Goal: Task Accomplishment & Management: Manage account settings

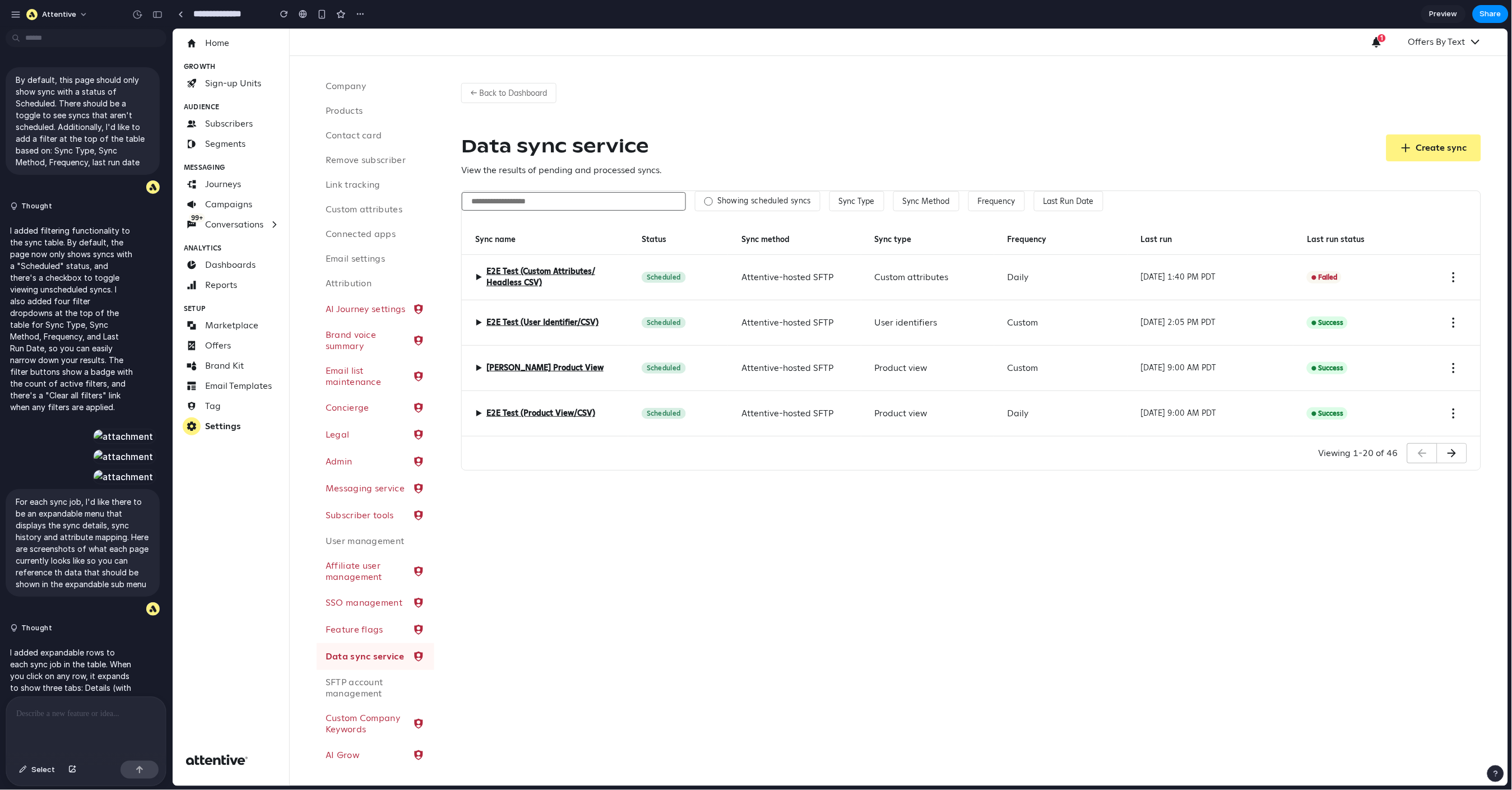
scroll to position [3201, 0]
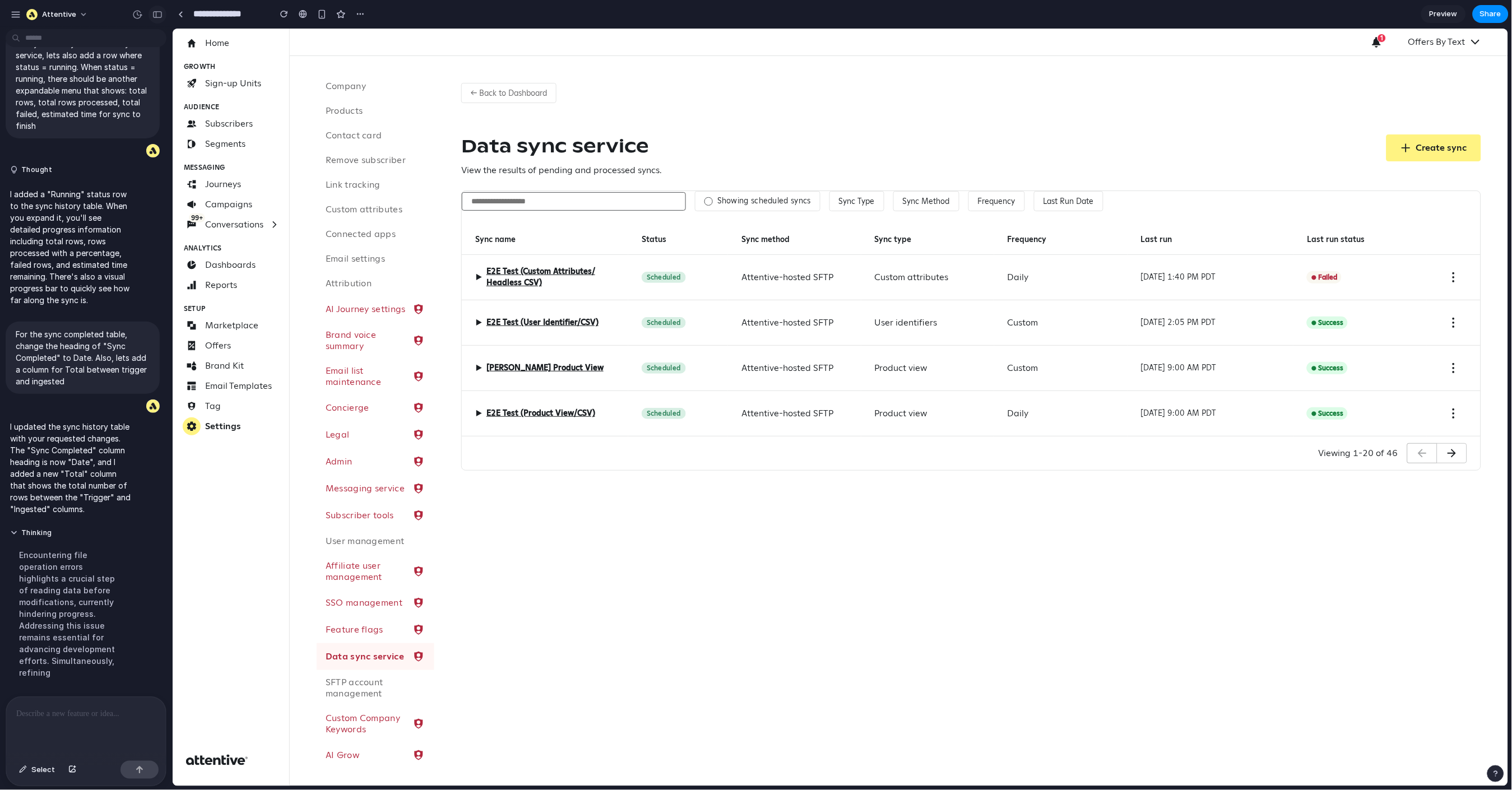
click at [158, 14] on div "button" at bounding box center [158, 14] width 10 height 8
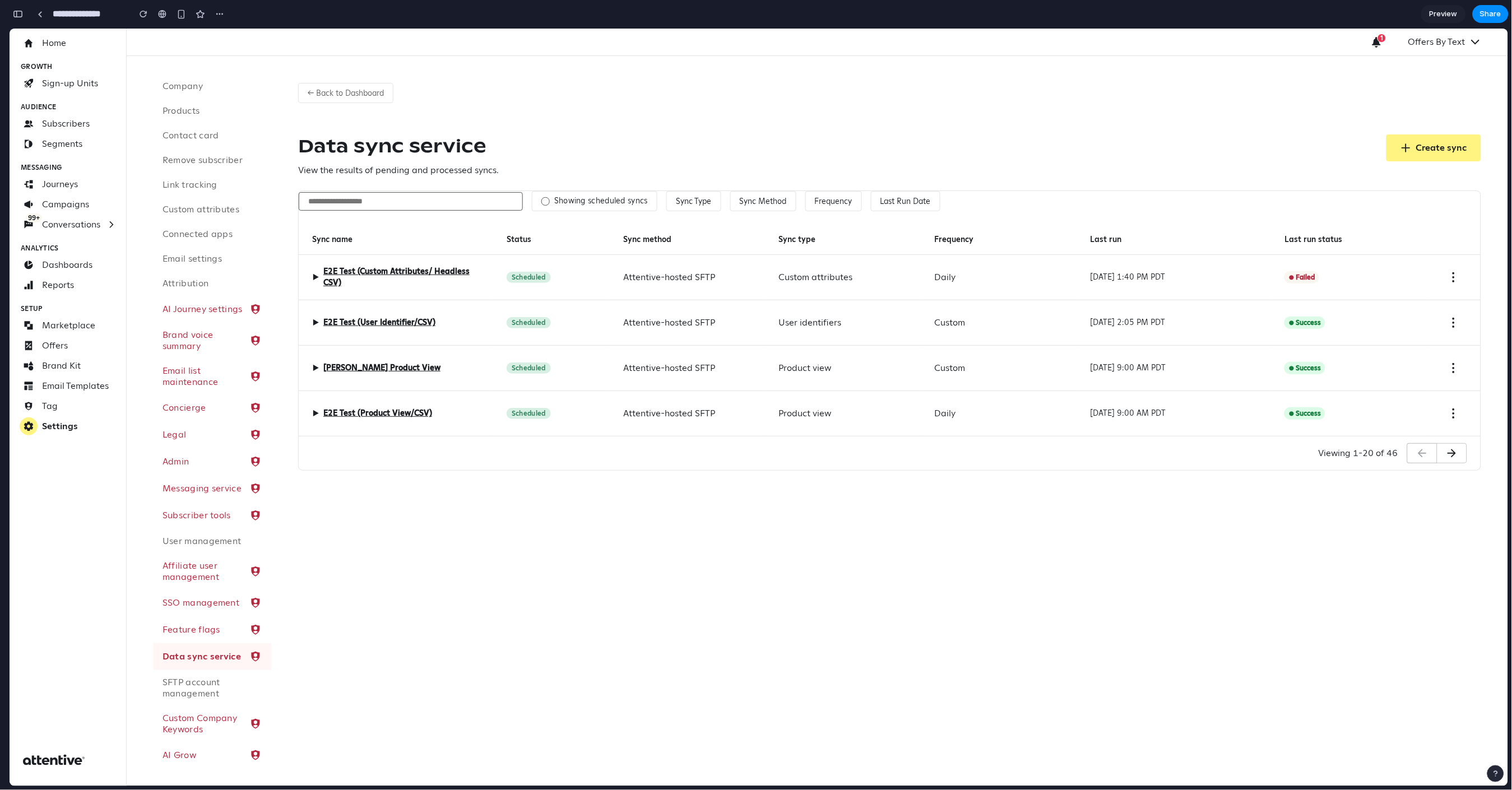
scroll to position [4170, 0]
click at [581, 206] on label "Showing scheduled syncs" at bounding box center [601, 201] width 93 height 10
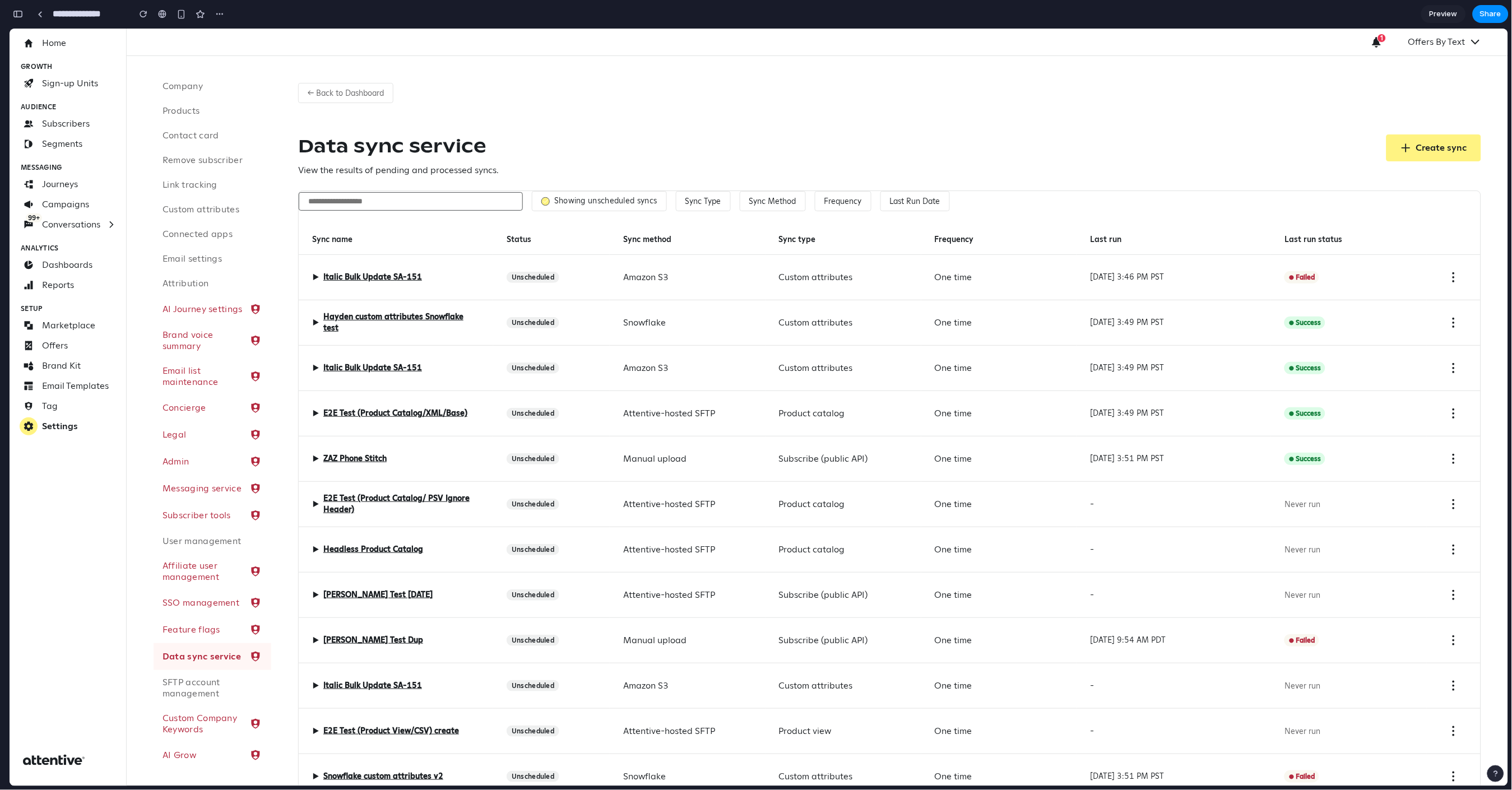
click at [594, 206] on label "Showing unscheduled syncs" at bounding box center [606, 201] width 103 height 10
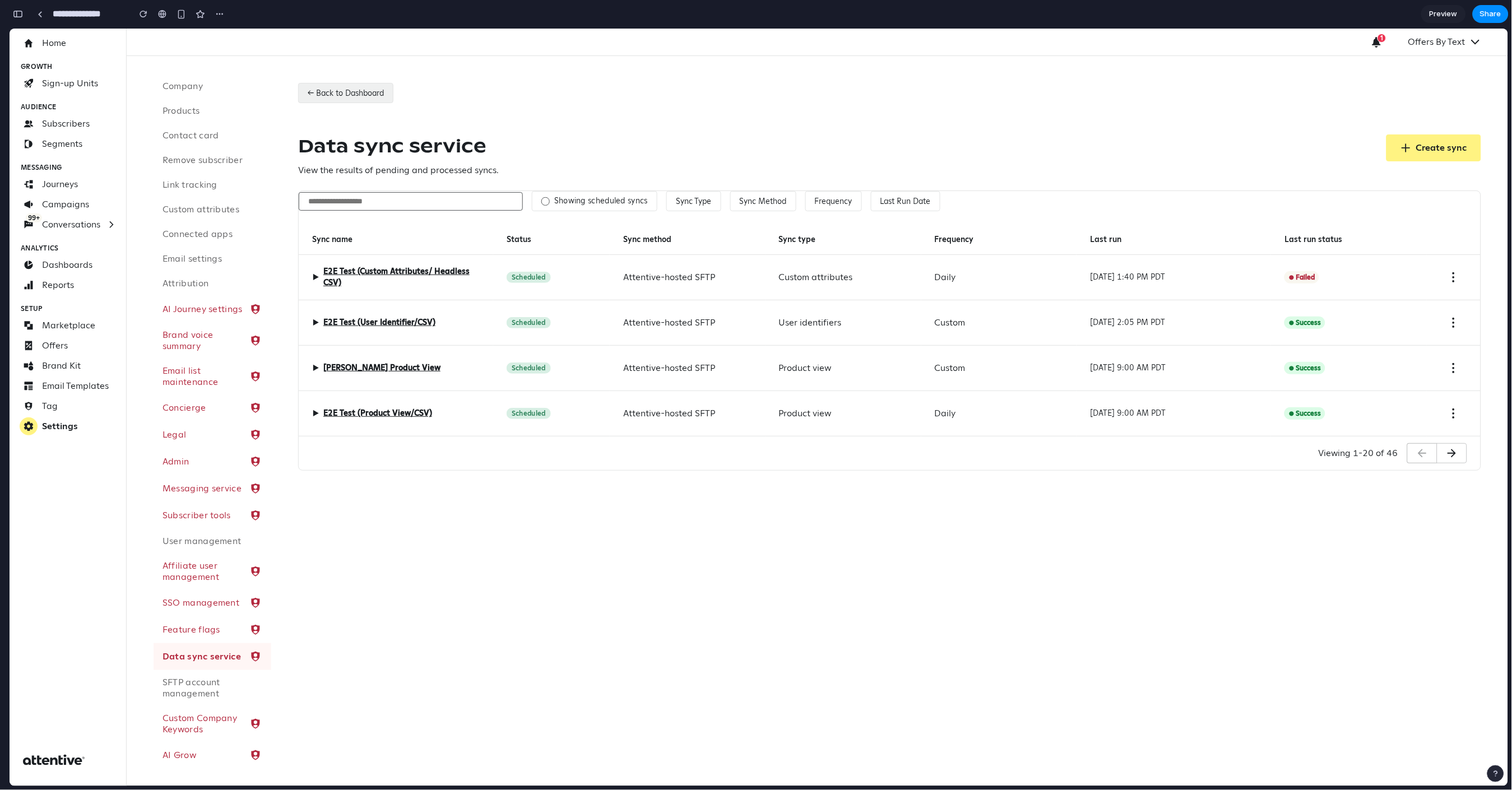
click at [341, 92] on button "← Back to Dashboard" at bounding box center [346, 92] width 95 height 20
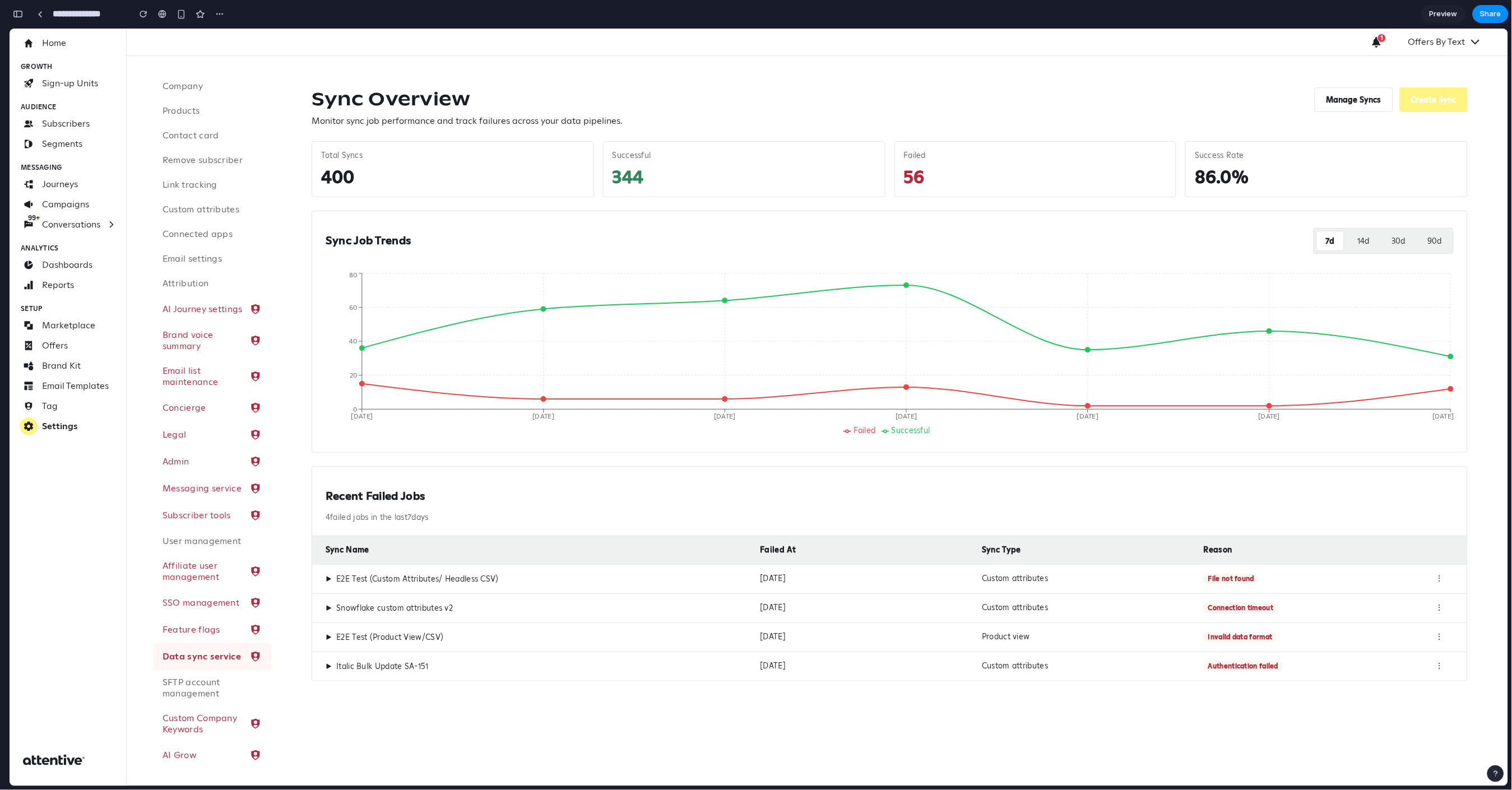
click at [22, 12] on div "button" at bounding box center [18, 14] width 10 height 8
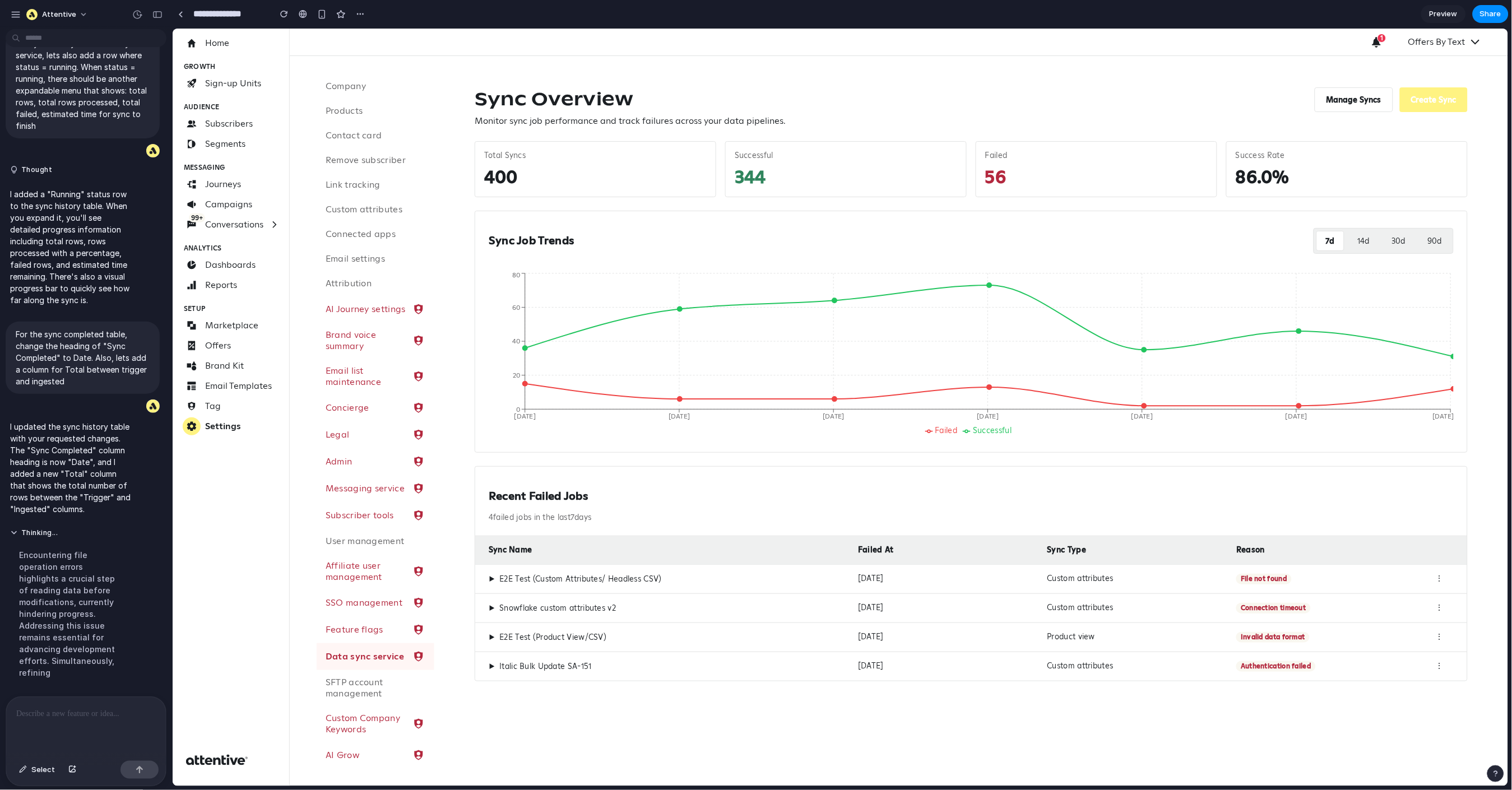
click at [42, 713] on p at bounding box center [86, 714] width 140 height 14
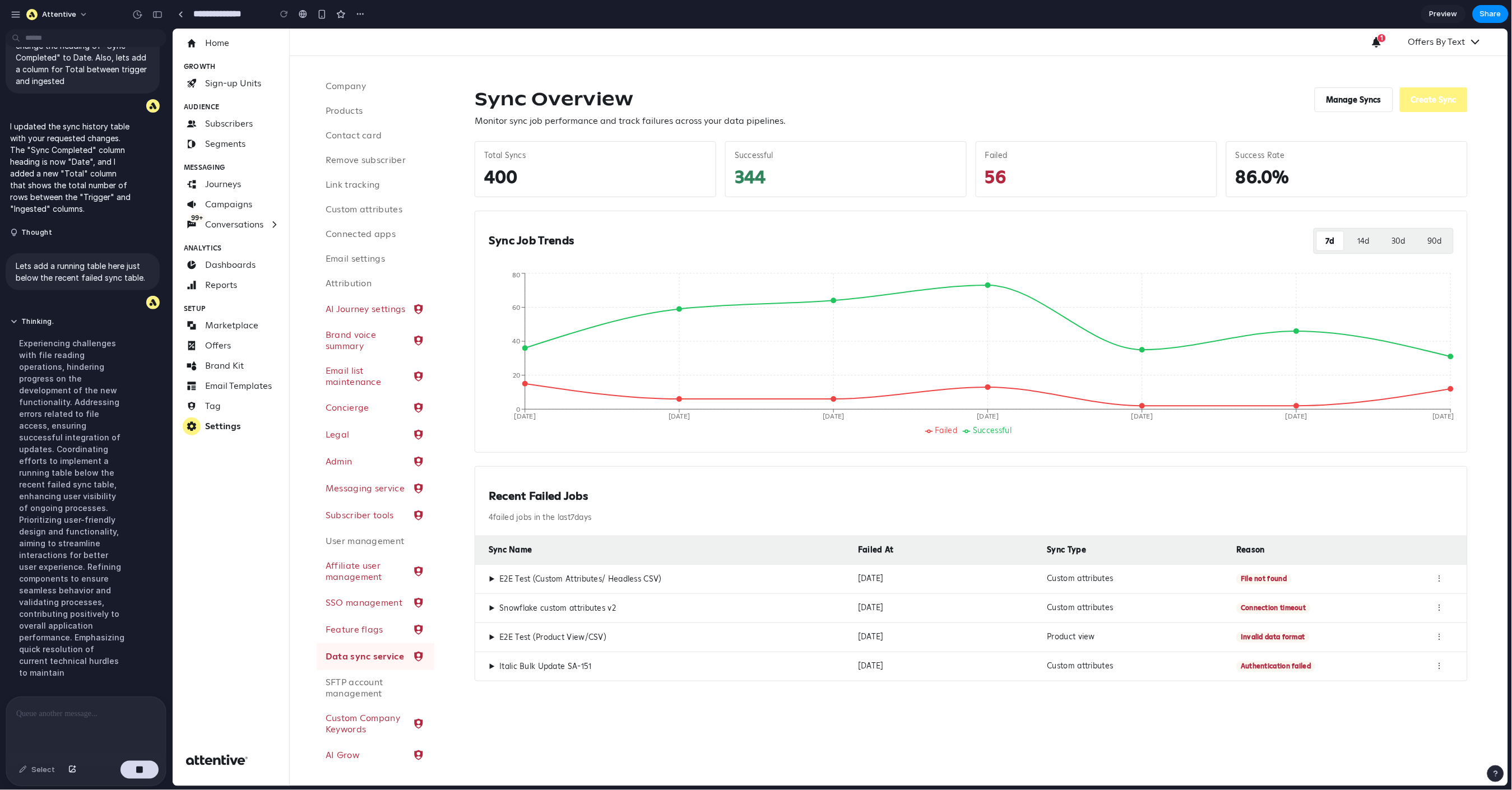
scroll to position [3550, 0]
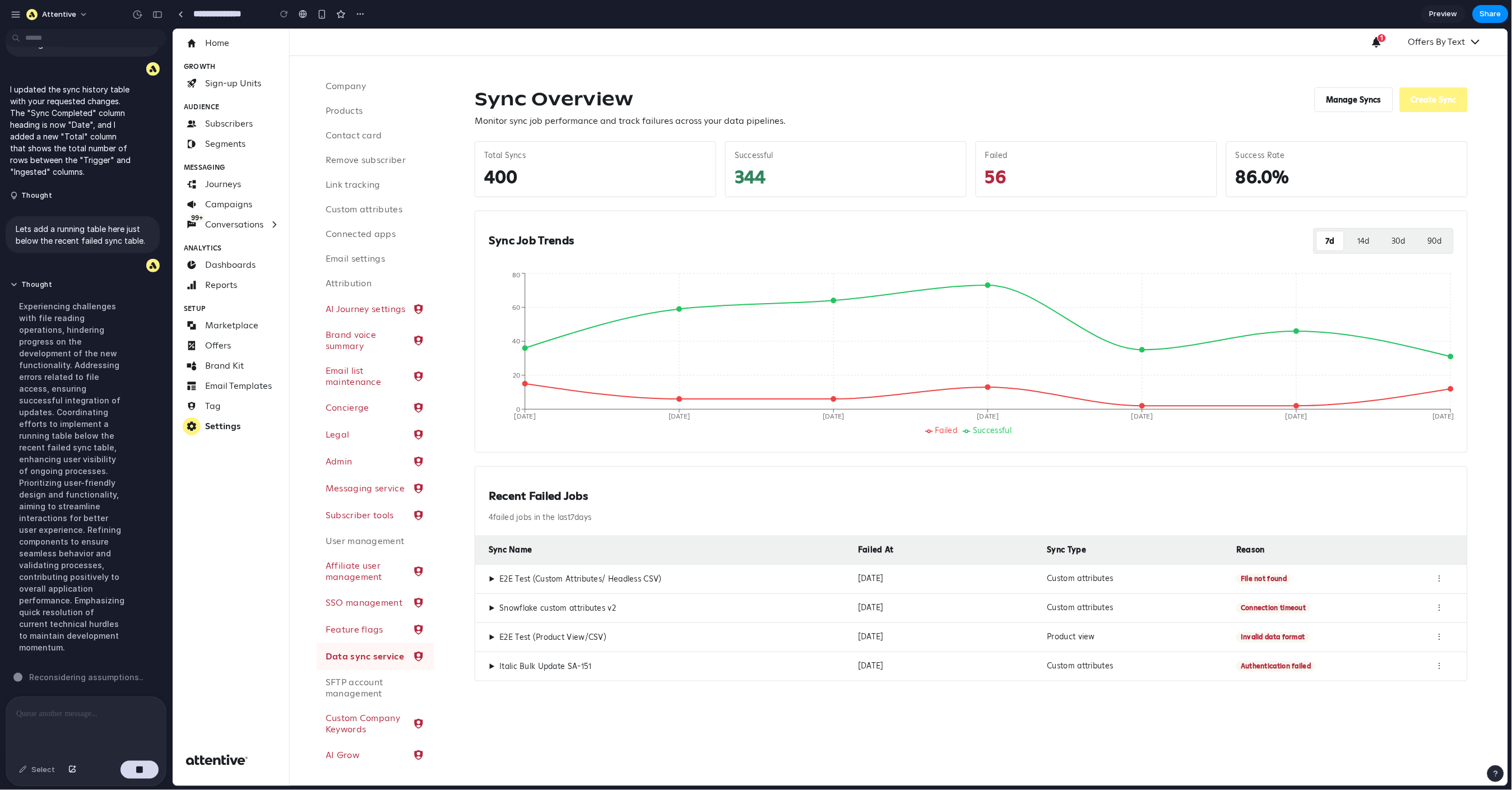
click at [1440, 578] on div "⋮" at bounding box center [1438, 578] width 28 height 11
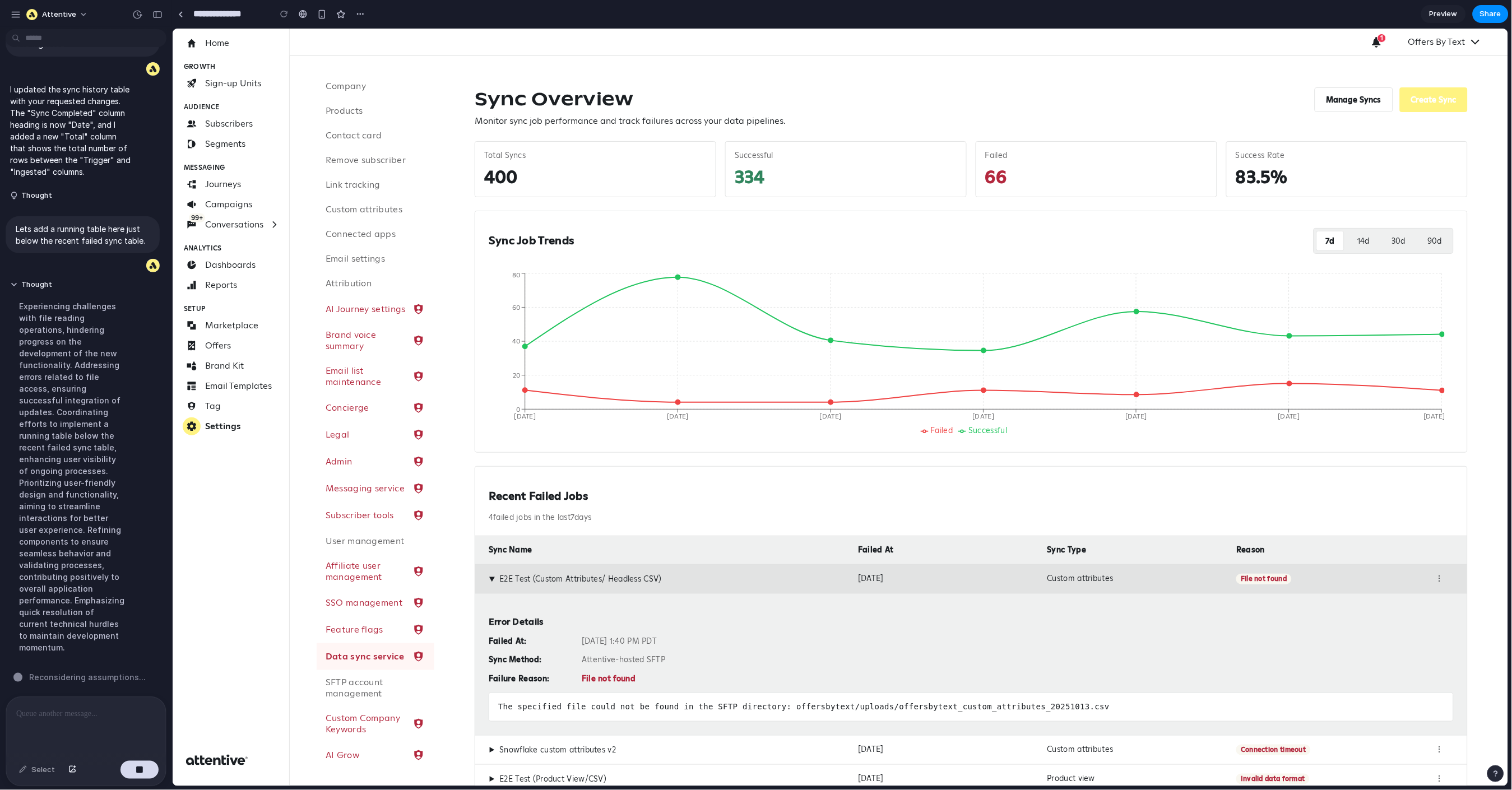
click at [1425, 579] on div "⋮" at bounding box center [1438, 578] width 28 height 11
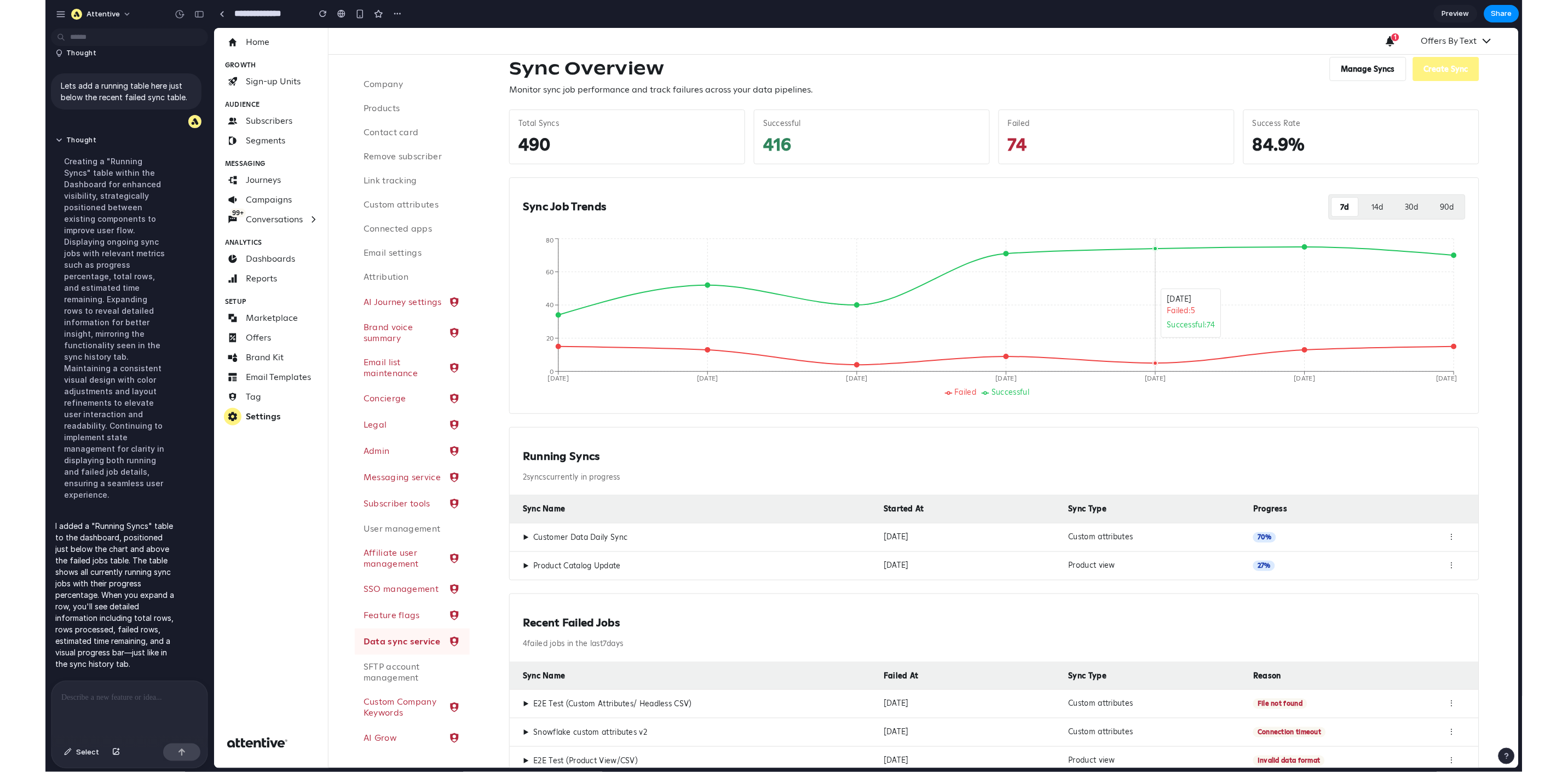
scroll to position [30, 0]
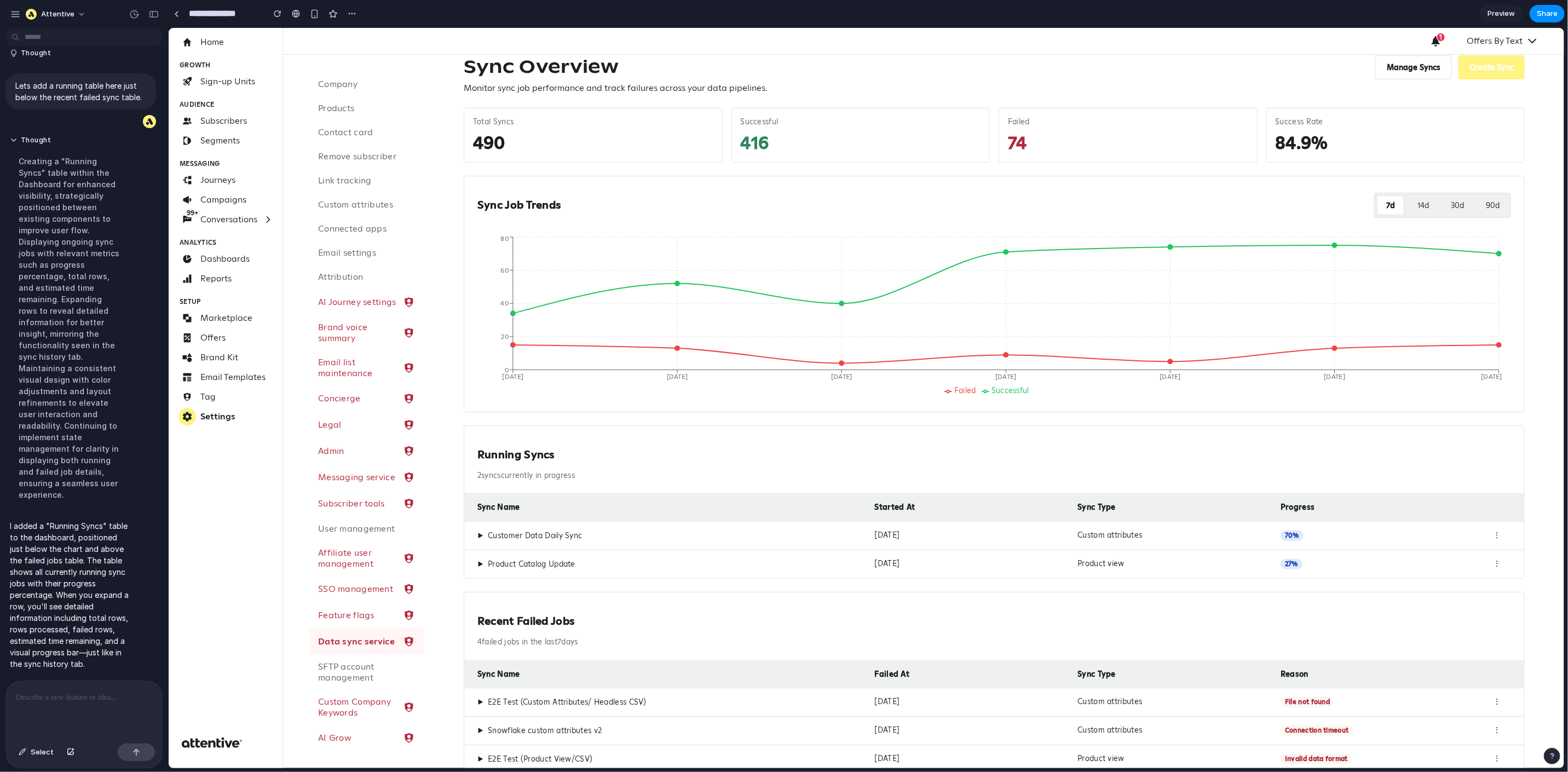
click at [480, 534] on span "▶" at bounding box center [480, 536] width 6 height 10
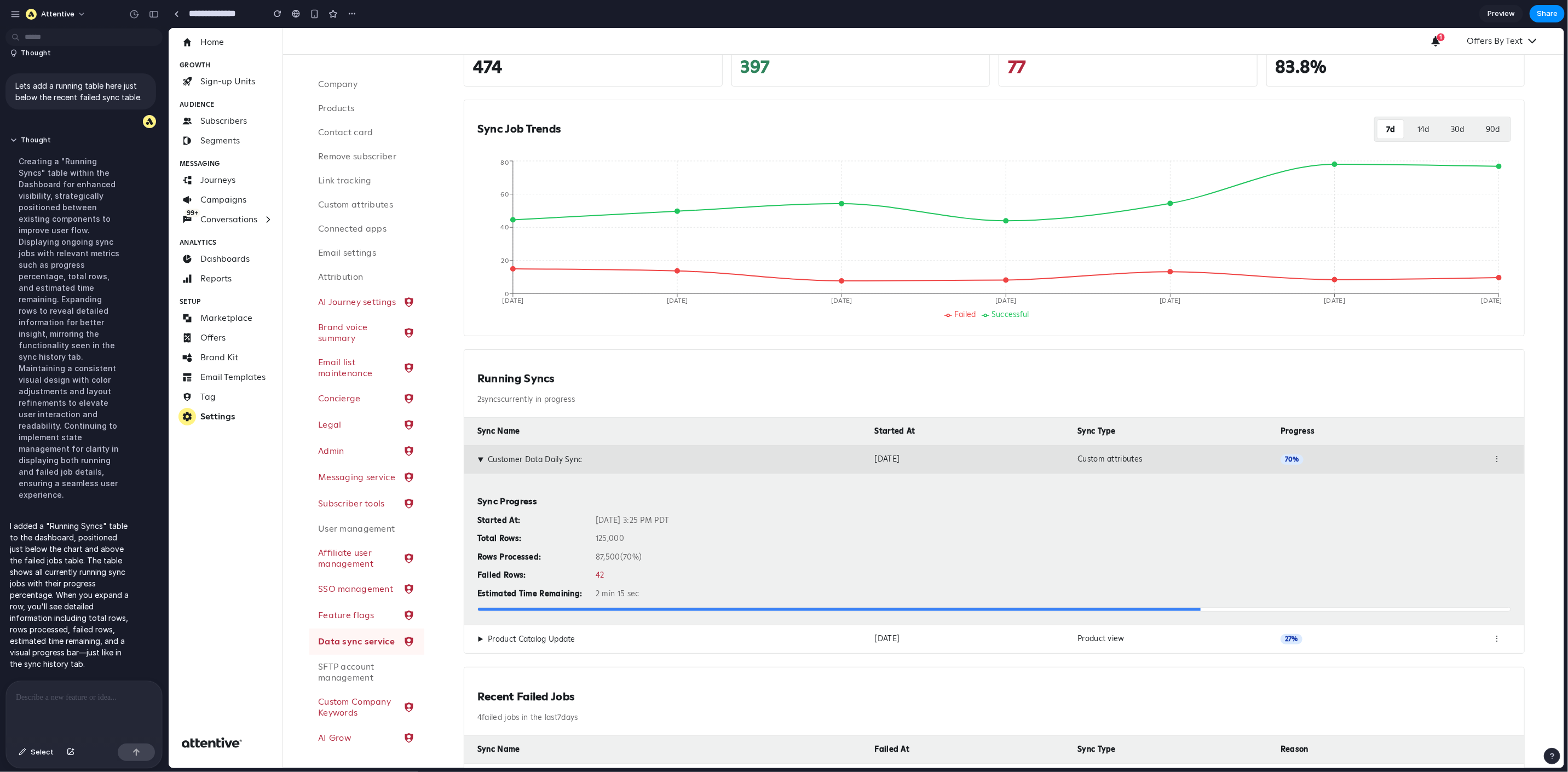
scroll to position [132, 0]
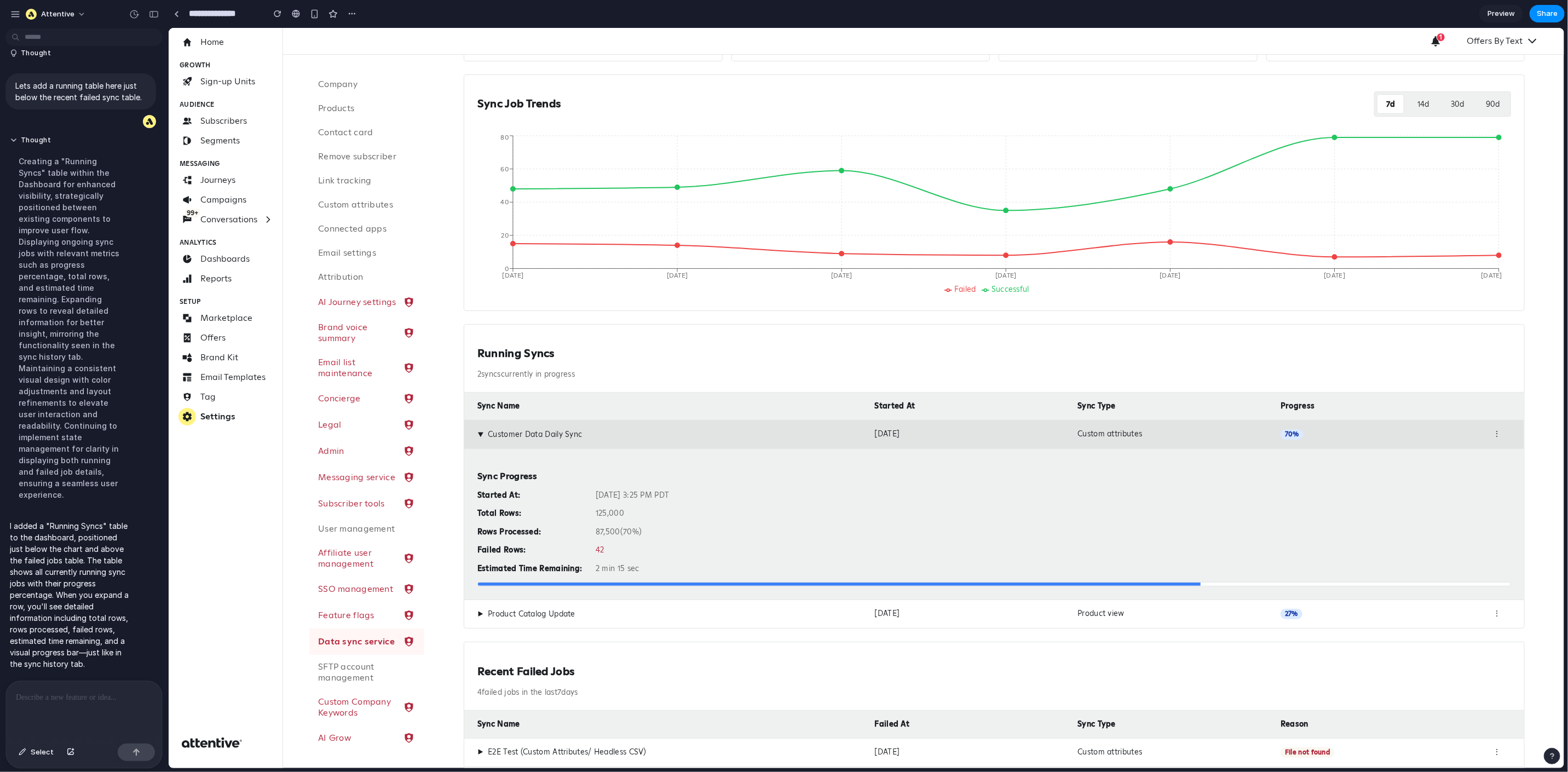
click at [483, 612] on div "▶ Product Catalog Update" at bounding box center [671, 613] width 389 height 10
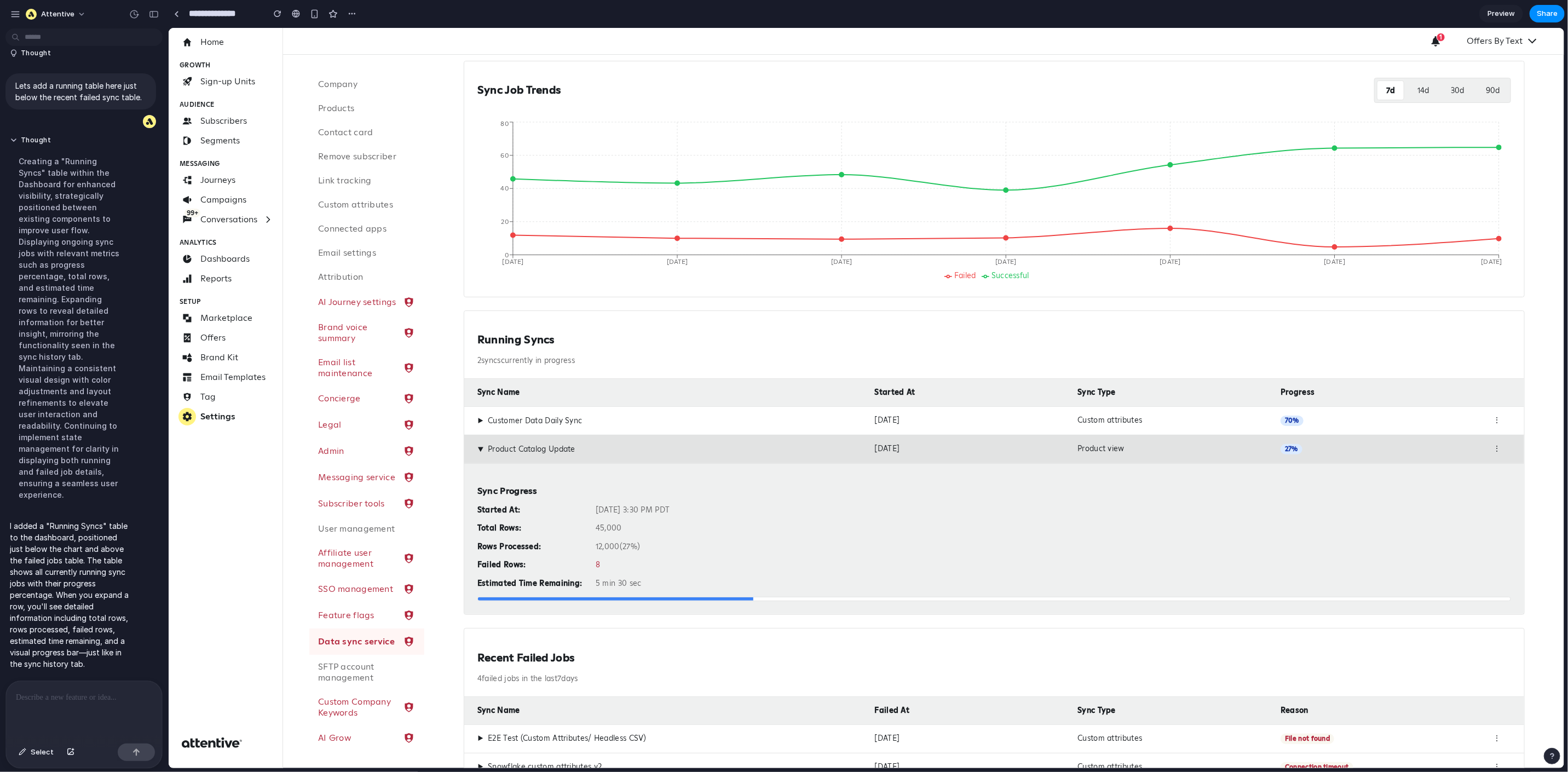
scroll to position [146, 0]
click at [478, 449] on span "▶" at bounding box center [480, 448] width 10 height 6
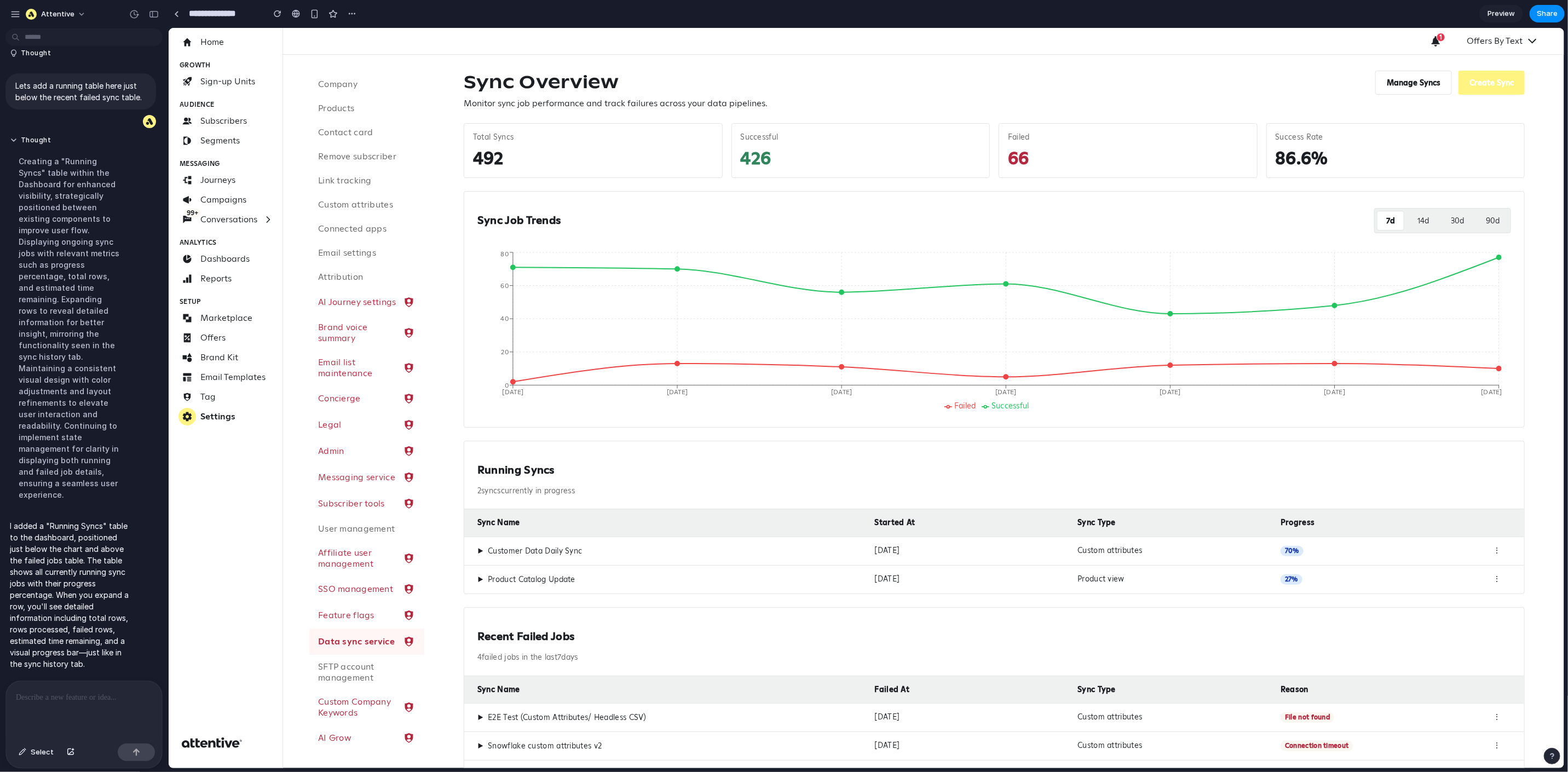
scroll to position [0, 0]
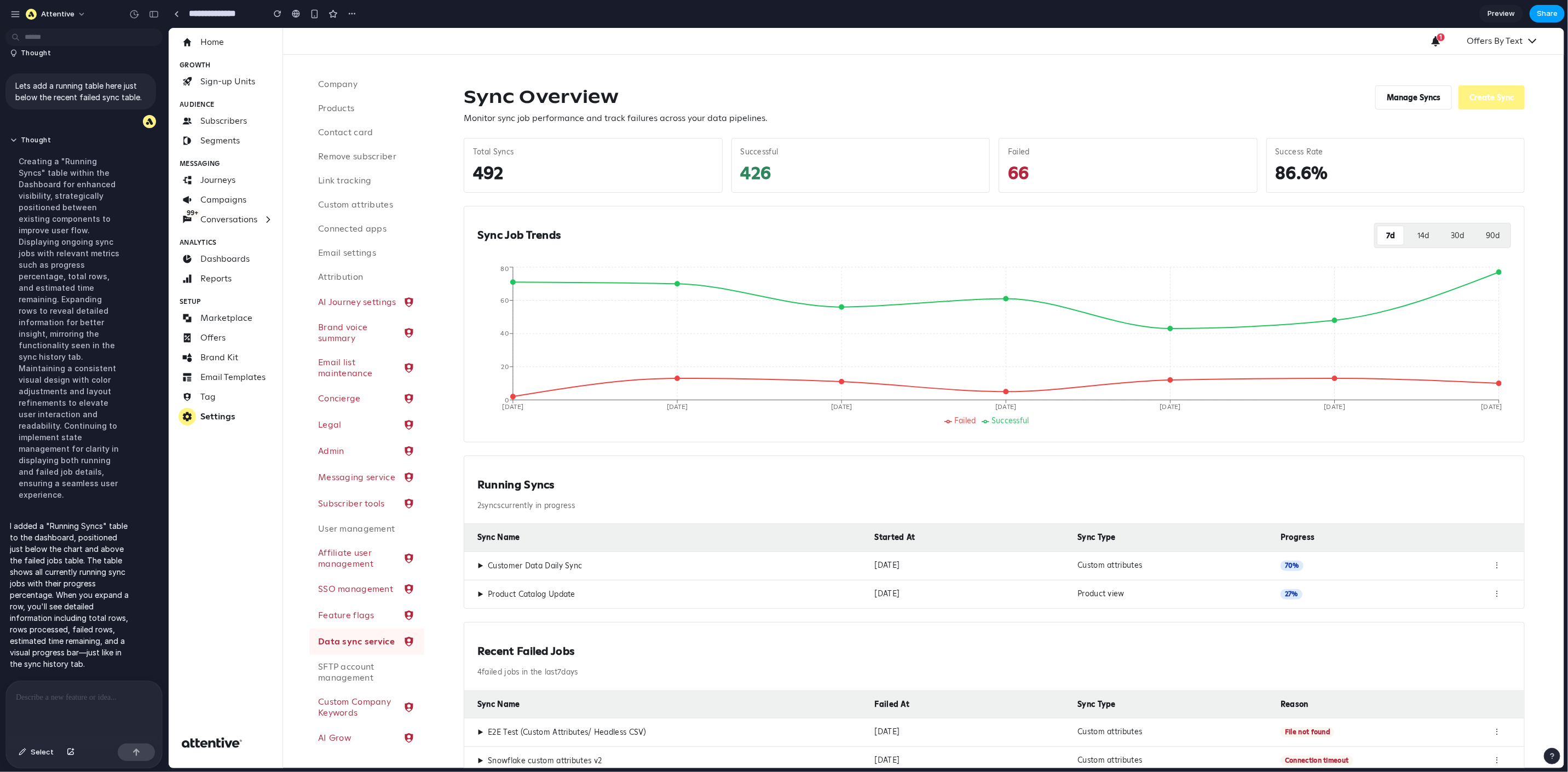
click at [1477, 11] on span "Share" at bounding box center [1547, 13] width 21 height 11
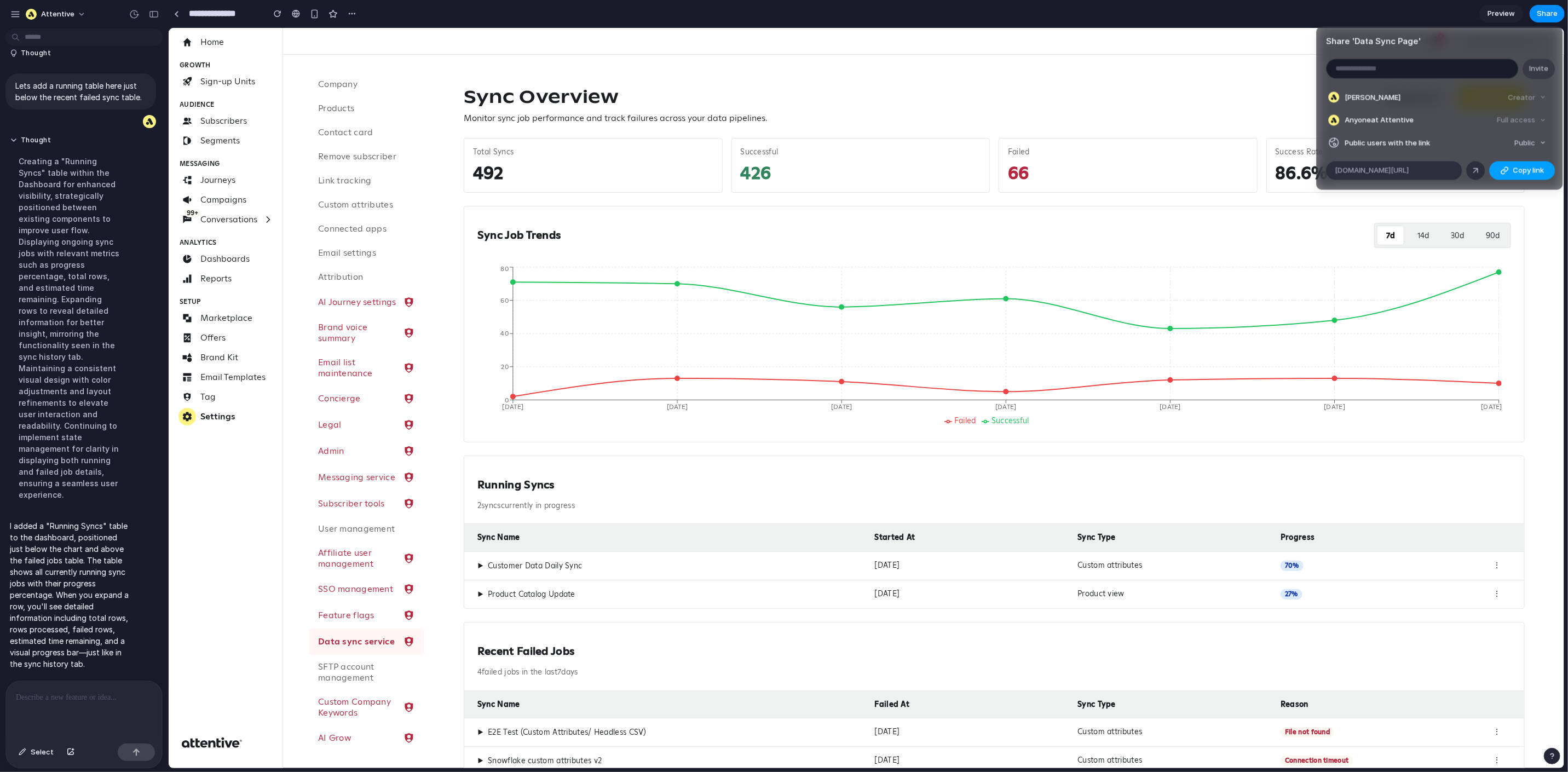
click at [1477, 171] on div "button" at bounding box center [1504, 170] width 9 height 9
click at [1094, 99] on div "Share ' Data Sync Page ' Invite Michael Giustino Creator Anyone at Attentive Fu…" at bounding box center [784, 386] width 1568 height 772
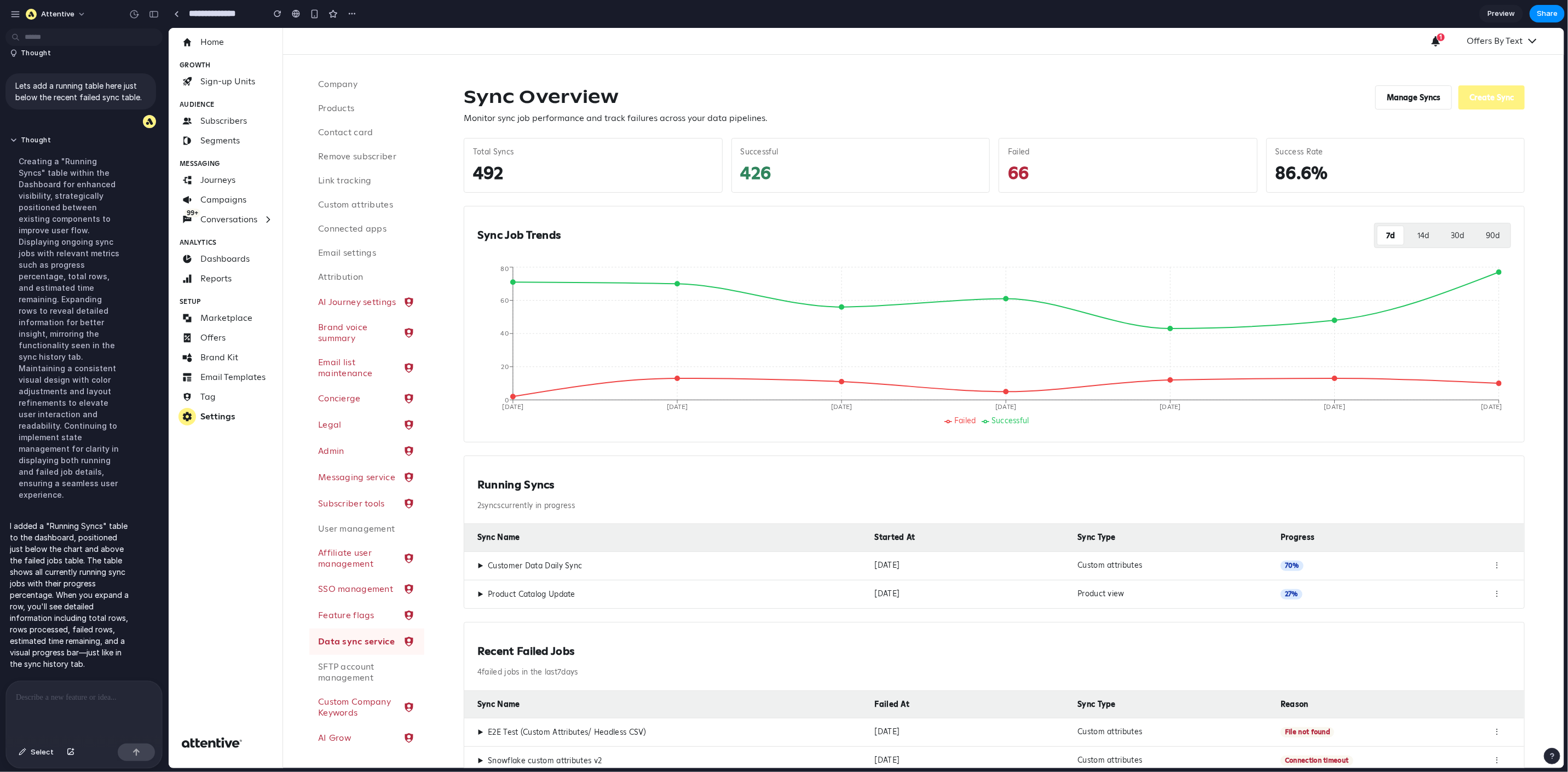
click at [80, 694] on p at bounding box center [82, 698] width 132 height 13
click at [63, 691] on p at bounding box center [82, 698] width 132 height 13
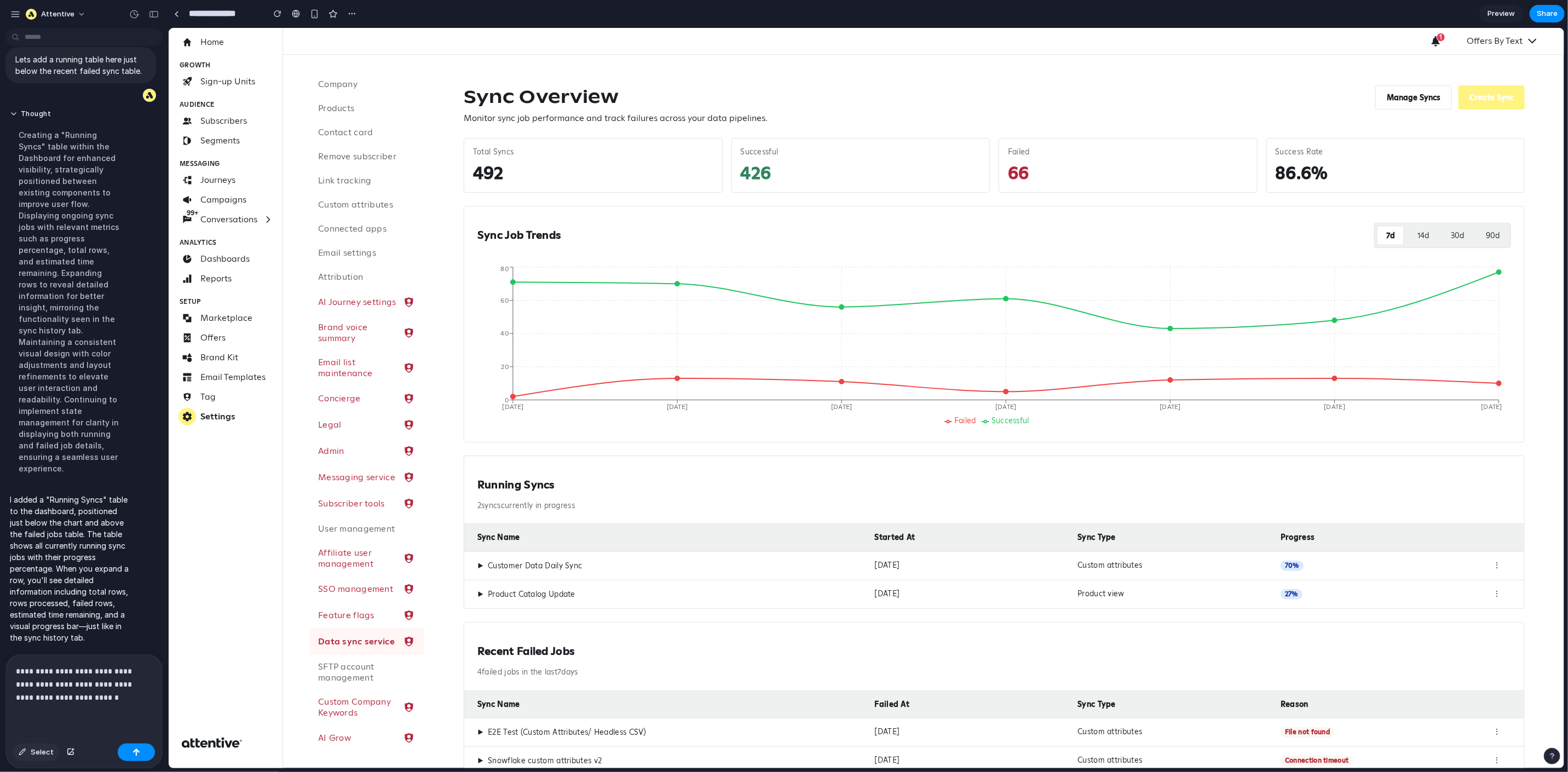
click at [47, 749] on span "Select" at bounding box center [42, 753] width 23 height 11
click at [35, 750] on span "Select" at bounding box center [42, 753] width 23 height 11
click at [68, 751] on div "button" at bounding box center [71, 752] width 8 height 7
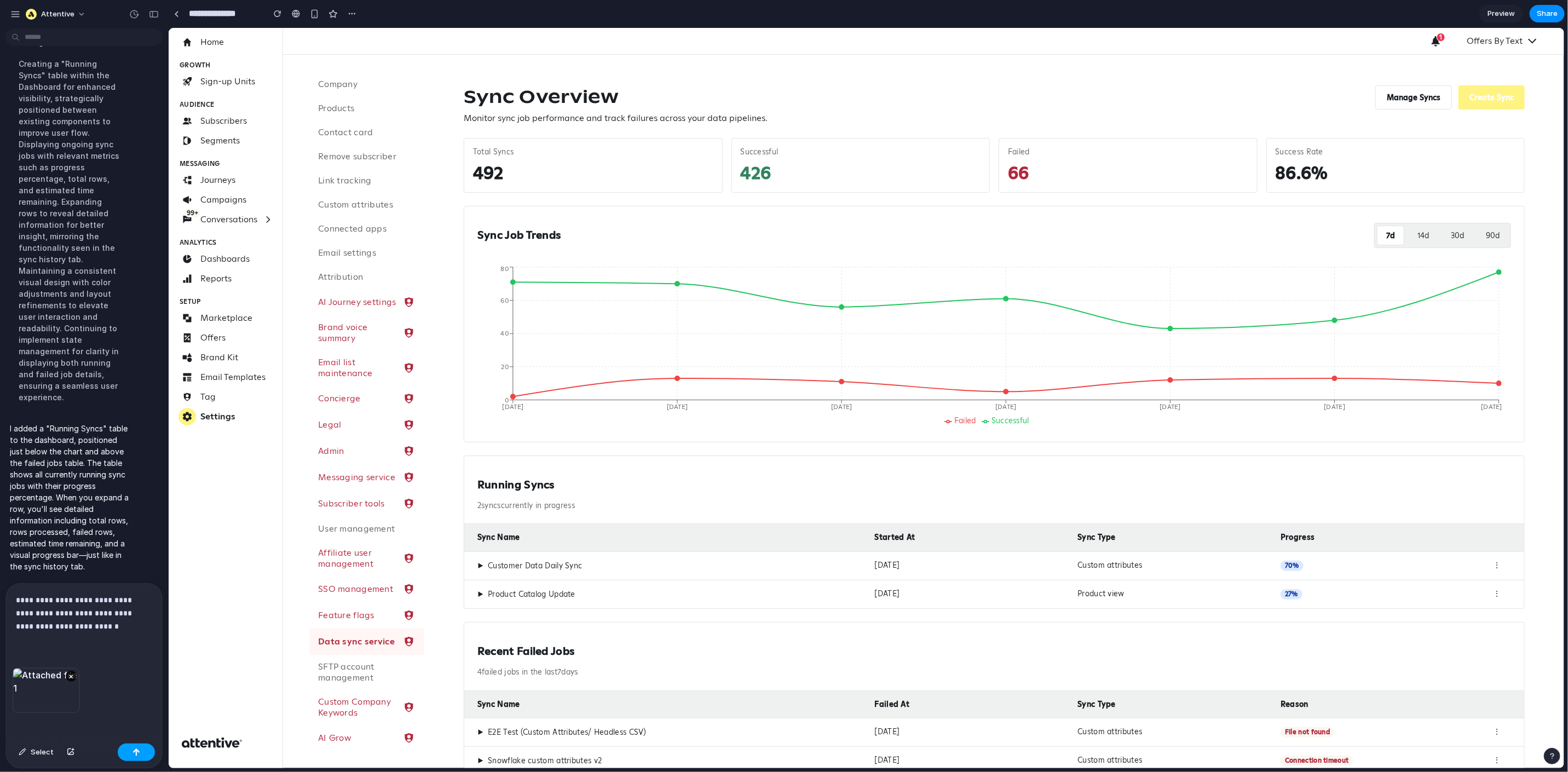
click at [133, 749] on div "button" at bounding box center [136, 753] width 8 height 8
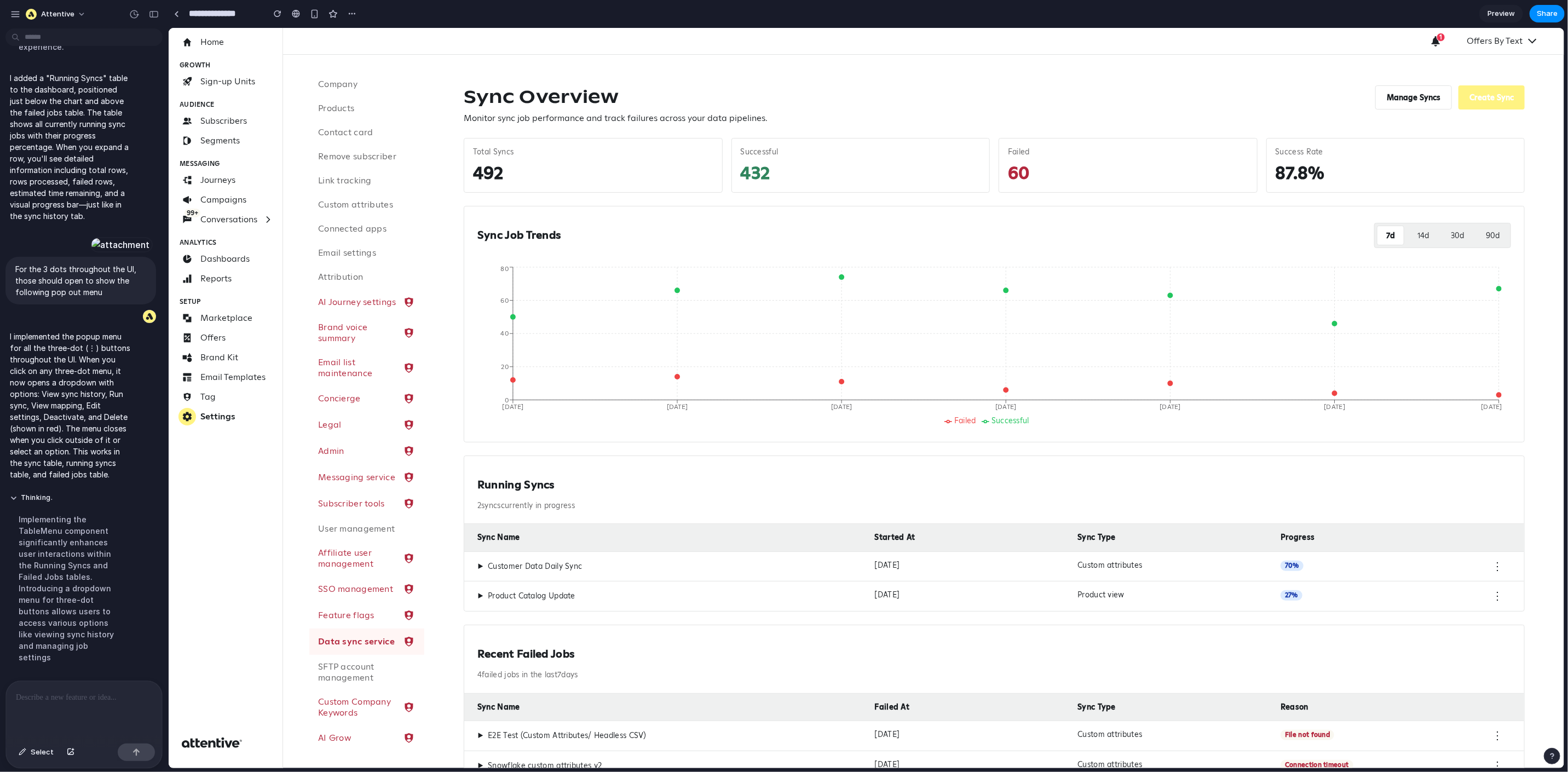
scroll to position [3767, 0]
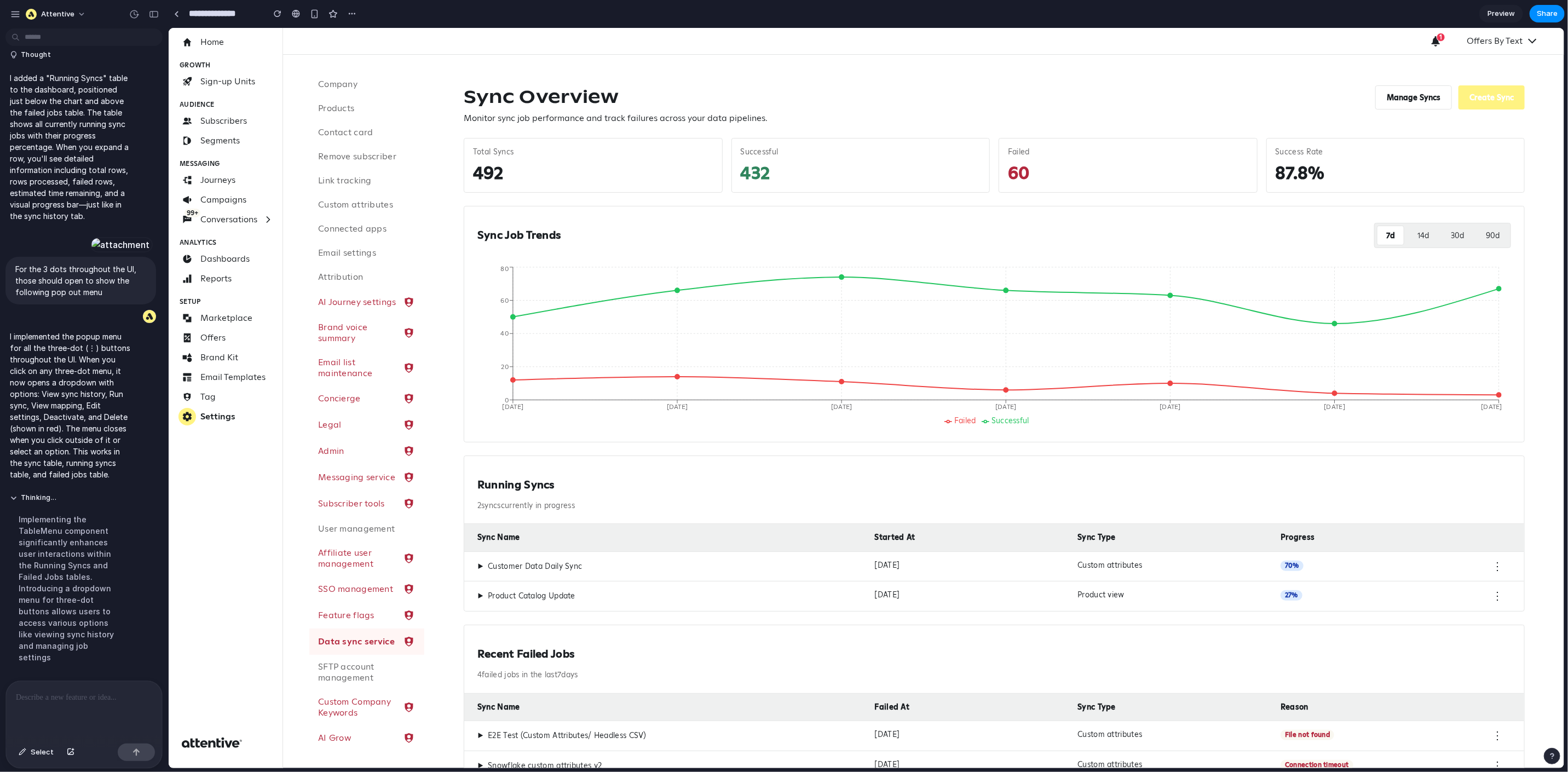
click at [1477, 566] on button "⋮" at bounding box center [1497, 566] width 11 height 11
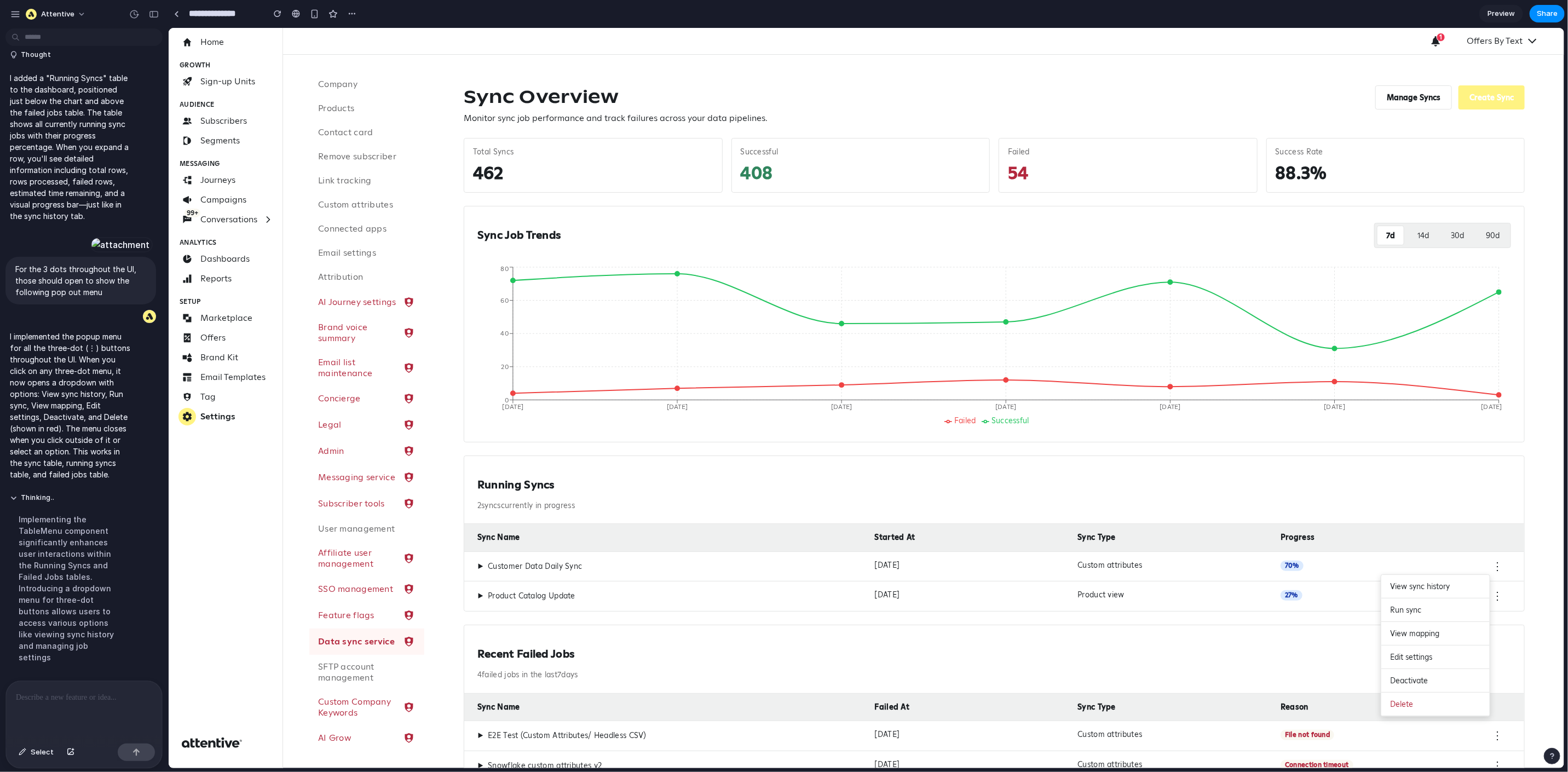
click at [1477, 558] on div "Sync Overview Monitor sync job performance and track failures across your data …" at bounding box center [993, 462] width 1140 height 816
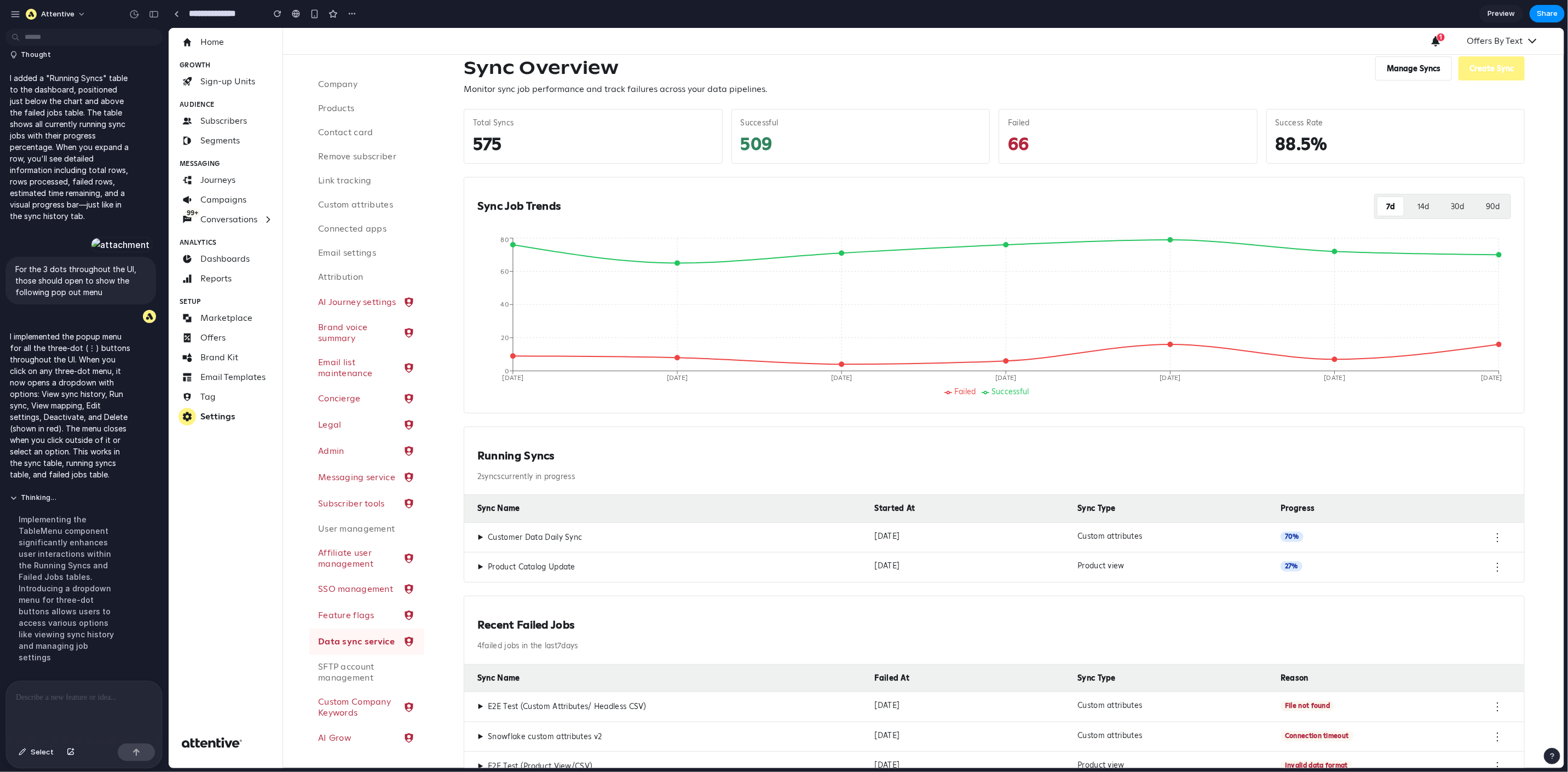
scroll to position [0, 0]
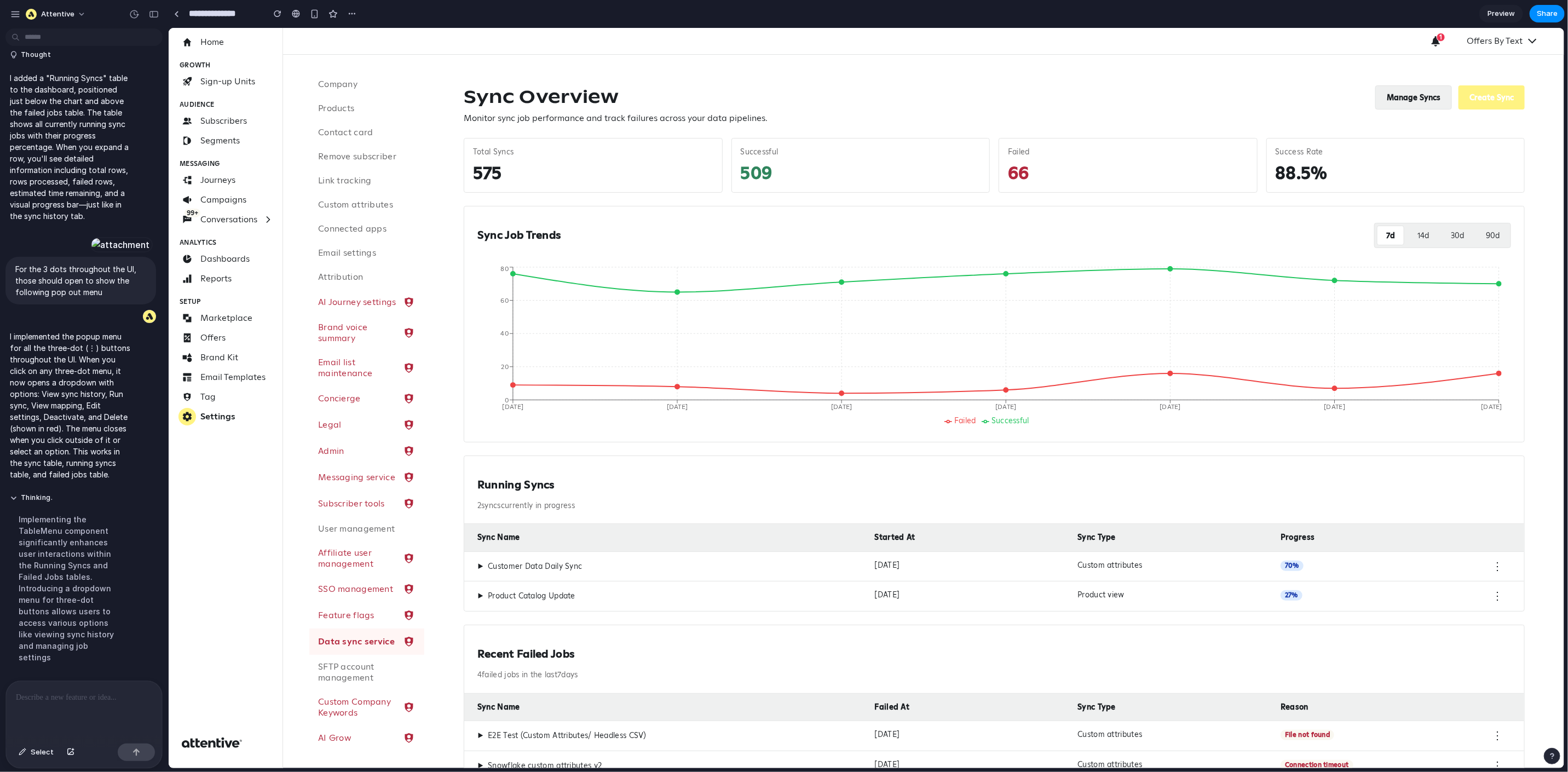
click at [1400, 97] on button "Manage Syncs" at bounding box center [1413, 97] width 77 height 24
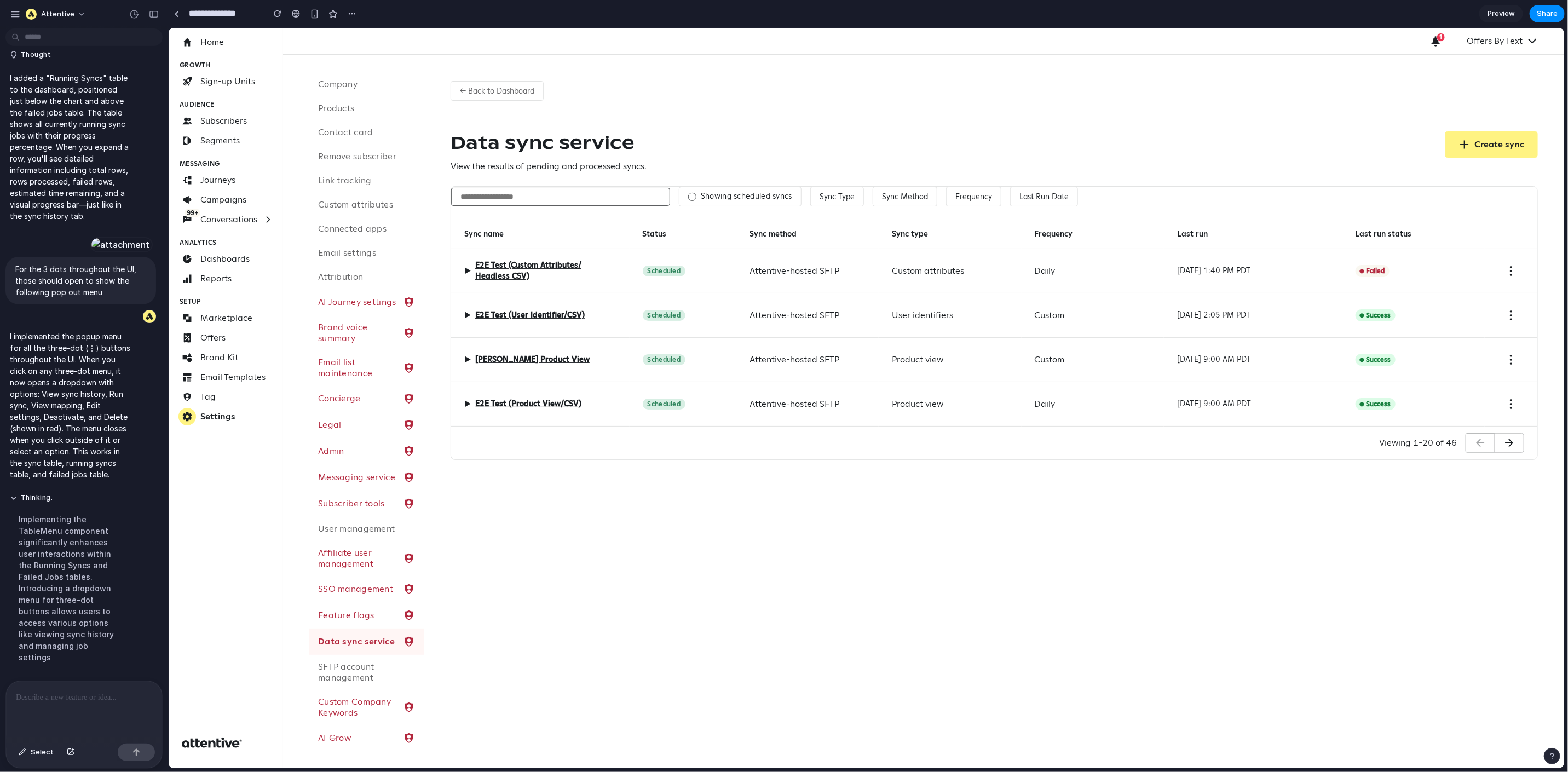
click at [706, 232] on div "Status" at bounding box center [682, 234] width 107 height 30
click at [99, 697] on p at bounding box center [82, 698] width 132 height 13
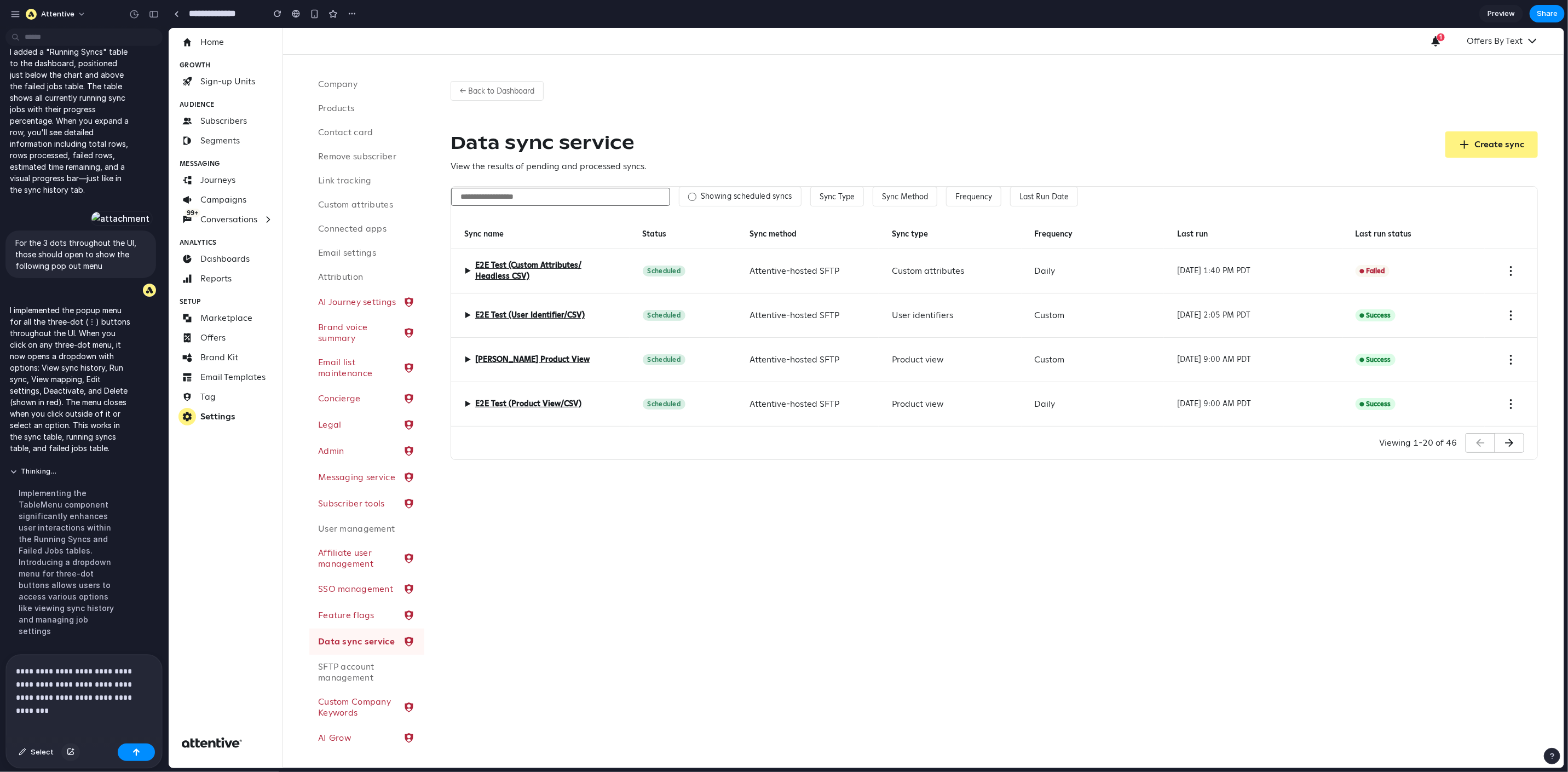
click at [68, 751] on div "button" at bounding box center [71, 752] width 8 height 7
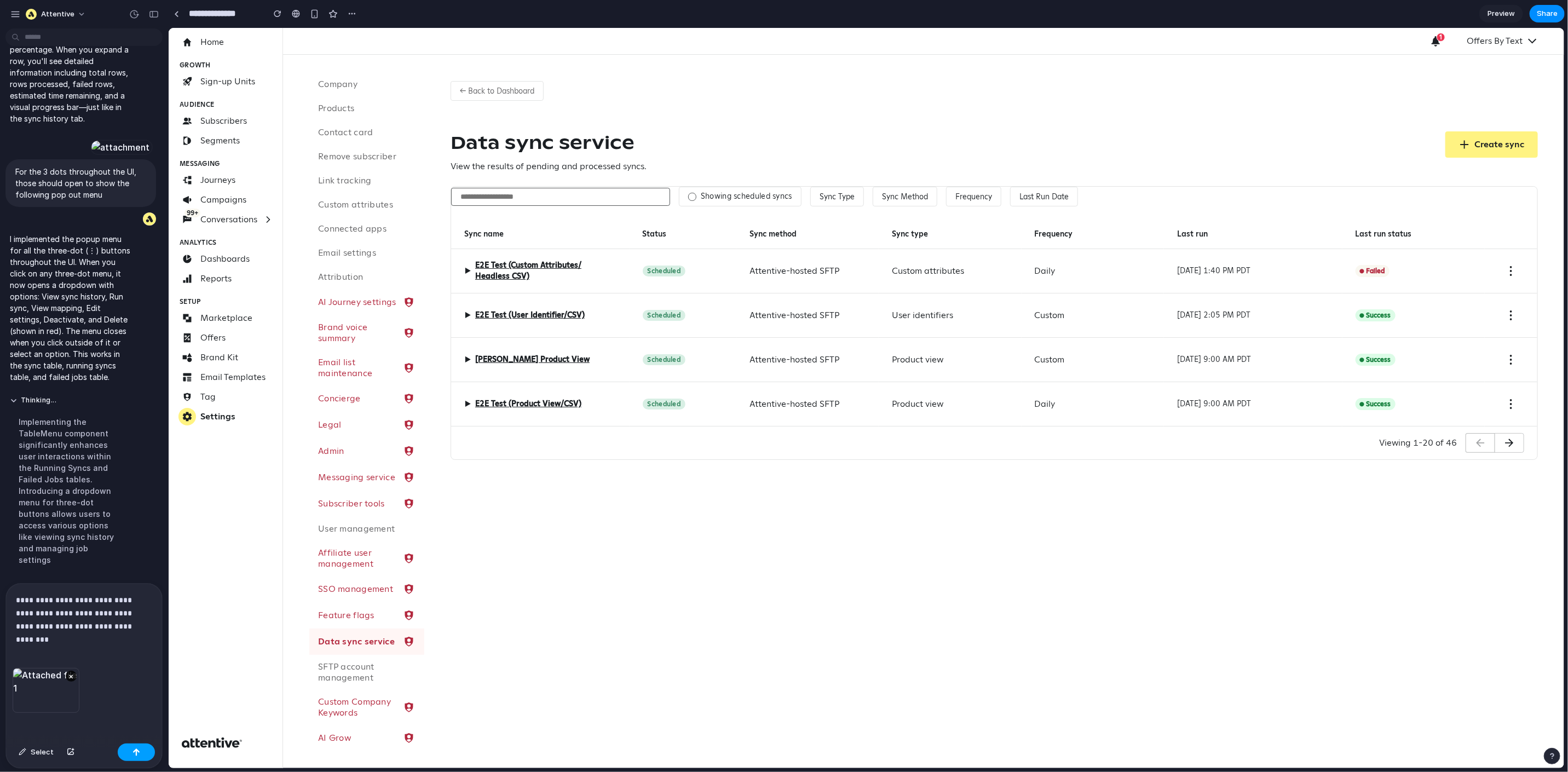
click at [140, 749] on button "button" at bounding box center [136, 752] width 37 height 18
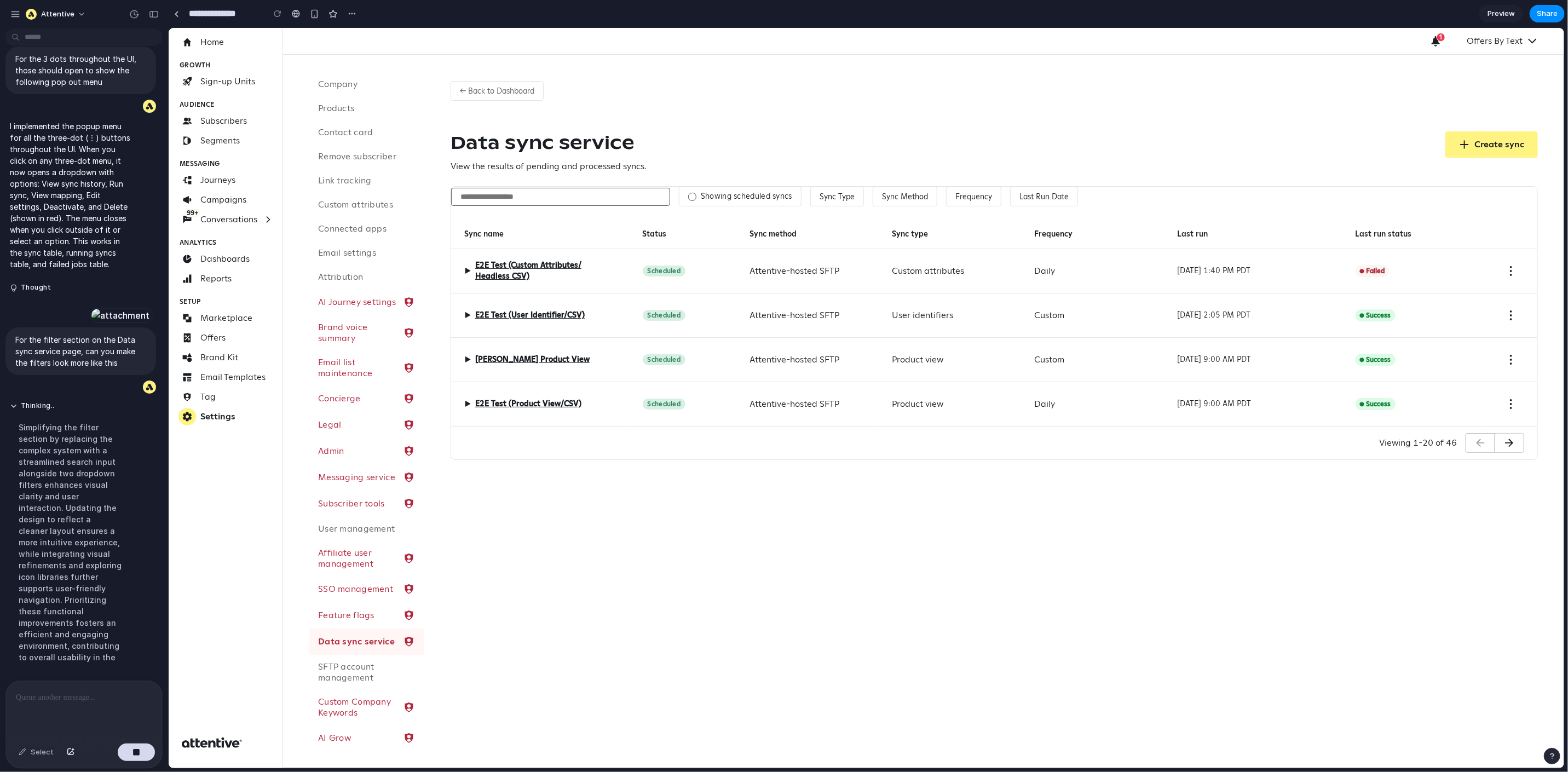
scroll to position [4032, 0]
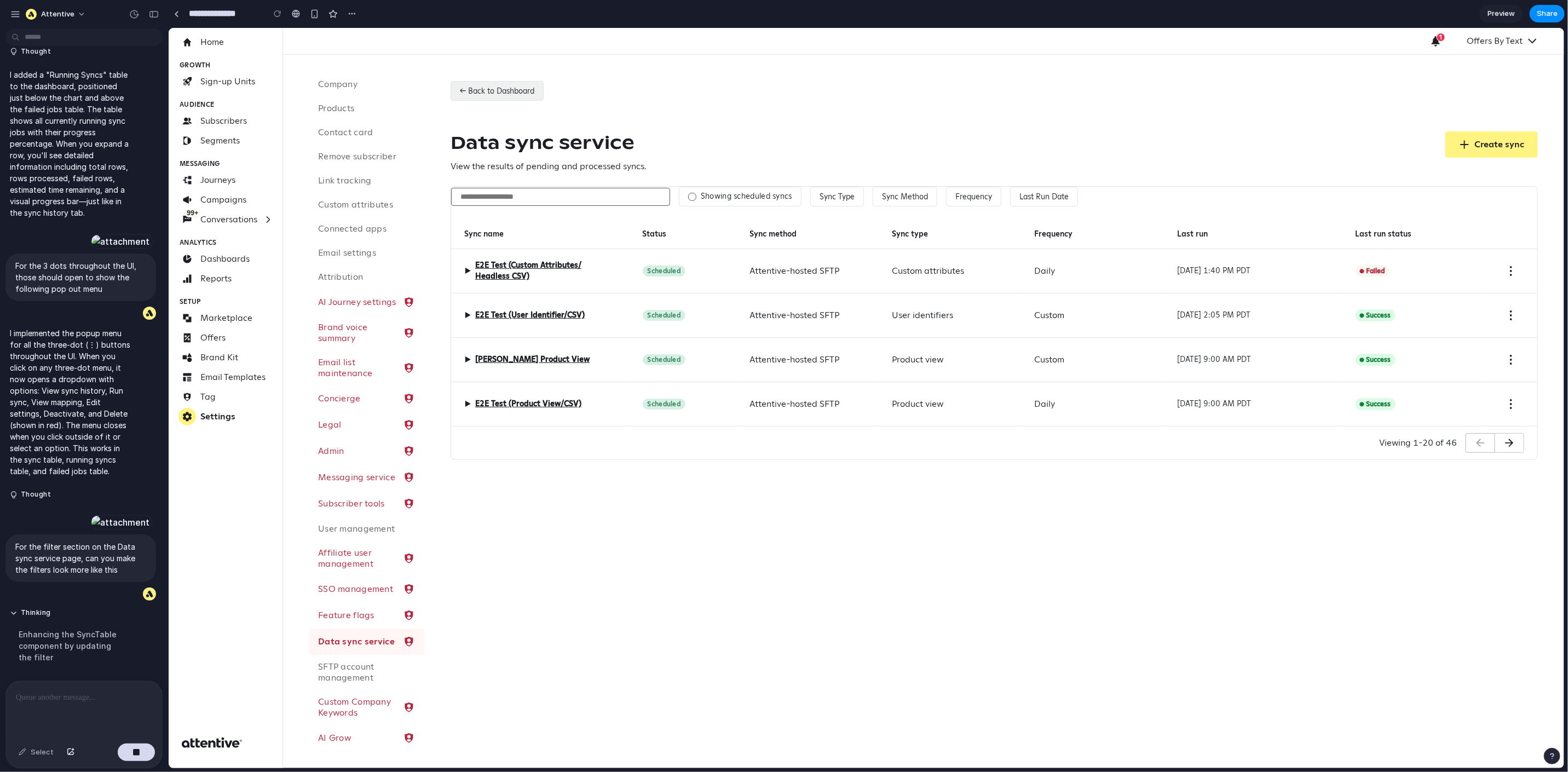
click at [489, 91] on button "← Back to Dashboard" at bounding box center [496, 90] width 93 height 19
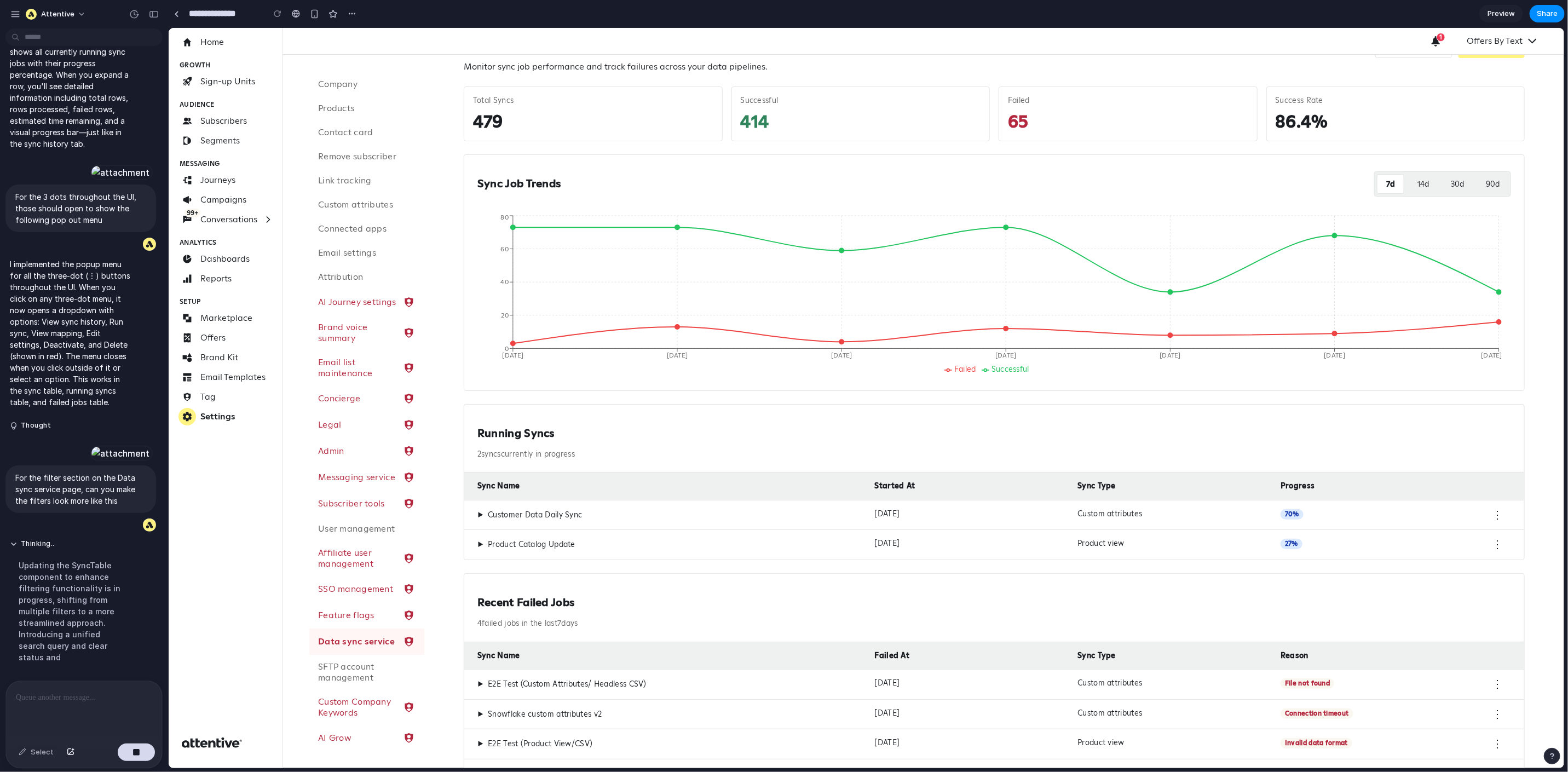
scroll to position [101, 0]
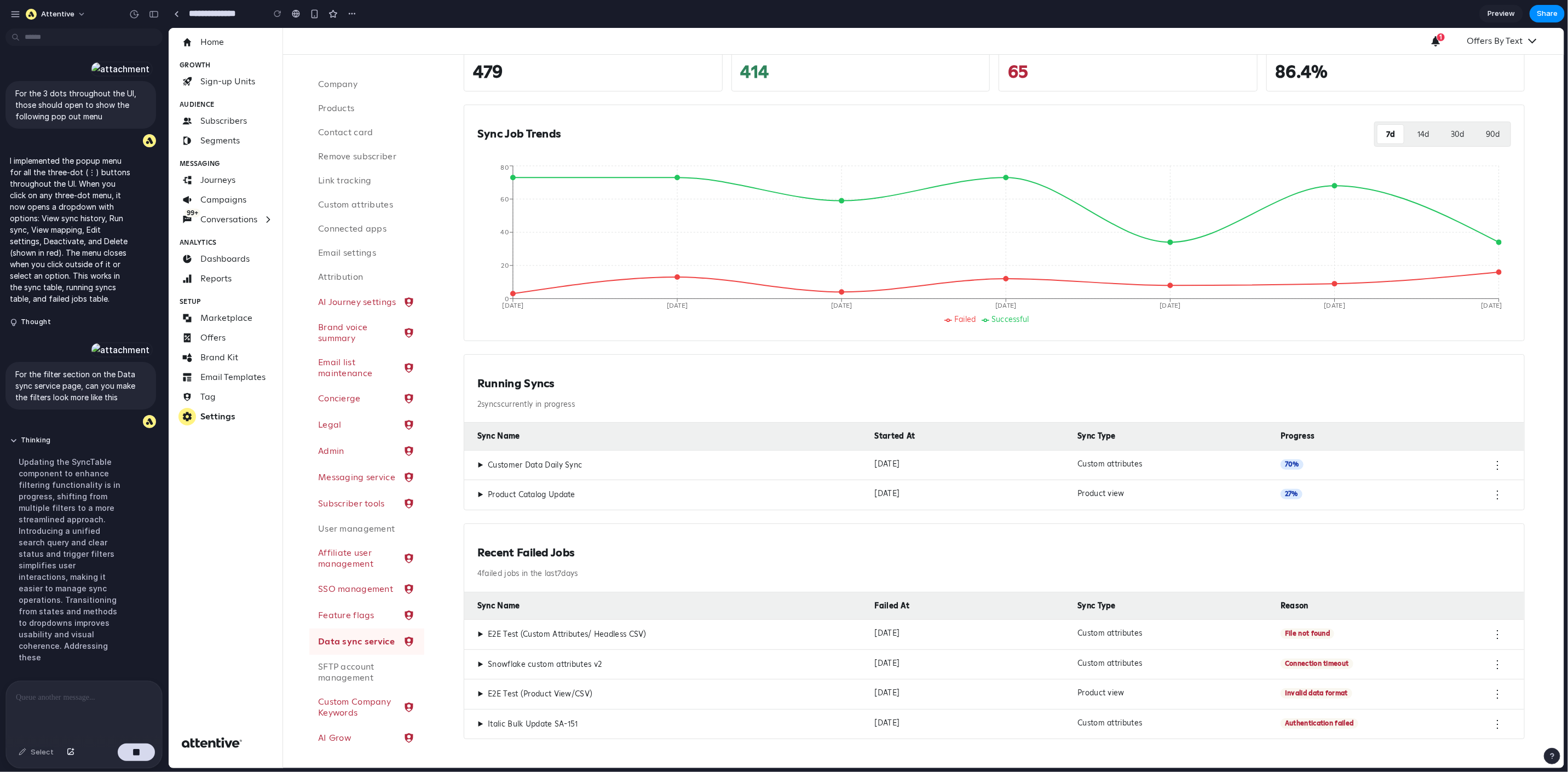
click at [477, 465] on span "▶" at bounding box center [480, 465] width 6 height 10
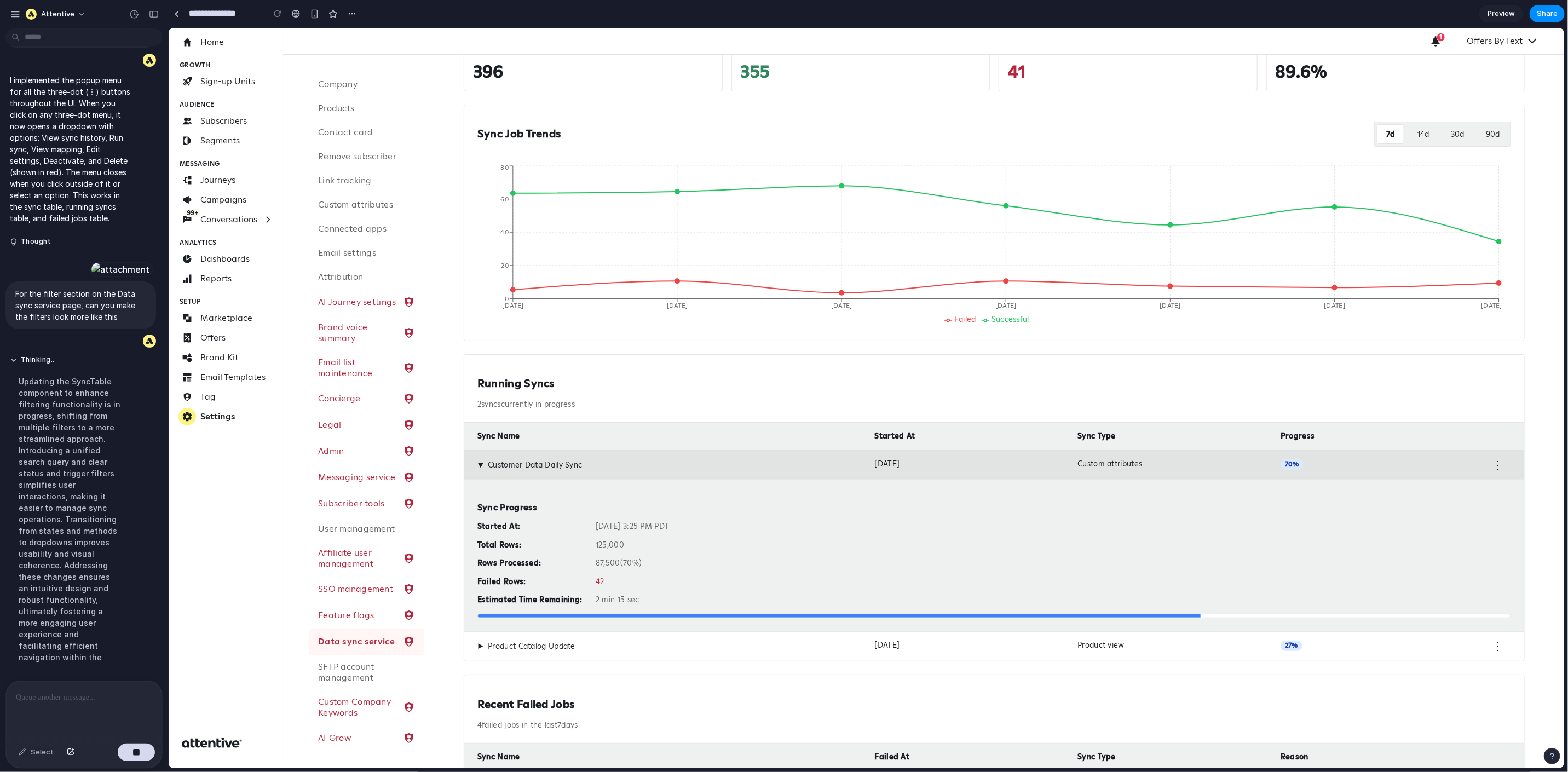
scroll to position [4066, 0]
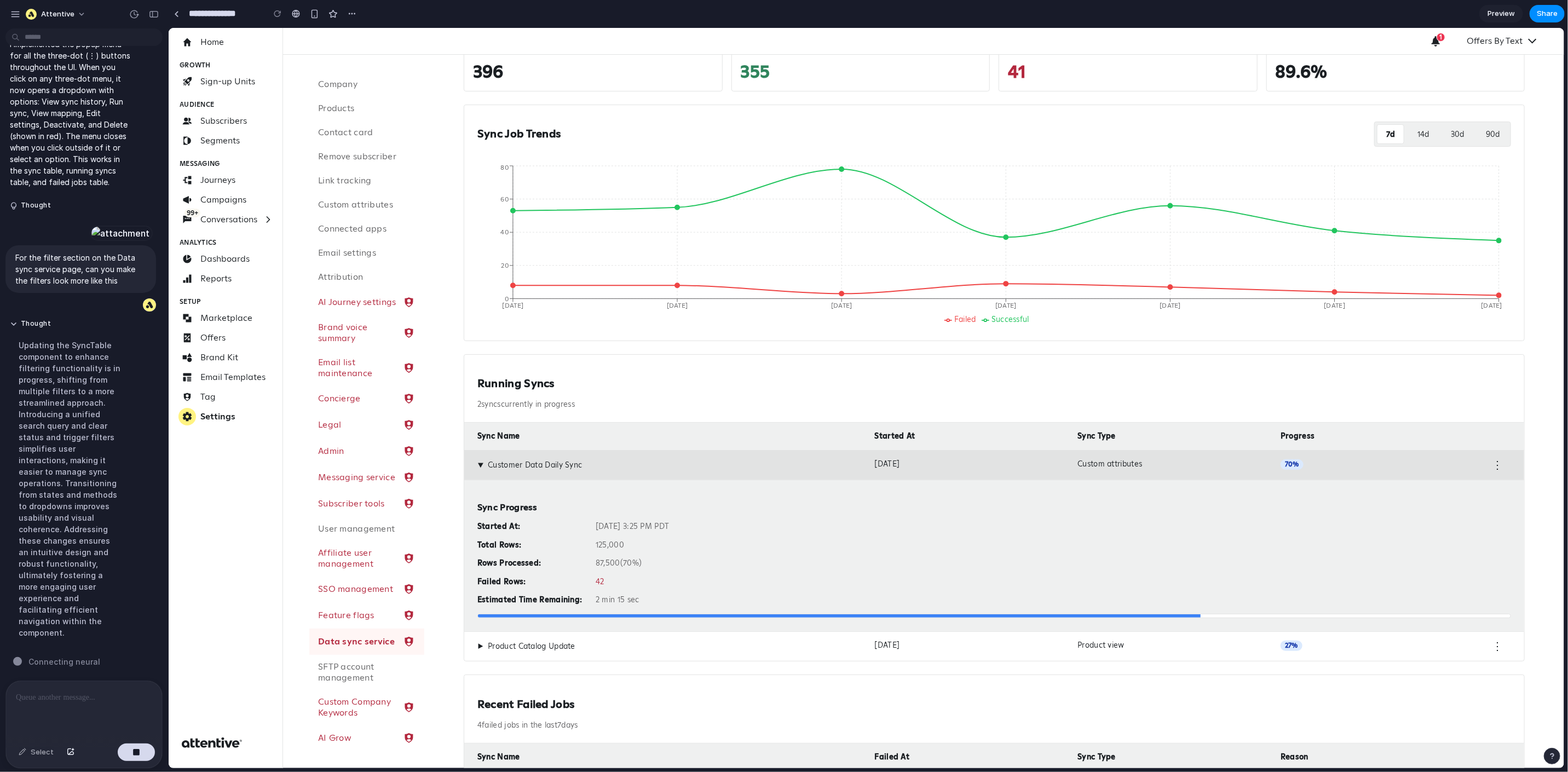
click at [477, 465] on span "▶" at bounding box center [480, 465] width 10 height 6
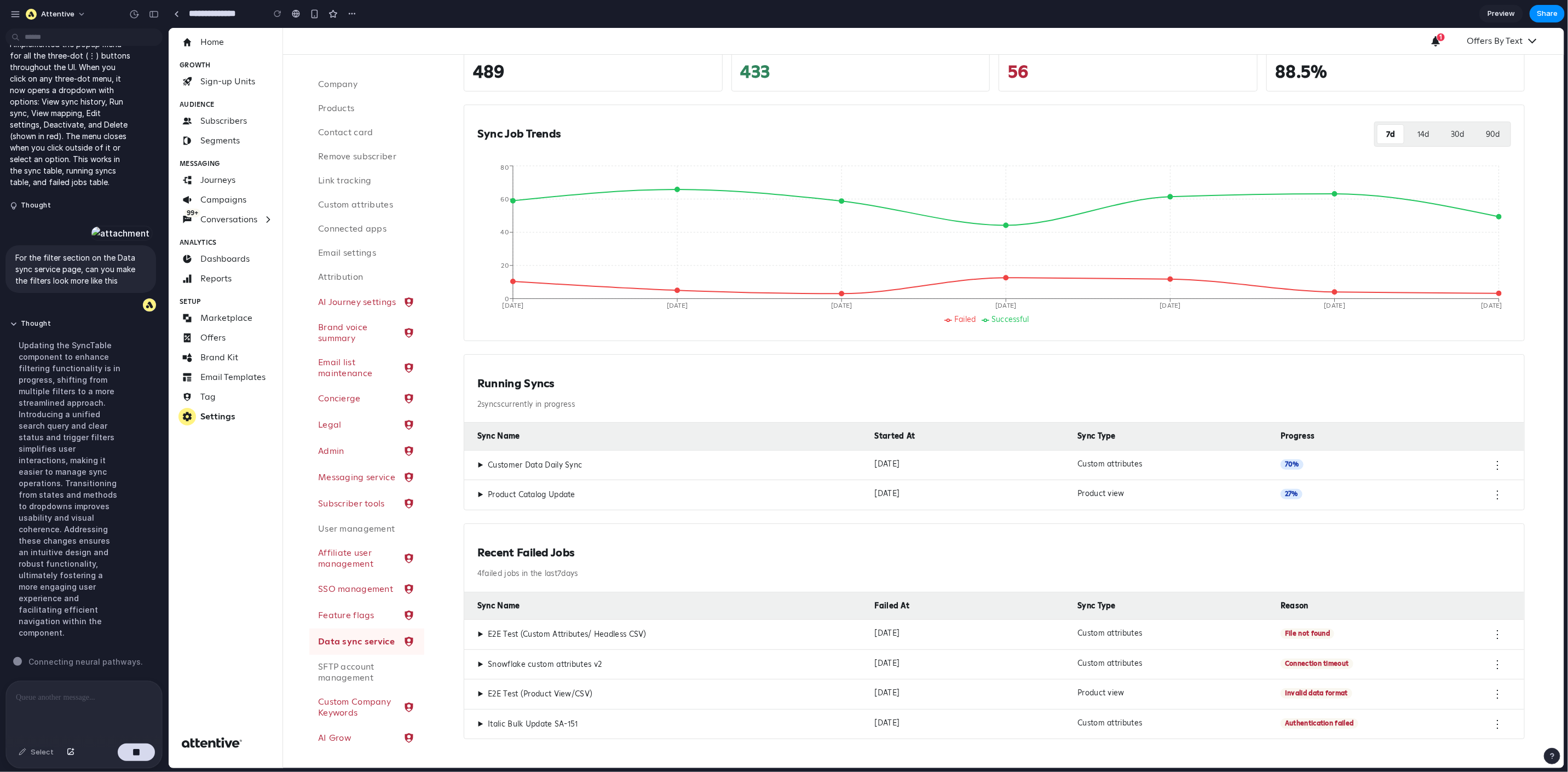
click at [478, 495] on span "▶" at bounding box center [480, 494] width 6 height 10
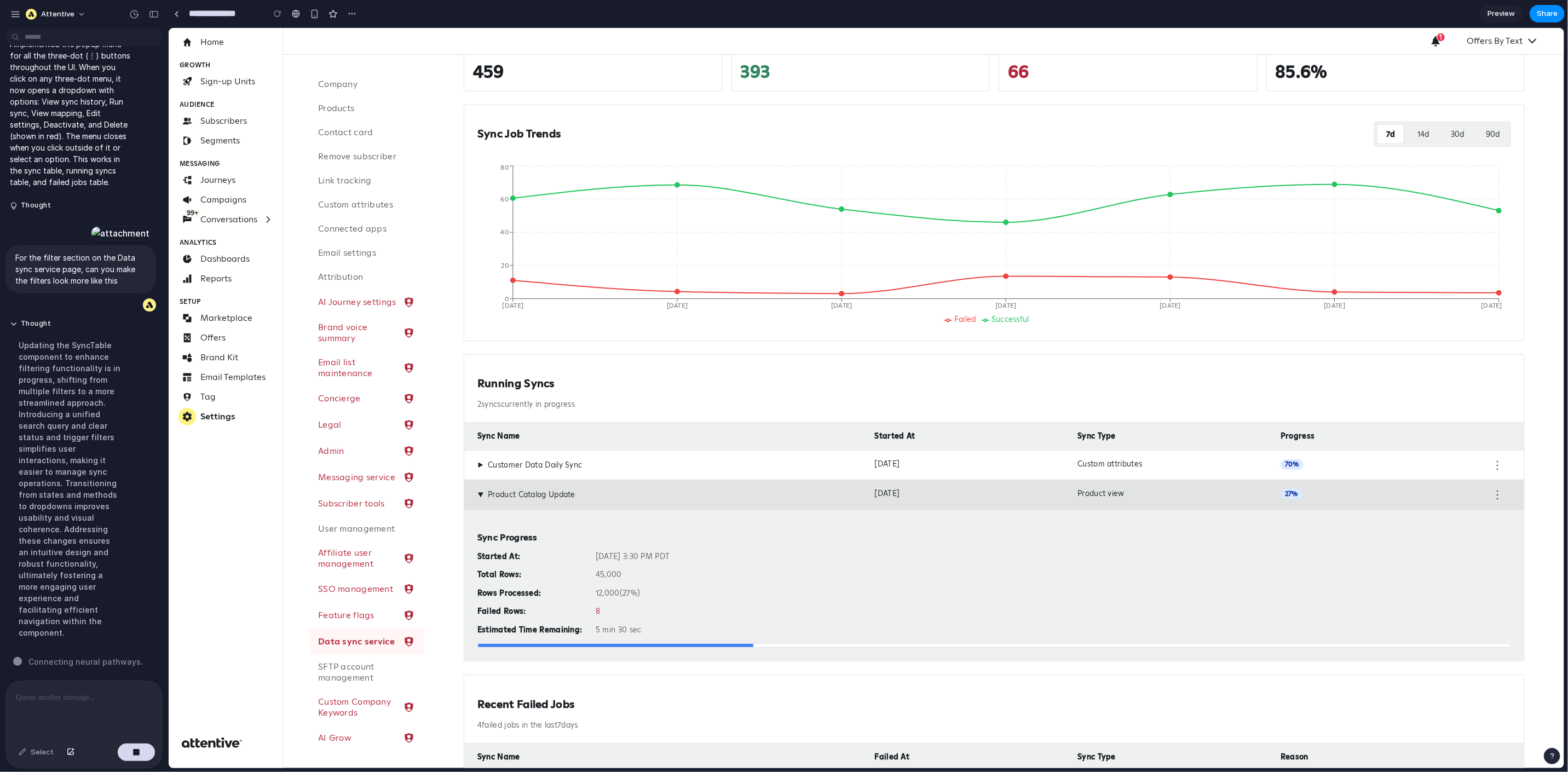
click at [478, 495] on span "▶" at bounding box center [480, 494] width 10 height 6
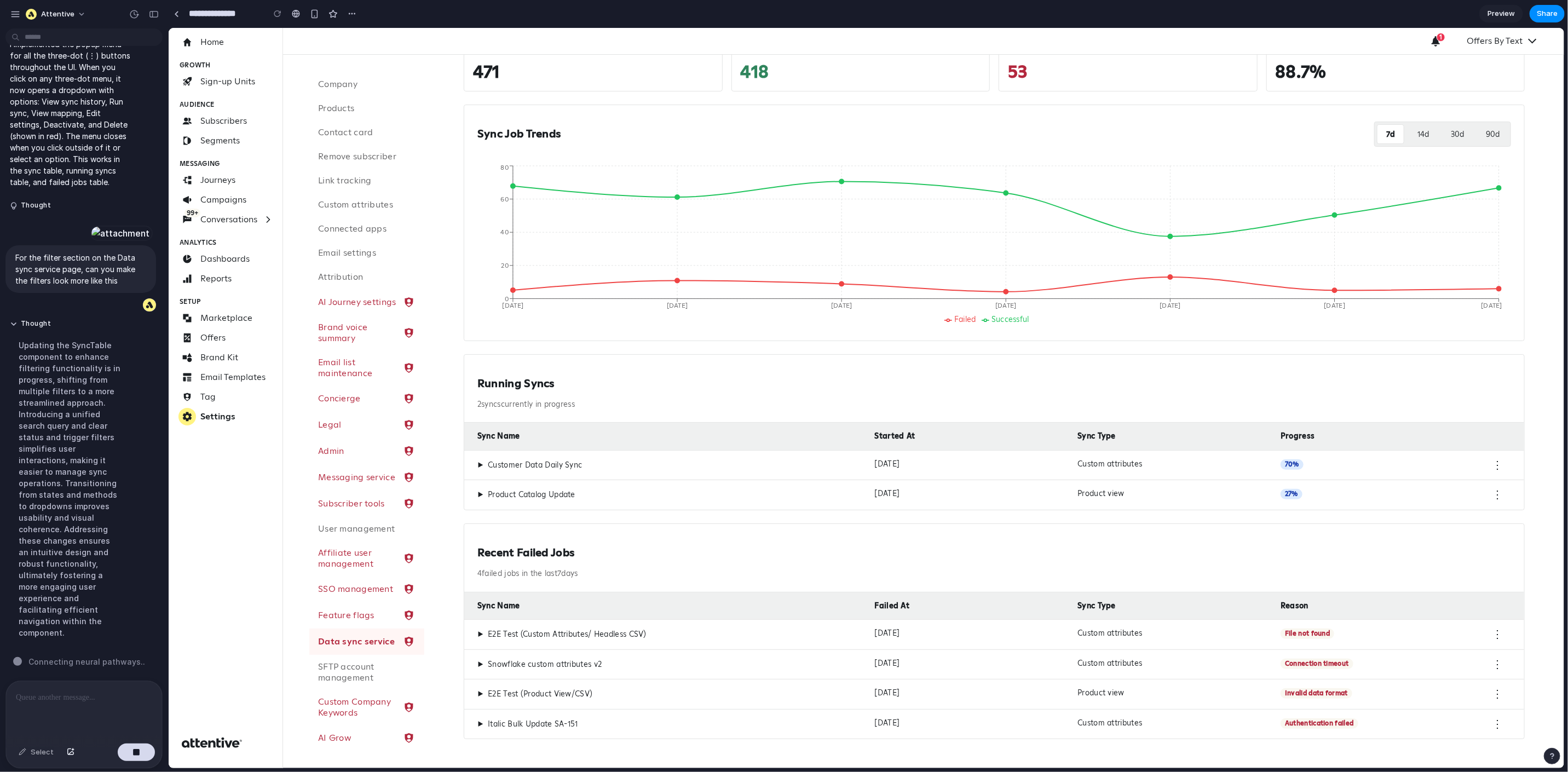
click at [478, 634] on span "▶" at bounding box center [480, 634] width 6 height 10
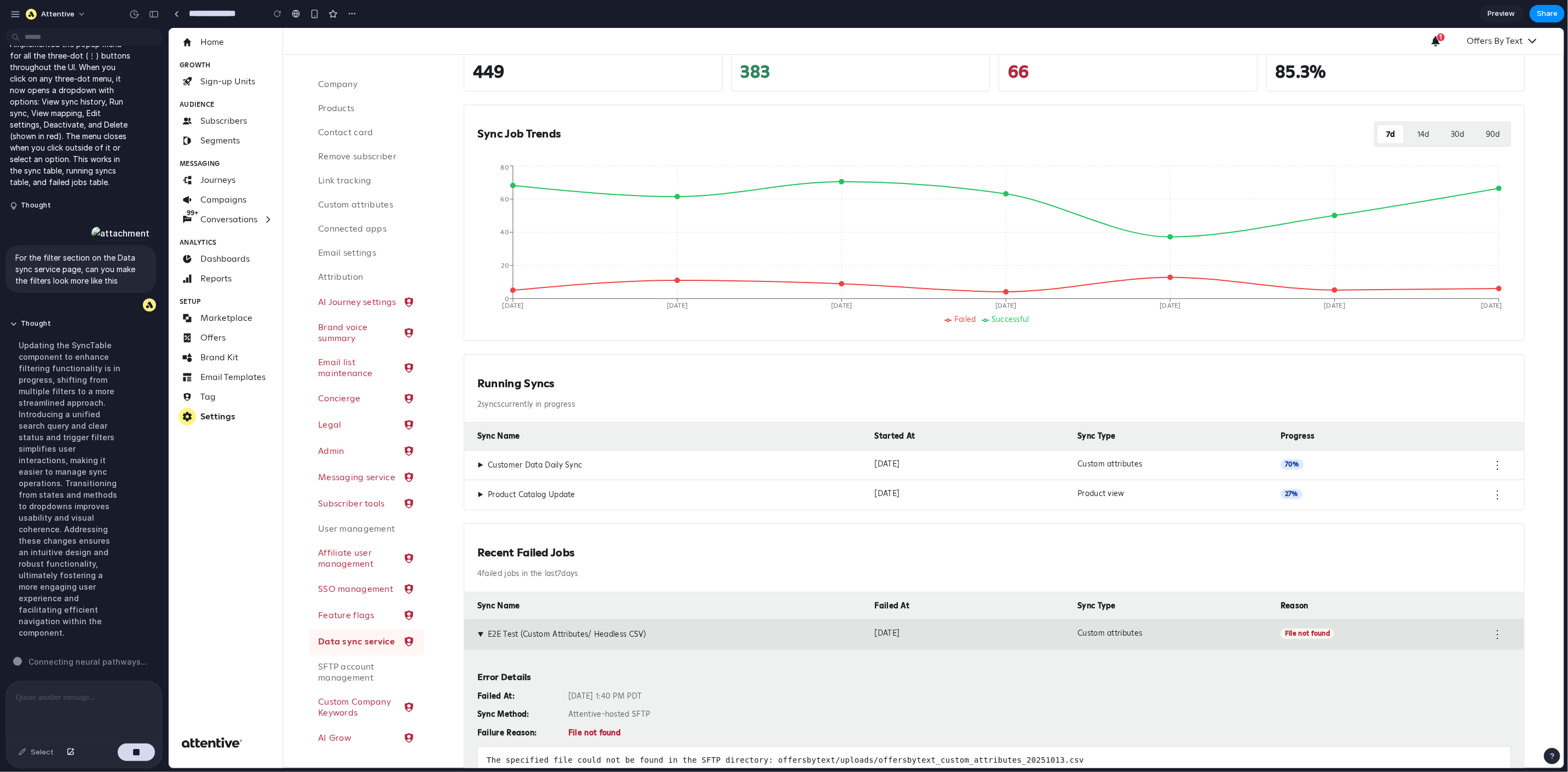
click at [478, 634] on span "▶" at bounding box center [480, 634] width 10 height 6
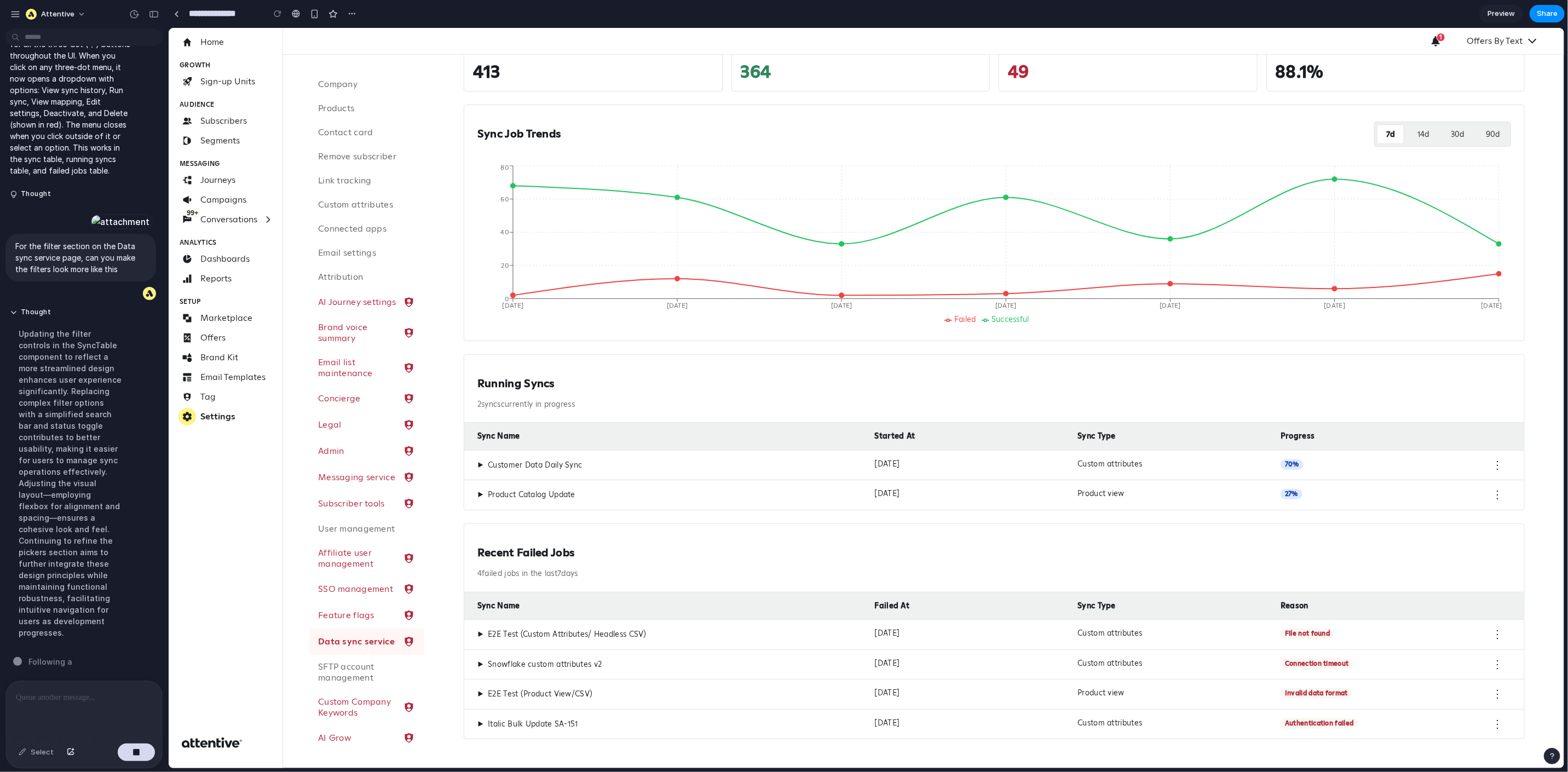
scroll to position [4078, 0]
click at [1171, 388] on h2 "Running Syncs" at bounding box center [993, 383] width 1034 height 13
click at [1477, 463] on button "⋮" at bounding box center [1497, 465] width 11 height 11
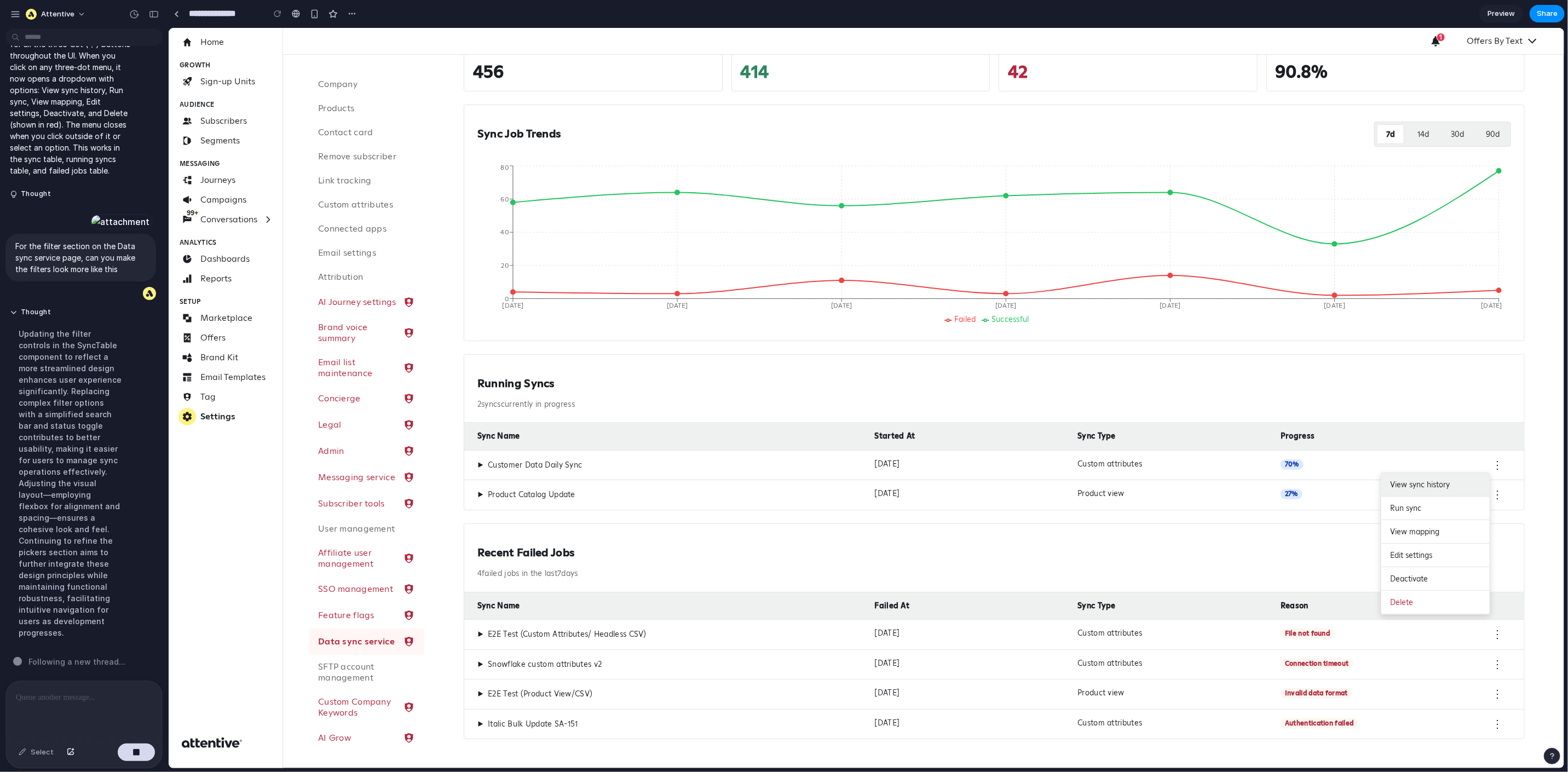
click at [1421, 489] on button "View sync history" at bounding box center [1435, 484] width 108 height 24
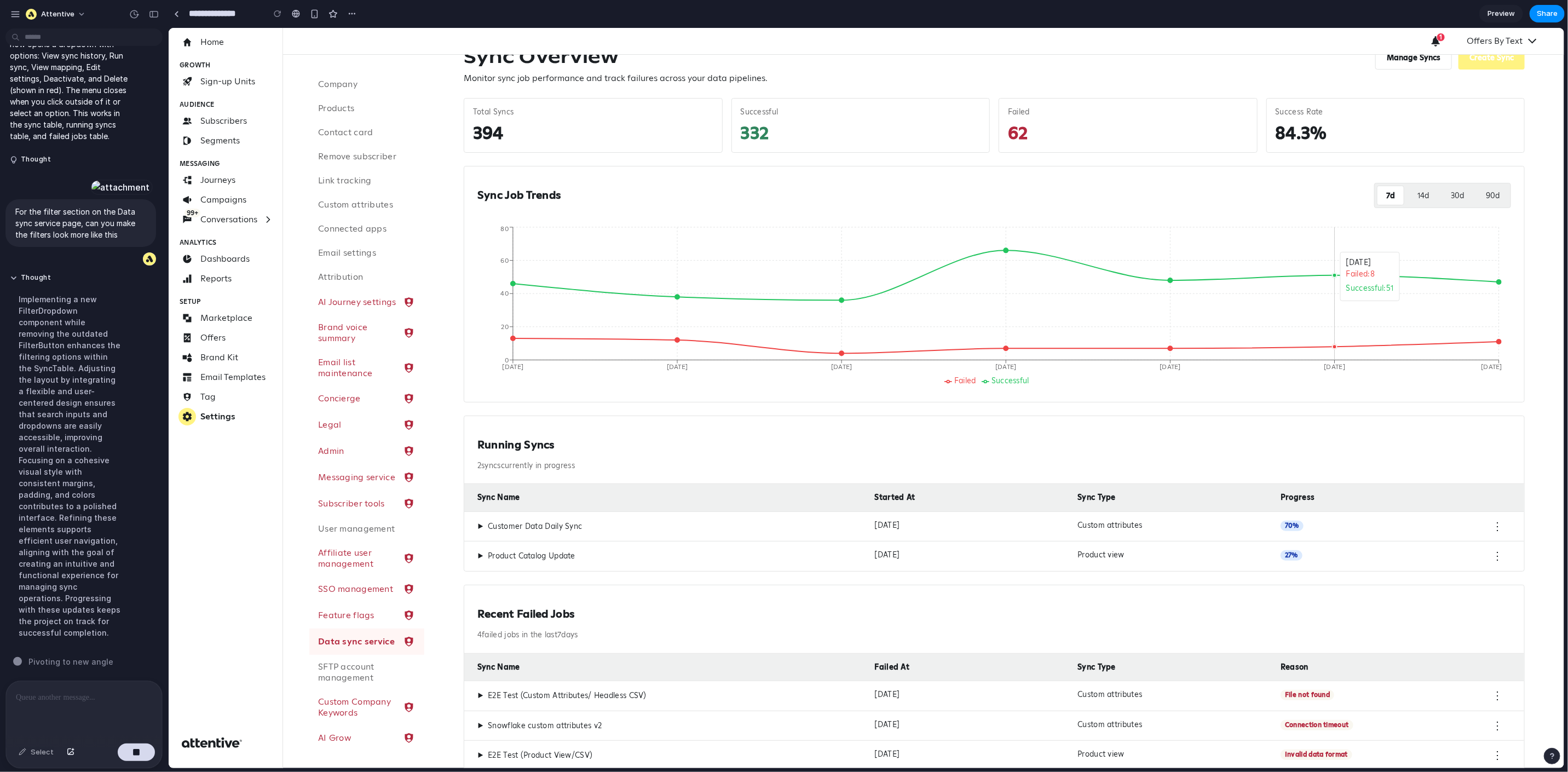
scroll to position [0, 0]
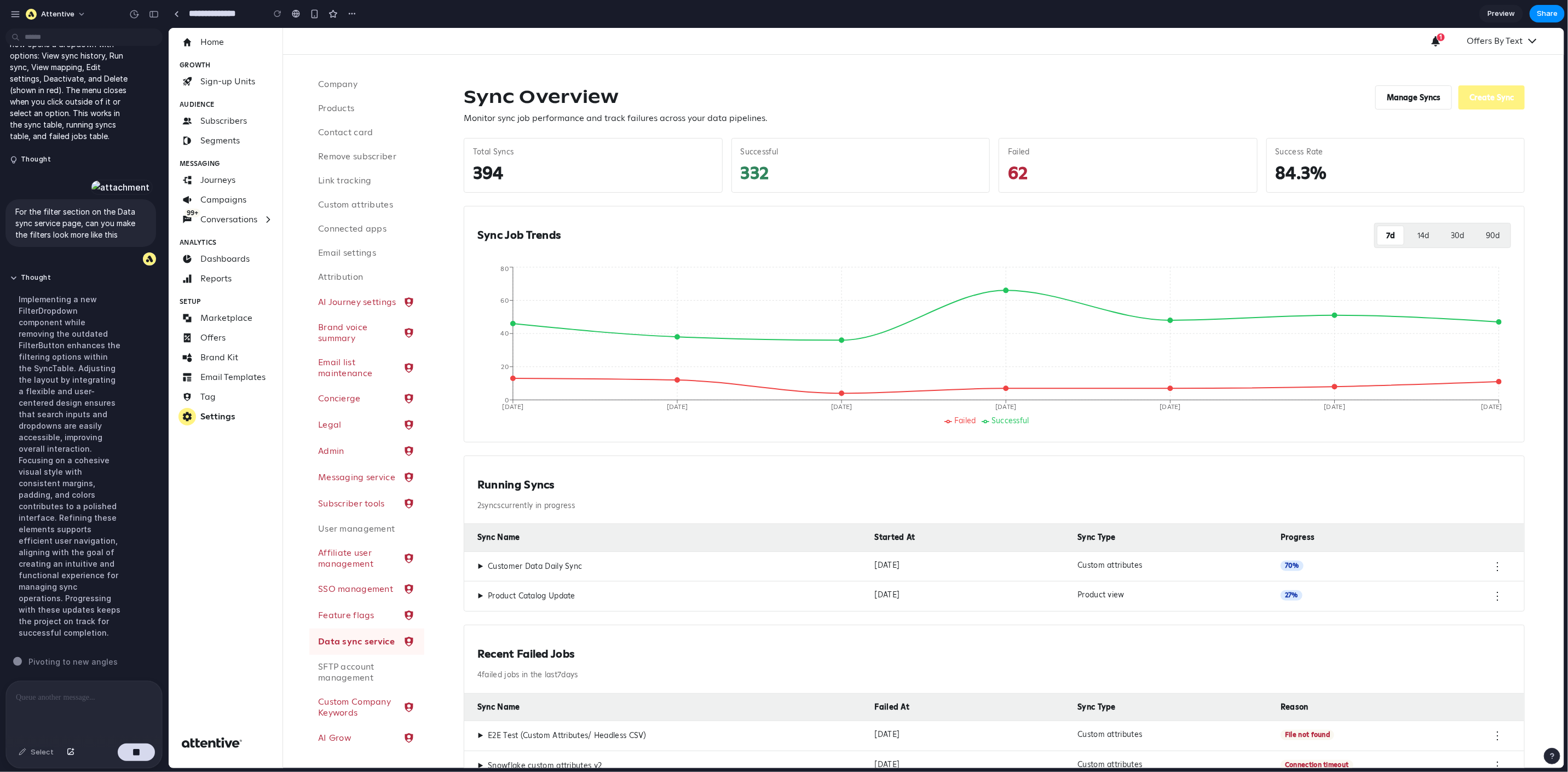
click at [861, 228] on div "Sync Job Trends 7 d 14 d 30 d 90 d" at bounding box center [993, 235] width 1034 height 32
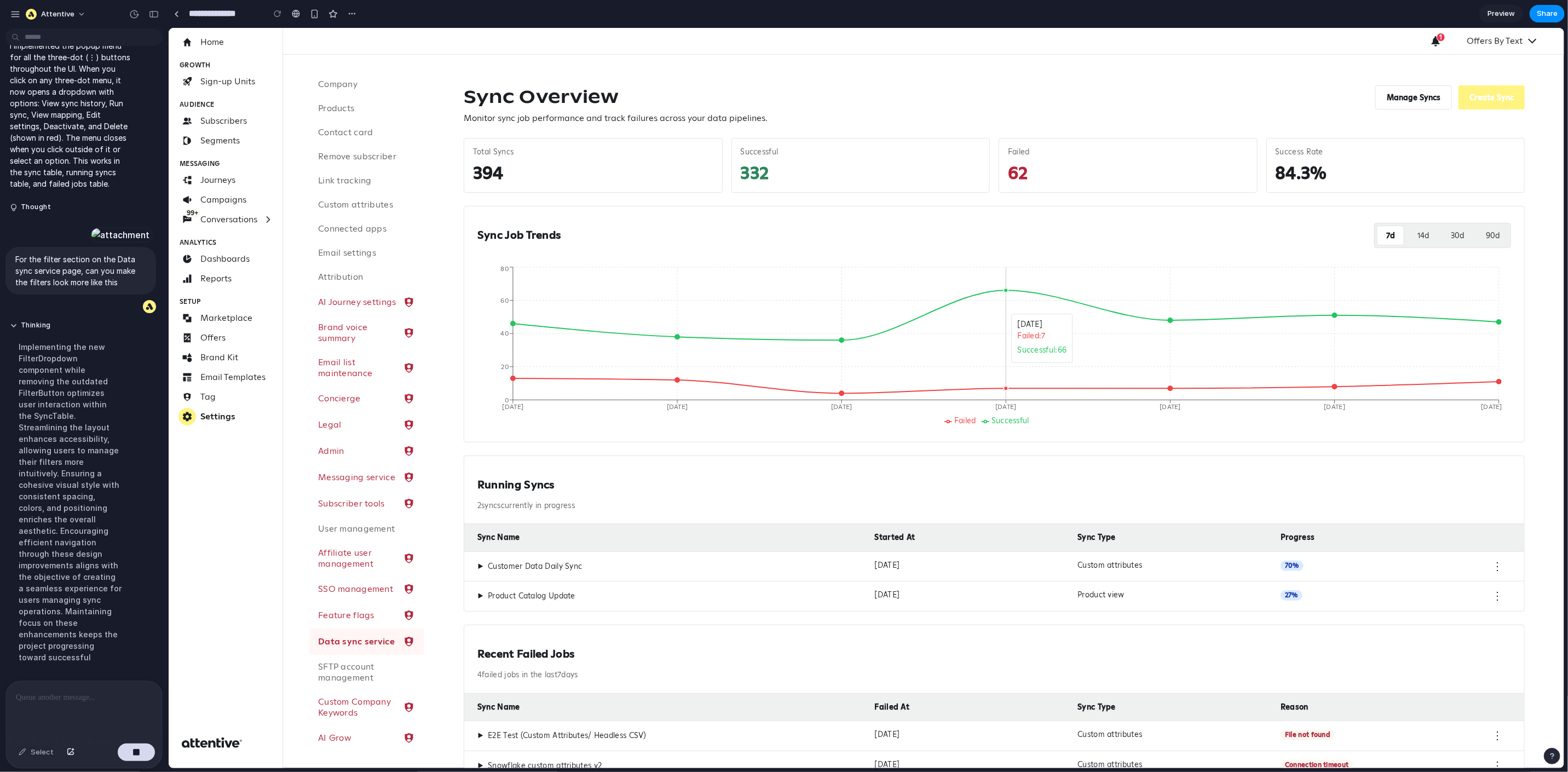
scroll to position [4078, 0]
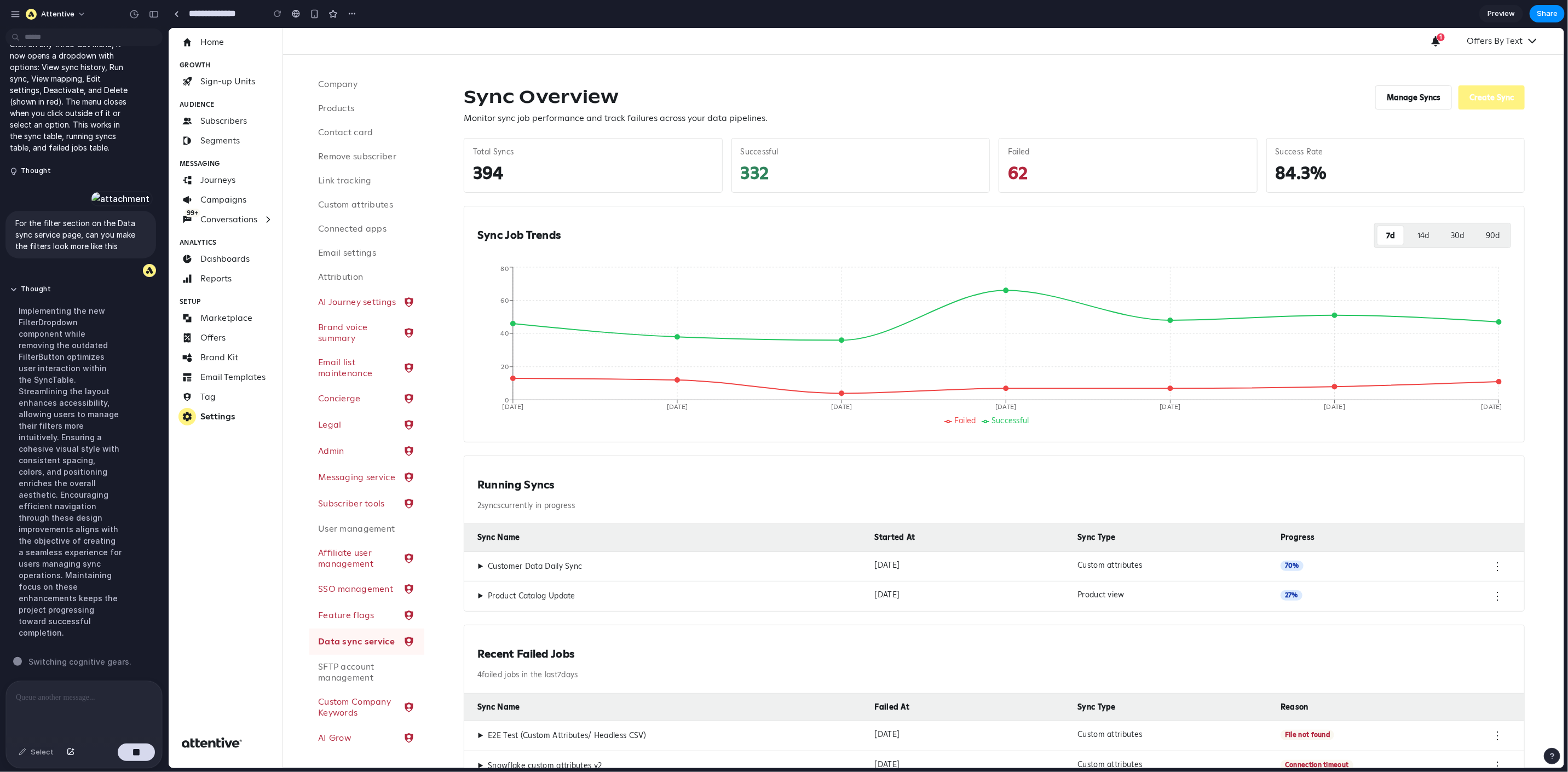
click at [1297, 110] on div "Sync Overview Monitor sync job performance and track failures across your data …" at bounding box center [993, 104] width 1061 height 40
click at [1404, 100] on button "Manage Syncs" at bounding box center [1413, 97] width 77 height 24
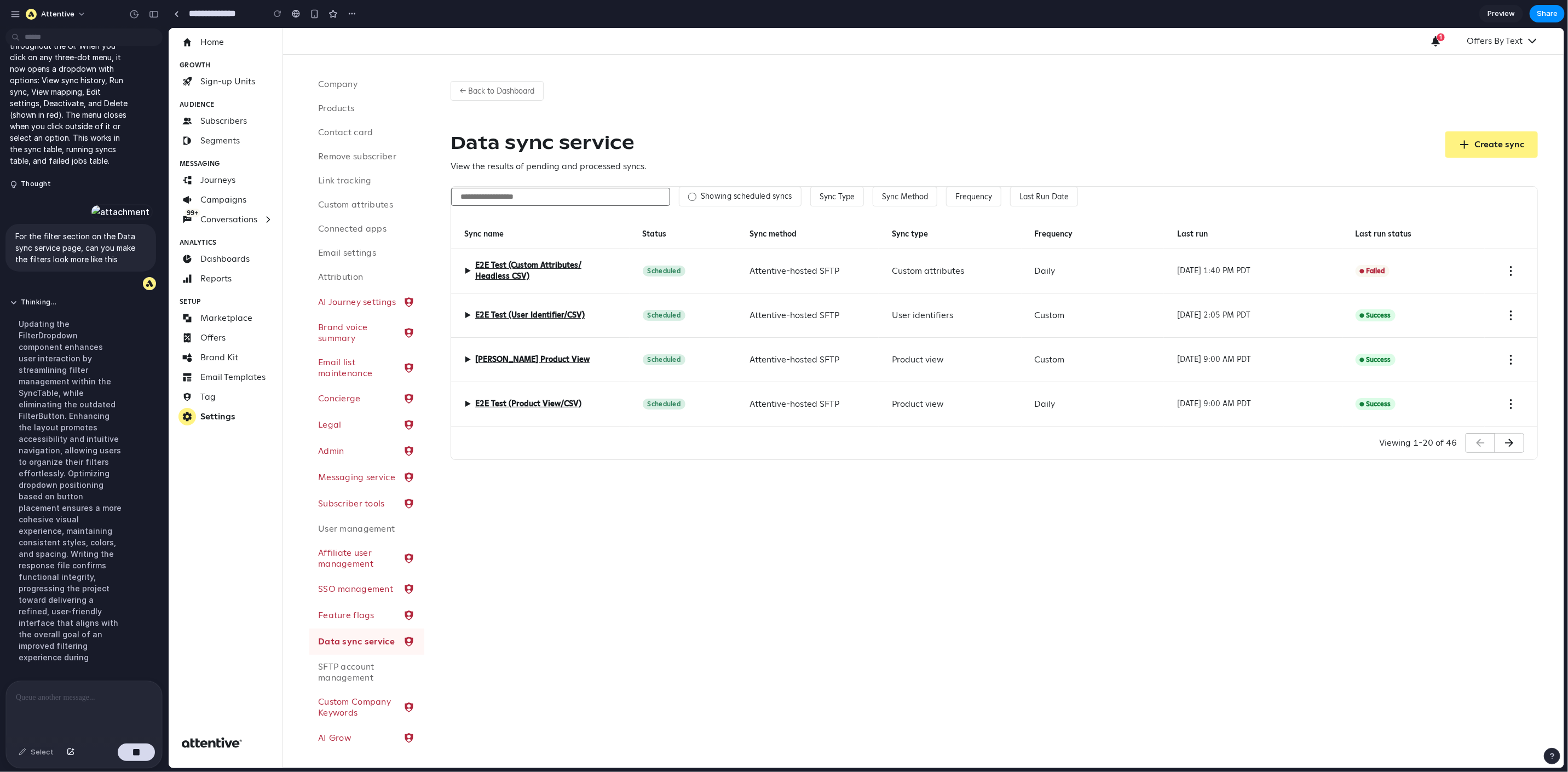
scroll to position [4124, 0]
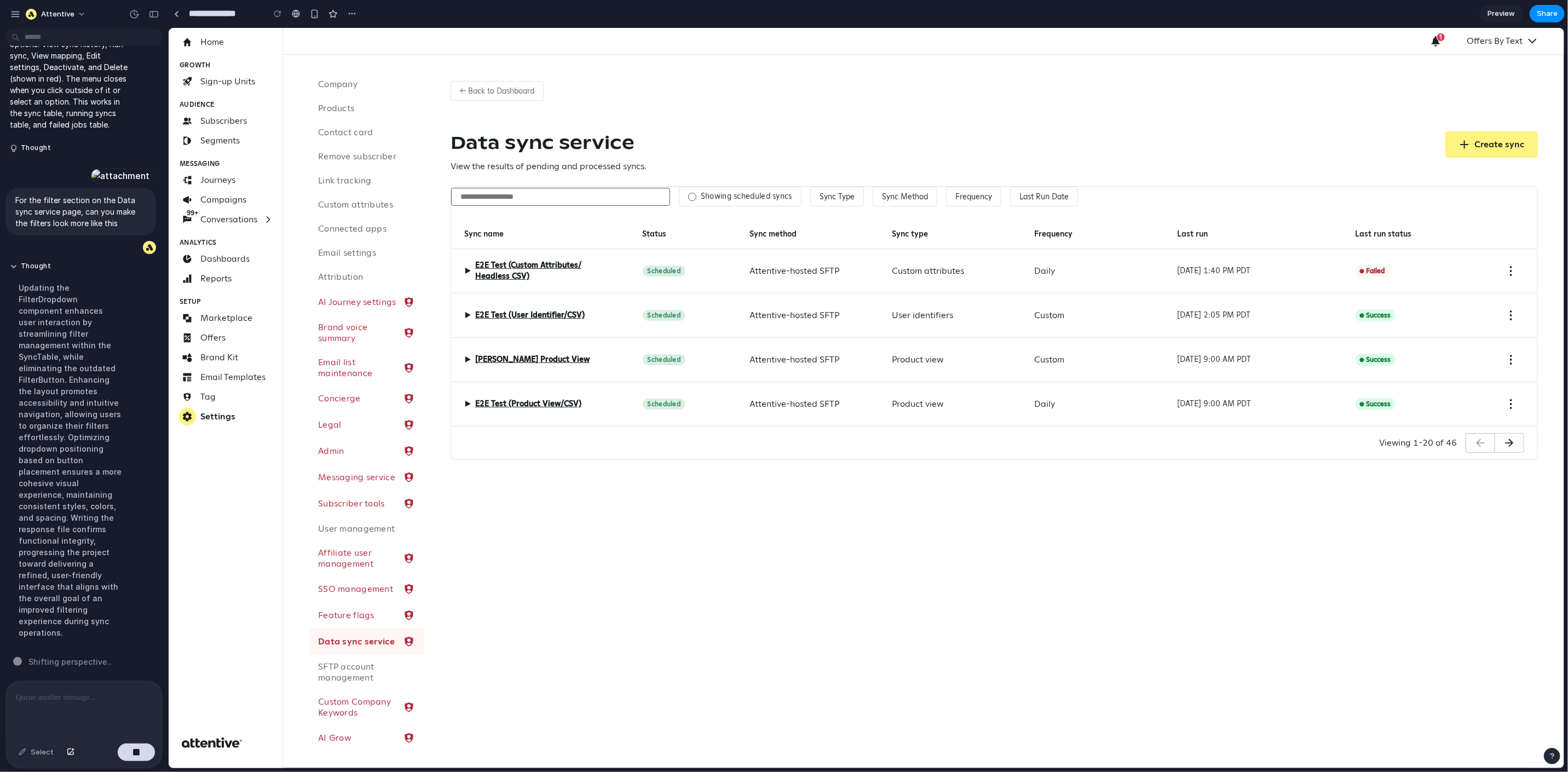
click at [461, 271] on div "▶ E2E Test (Custom Attributes/ Headless CSV)" at bounding box center [539, 270] width 178 height 44
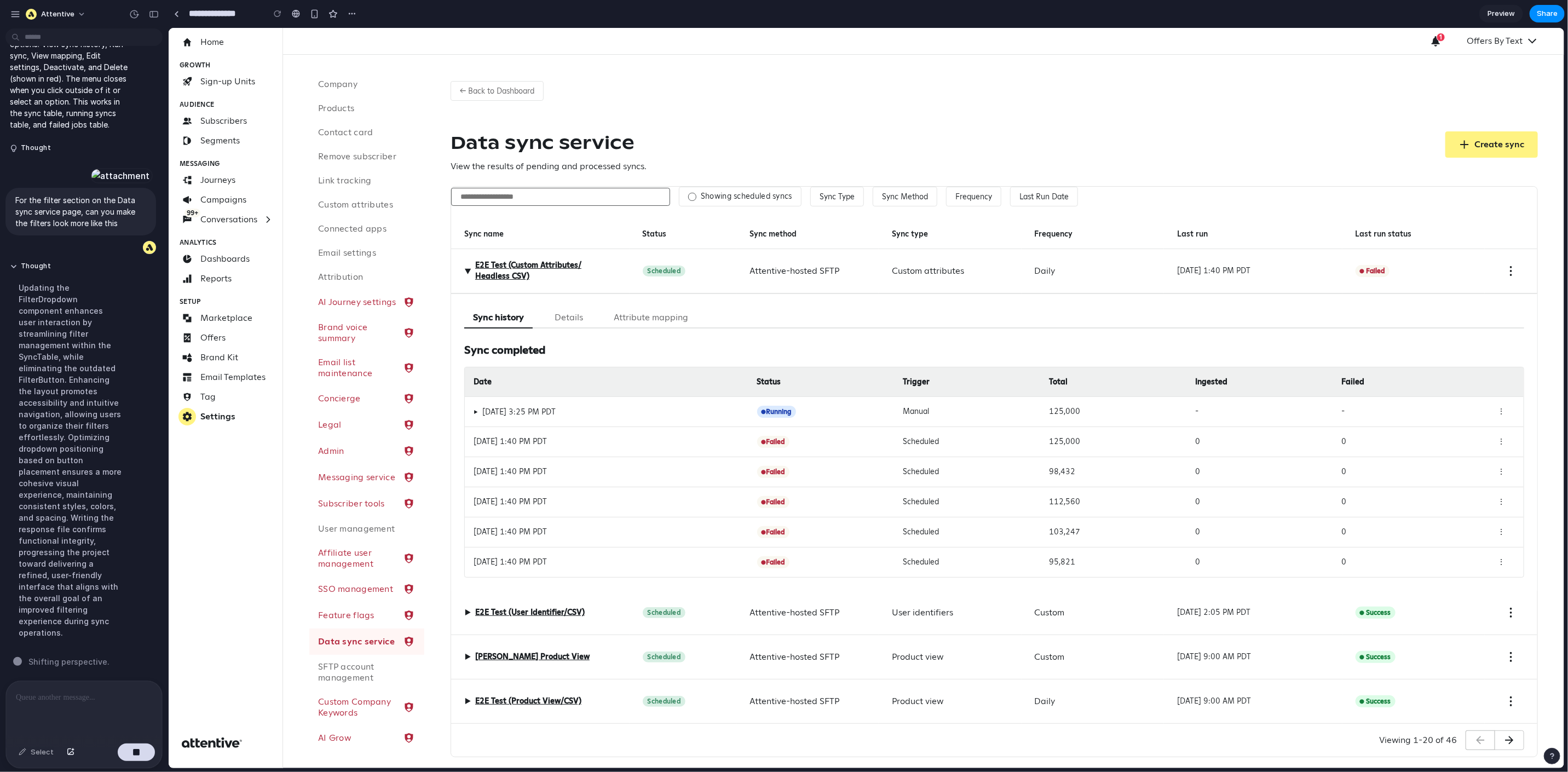
click at [565, 315] on button "Details" at bounding box center [569, 317] width 46 height 21
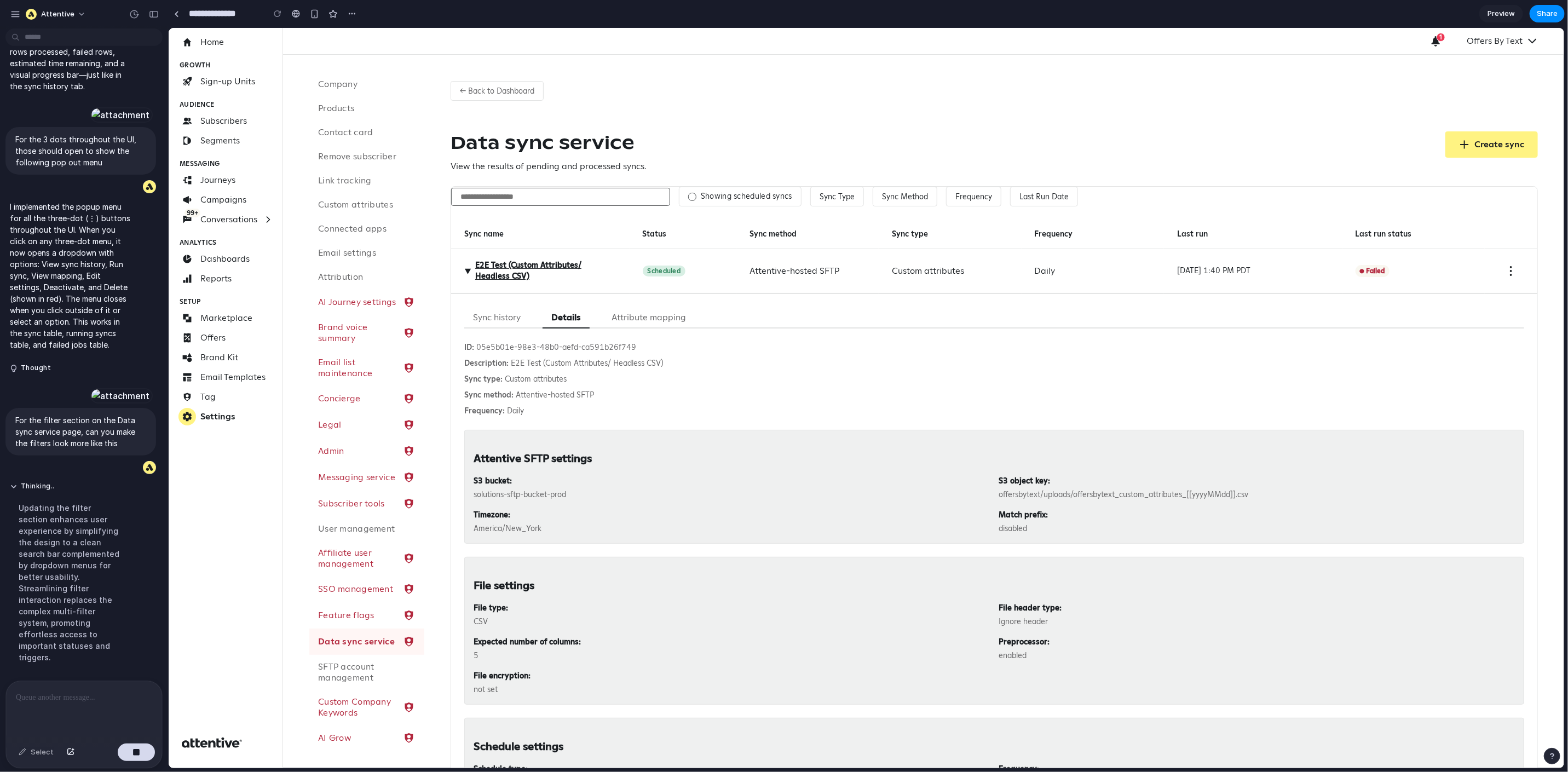
click at [631, 316] on button "Attribute mapping" at bounding box center [648, 317] width 92 height 21
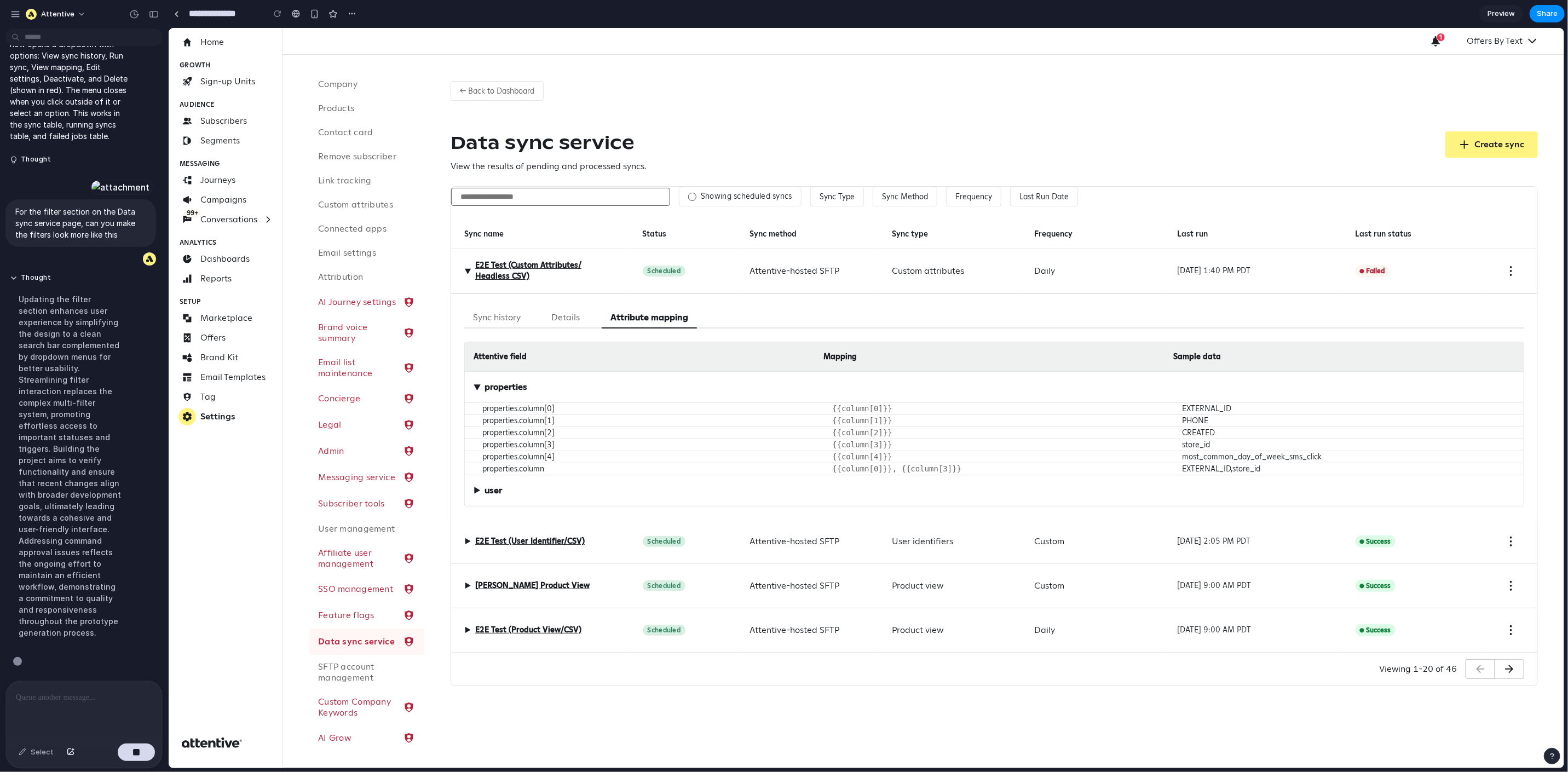
click at [474, 321] on button "Sync history" at bounding box center [496, 317] width 65 height 21
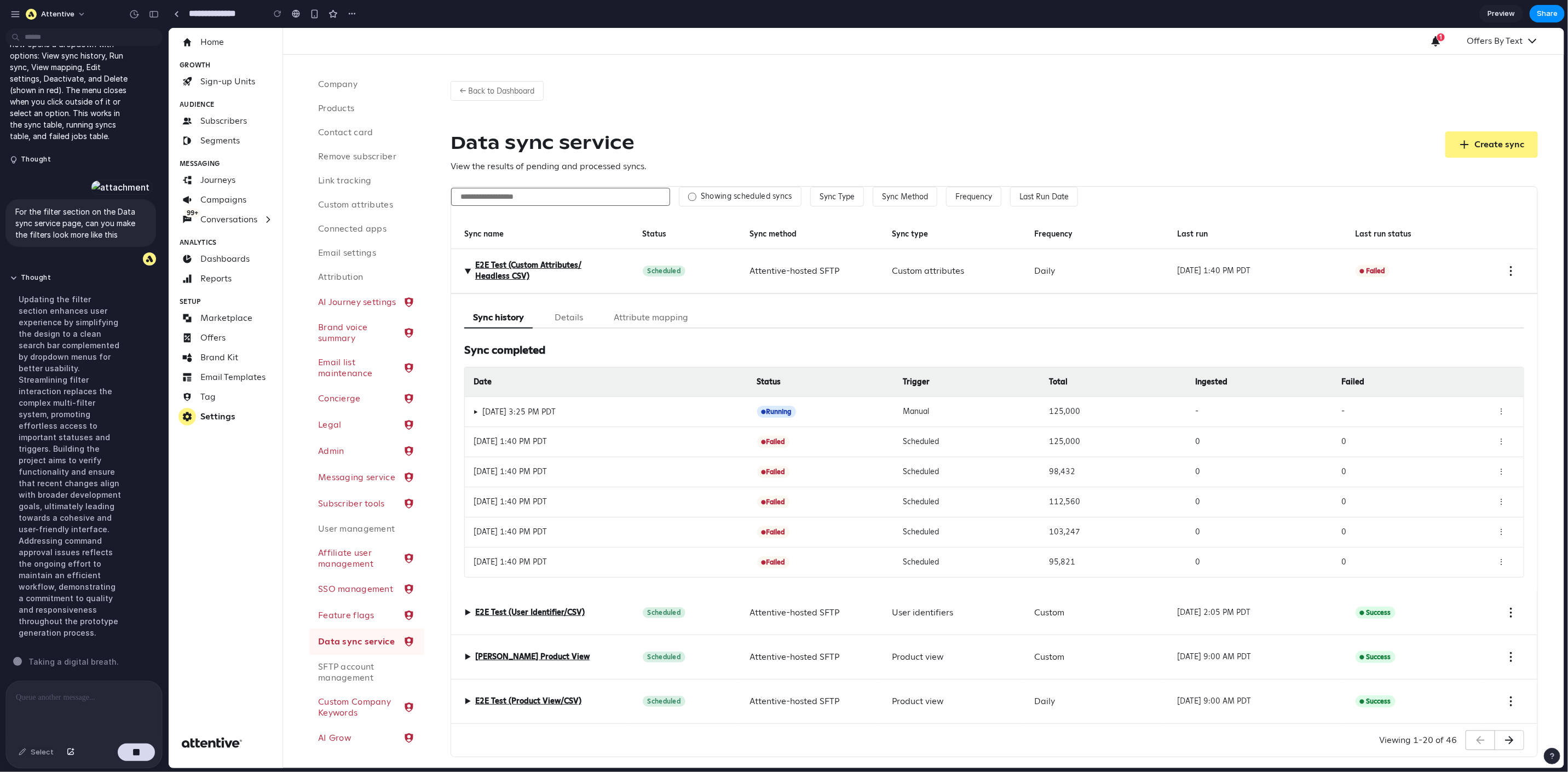
click at [1477, 412] on div "⋮" at bounding box center [1500, 412] width 27 height 12
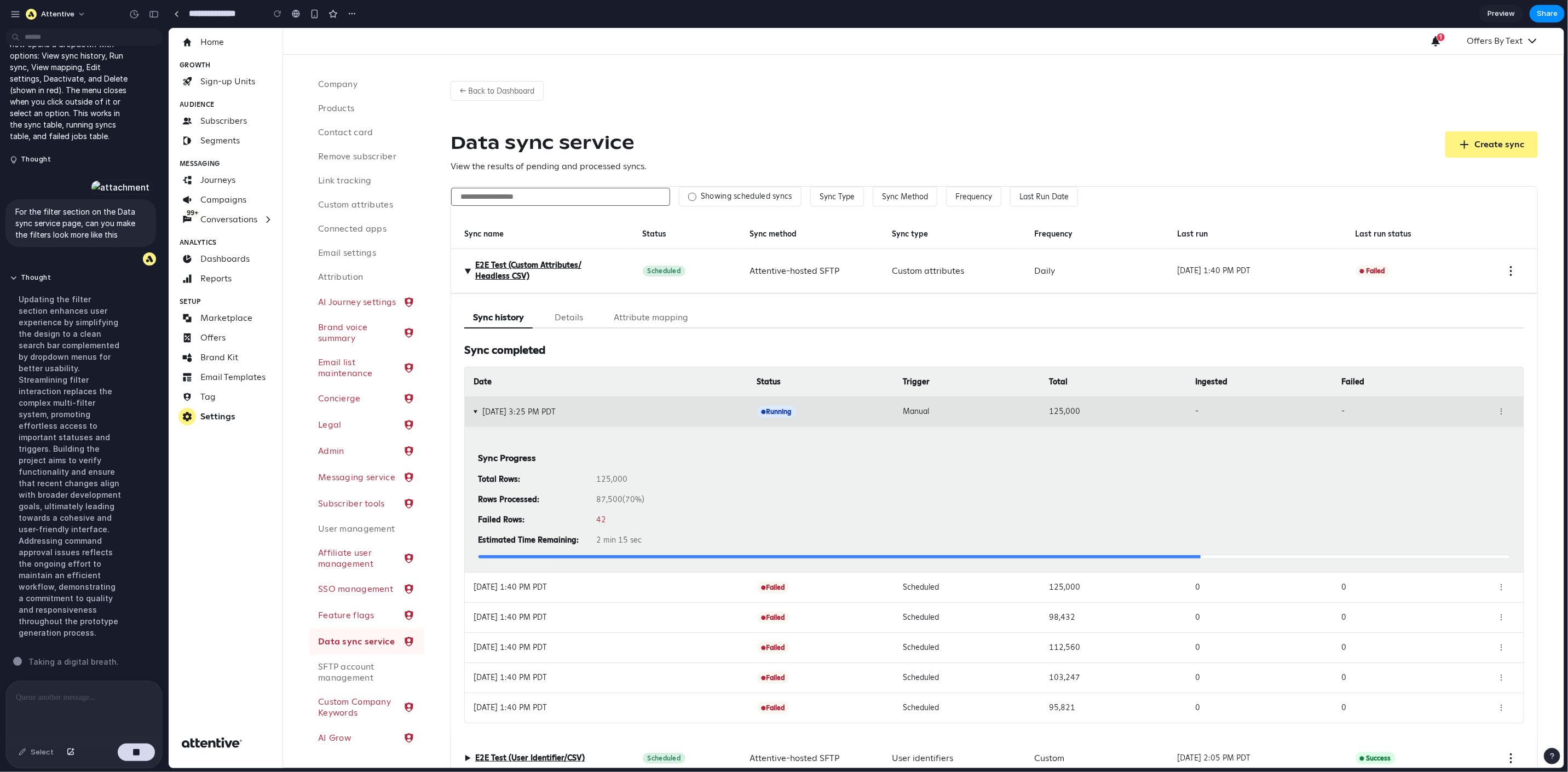
click at [1477, 407] on div "⋮" at bounding box center [1500, 412] width 27 height 12
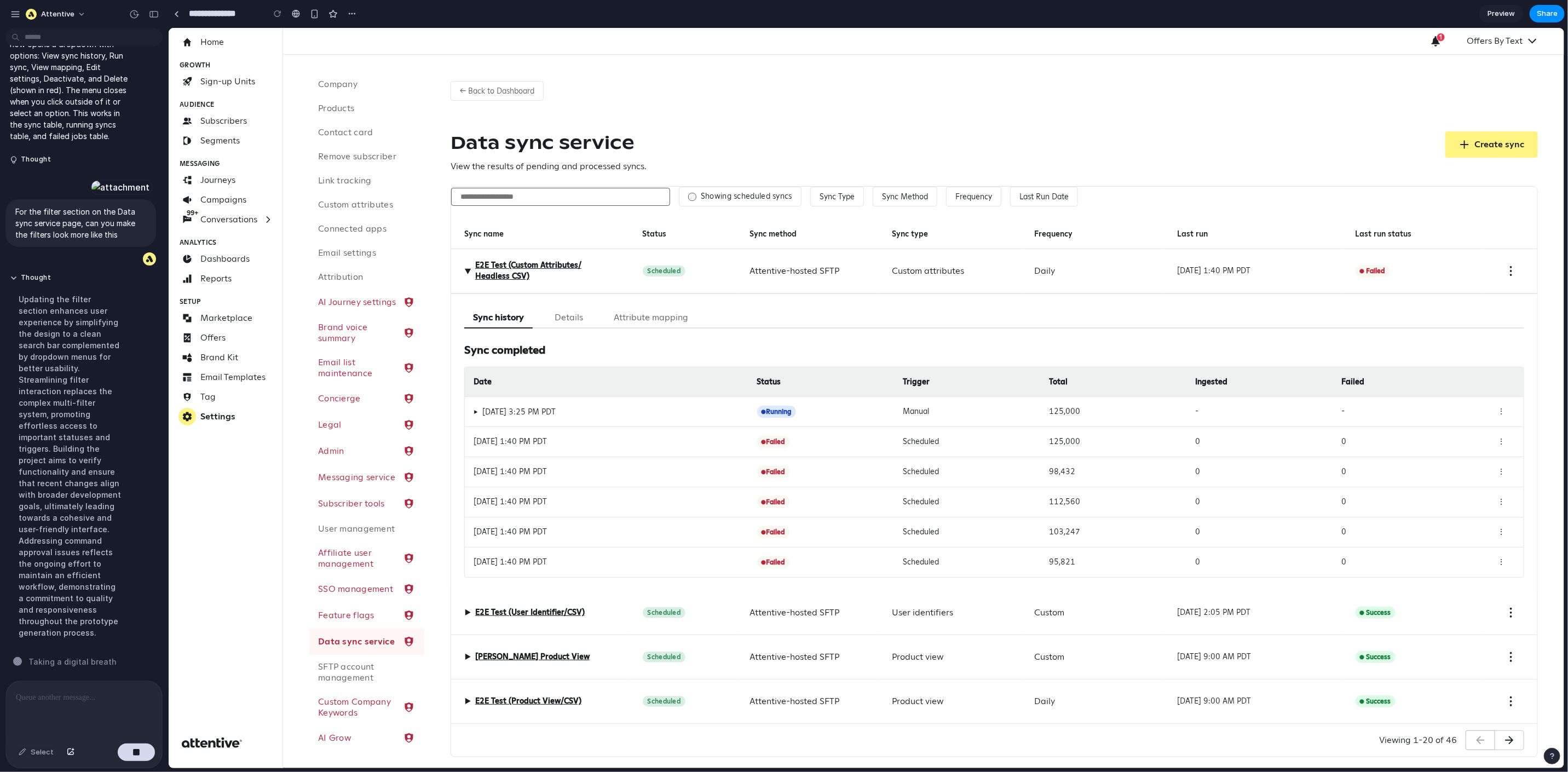
click at [473, 414] on span "▶" at bounding box center [475, 411] width 4 height 8
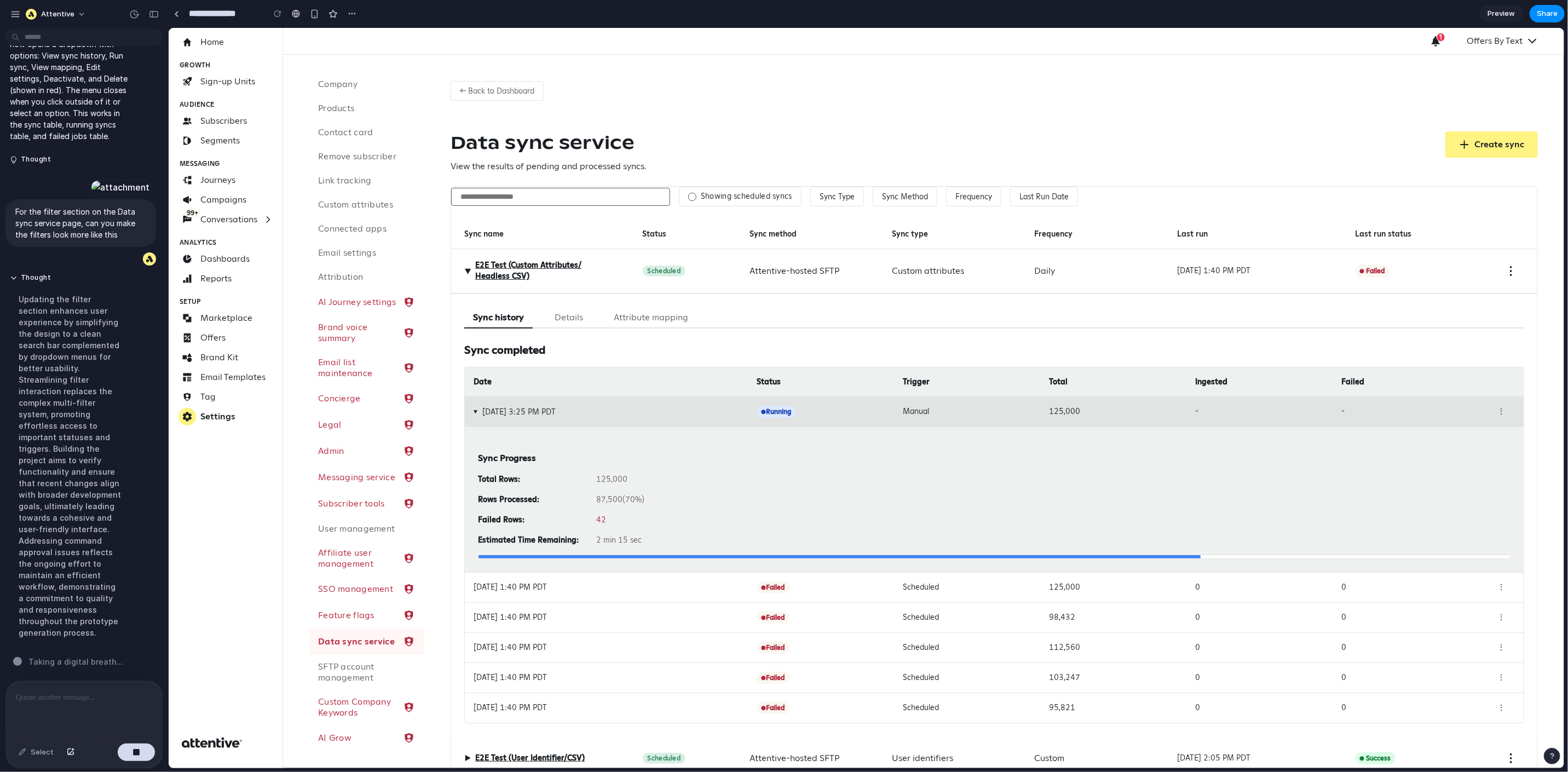
click at [477, 410] on span "▶" at bounding box center [475, 411] width 8 height 4
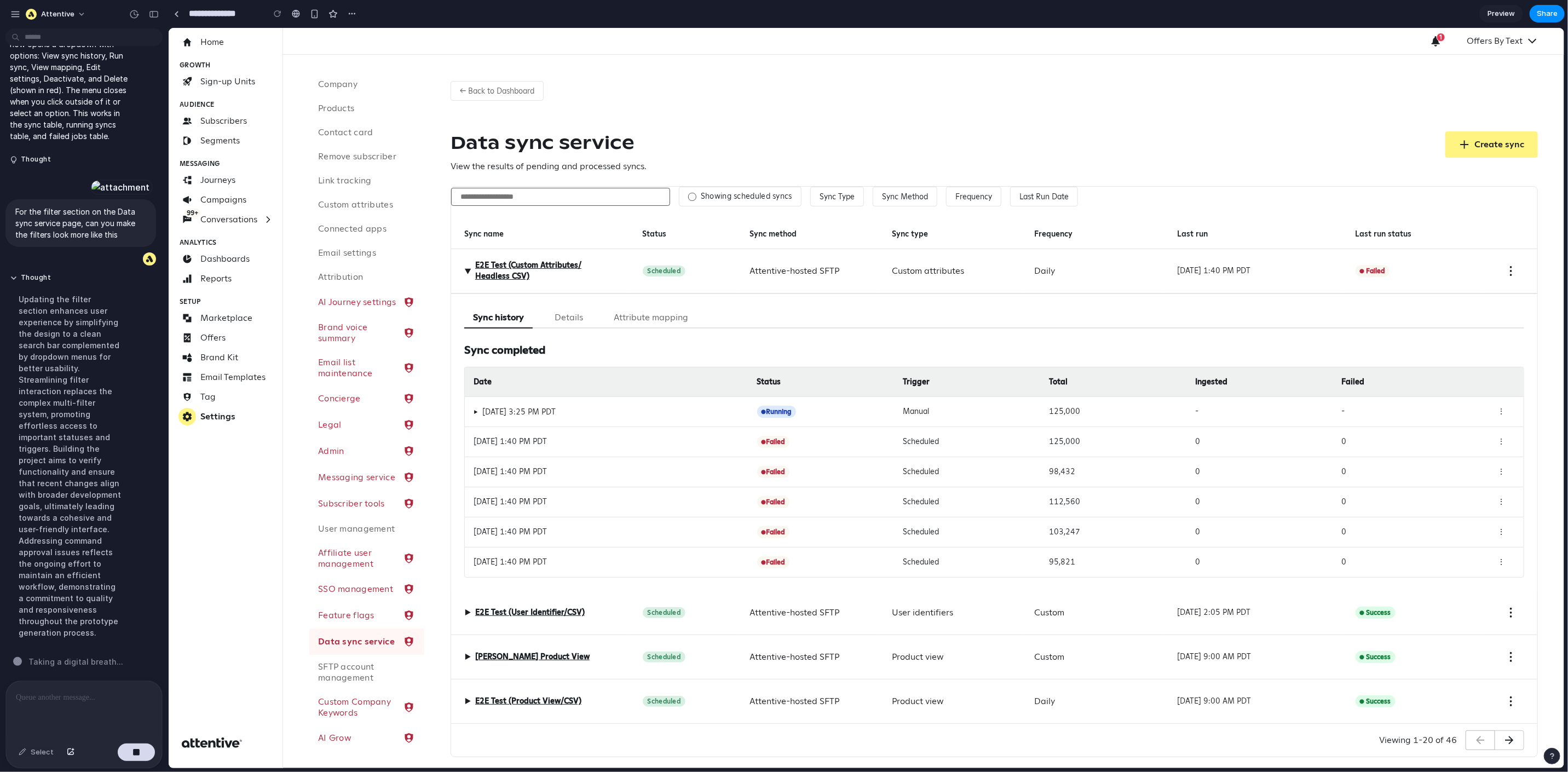
click at [464, 273] on span "▶" at bounding box center [467, 270] width 13 height 7
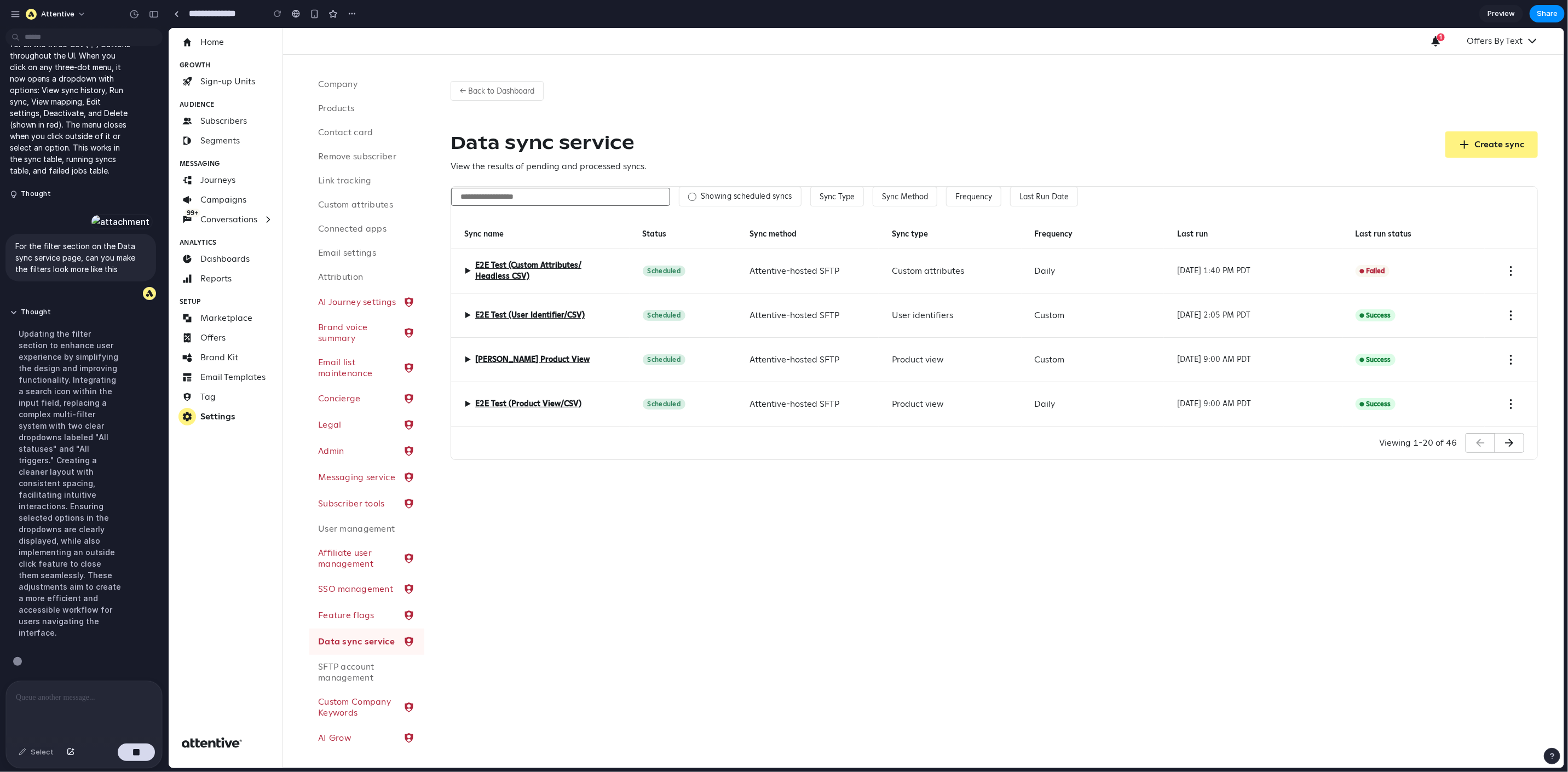
scroll to position [4090, 0]
click at [742, 197] on label "Showing scheduled syncs" at bounding box center [746, 196] width 91 height 10
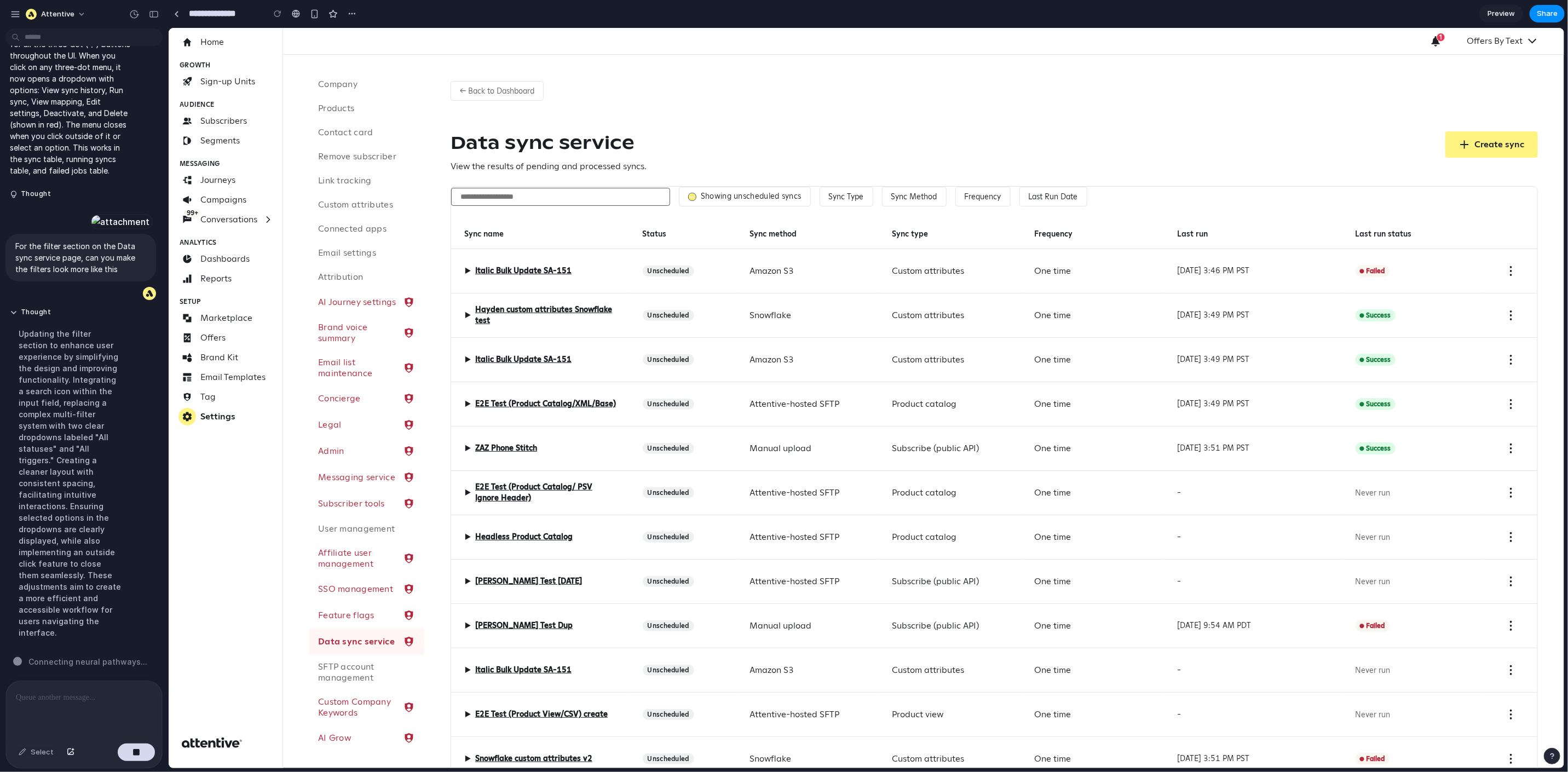
click at [716, 199] on label "Showing unscheduled syncs" at bounding box center [750, 196] width 100 height 10
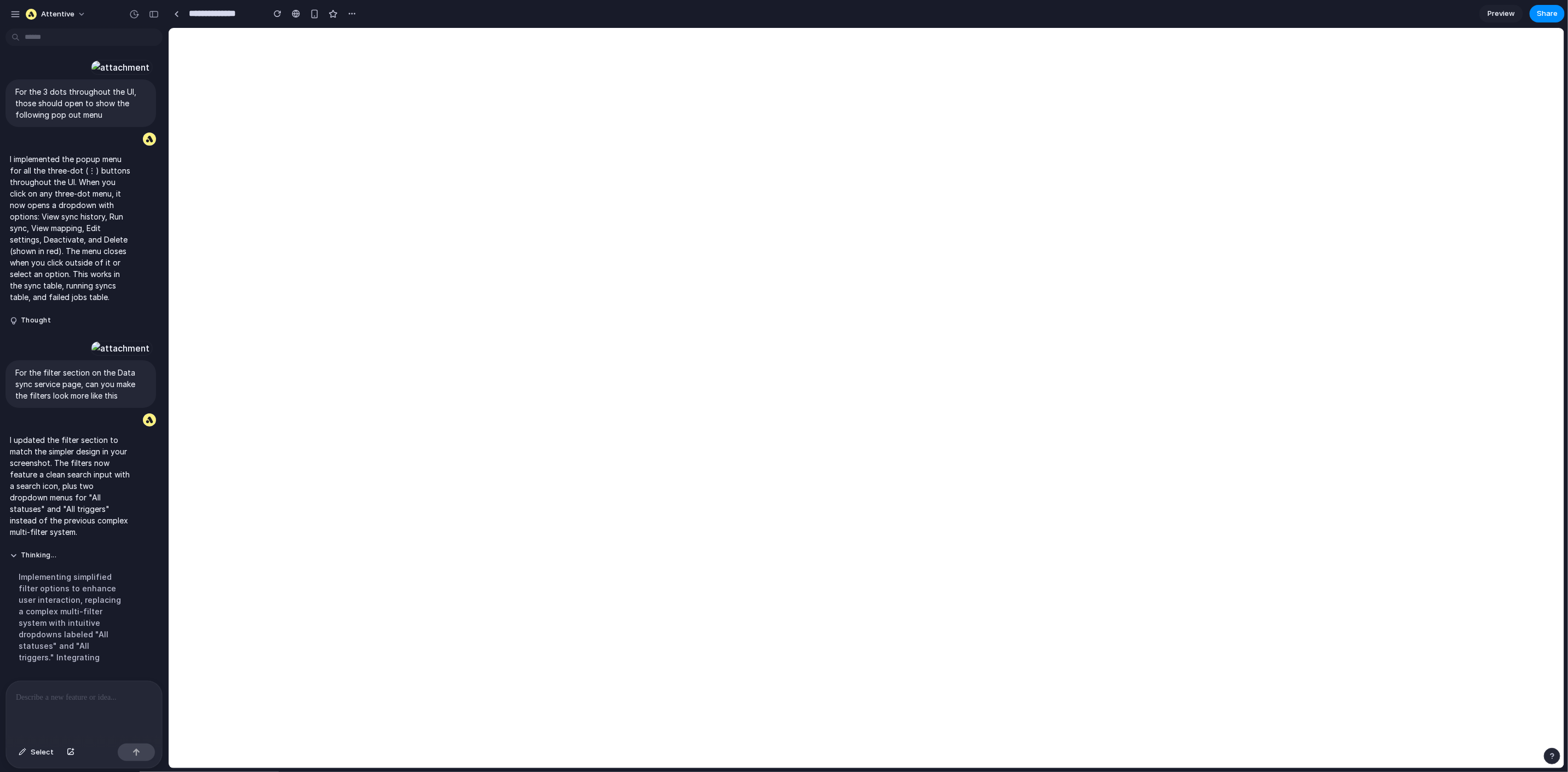
scroll to position [0, 0]
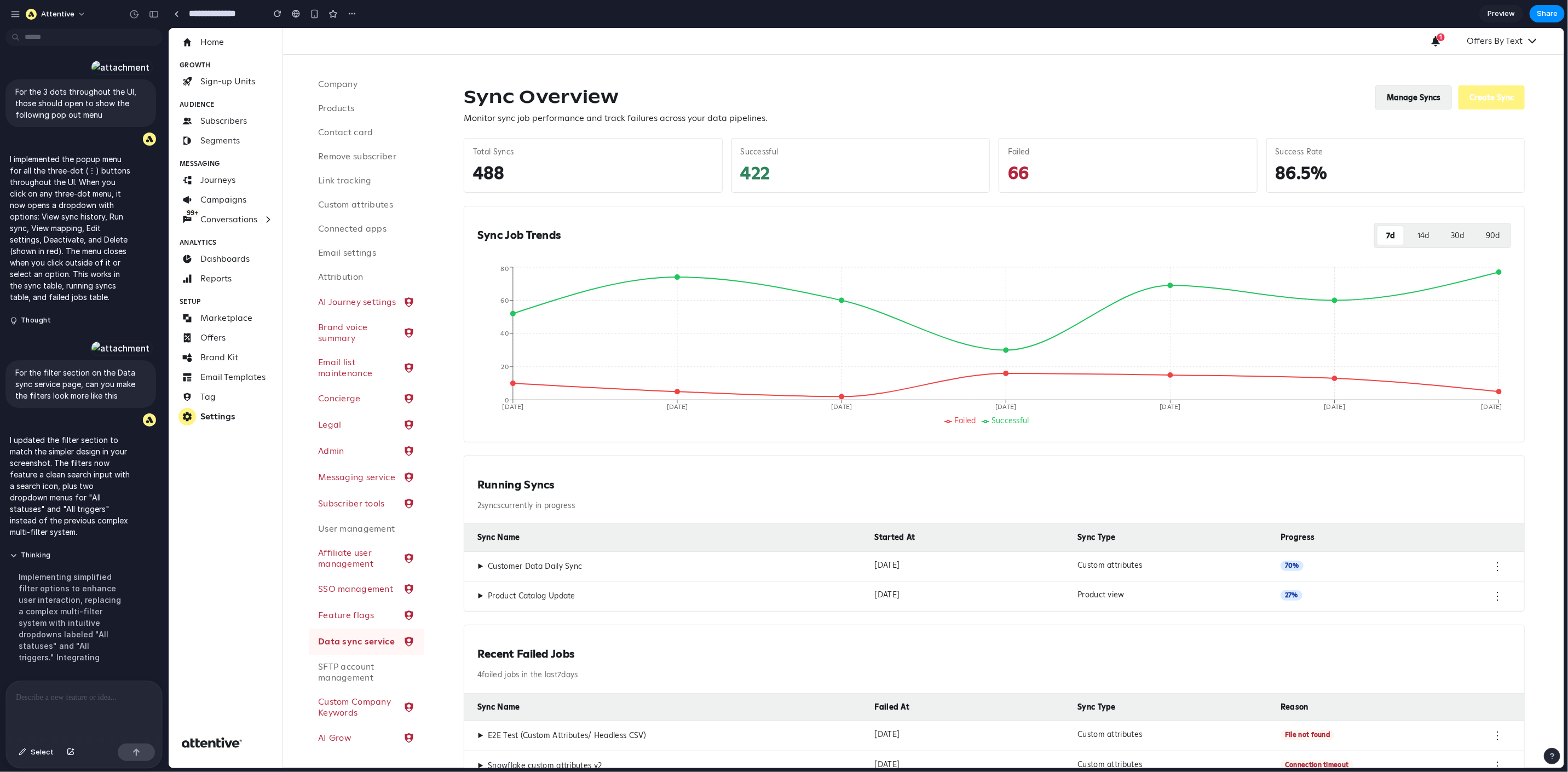
click at [1401, 98] on button "Manage Syncs" at bounding box center [1413, 97] width 77 height 24
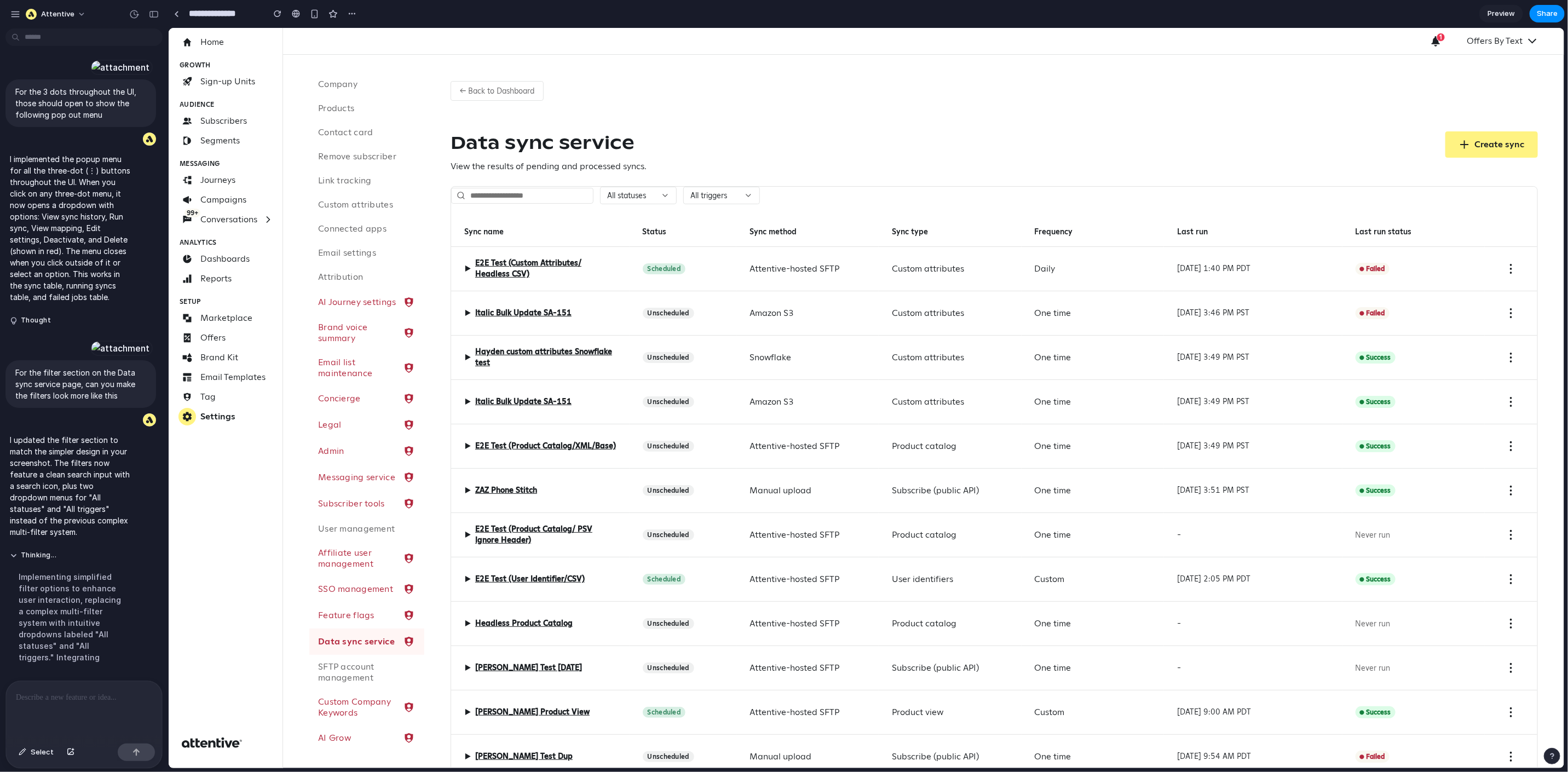
click at [102, 440] on p "I updated the filter section to match the simpler design in your screenshot. Th…" at bounding box center [70, 486] width 121 height 104
click at [61, 681] on div at bounding box center [84, 710] width 156 height 58
click at [48, 697] on p at bounding box center [82, 698] width 132 height 13
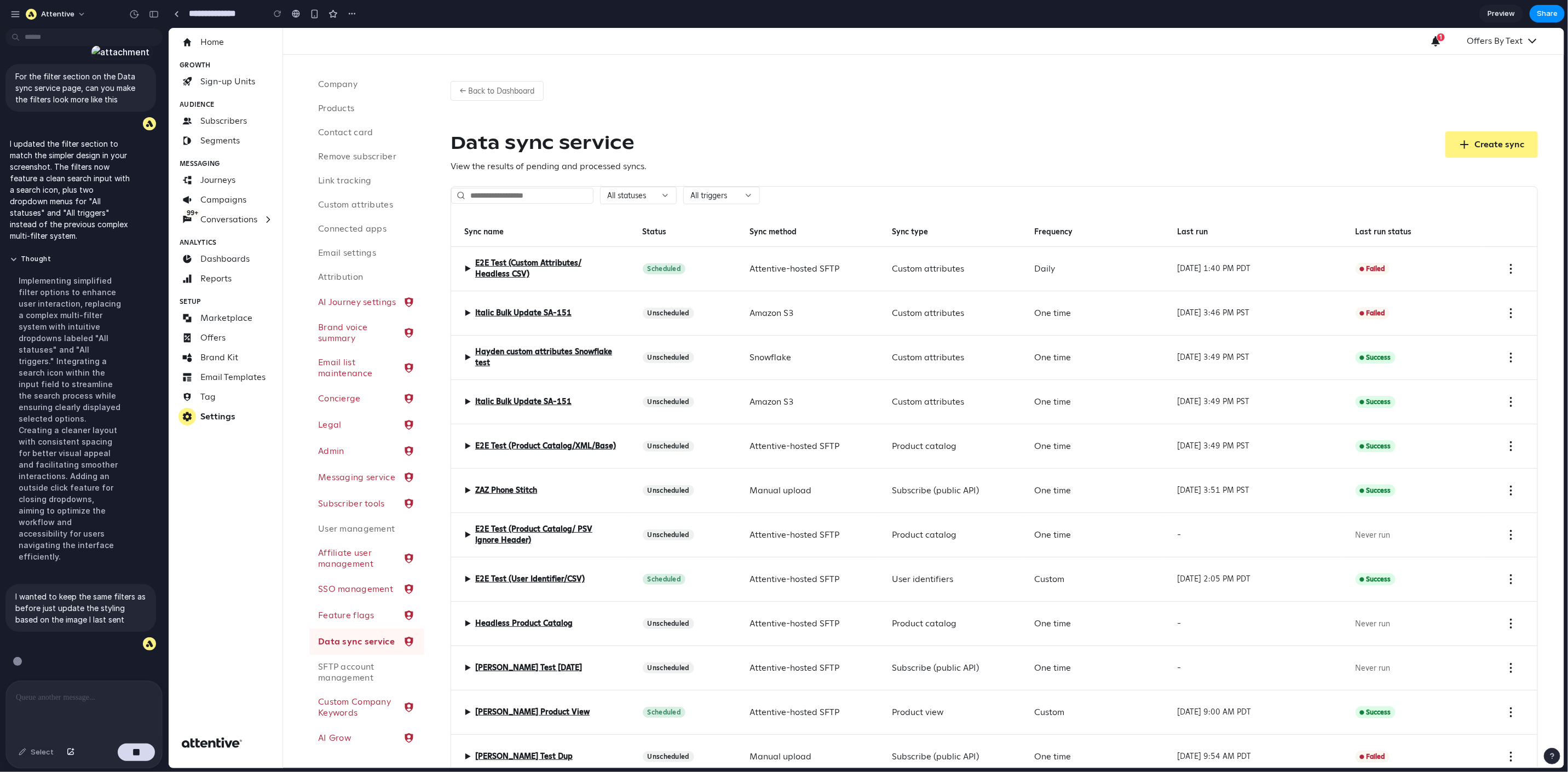
scroll to position [4248, 0]
click at [723, 192] on span "All triggers" at bounding box center [708, 195] width 37 height 10
click at [807, 181] on div "← Back to Dashboard Data sync service View the results of pending and processed…" at bounding box center [993, 619] width 1140 height 1130
click at [824, 211] on div "All statuses All triggers Sync name Status Sync method Sync type Frequency Last…" at bounding box center [993, 660] width 1086 height 947
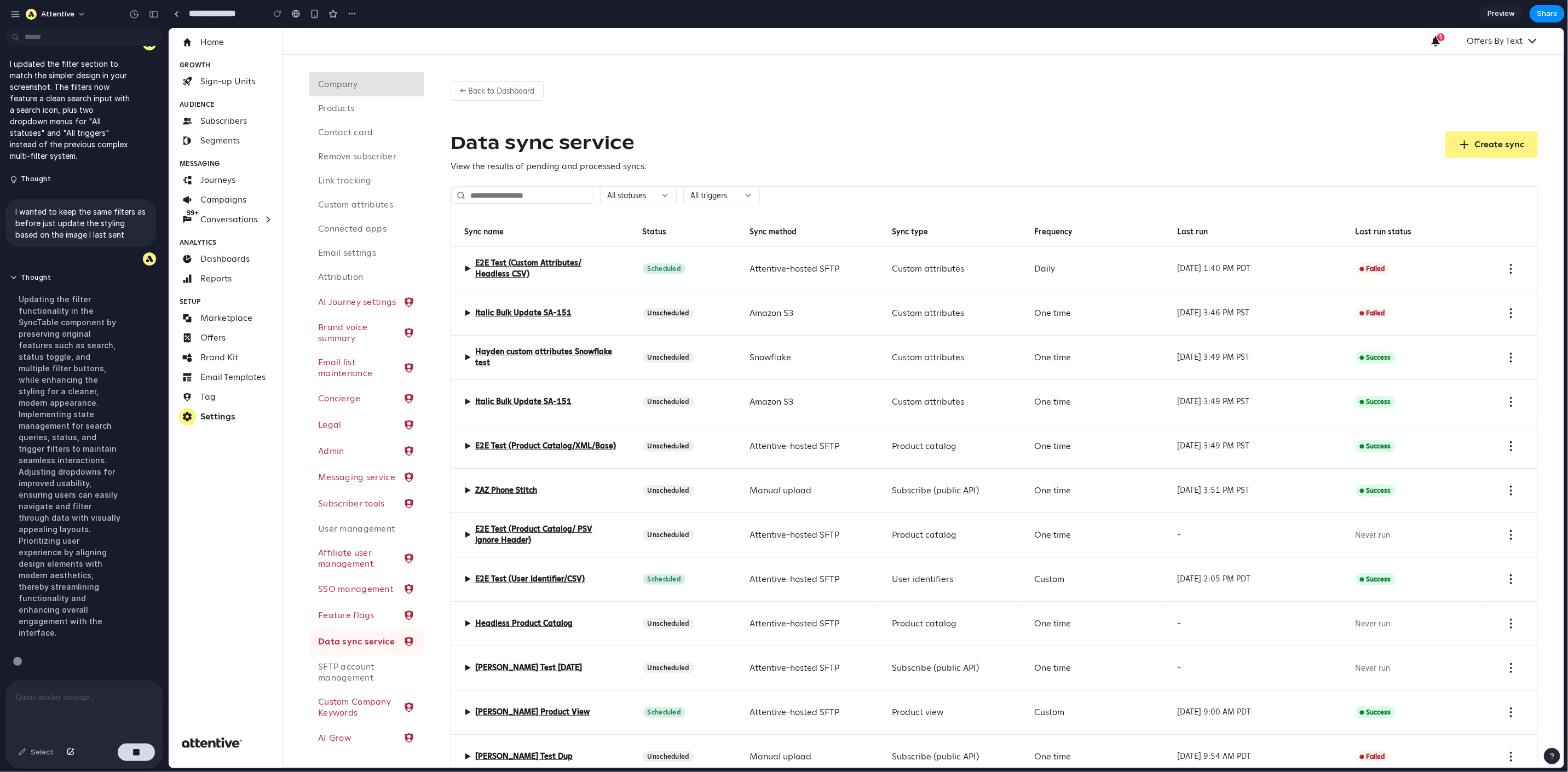
scroll to position [4328, 0]
click at [485, 90] on button "← Back to Dashboard" at bounding box center [496, 90] width 93 height 19
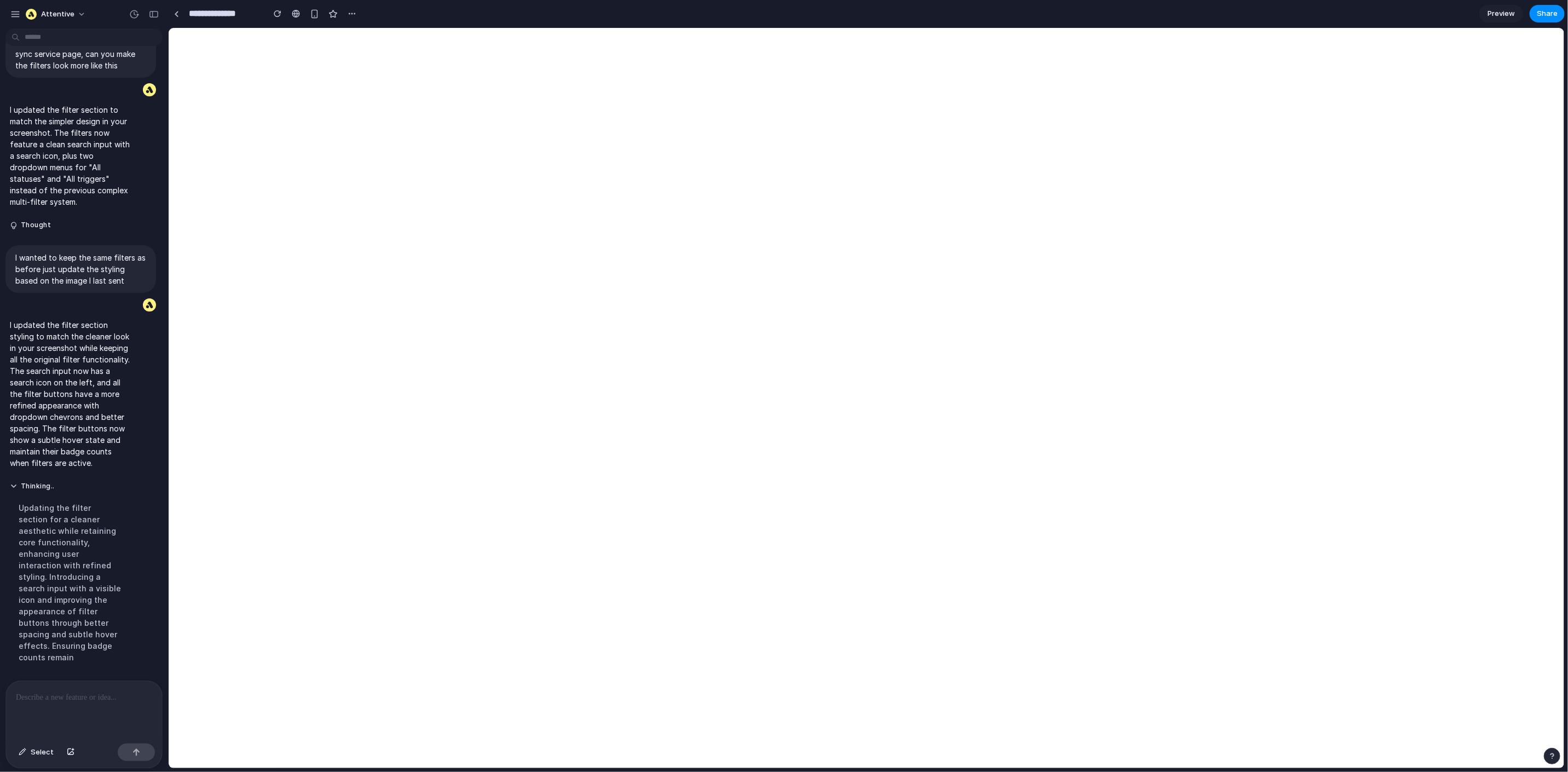
scroll to position [0, 0]
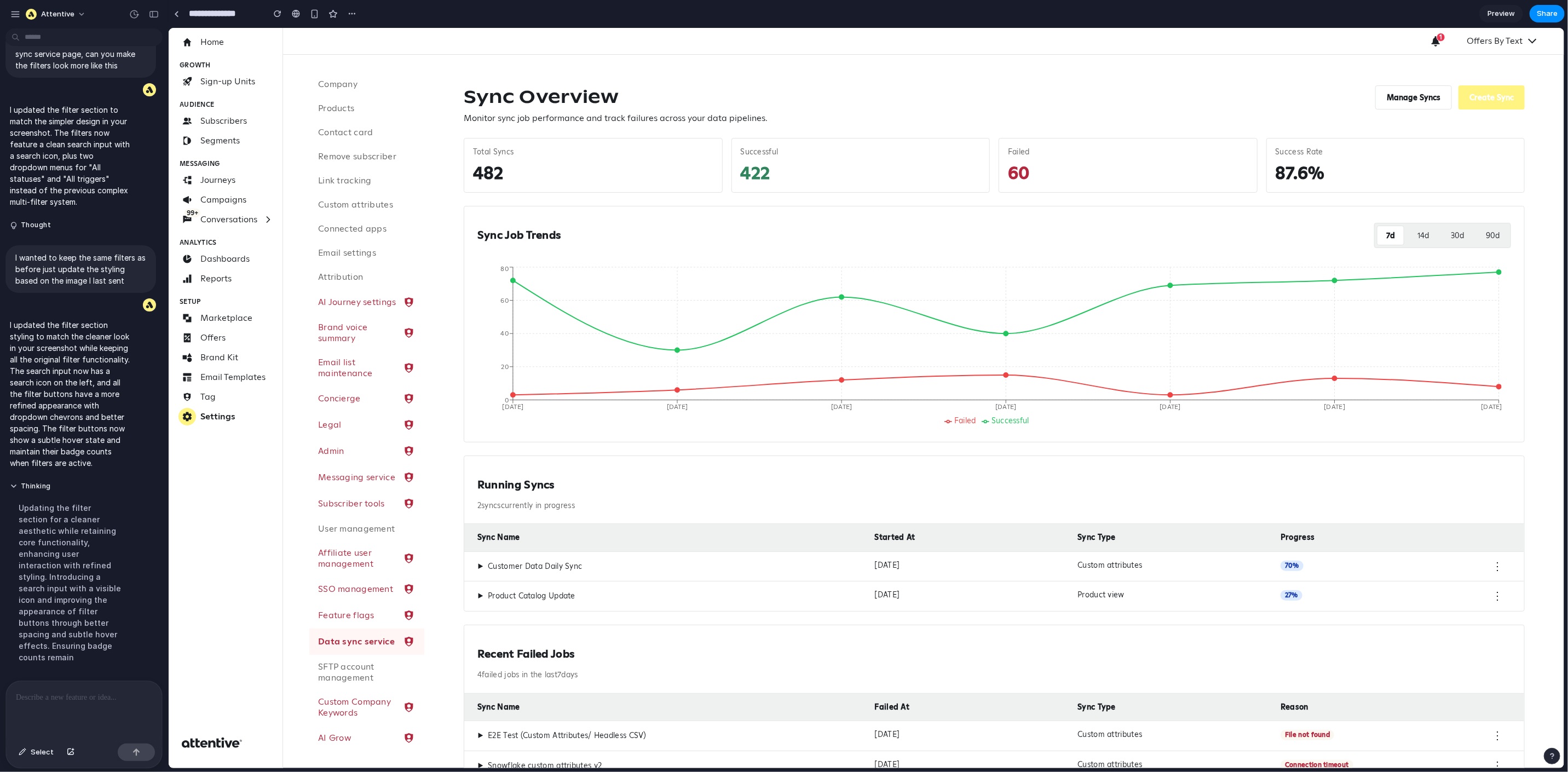
click at [998, 114] on div "Sync Overview Monitor sync job performance and track failures across your data …" at bounding box center [993, 104] width 1061 height 40
click at [1384, 104] on button "Manage Syncs" at bounding box center [1413, 97] width 77 height 24
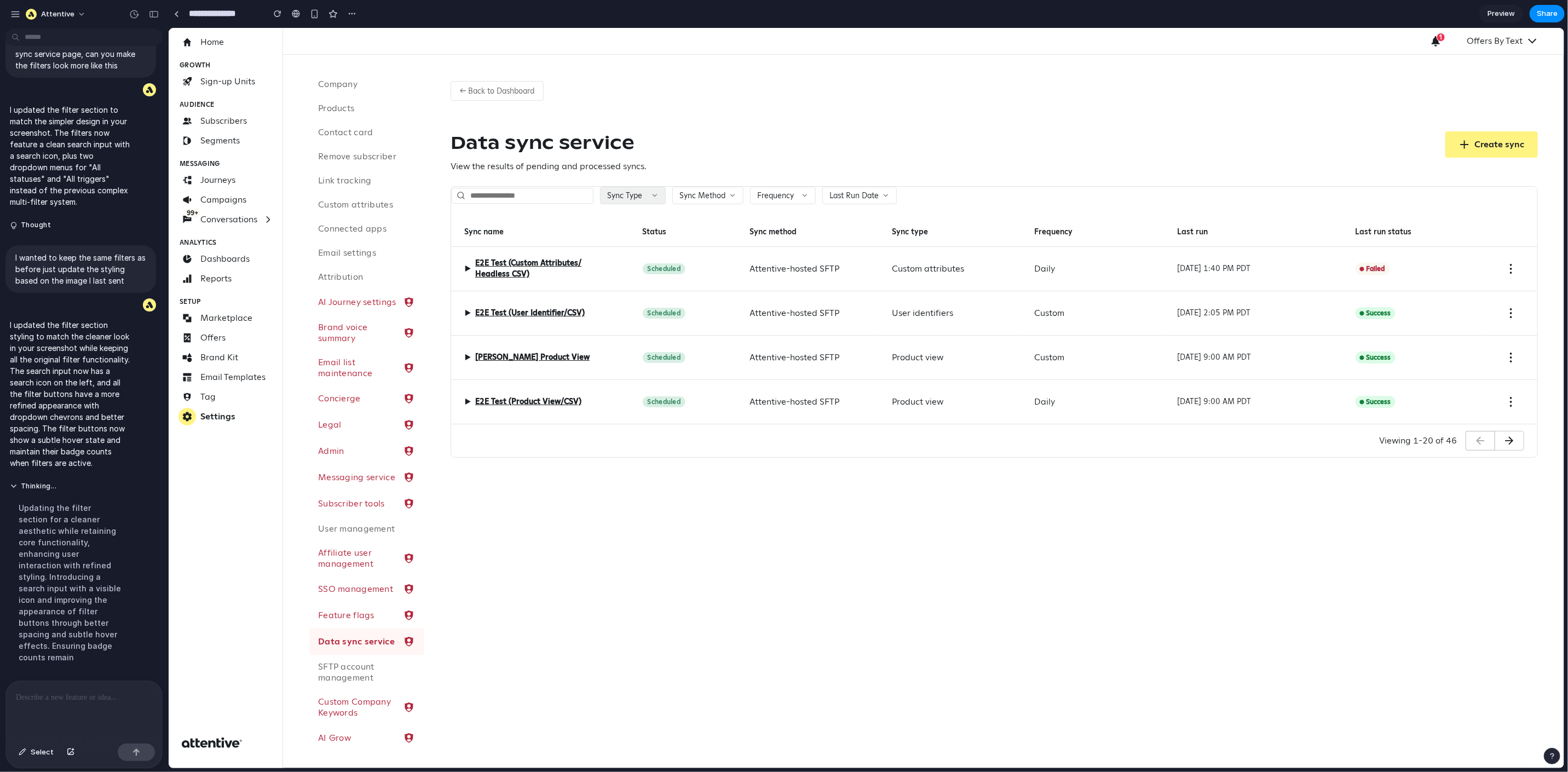
click at [651, 197] on icon at bounding box center [654, 195] width 8 height 8
click at [818, 217] on div "Custom attributes Product catalog Product view Subscribe (public API) User iden…" at bounding box center [866, 398] width 1396 height 740
click at [716, 196] on span "Sync Method" at bounding box center [702, 195] width 46 height 10
click at [859, 226] on div "Amazon S3 Attentive-hosted SFTP Manual upload Snowflake" at bounding box center [866, 398] width 1396 height 740
click at [797, 203] on button "Frequency" at bounding box center [782, 195] width 66 height 18
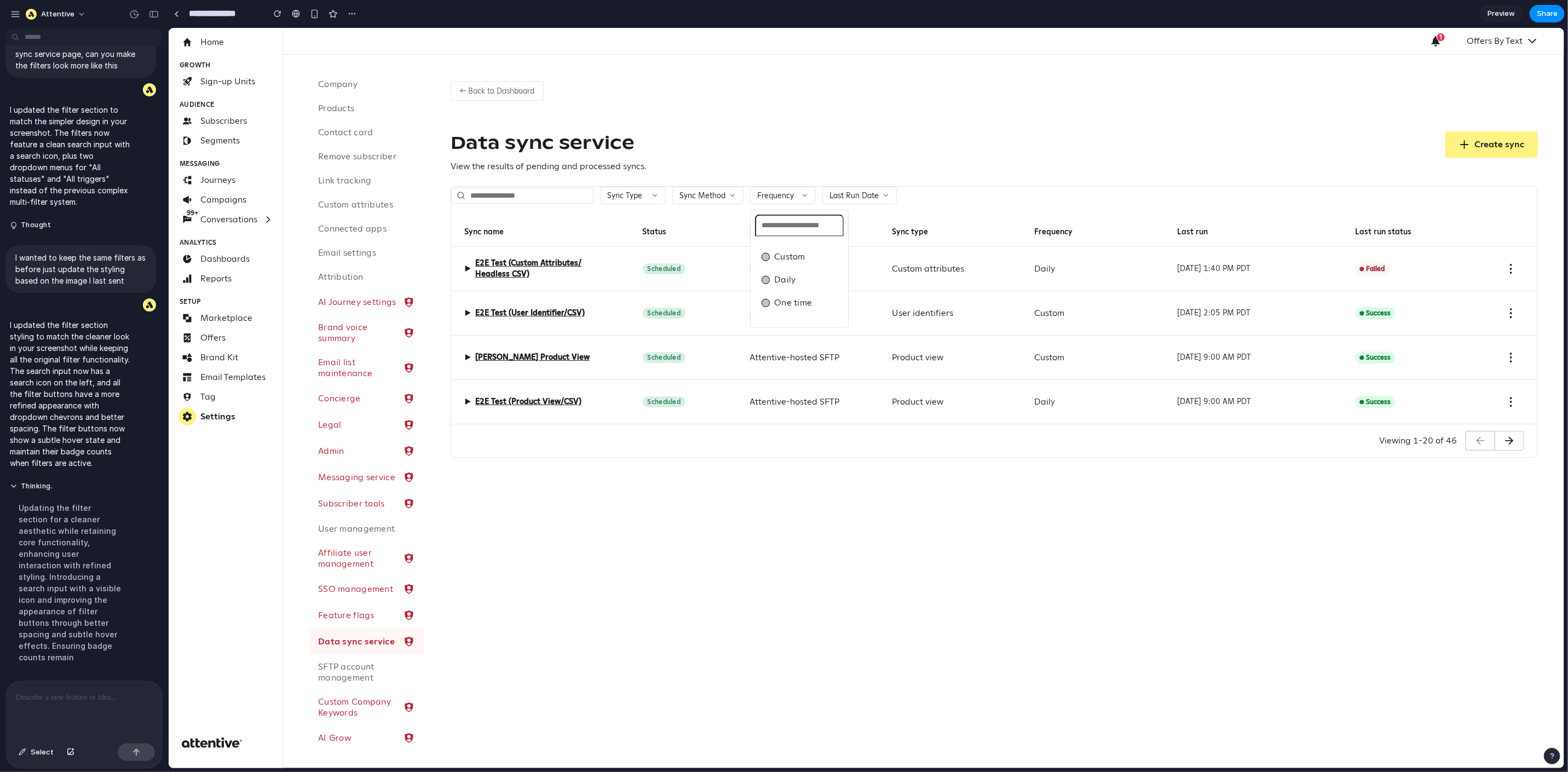
click at [877, 216] on div "Custom Daily One time" at bounding box center [866, 398] width 1396 height 740
click at [870, 198] on span "Last Run Date" at bounding box center [853, 195] width 49 height 10
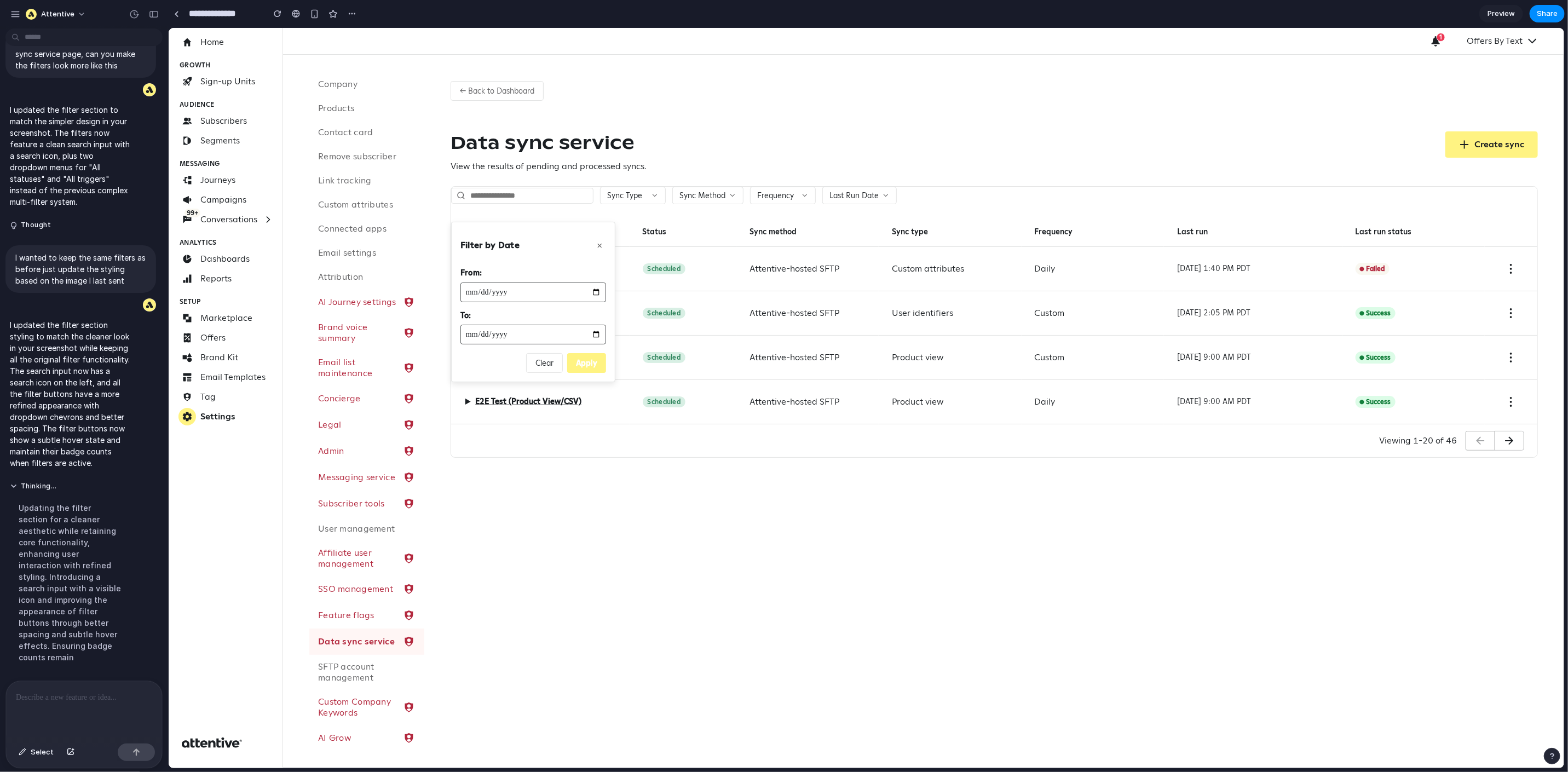
click at [979, 209] on div "Sync Type Sync Method Frequency Last Run Date Filter by Date × From: To: Clear …" at bounding box center [993, 305] width 1086 height 237
click at [920, 215] on div "Sync Type Sync Method Frequency Last Run Date Filter by Date × From: To: Clear …" at bounding box center [993, 305] width 1086 height 237
click at [600, 244] on button "×" at bounding box center [599, 244] width 13 height 15
click at [937, 219] on div "Sync type" at bounding box center [950, 231] width 142 height 30
click at [137, 539] on div "Thinking ... Updating the filter section for a cleaner aesthetic while retainin…" at bounding box center [80, 576] width 150 height 201
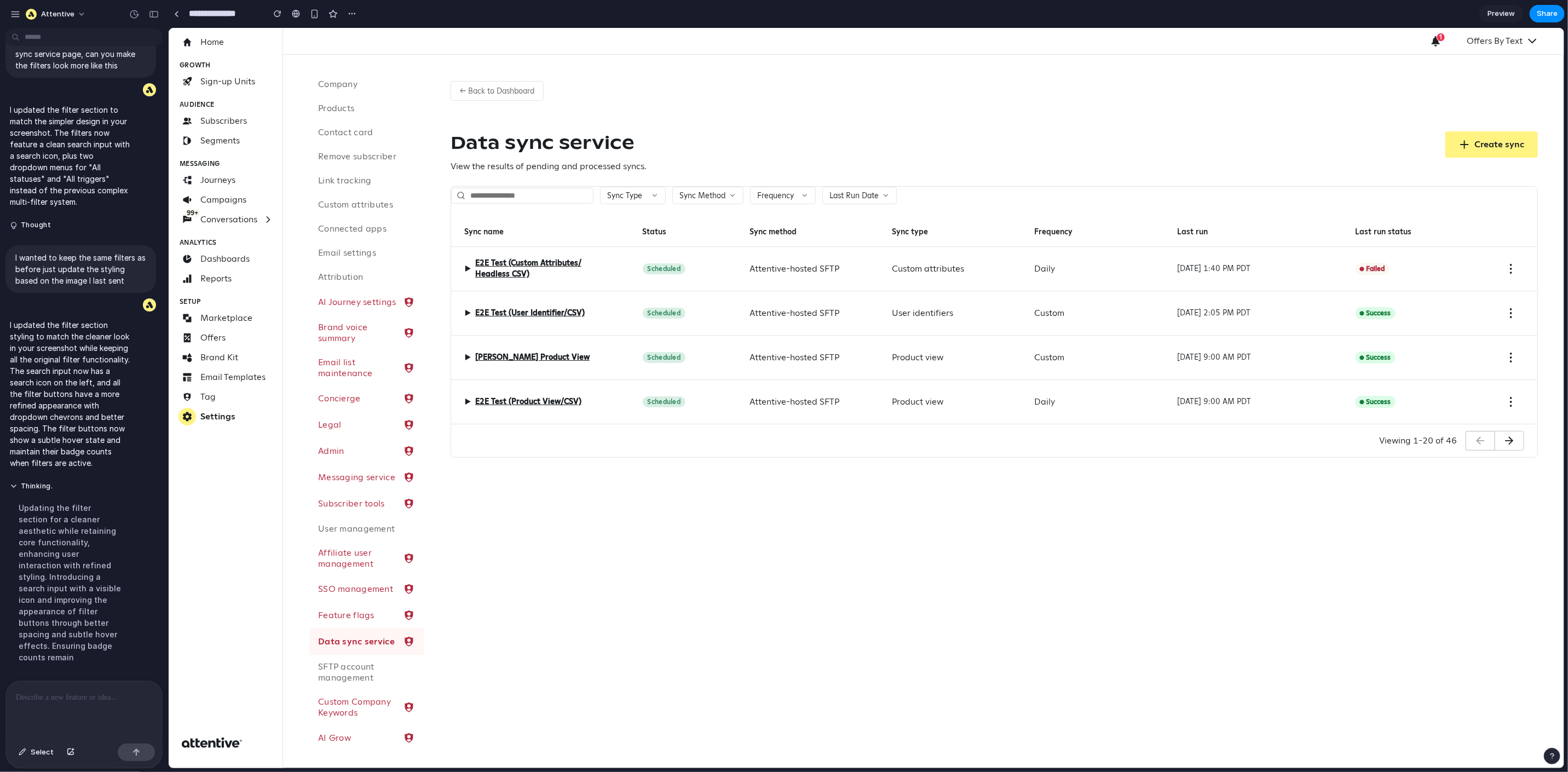
click at [88, 709] on div at bounding box center [84, 710] width 156 height 58
click at [81, 700] on div at bounding box center [84, 710] width 156 height 58
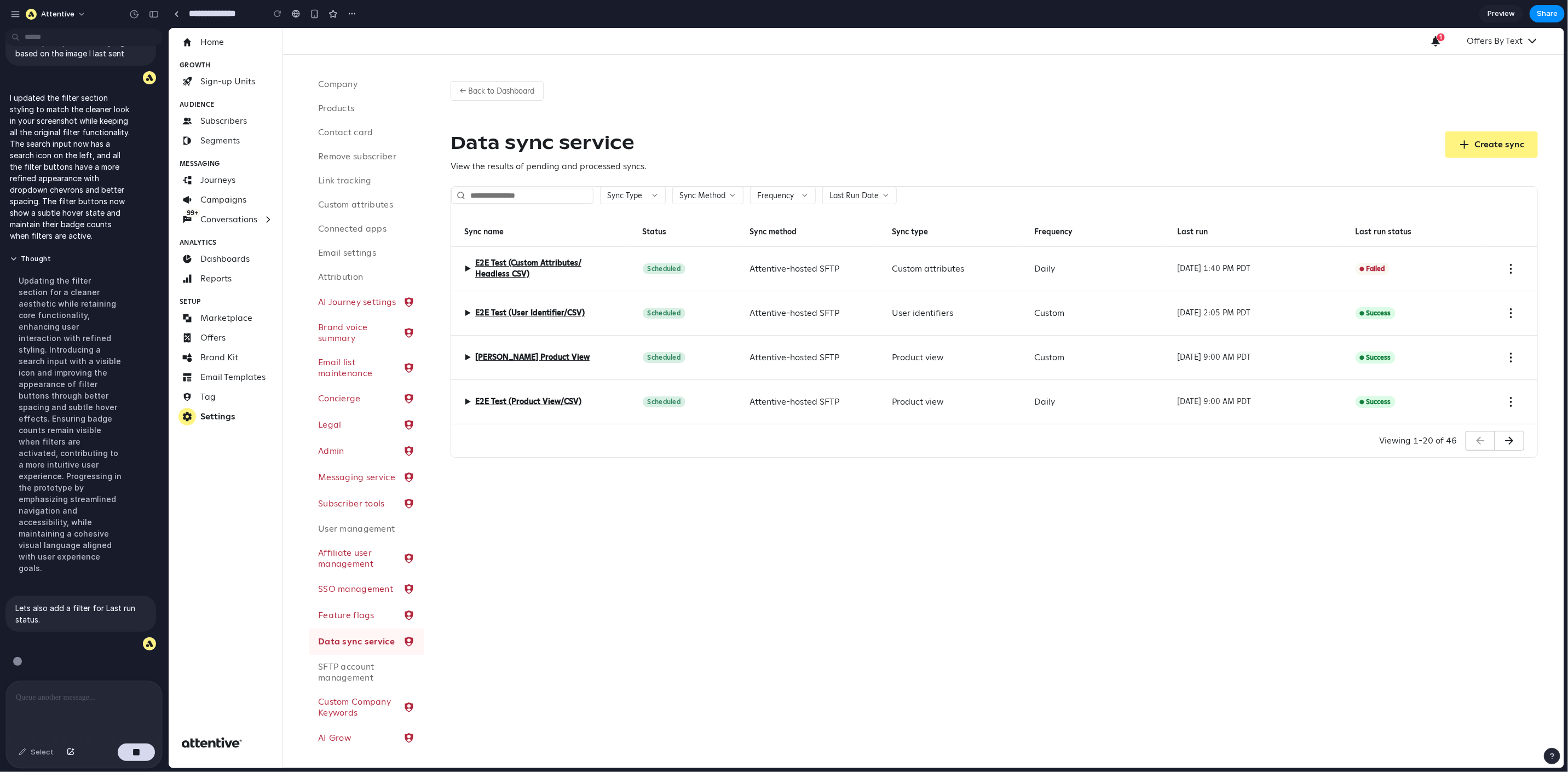
scroll to position [4509, 0]
click at [1473, 147] on button "Create sync" at bounding box center [1491, 144] width 93 height 26
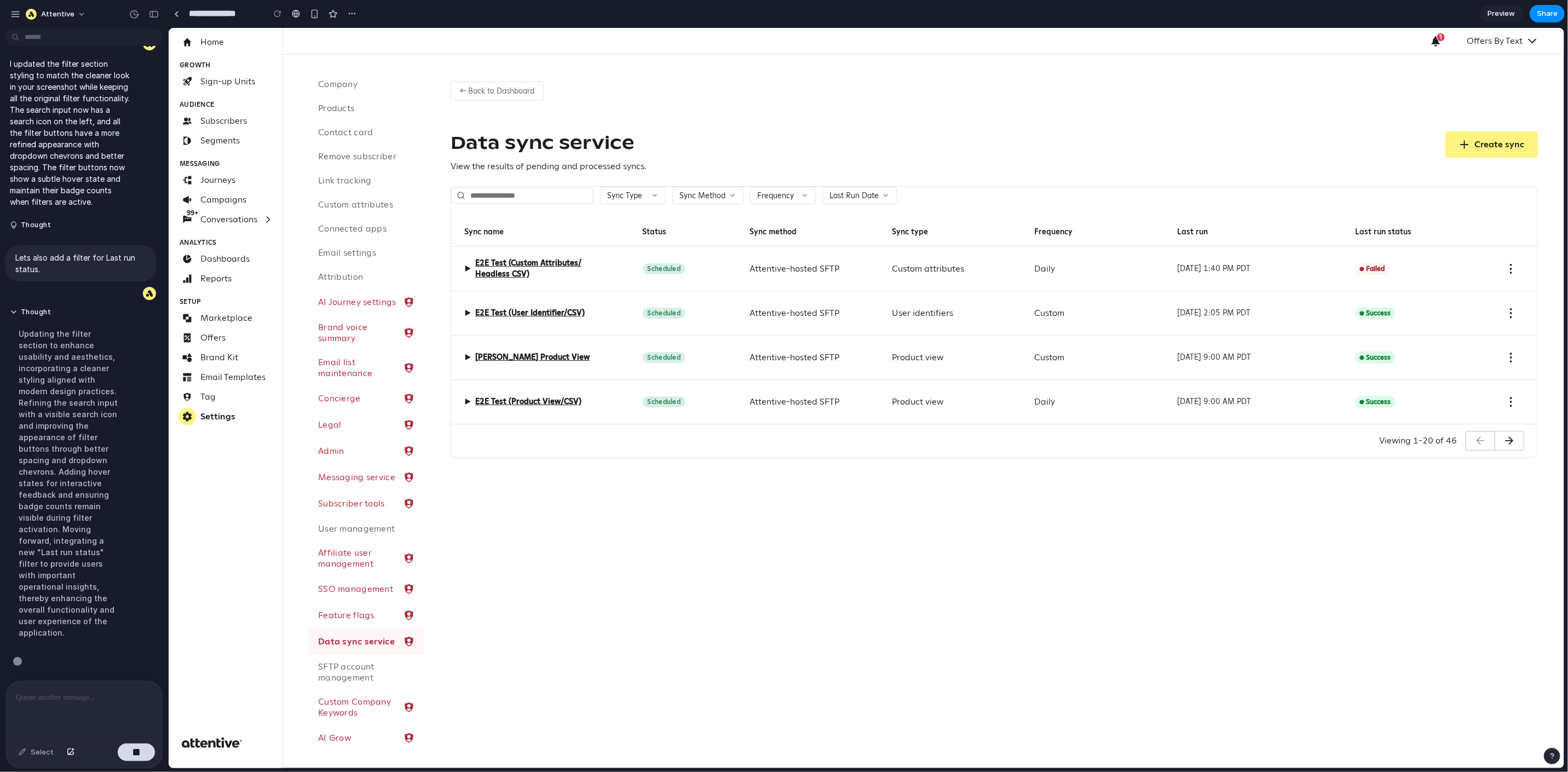
scroll to position [4554, 0]
click at [469, 270] on span "▶" at bounding box center [467, 268] width 7 height 13
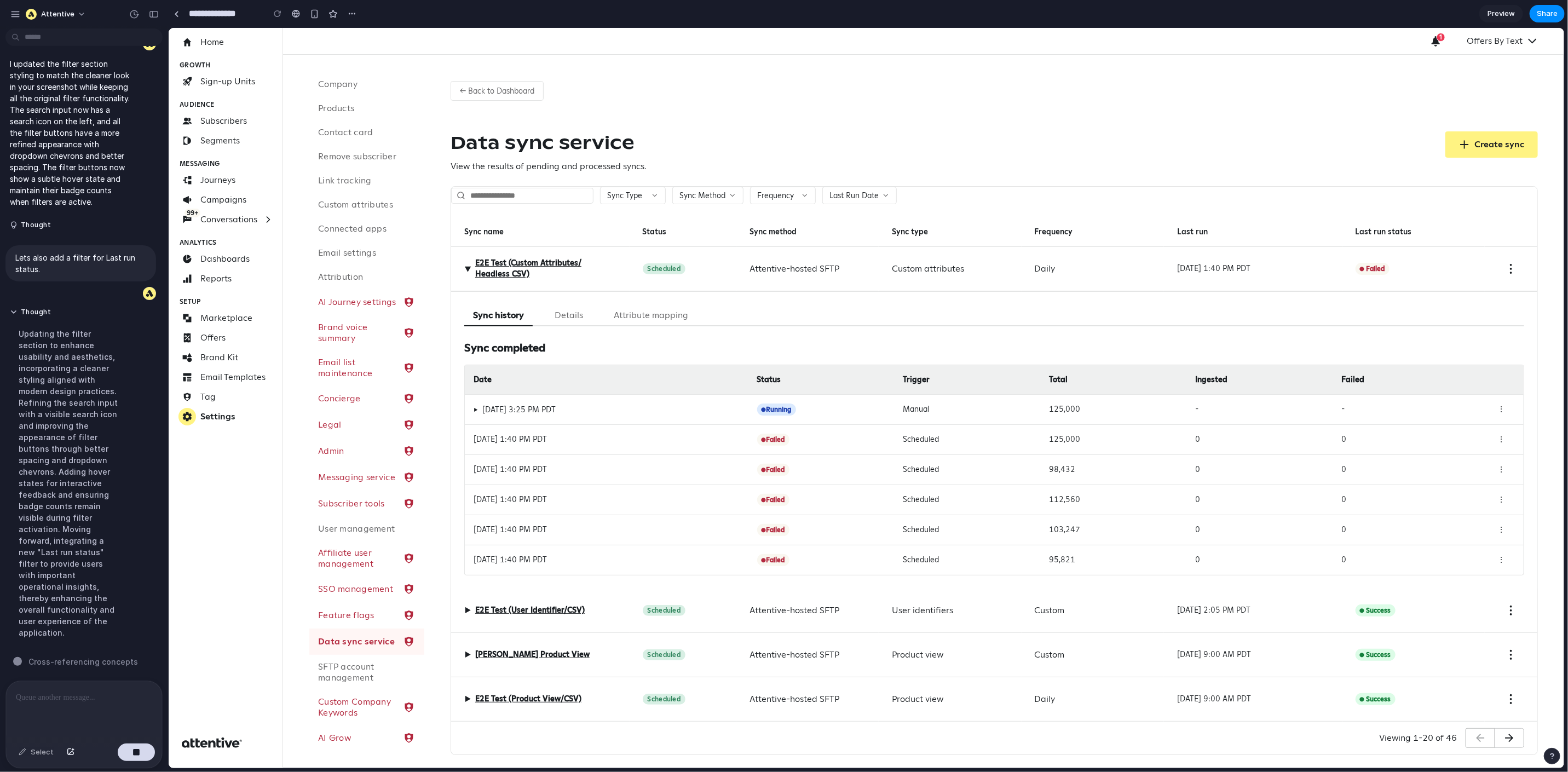
click at [466, 613] on span "▶" at bounding box center [467, 610] width 7 height 13
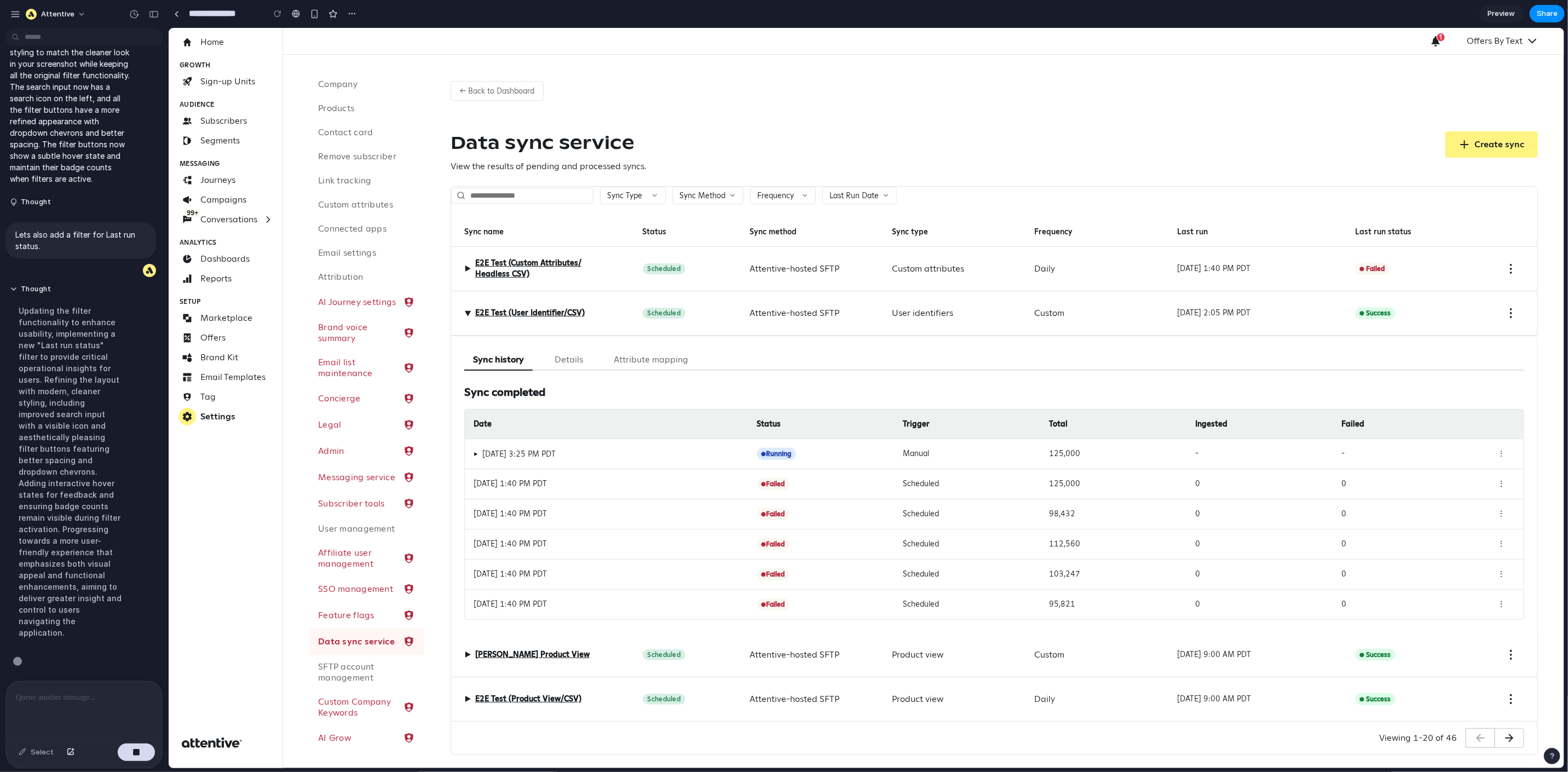
scroll to position [4566, 0]
click at [466, 316] on span "▶" at bounding box center [467, 312] width 13 height 7
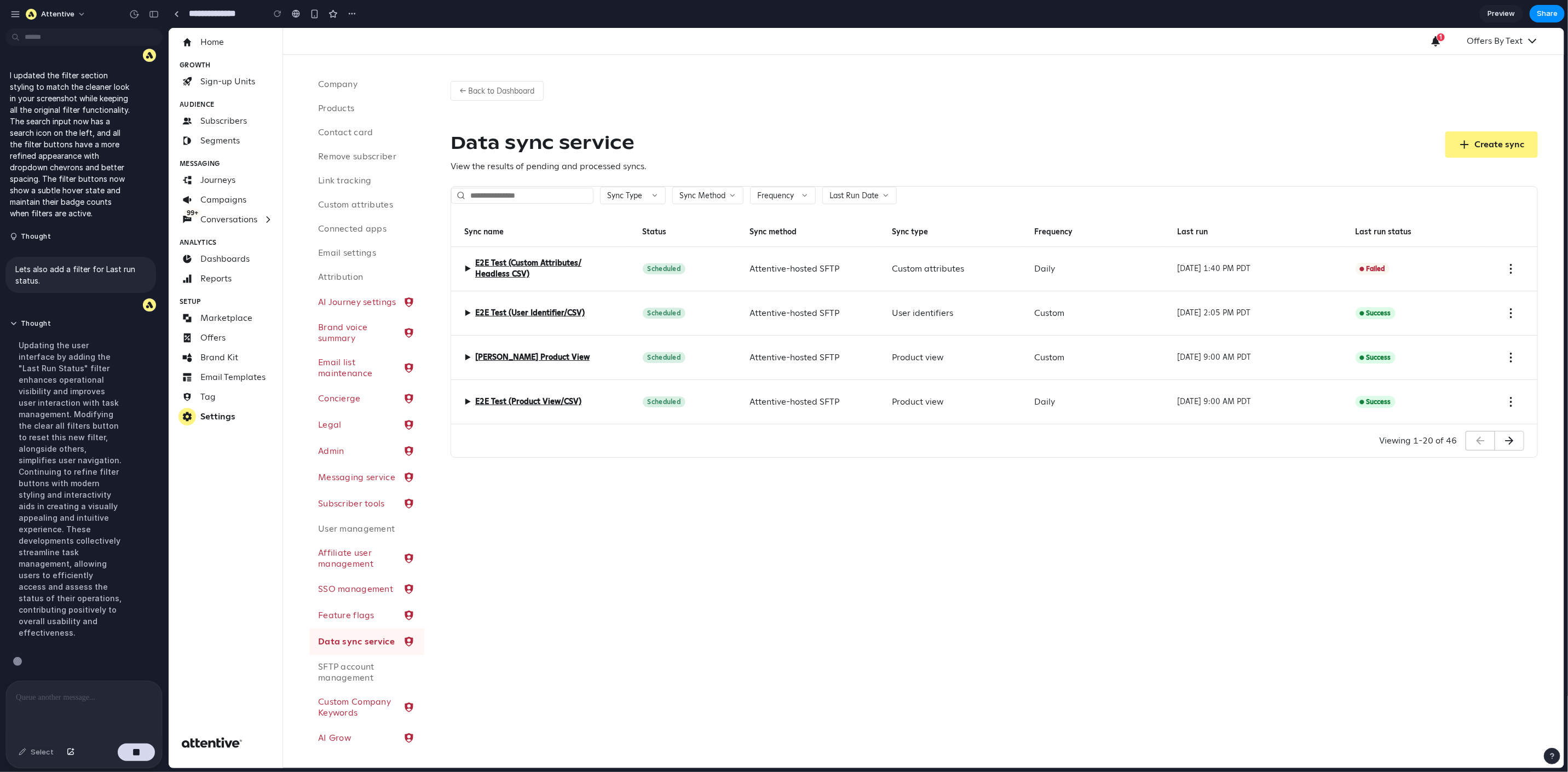
scroll to position [4554, 0]
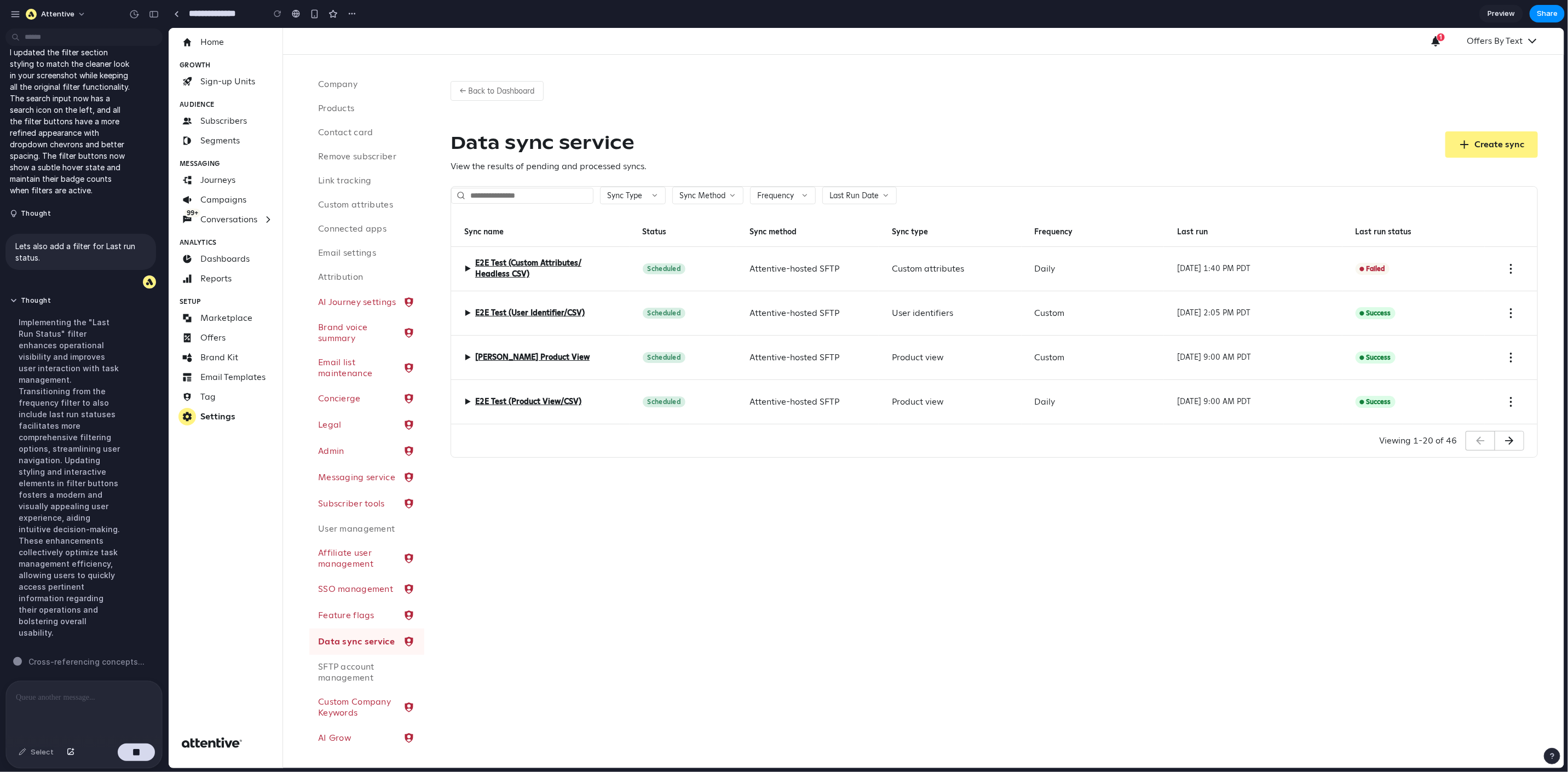
click at [705, 217] on div "Sync Type Sync Method Frequency Last Run Date Sync name Status Sync method Sync…" at bounding box center [993, 305] width 1086 height 237
click at [547, 205] on div "Sync Type Sync Method Frequency Last Run Date Sync name Status Sync method Sync…" at bounding box center [993, 305] width 1086 height 237
click at [508, 184] on div "← Back to Dashboard Data sync service View the results of pending and processed…" at bounding box center [993, 264] width 1140 height 421
click at [513, 193] on input "text" at bounding box center [522, 195] width 142 height 16
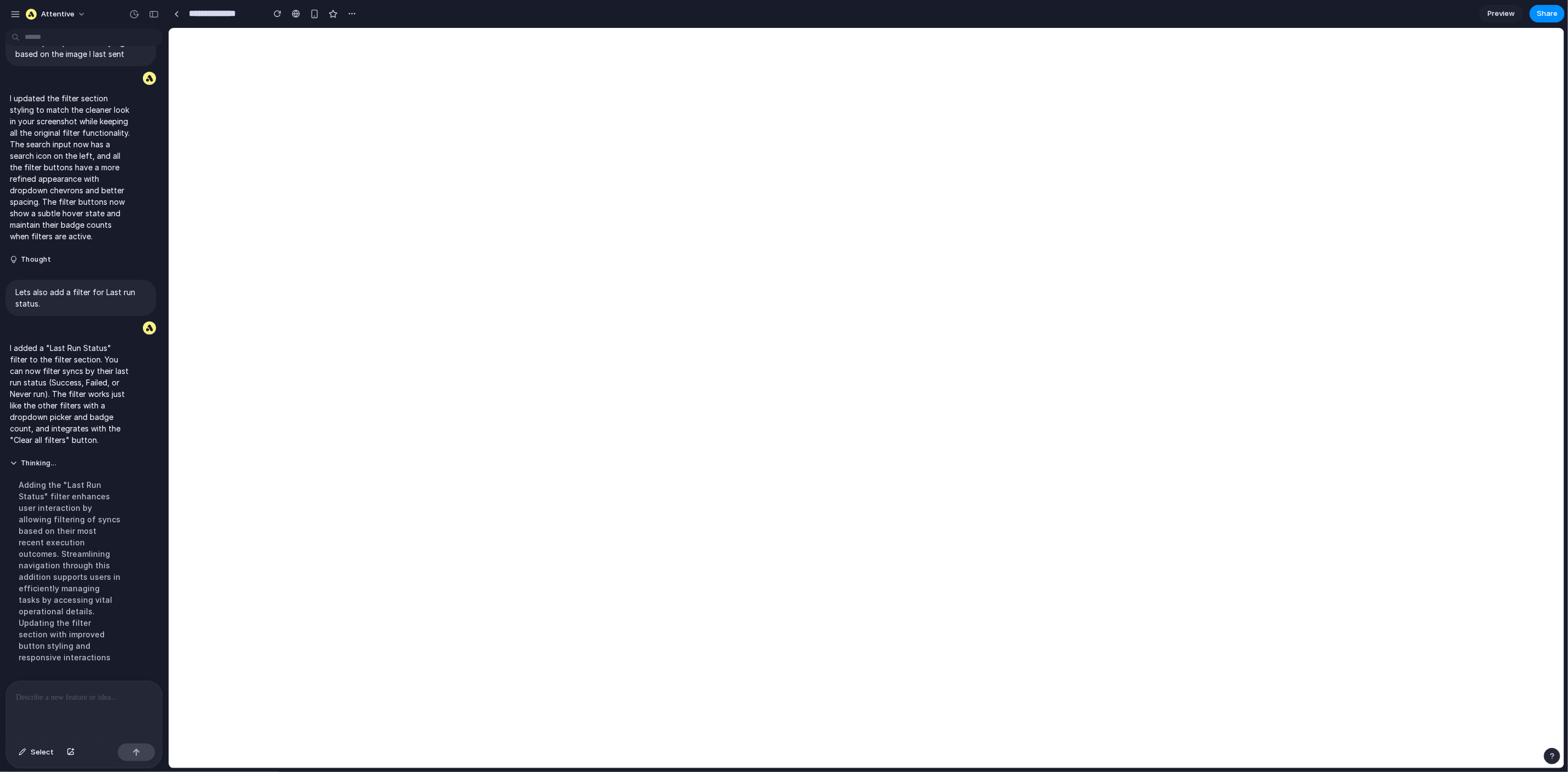
scroll to position [4398, 0]
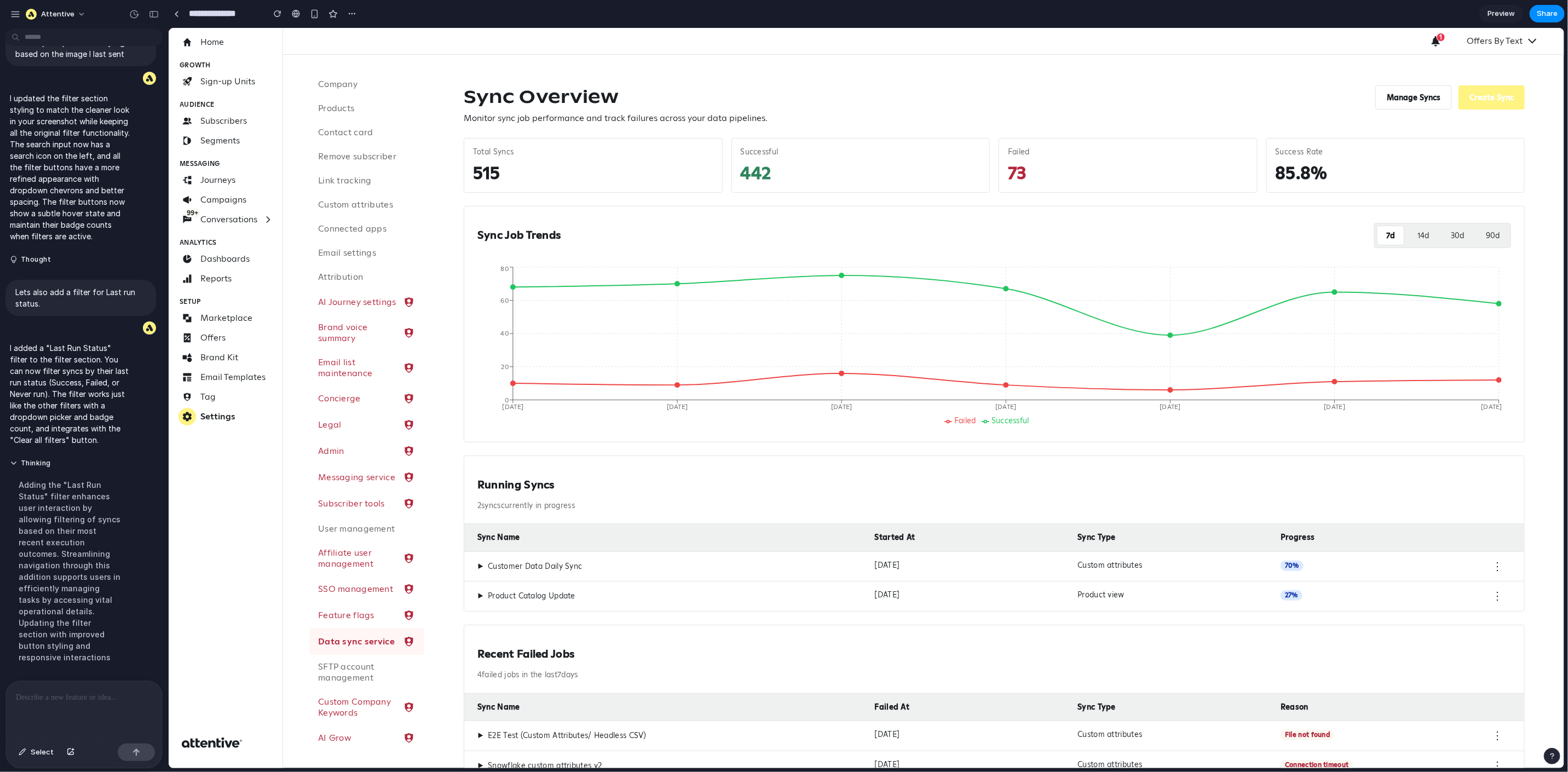
click at [1376, 104] on button "Manage Syncs" at bounding box center [1413, 97] width 77 height 24
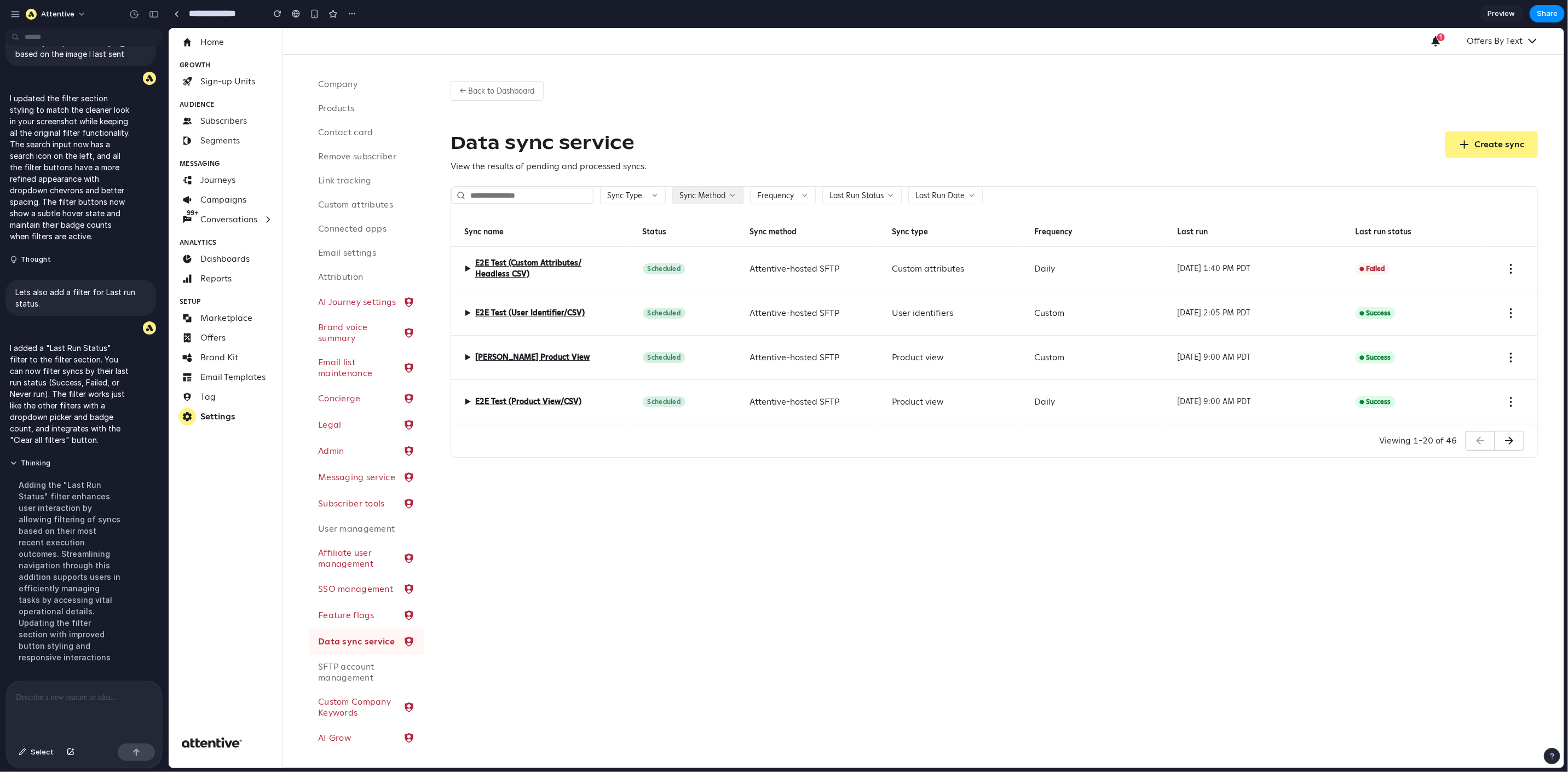
click at [722, 197] on span "Sync Method" at bounding box center [702, 195] width 46 height 10
click at [852, 198] on div "Amazon S3 Attentive-hosted SFTP Manual upload Snowflake" at bounding box center [866, 398] width 1396 height 740
click at [895, 197] on button "Last Run Status" at bounding box center [861, 195] width 79 height 18
click at [1008, 198] on div "Success Failed Never run" at bounding box center [866, 398] width 1396 height 740
click at [77, 602] on div "Adding the "Last Run Status" filter enhances user interaction by allowing filte…" at bounding box center [70, 571] width 121 height 197
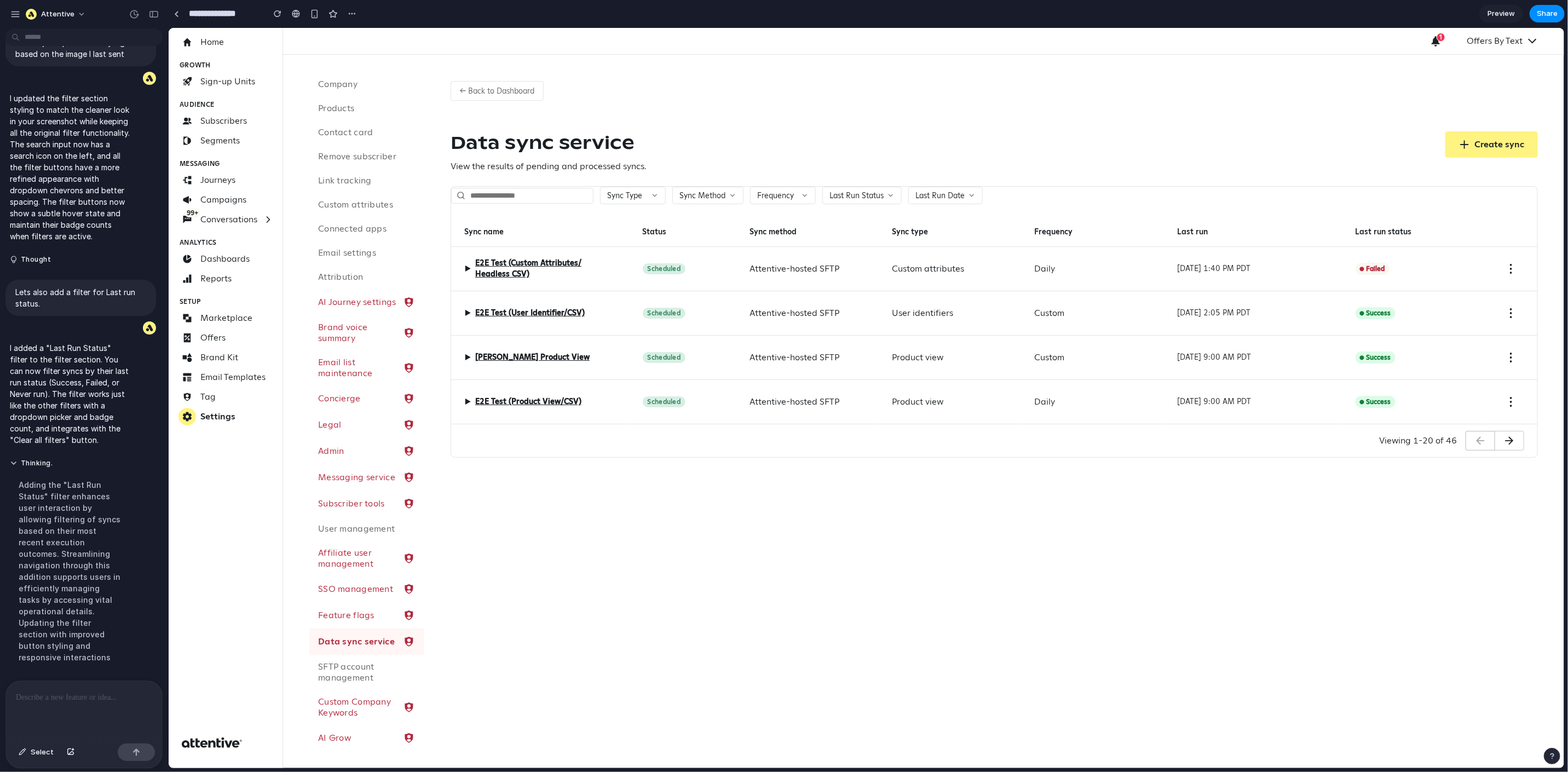
click at [52, 709] on div at bounding box center [84, 710] width 156 height 58
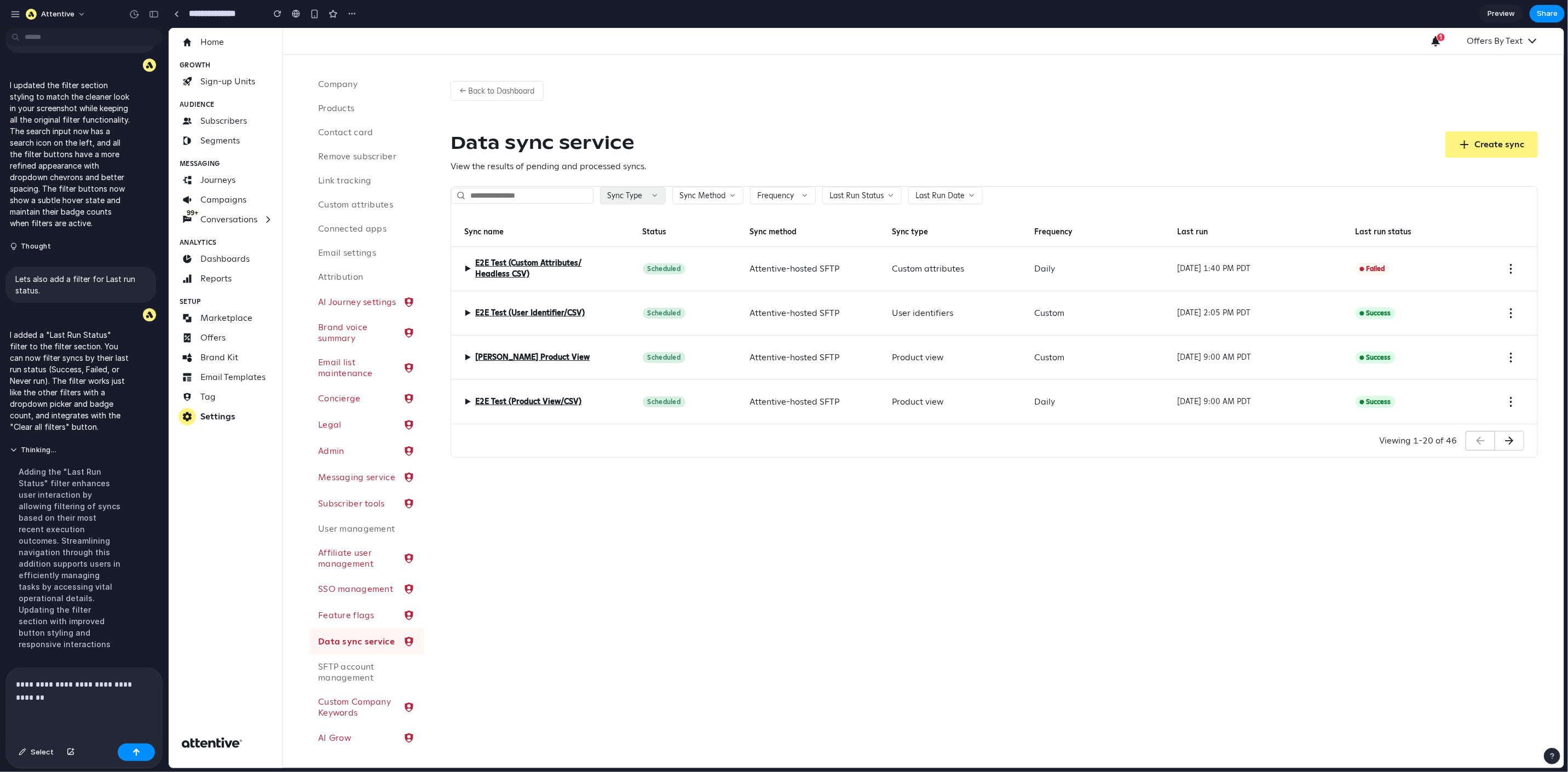
click at [638, 198] on span "Sync Type" at bounding box center [625, 195] width 35 height 10
click at [699, 198] on div "Custom attributes Product catalog Product view Subscribe (public API) User iden…" at bounding box center [866, 398] width 1396 height 740
click at [710, 197] on span "Sync Method" at bounding box center [702, 195] width 46 height 10
click at [705, 164] on div "Amazon S3 Attentive-hosted SFTP Manual upload Snowflake" at bounding box center [866, 398] width 1396 height 740
click at [47, 690] on p "**********" at bounding box center [82, 691] width 132 height 26
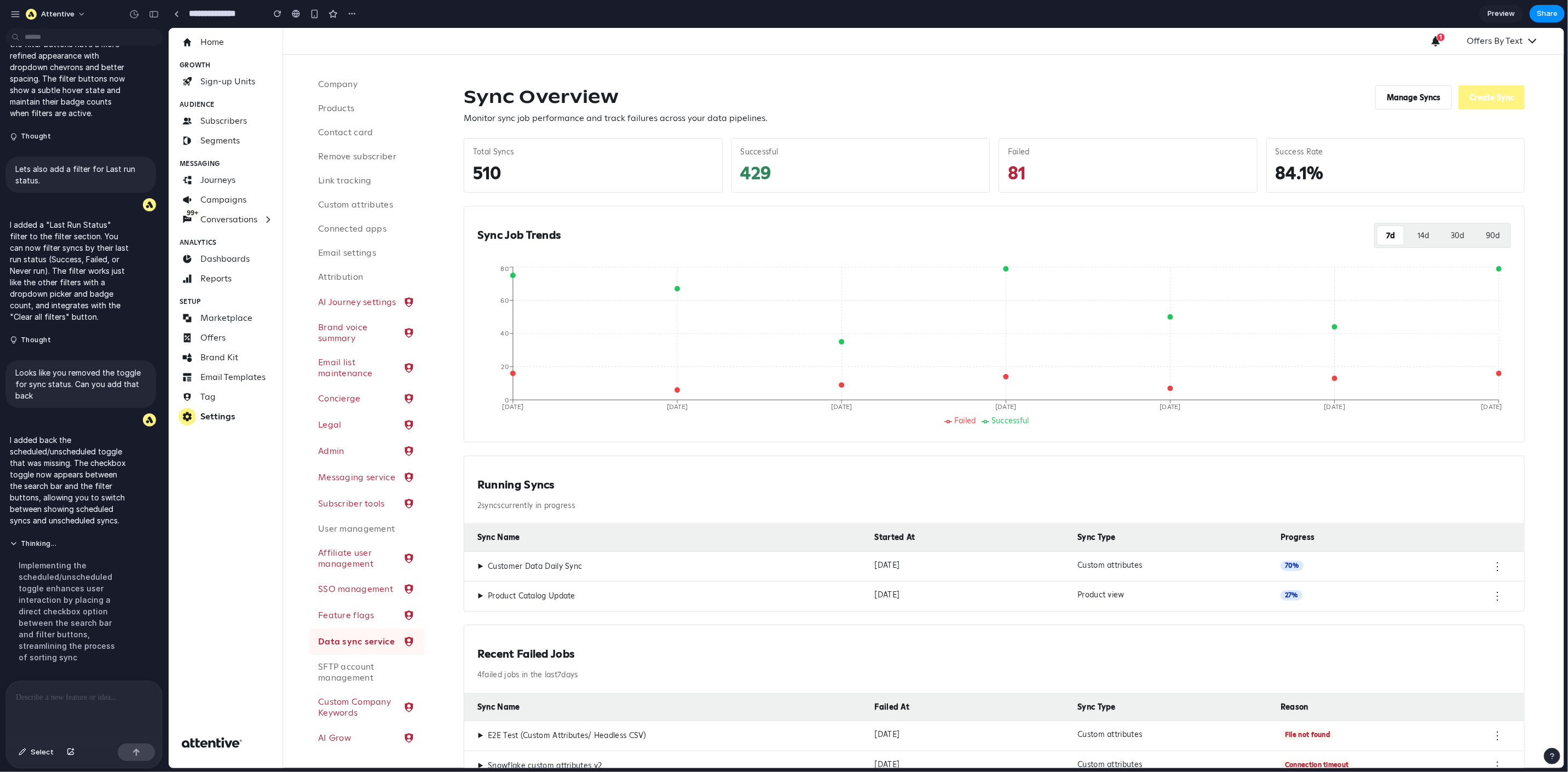
scroll to position [3826, 0]
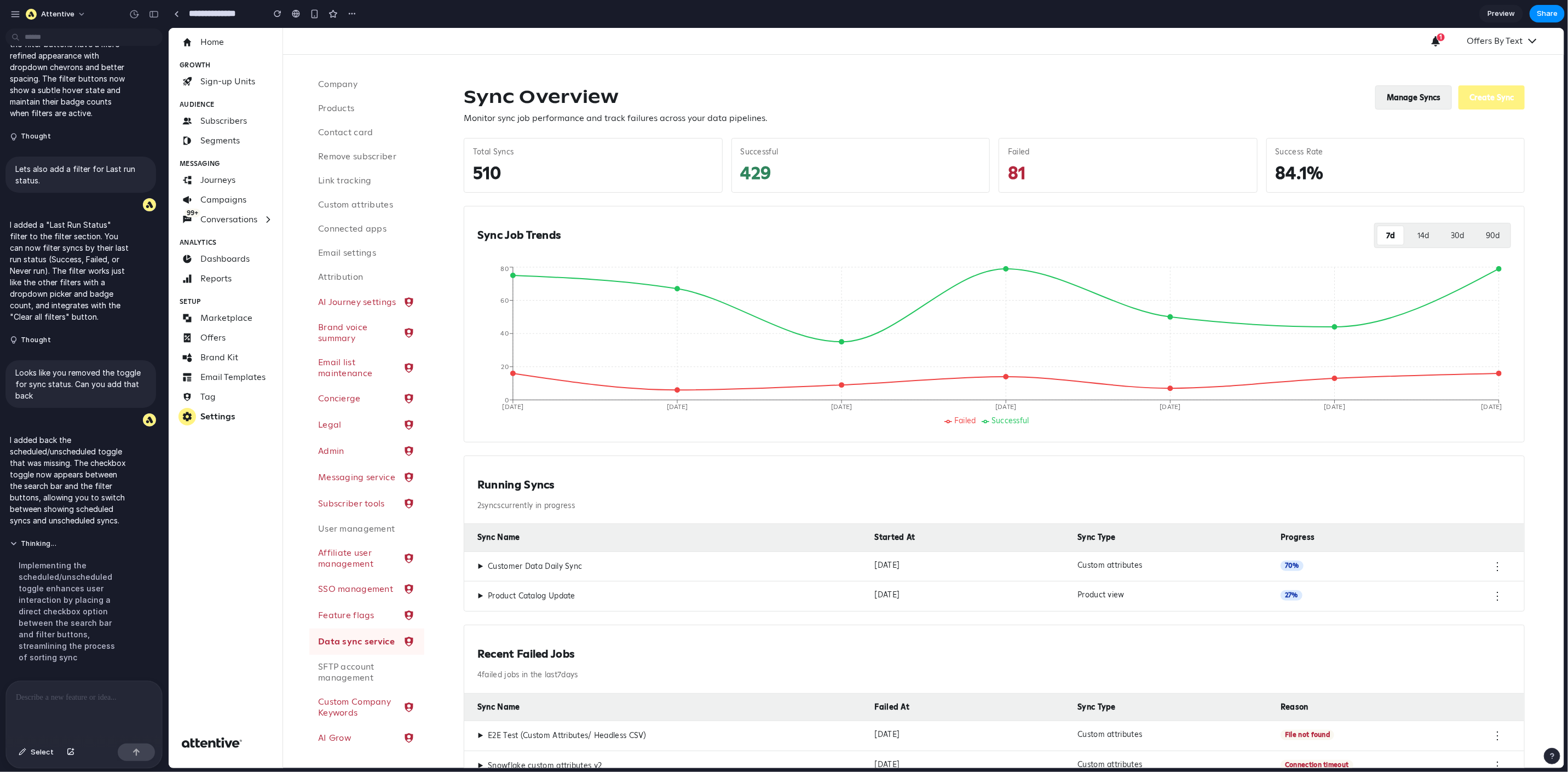
click at [1385, 99] on button "Manage Syncs" at bounding box center [1413, 97] width 77 height 24
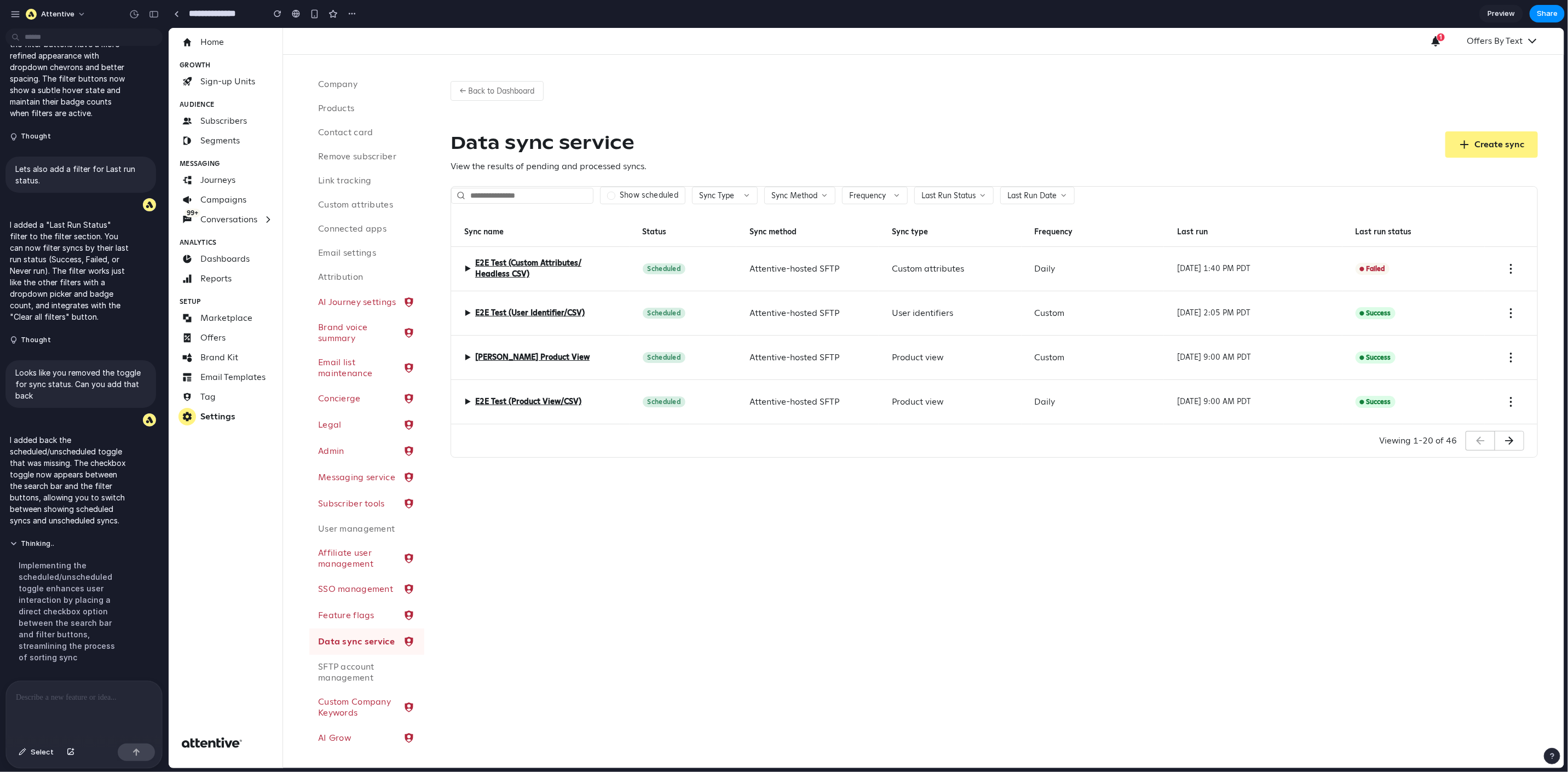
click at [623, 198] on label "Show scheduled" at bounding box center [648, 195] width 58 height 10
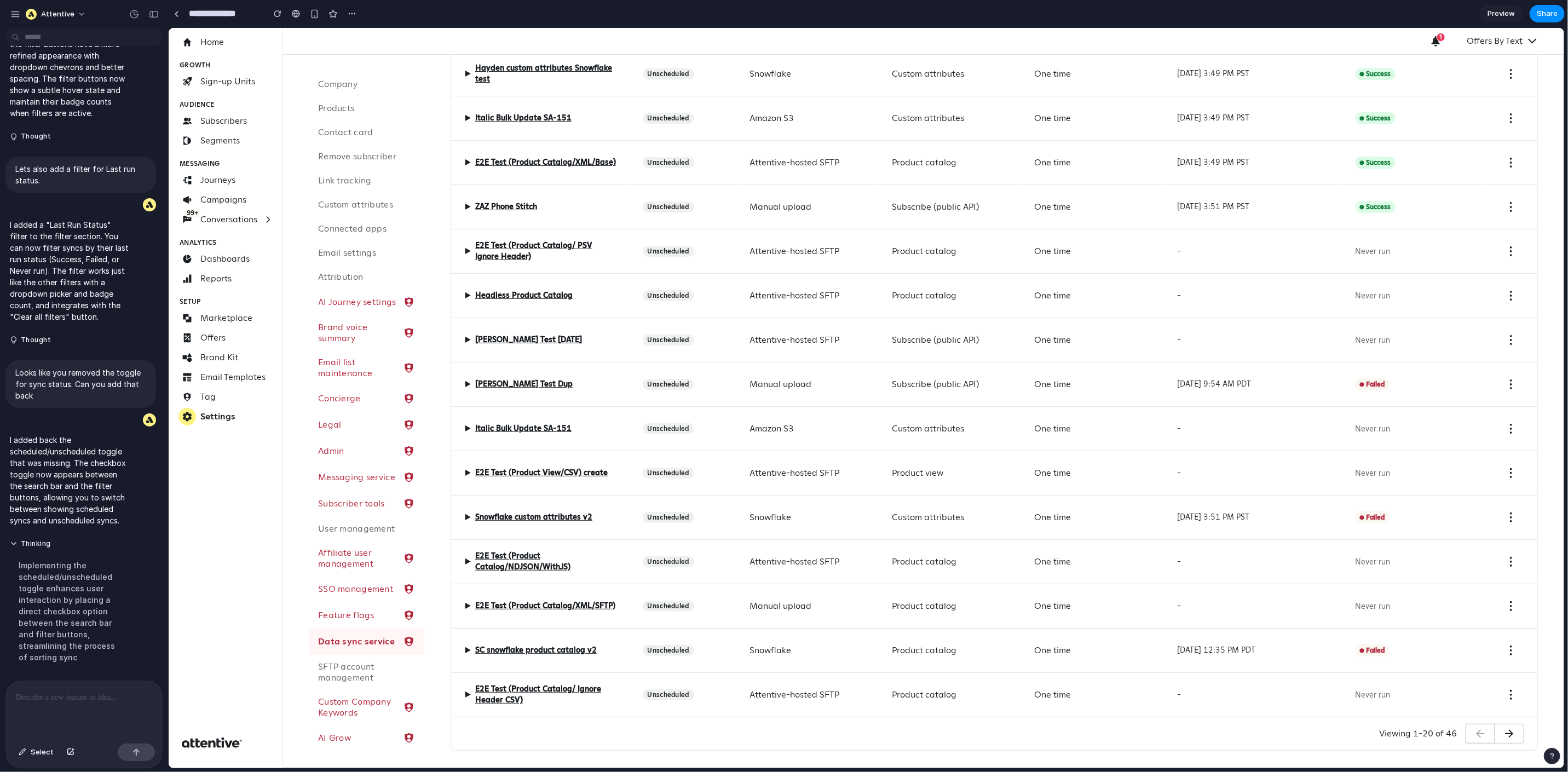
scroll to position [0, 0]
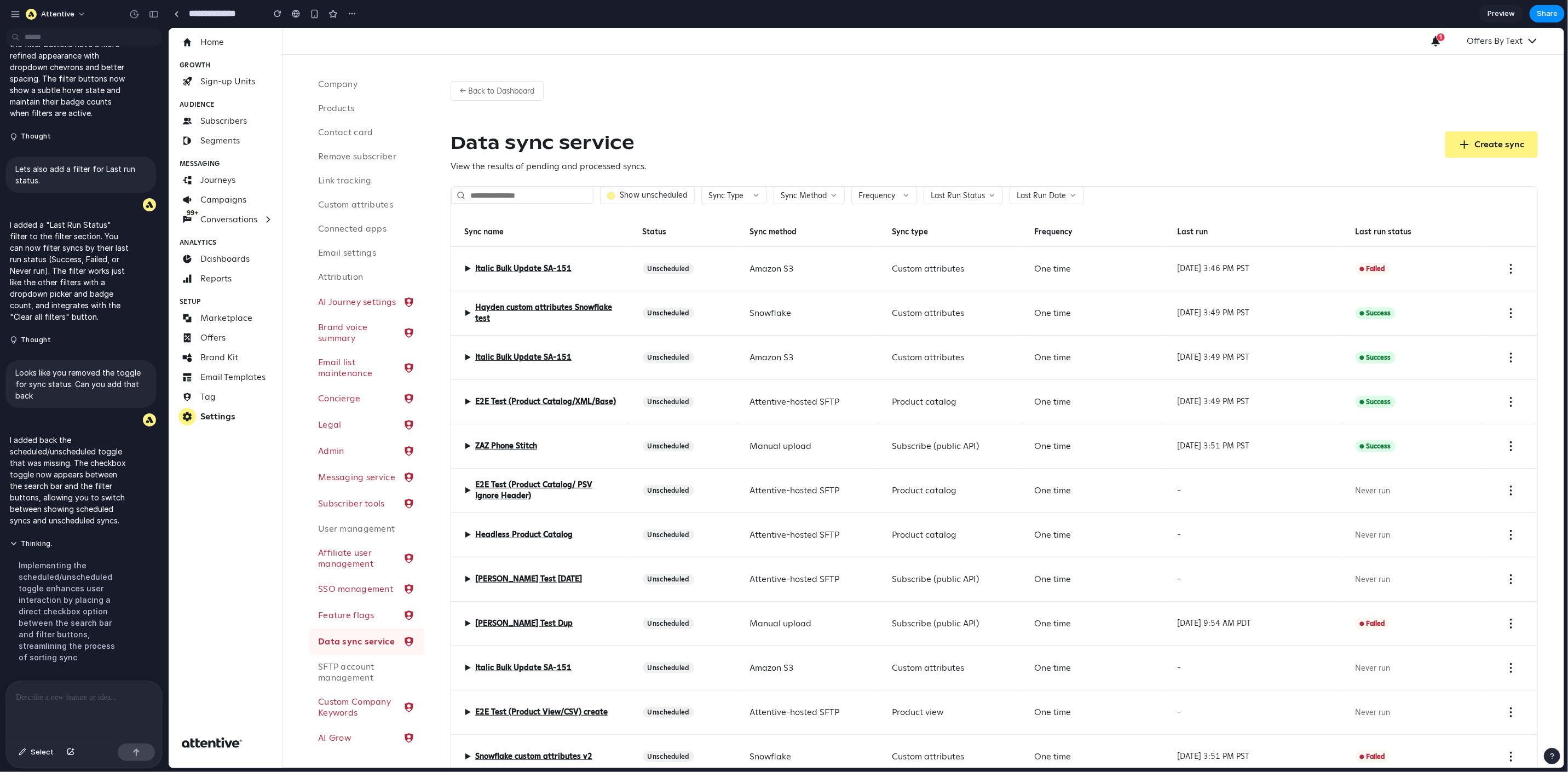
click at [651, 195] on label "Show unscheduled" at bounding box center [653, 195] width 68 height 10
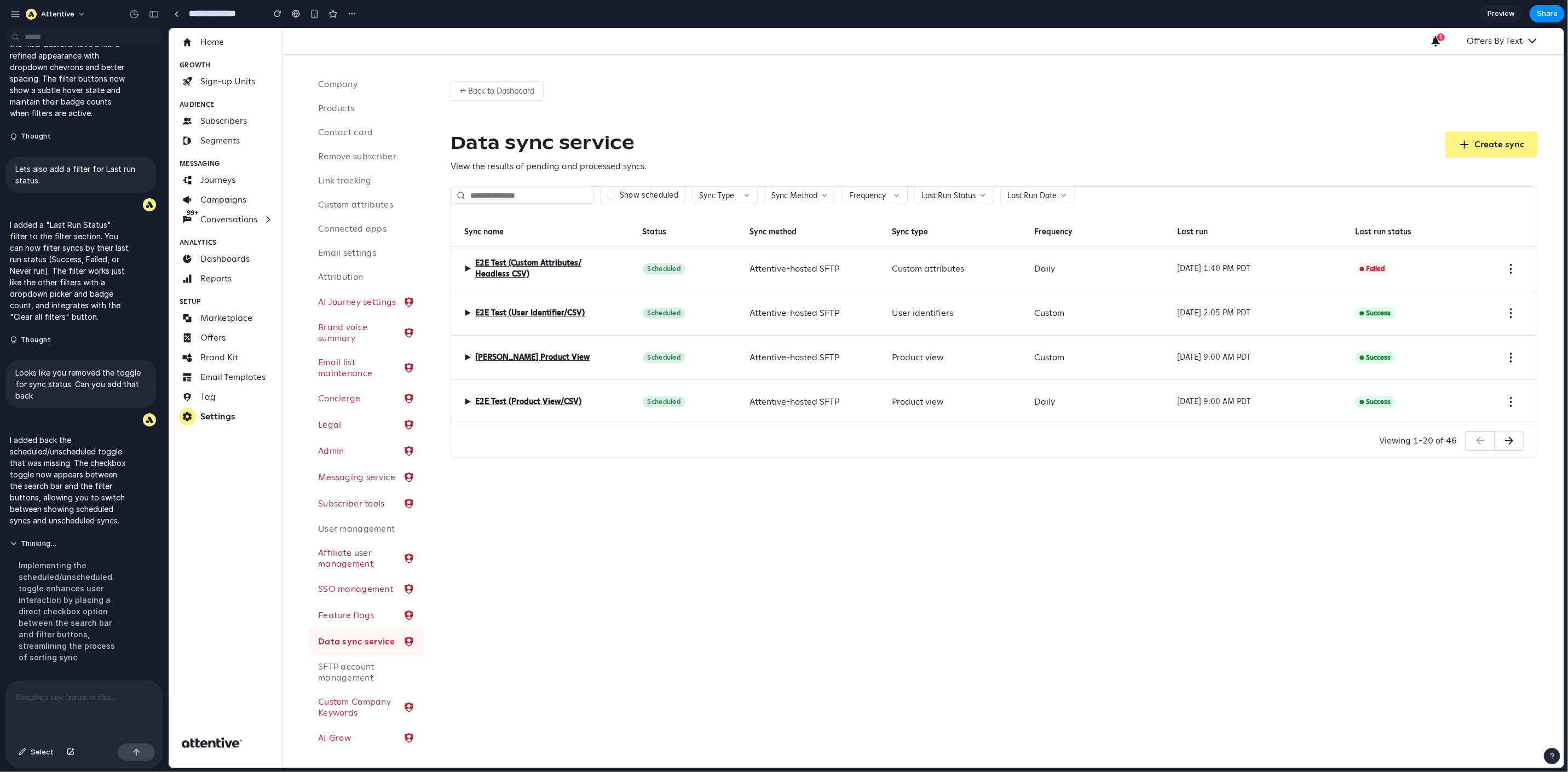
click at [829, 147] on div "Data sync service View the results of pending and processed syncs. Create sync" at bounding box center [993, 152] width 1087 height 41
click at [466, 266] on span "▶" at bounding box center [467, 268] width 7 height 13
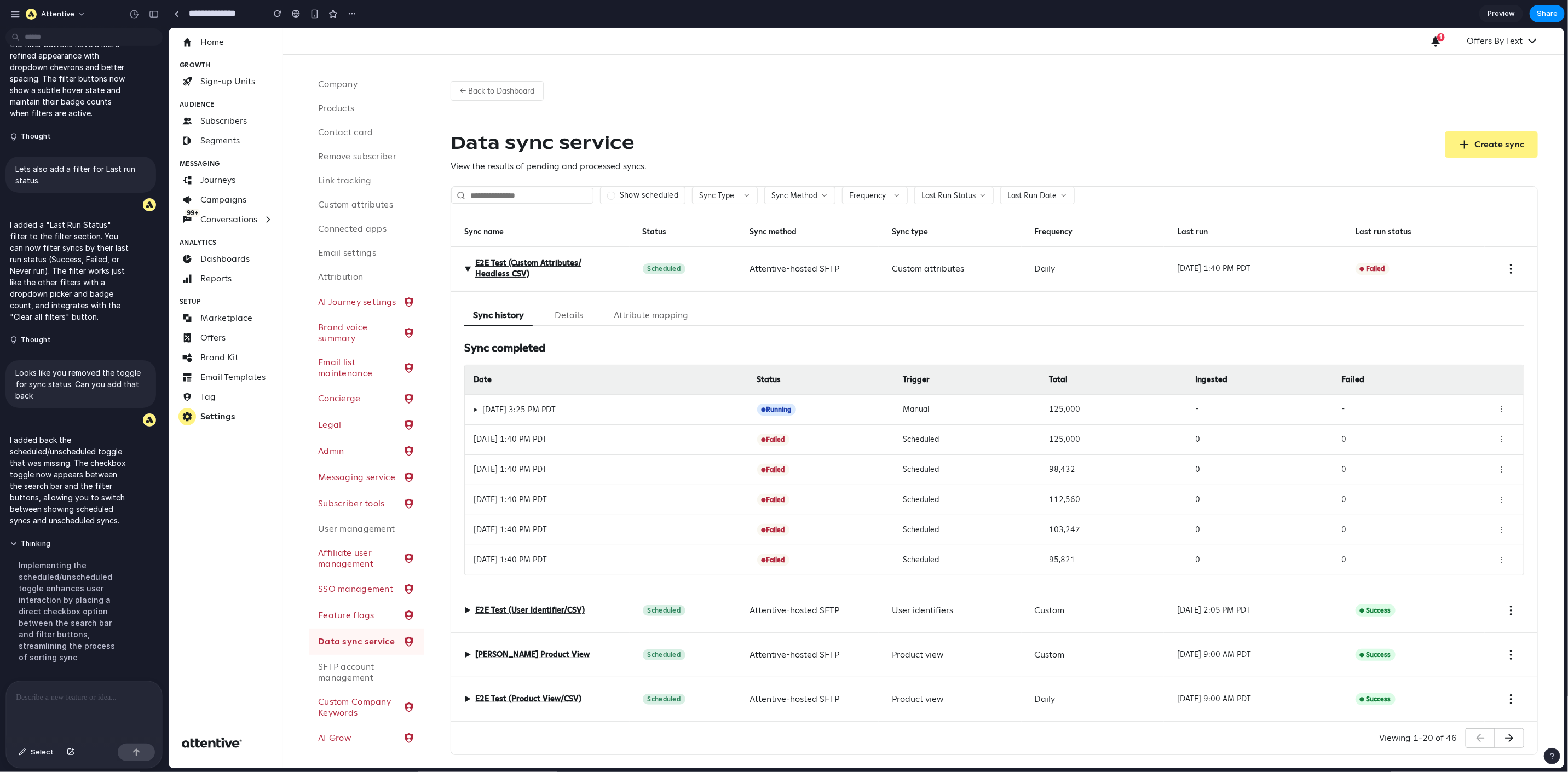
click at [474, 407] on span "▶" at bounding box center [475, 409] width 4 height 8
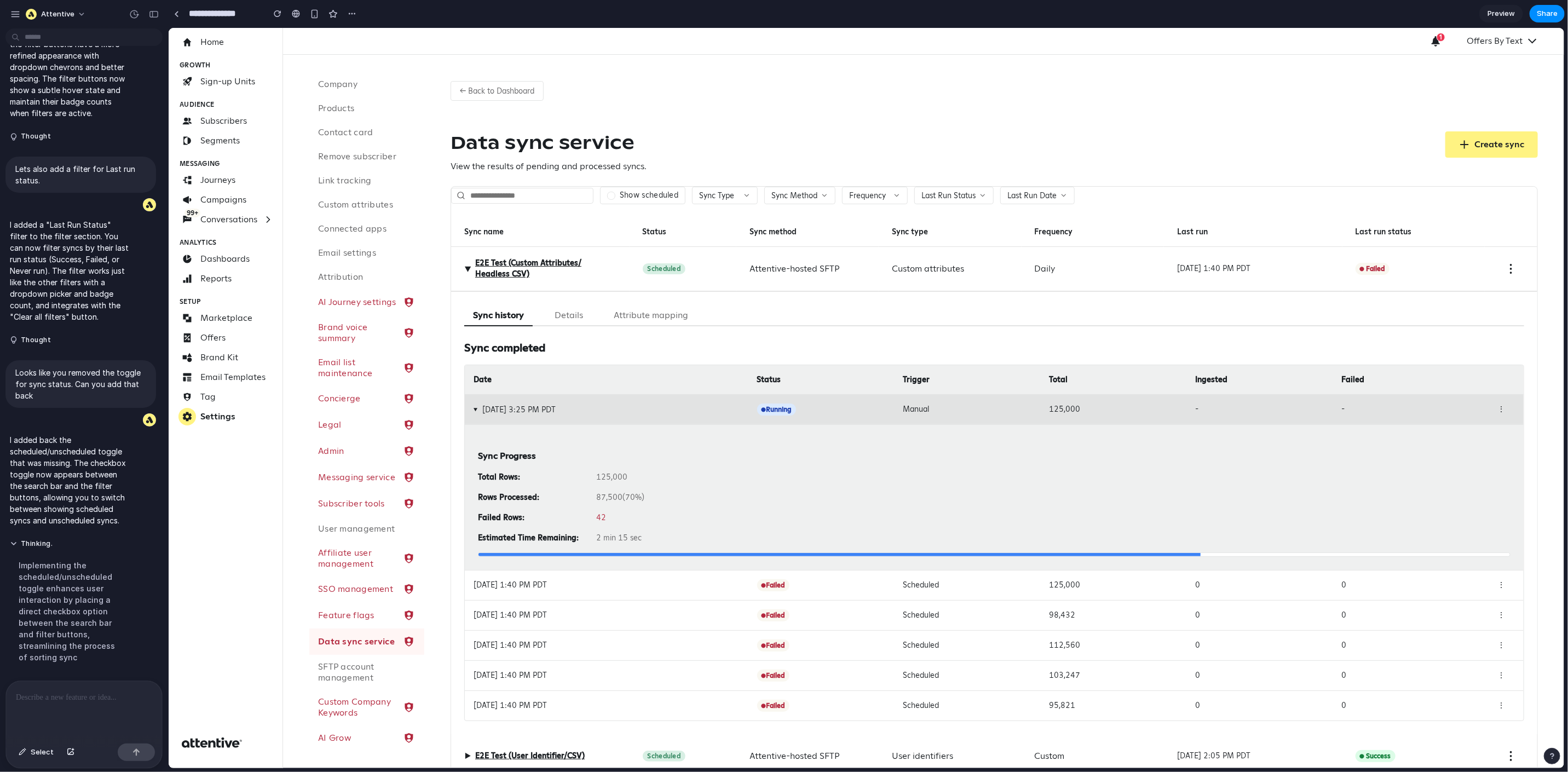
click at [751, 311] on div "Sync history Details Attribute mapping" at bounding box center [993, 315] width 1060 height 21
click at [464, 265] on div "▶ E2E Test (Custom Attributes/ Headless CSV)" at bounding box center [540, 268] width 152 height 22
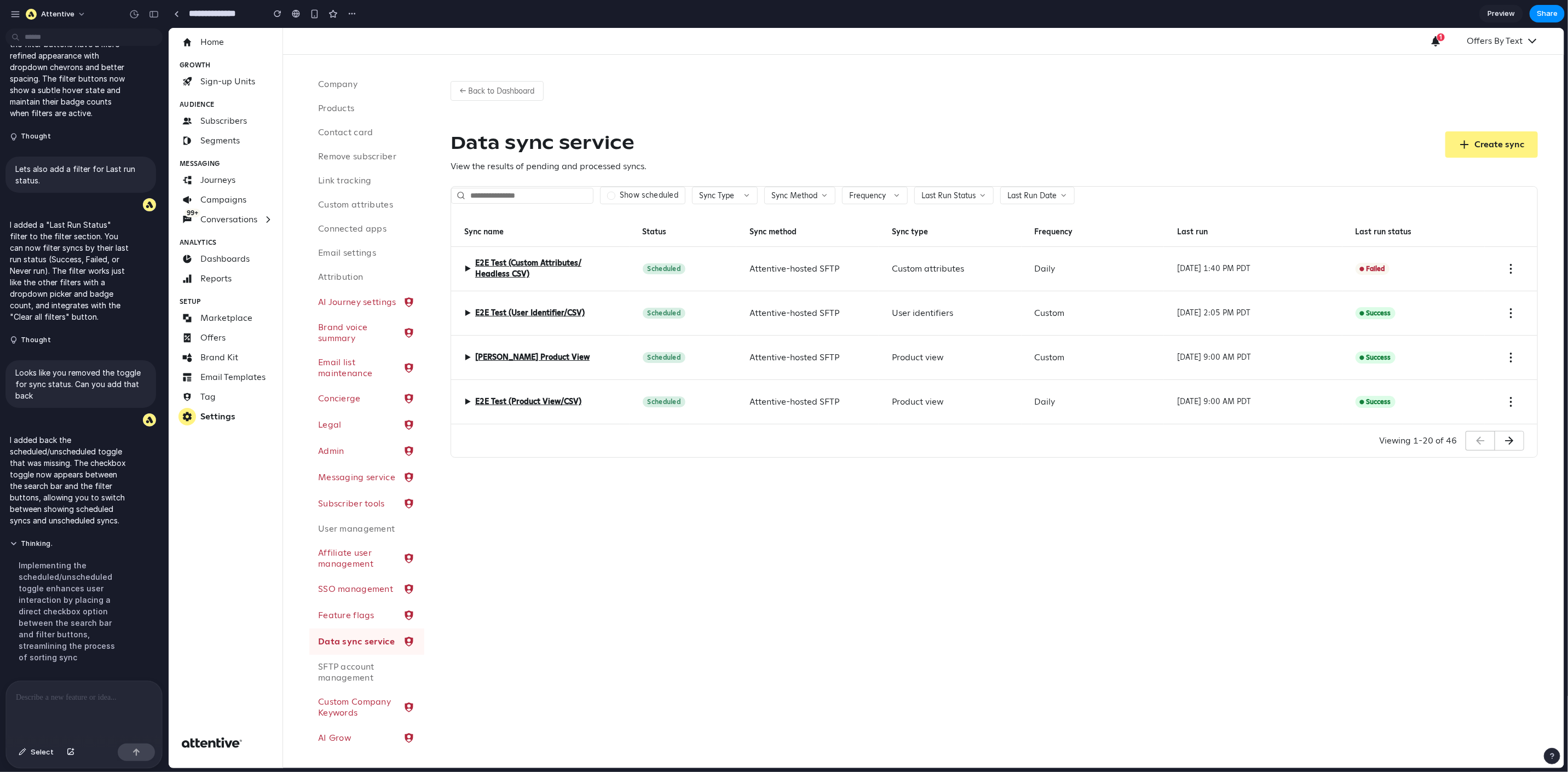
click at [457, 265] on div "▶ E2E Test (Custom Attributes/ Headless CSV)" at bounding box center [539, 268] width 178 height 44
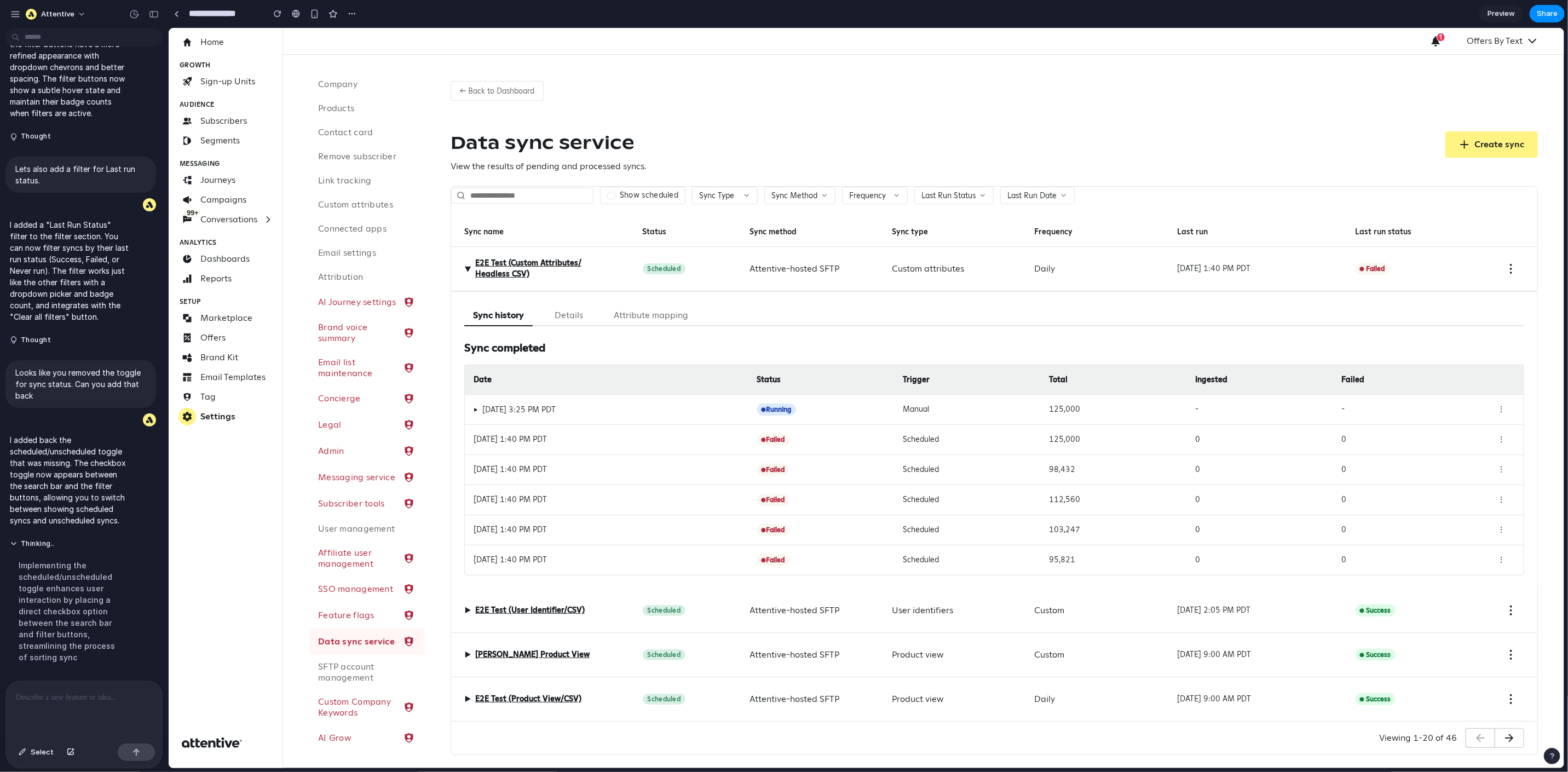
click at [471, 405] on div "▶ Oct 14, 2025 at 3:25 PM PDT ● Running Manual 125,000 - - ⋮" at bounding box center [994, 409] width 1059 height 30
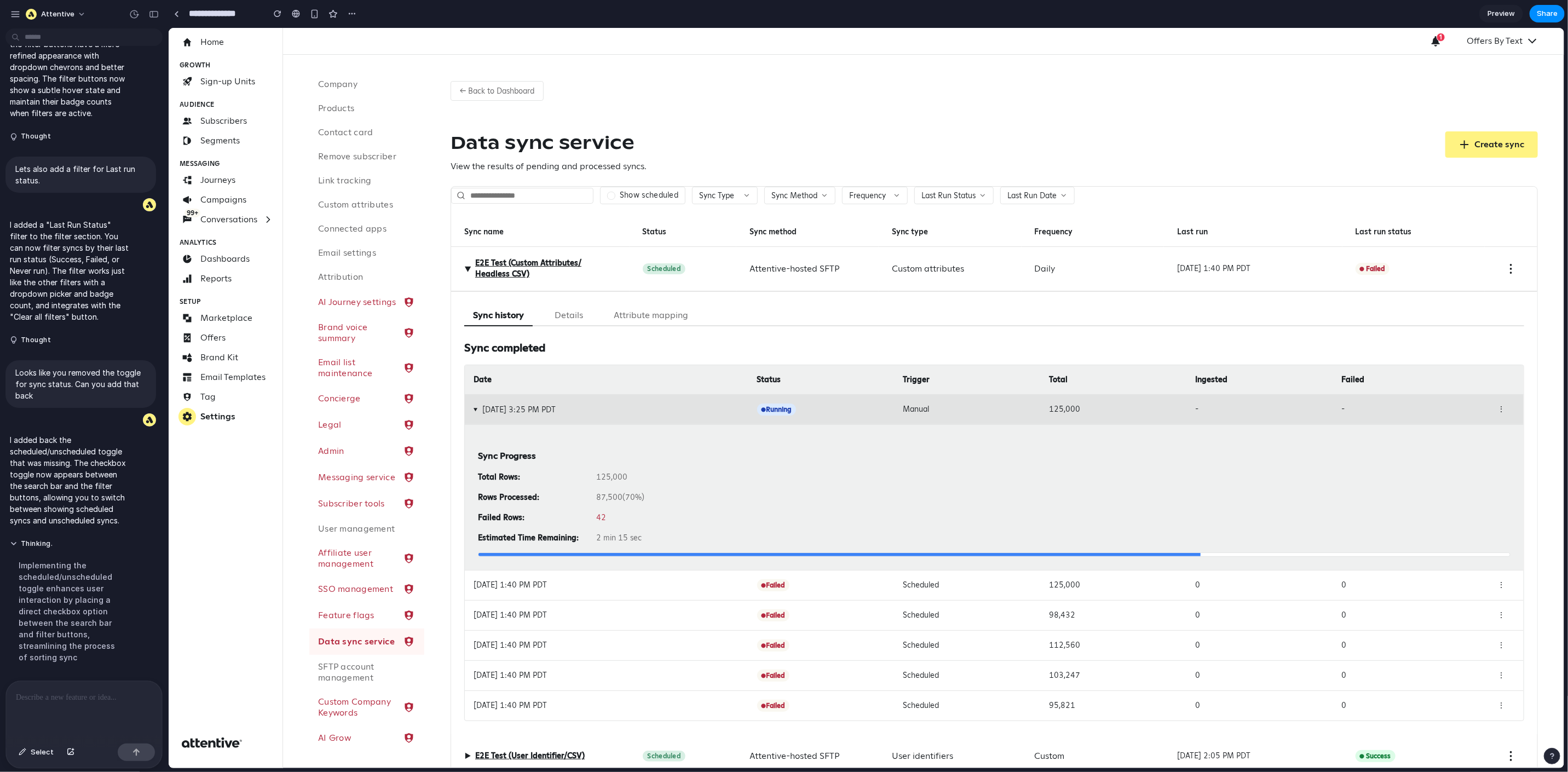
click at [471, 405] on div "▶ Oct 14, 2025 at 3:25 PM PDT ● Running Manual 125,000 - - ⋮" at bounding box center [994, 409] width 1059 height 30
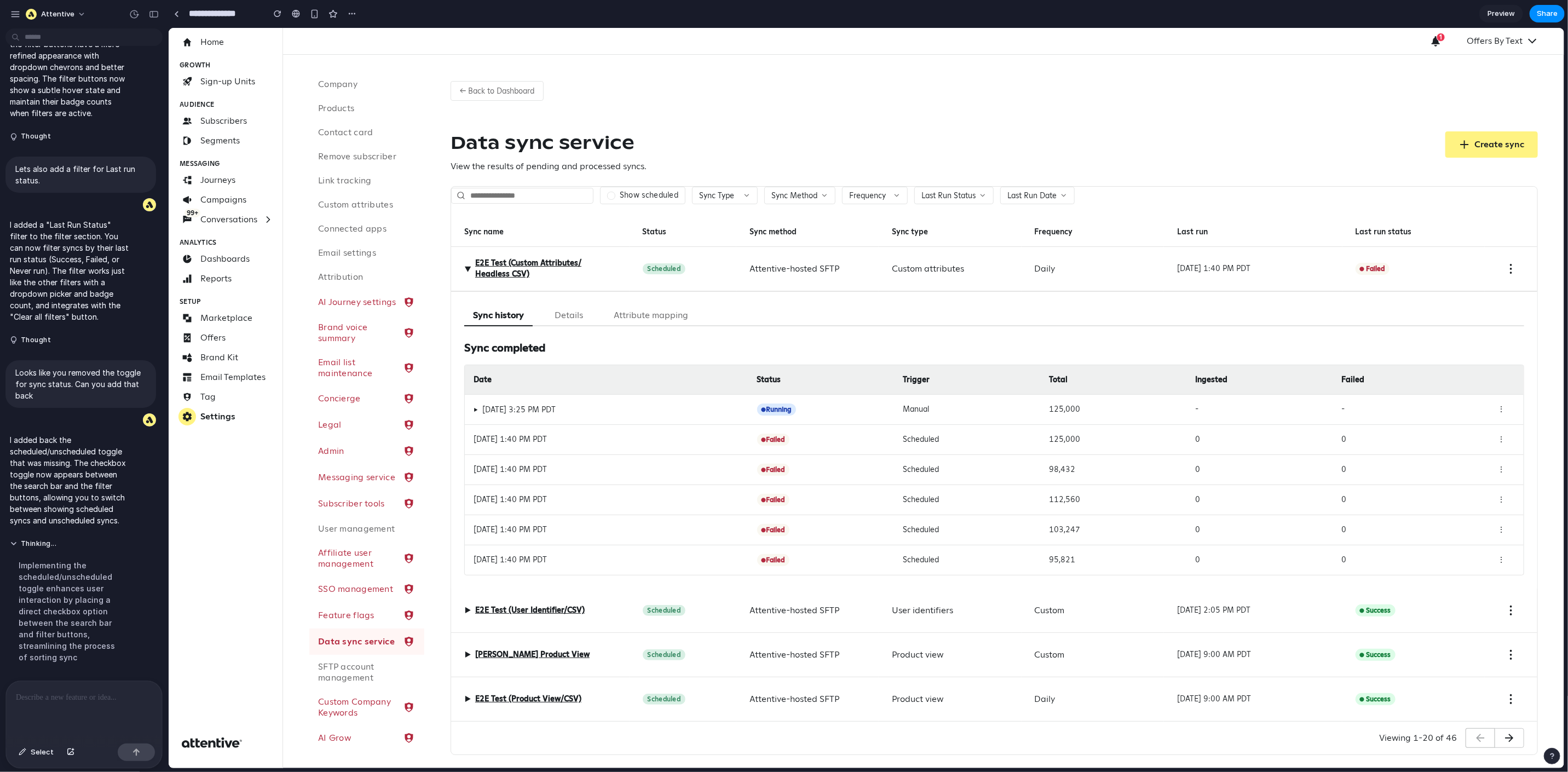
click at [784, 150] on div "Data sync service View the results of pending and processed syncs. Create sync" at bounding box center [993, 152] width 1087 height 41
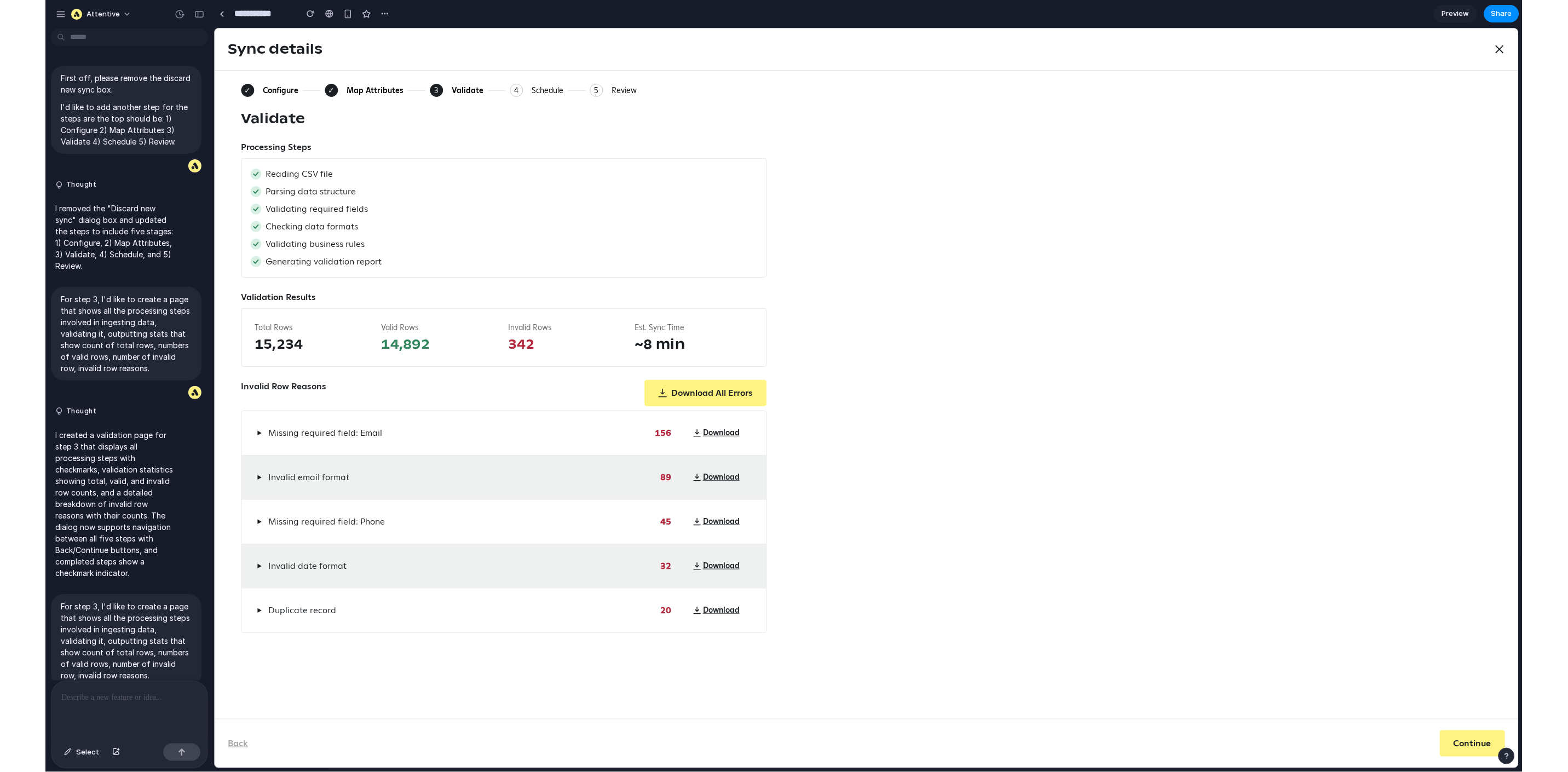
scroll to position [1678, 0]
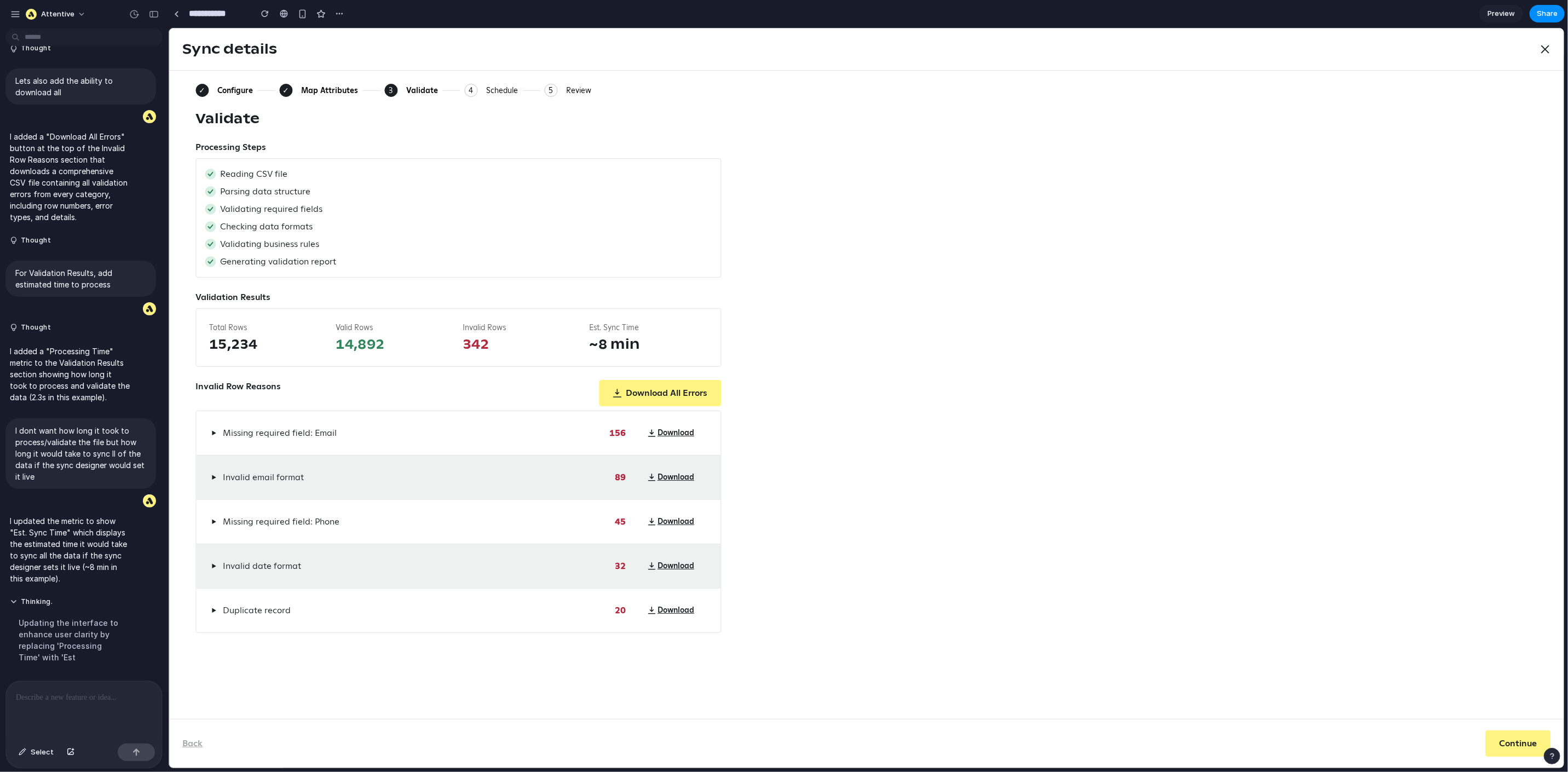
click at [1477, 12] on span "Preview" at bounding box center [1501, 13] width 27 height 11
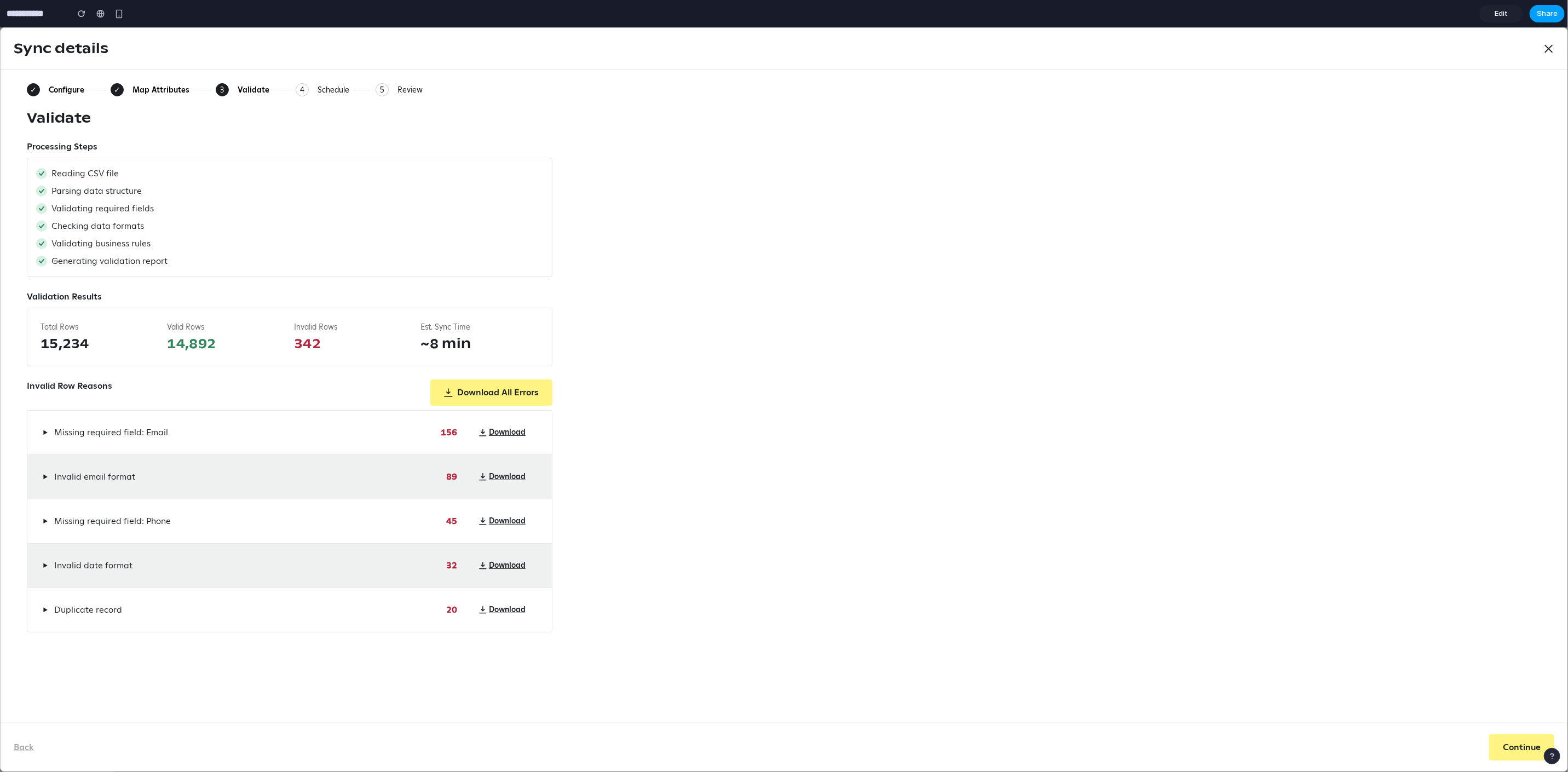
click at [1477, 15] on span "Share" at bounding box center [1547, 13] width 21 height 11
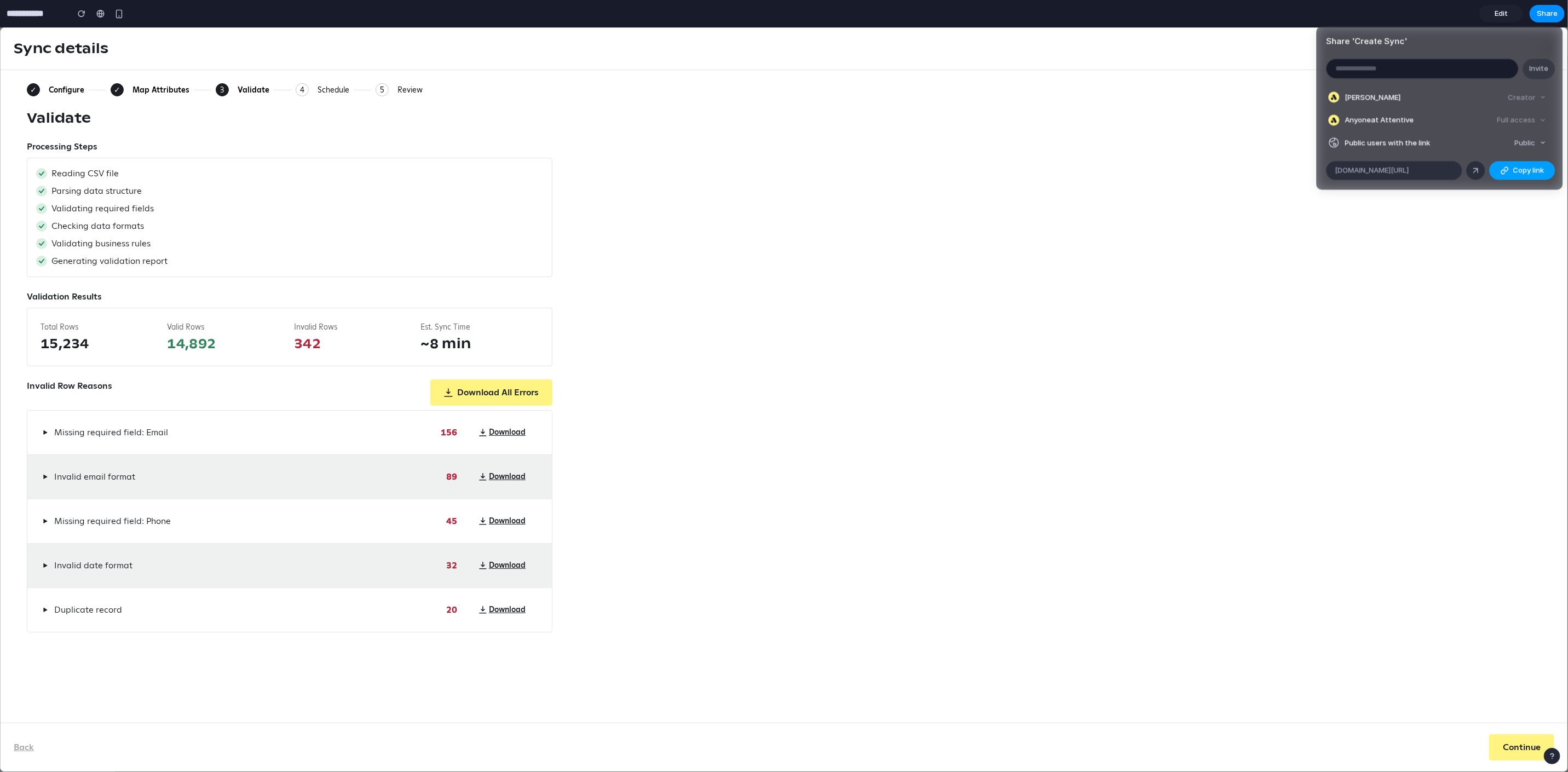
click at [1477, 172] on span "Copy link" at bounding box center [1528, 171] width 31 height 11
click at [1173, 303] on div "Share ' Create Sync ' Invite [PERSON_NAME] Creator Anyone at Attentive Full acc…" at bounding box center [784, 386] width 1568 height 772
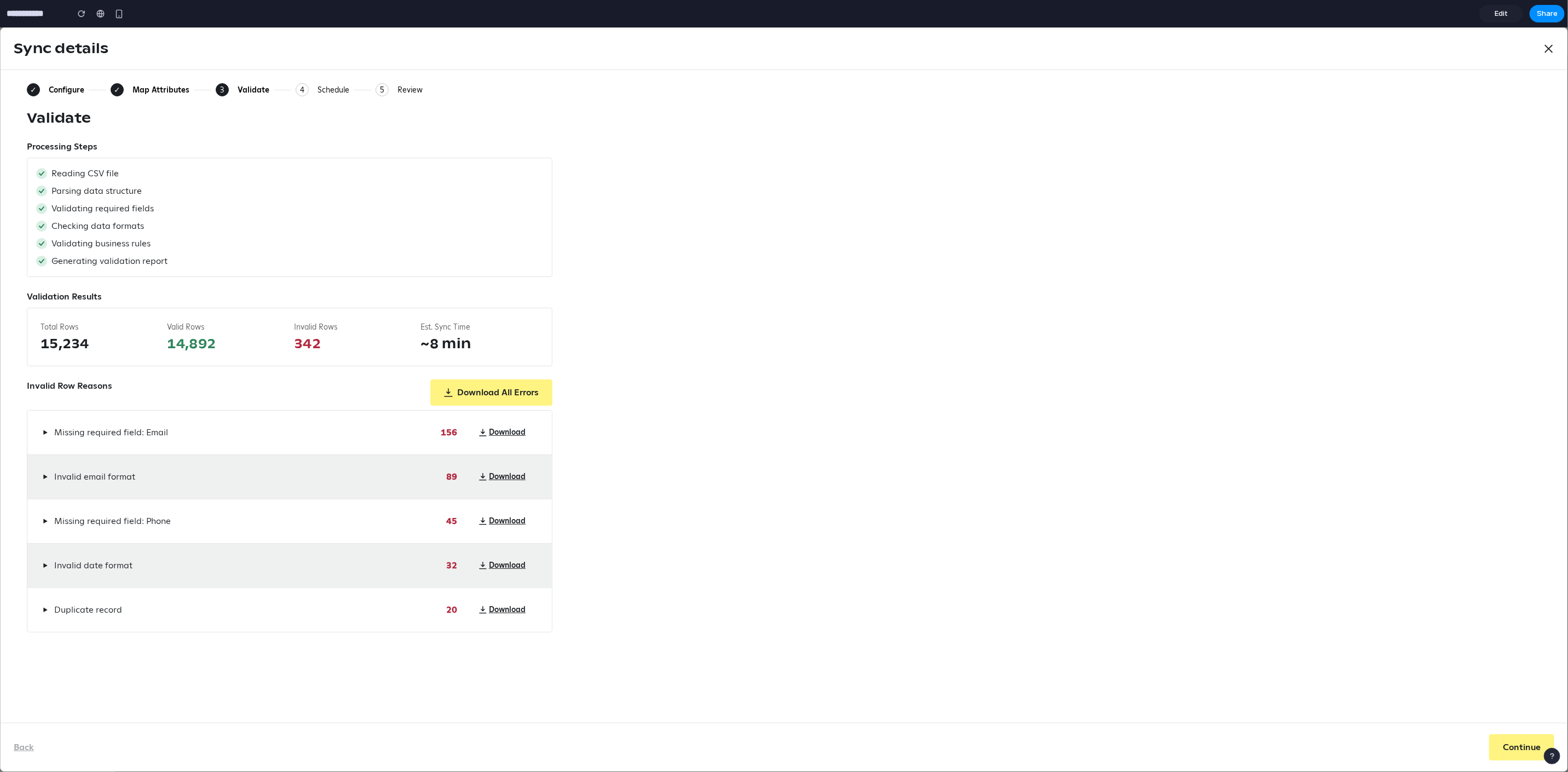
click at [1477, 13] on span "Edit" at bounding box center [1501, 13] width 13 height 11
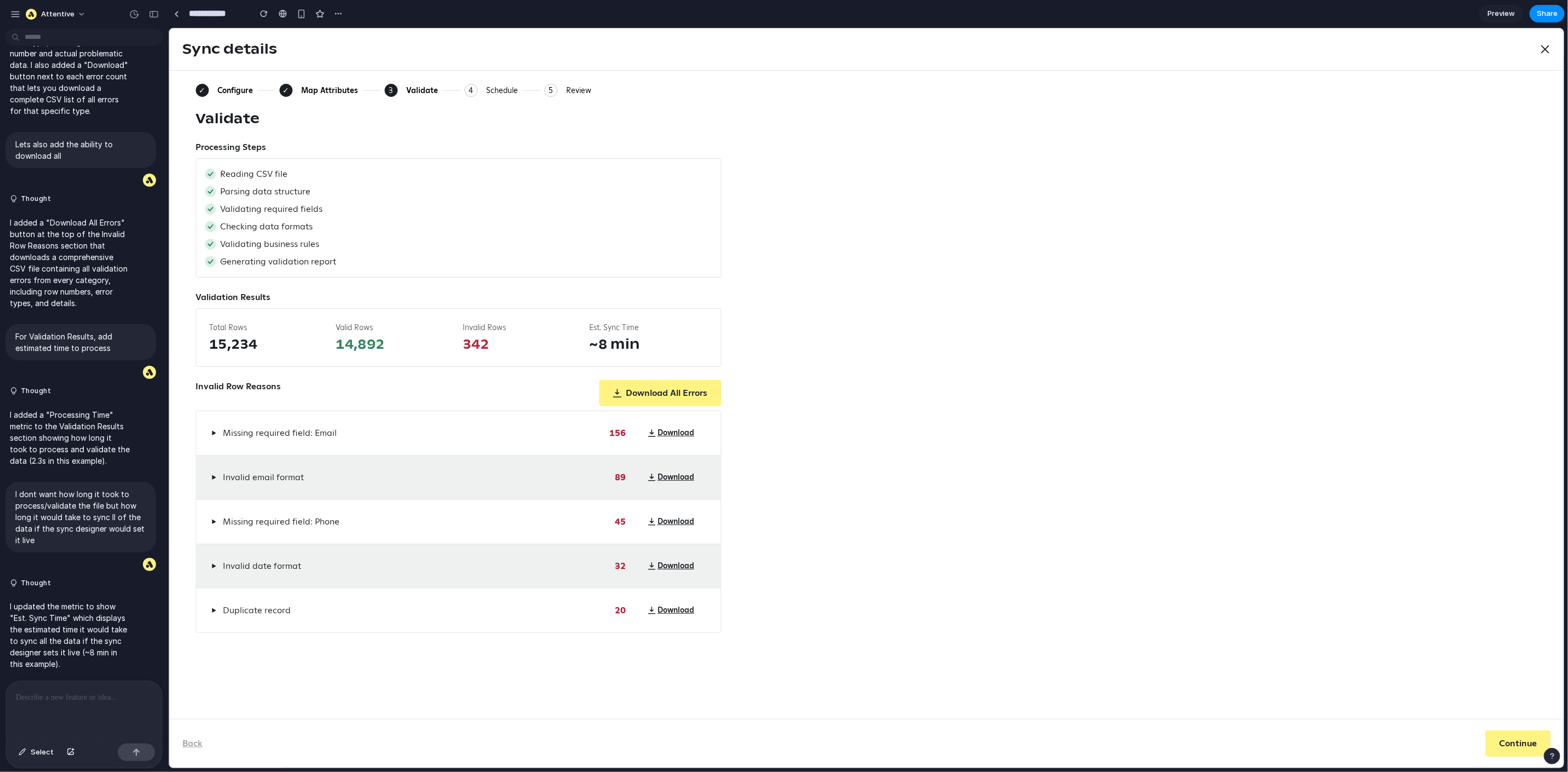
click at [209, 430] on button "▶" at bounding box center [213, 433] width 9 height 13
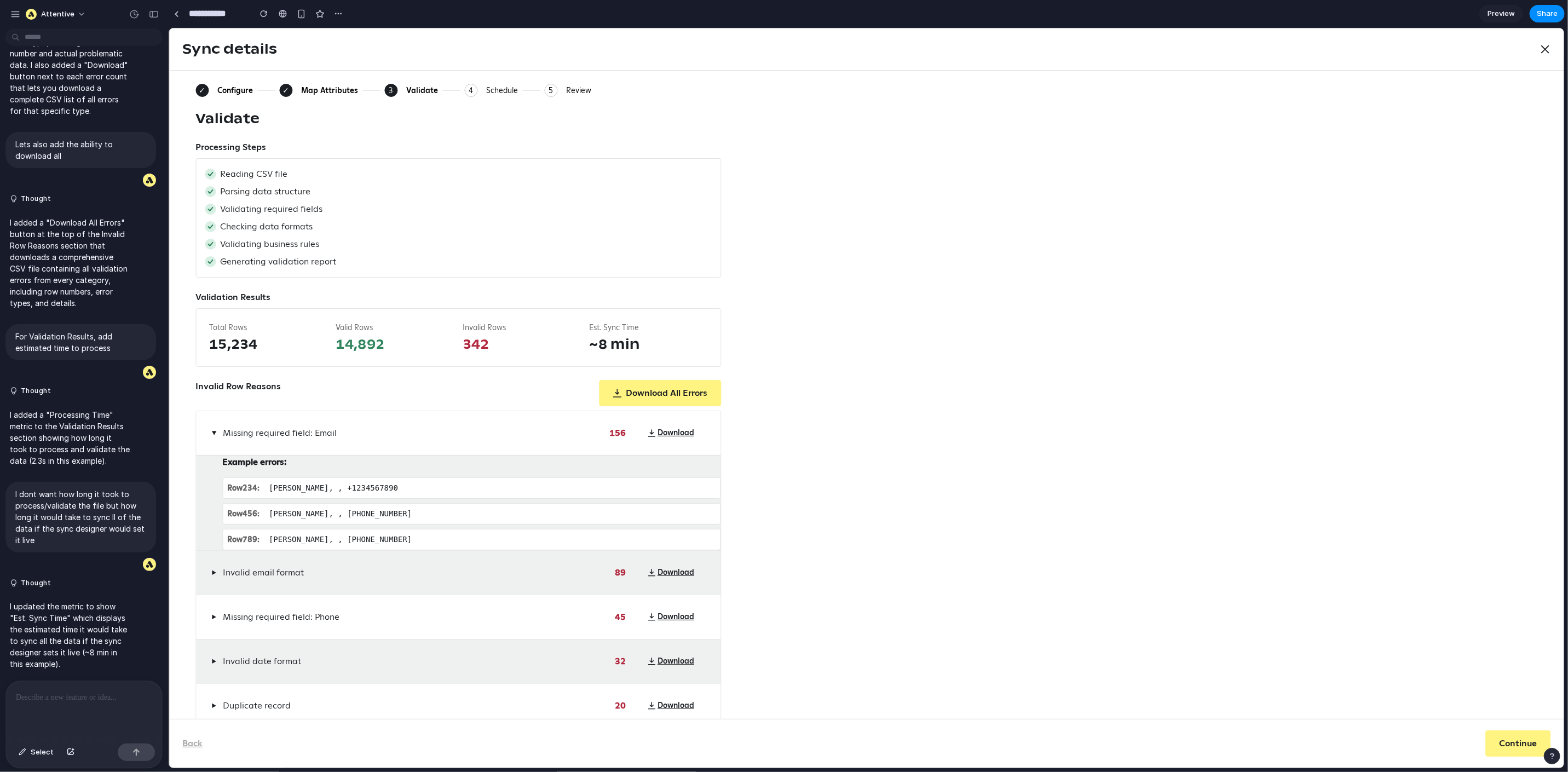
click at [209, 430] on span "▶" at bounding box center [214, 432] width 9 height 5
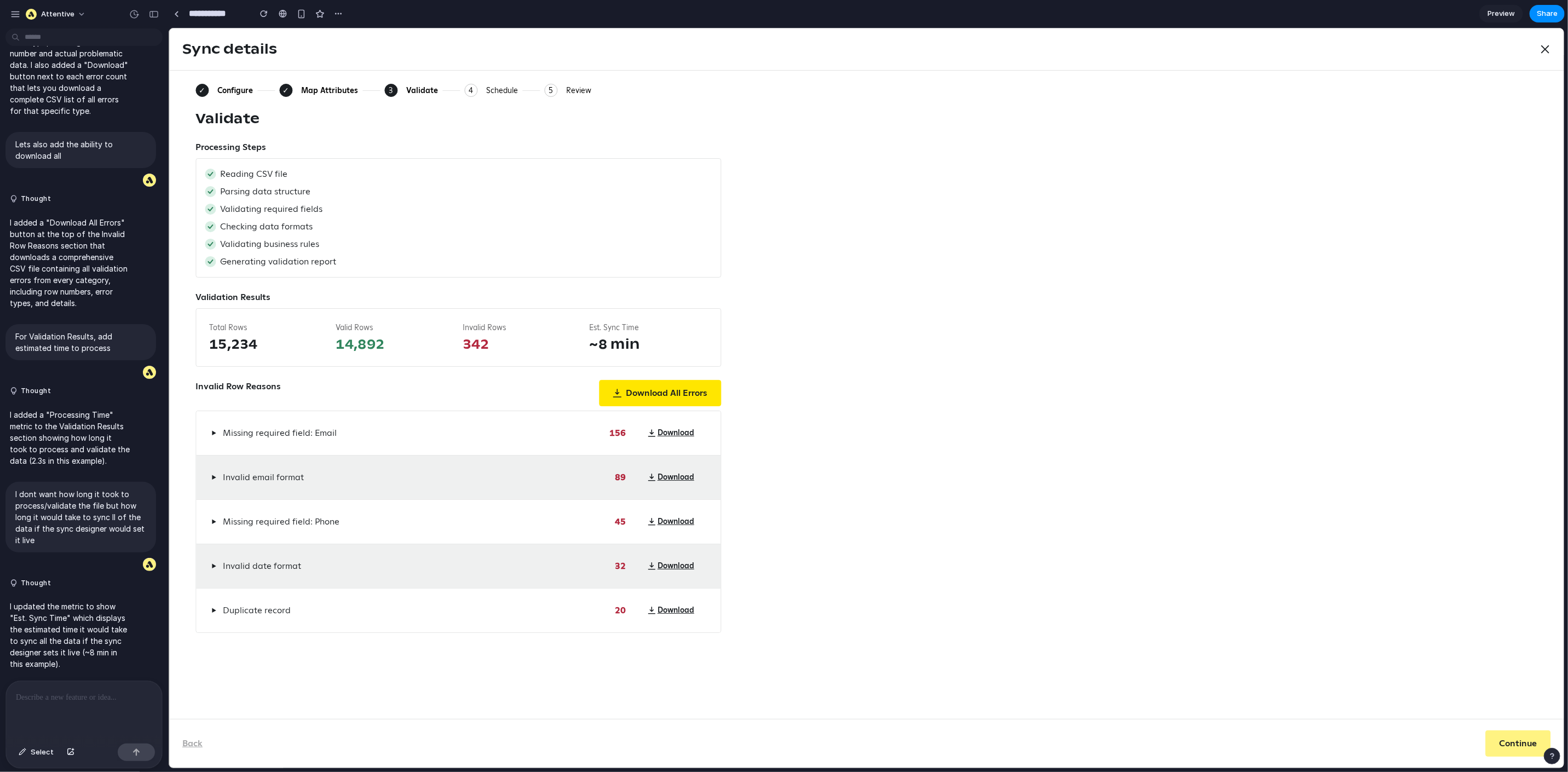
click at [684, 390] on button "Download All Errors" at bounding box center [659, 392] width 122 height 26
click at [197, 90] on div "✓" at bounding box center [201, 90] width 13 height 13
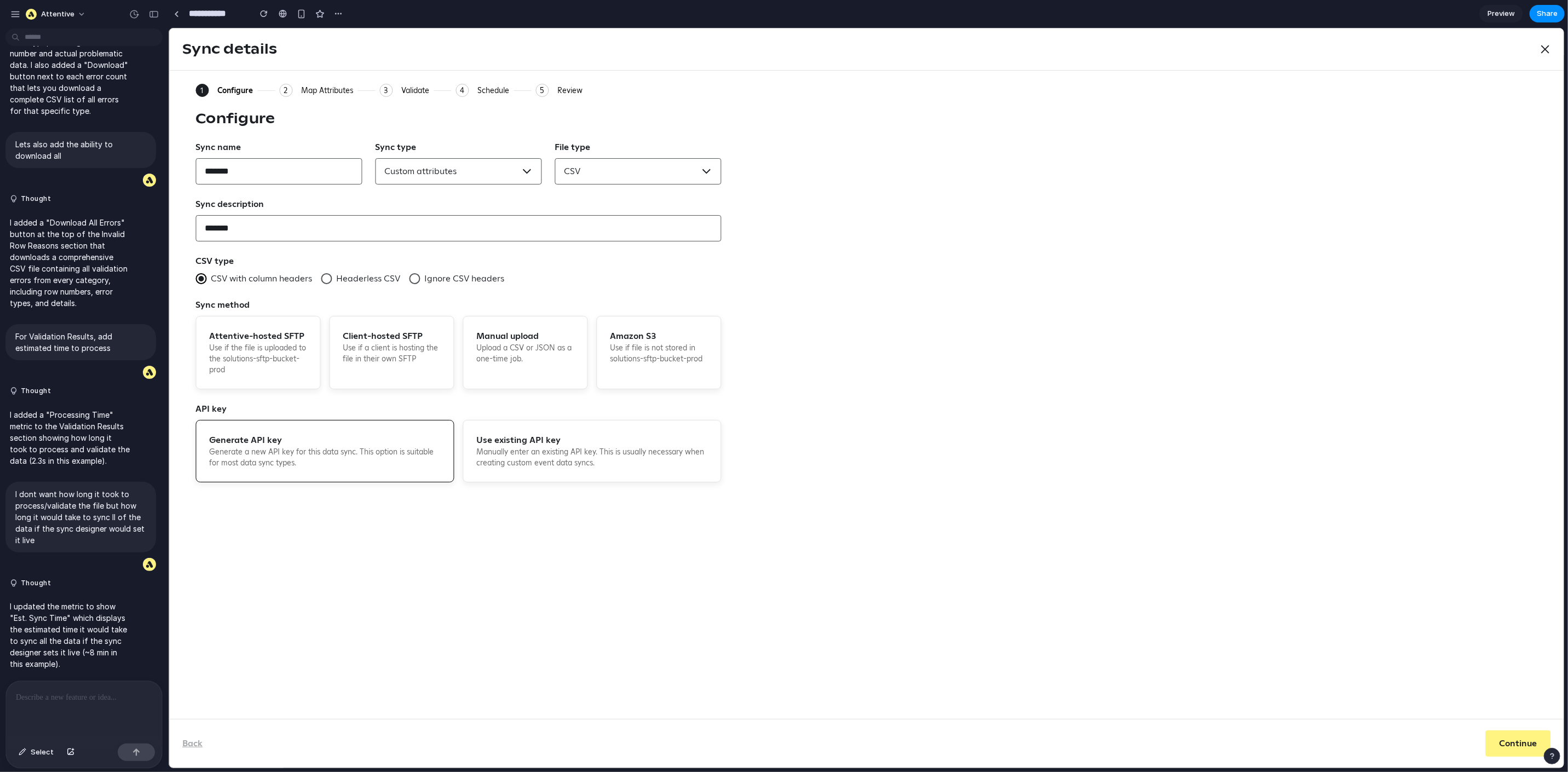
click at [281, 86] on div "2" at bounding box center [285, 90] width 13 height 13
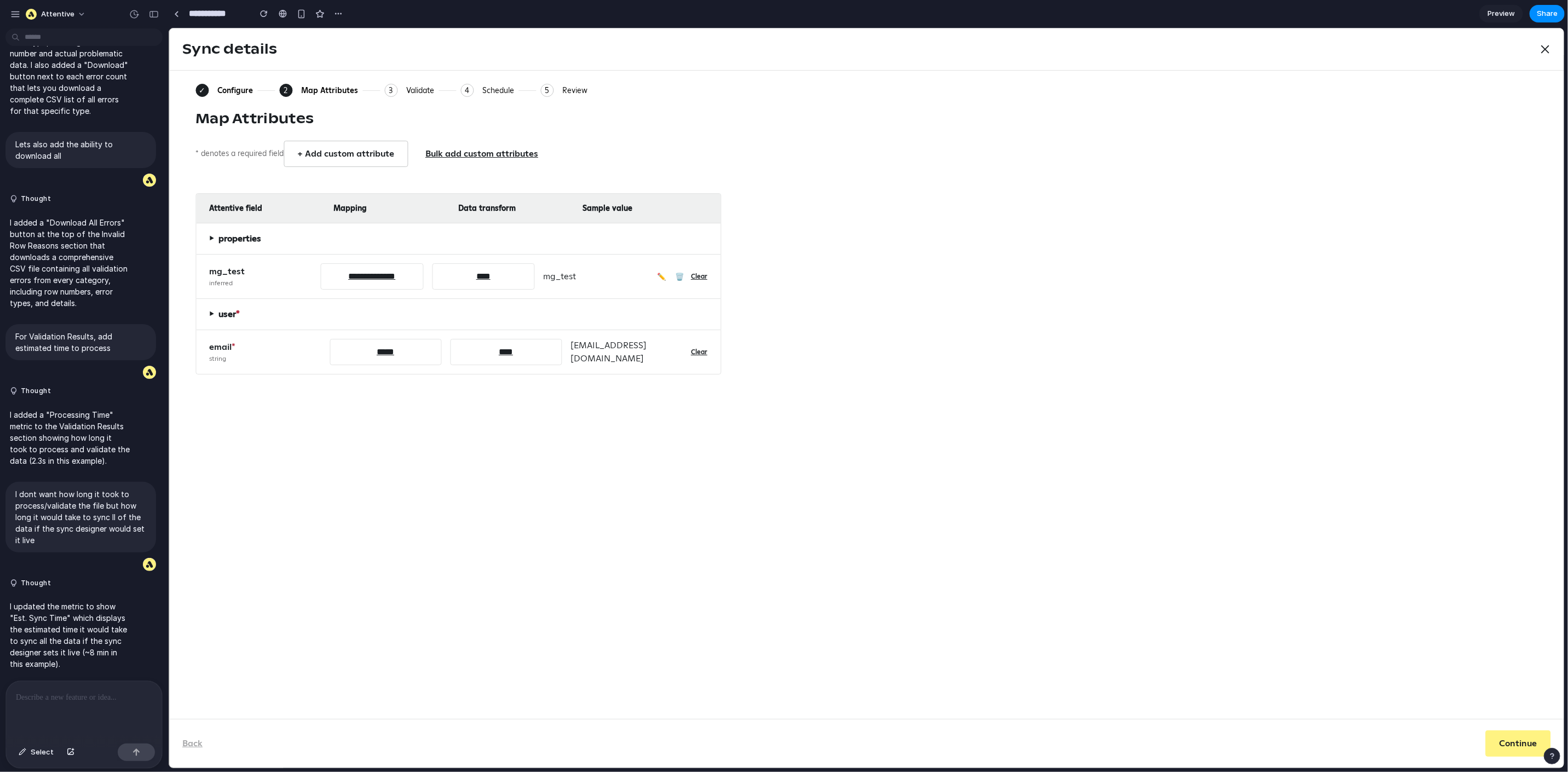
click at [201, 86] on div "✓" at bounding box center [201, 90] width 13 height 13
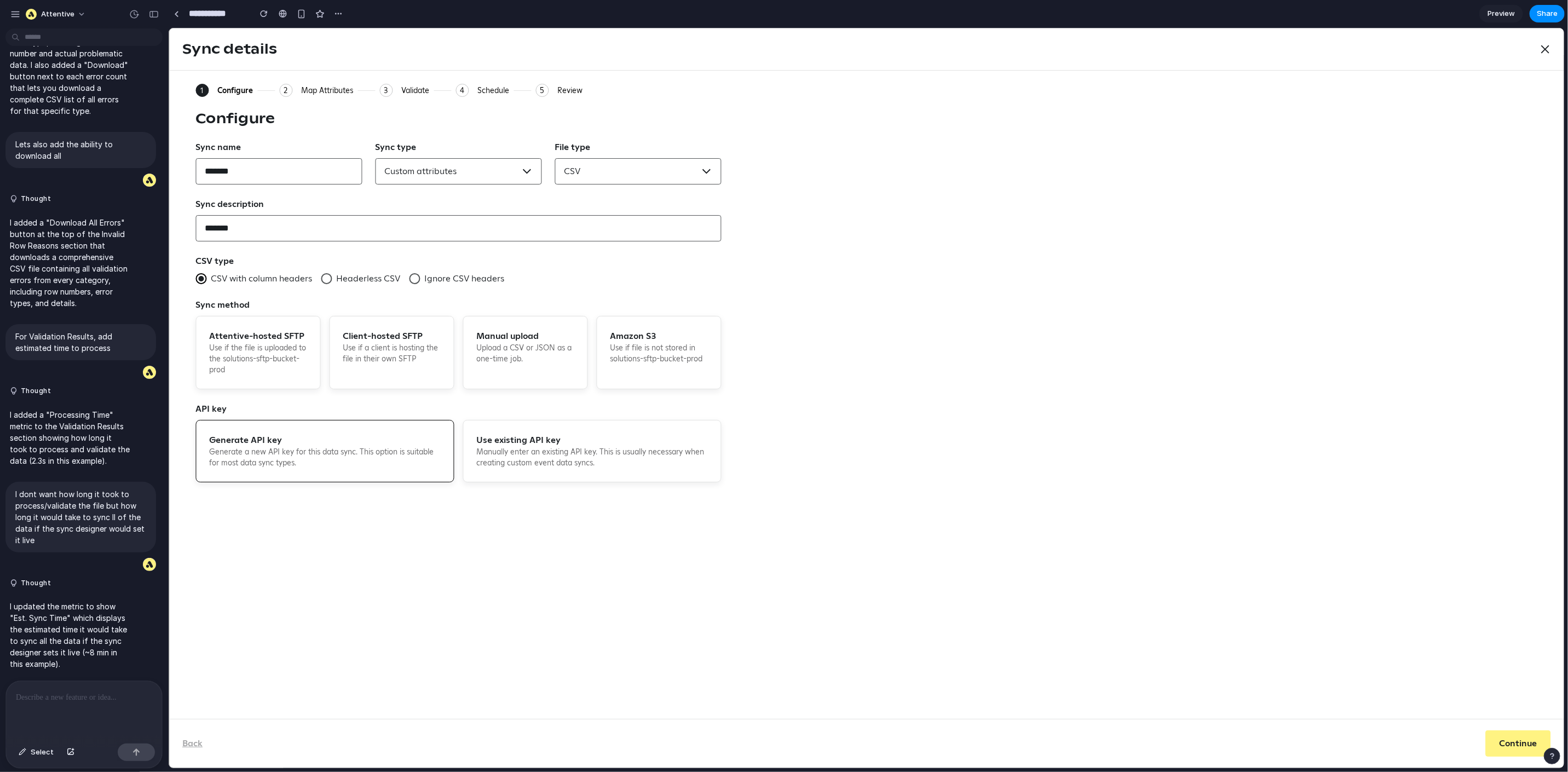
click at [290, 93] on div "2" at bounding box center [285, 90] width 13 height 13
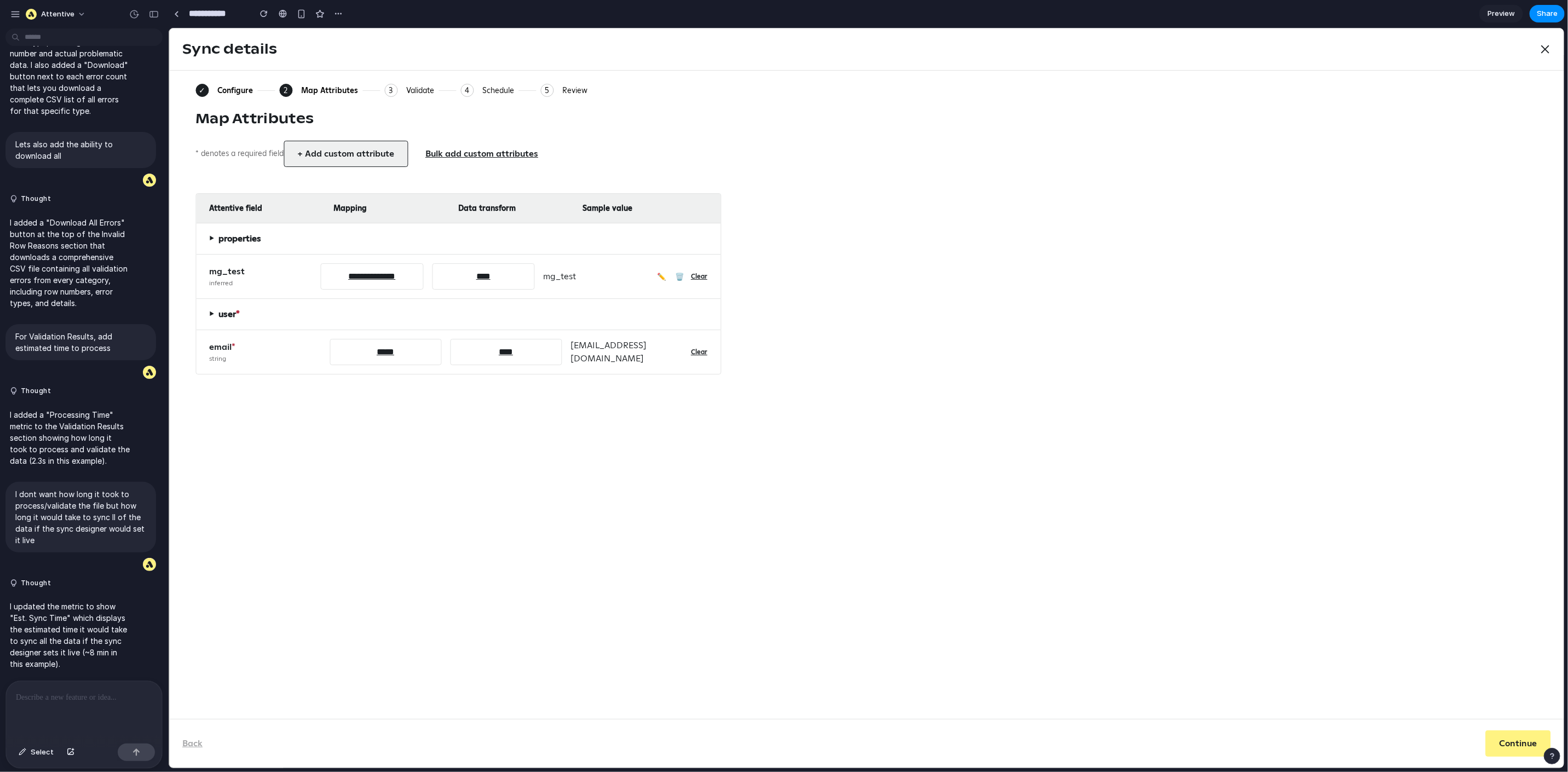
click at [322, 149] on button "+ Add custom attribute" at bounding box center [345, 153] width 124 height 26
click at [335, 164] on button "+ Add custom attribute" at bounding box center [345, 153] width 124 height 26
click at [389, 86] on div "3" at bounding box center [391, 90] width 13 height 13
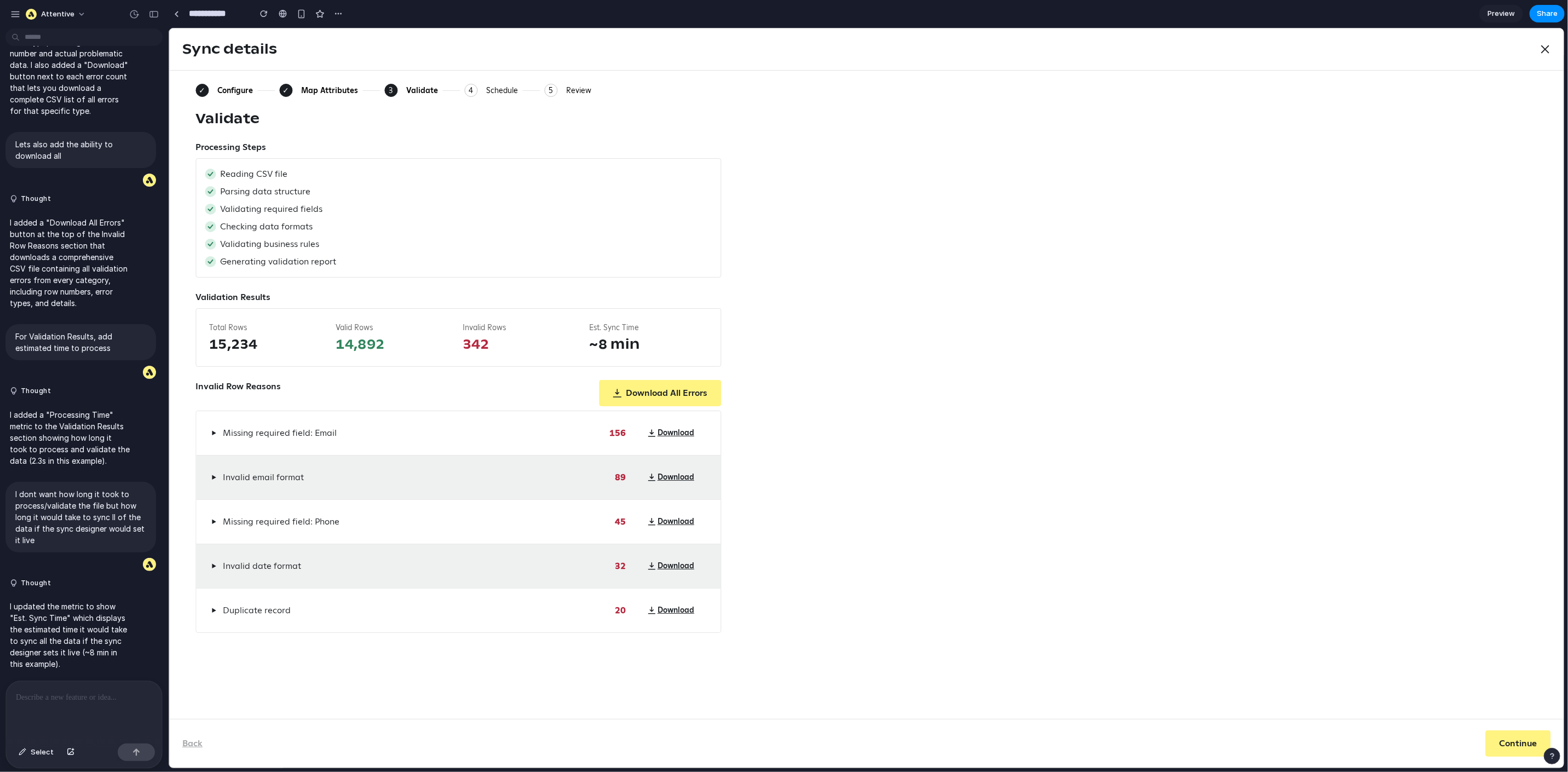
click at [334, 94] on div "Map Attributes" at bounding box center [329, 89] width 57 height 10
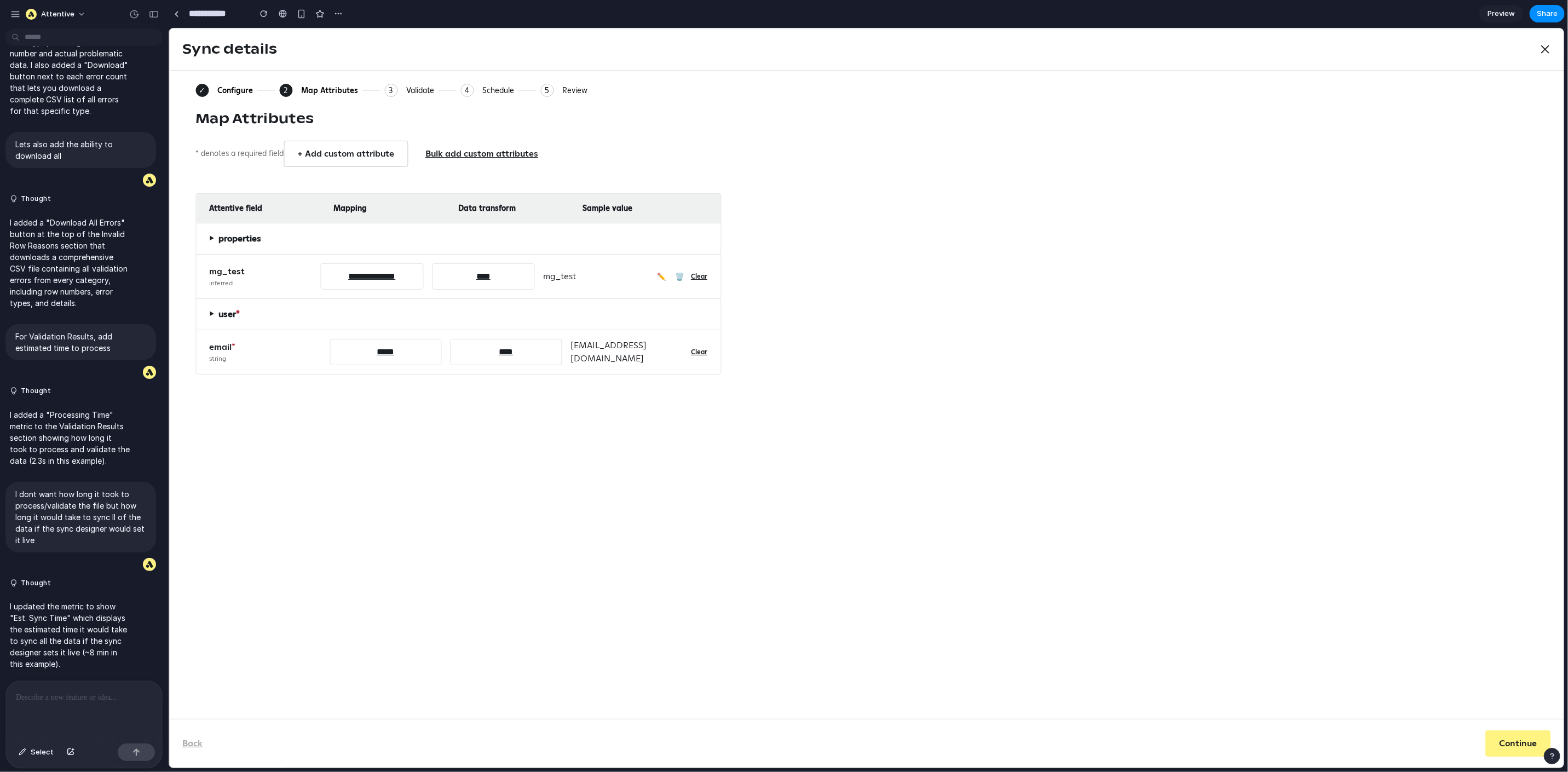
click at [661, 276] on button "✏️" at bounding box center [661, 276] width 13 height 14
click at [704, 276] on button "Clear" at bounding box center [698, 276] width 16 height 14
click at [228, 90] on div "Configure" at bounding box center [234, 89] width 35 height 10
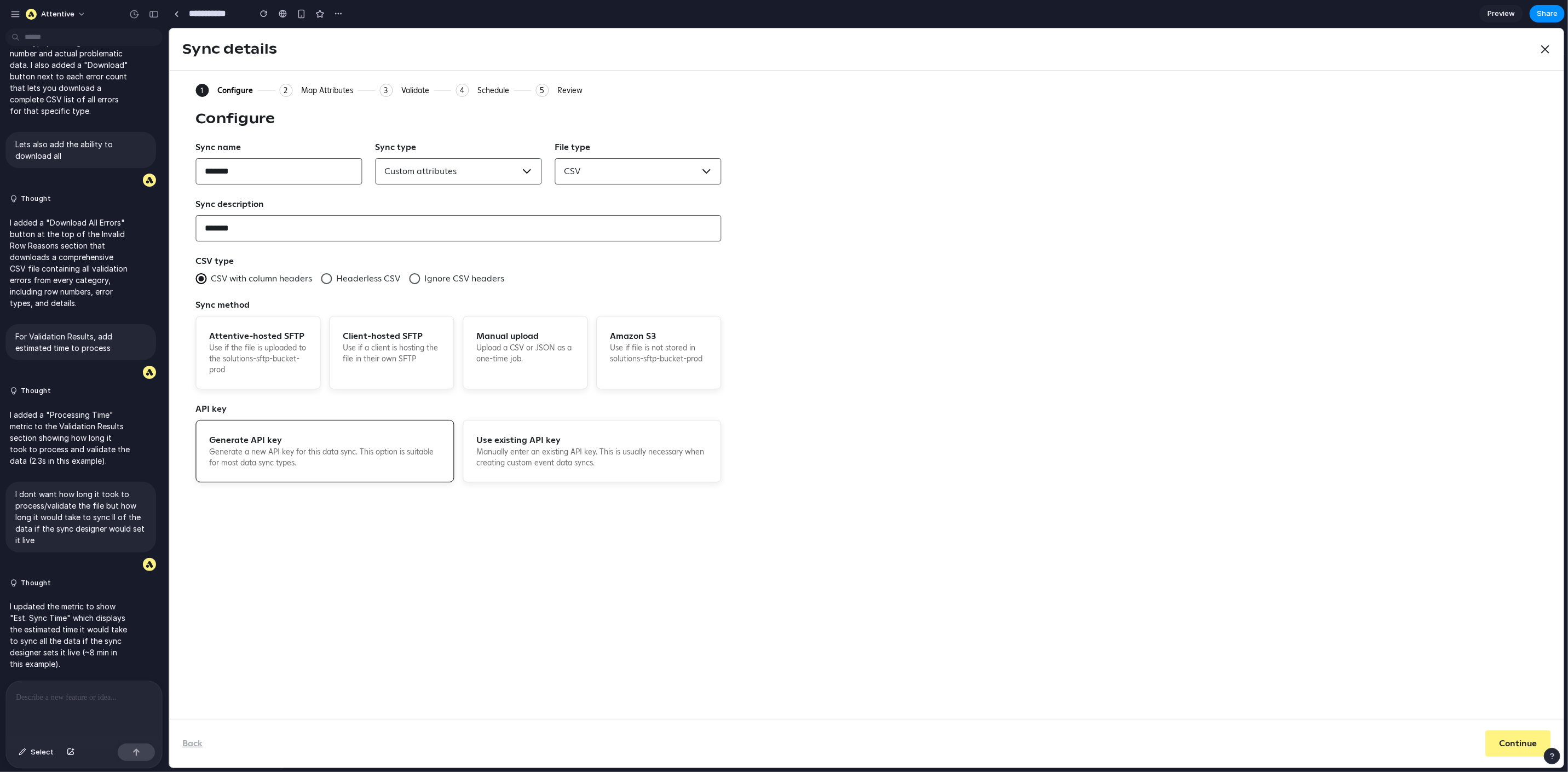
click at [385, 89] on div "3" at bounding box center [385, 90] width 13 height 13
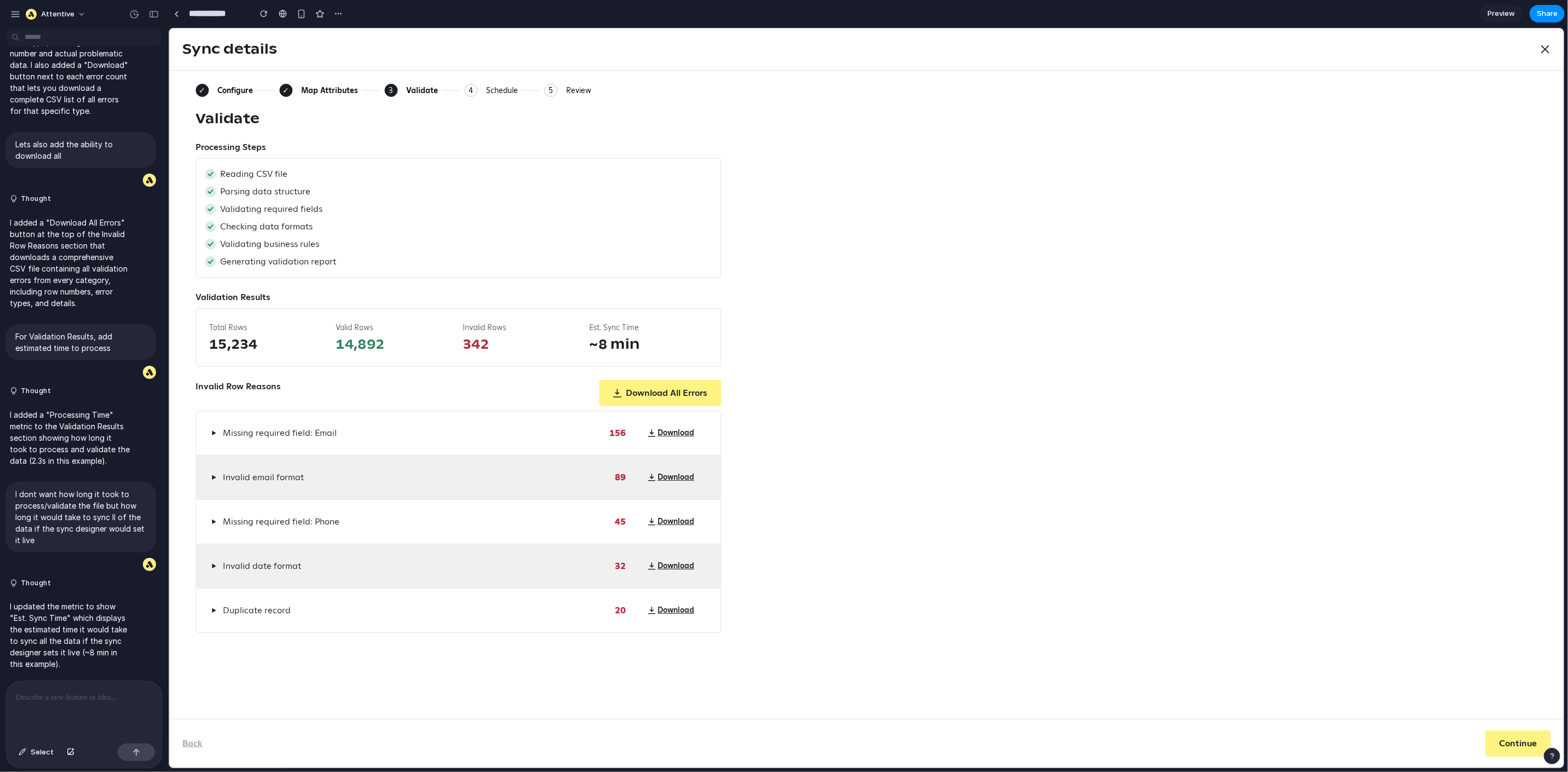
click at [308, 90] on div "Map Attributes" at bounding box center [329, 89] width 57 height 10
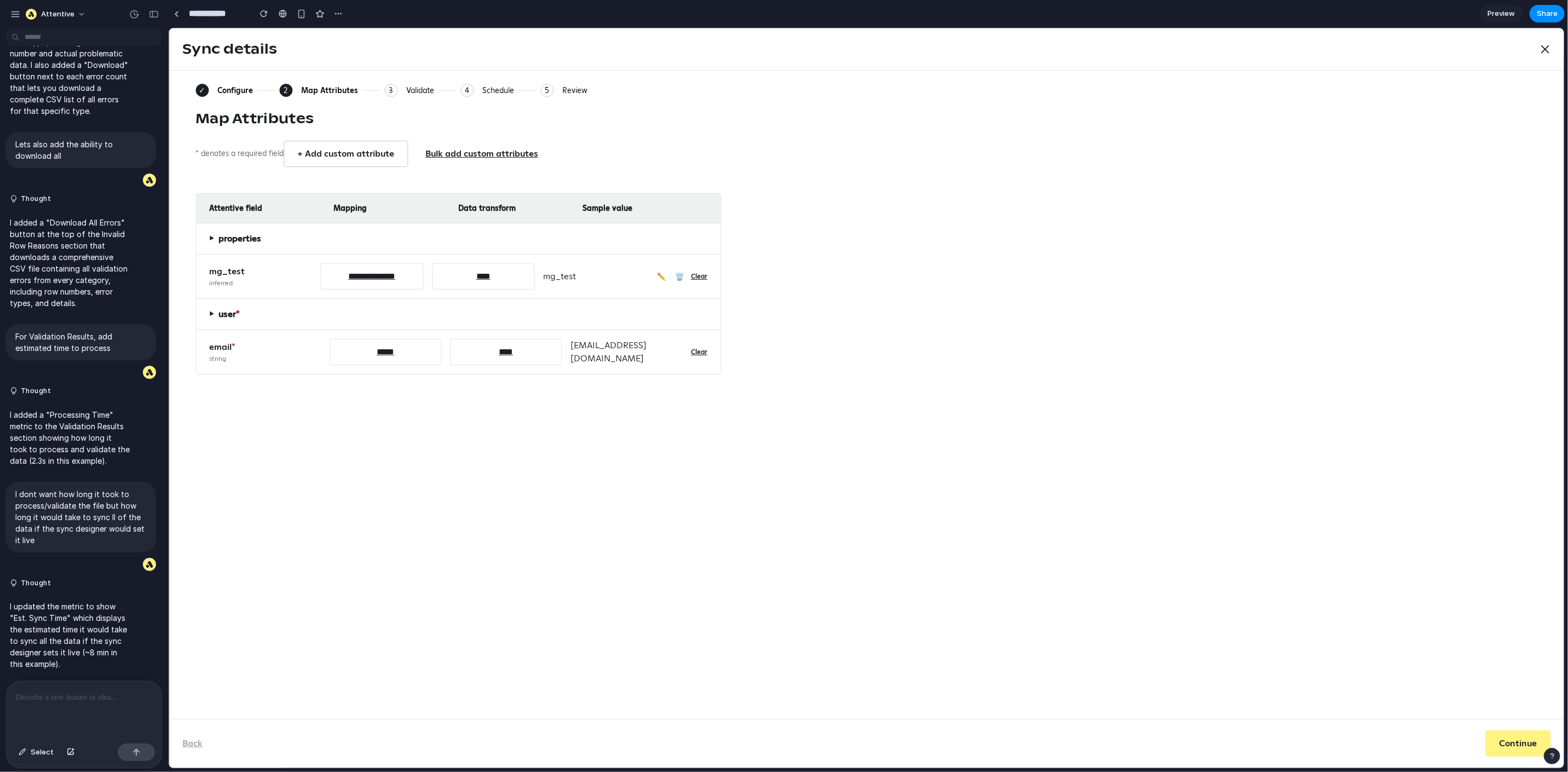
click at [381, 88] on ol "✓ Configure 2 Current: Map Attributes 3 Validate 4 Schedule 5 Review" at bounding box center [391, 90] width 392 height 13
click at [386, 89] on div "3" at bounding box center [391, 90] width 13 height 13
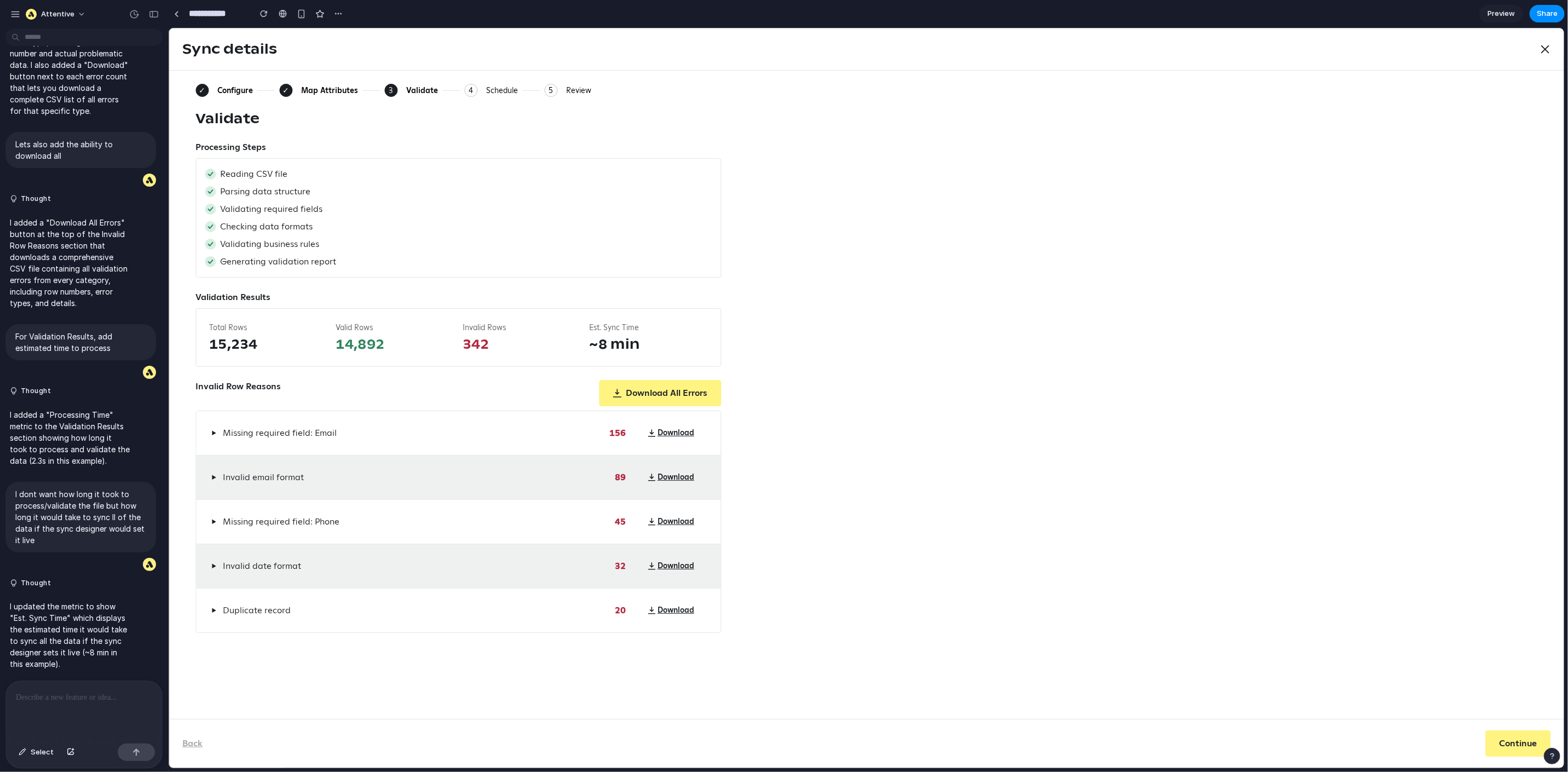
click at [204, 433] on div "▶ Missing required field: Email 156 Download" at bounding box center [458, 433] width 525 height 44
click at [214, 433] on span "▶" at bounding box center [213, 432] width 5 height 9
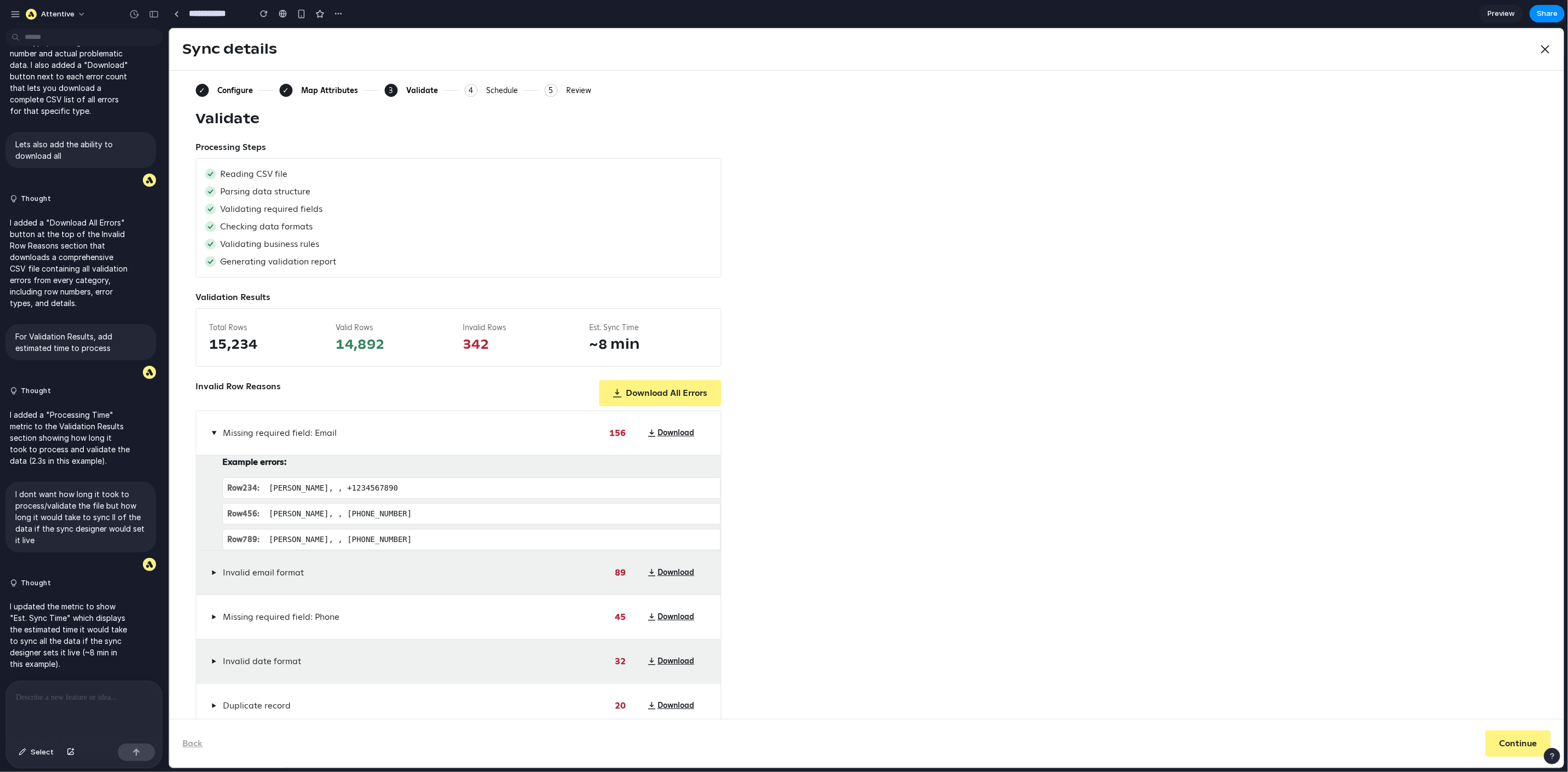
click at [309, 88] on div "Map Attributes" at bounding box center [329, 89] width 57 height 10
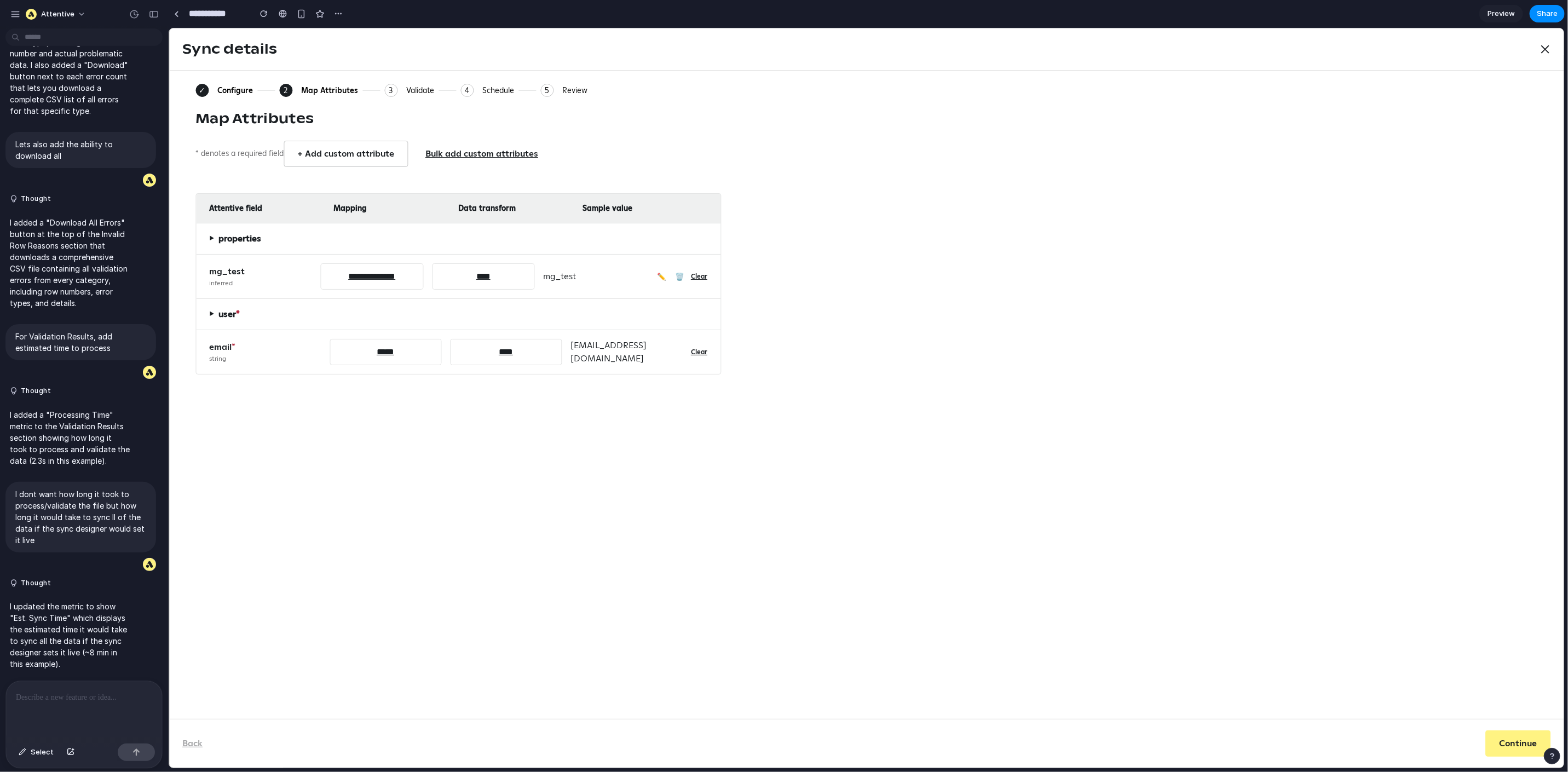
click at [473, 216] on div "Attentive field Mapping Data transform Sample value" at bounding box center [458, 208] width 525 height 30
click at [486, 275] on select "****" at bounding box center [483, 276] width 103 height 26
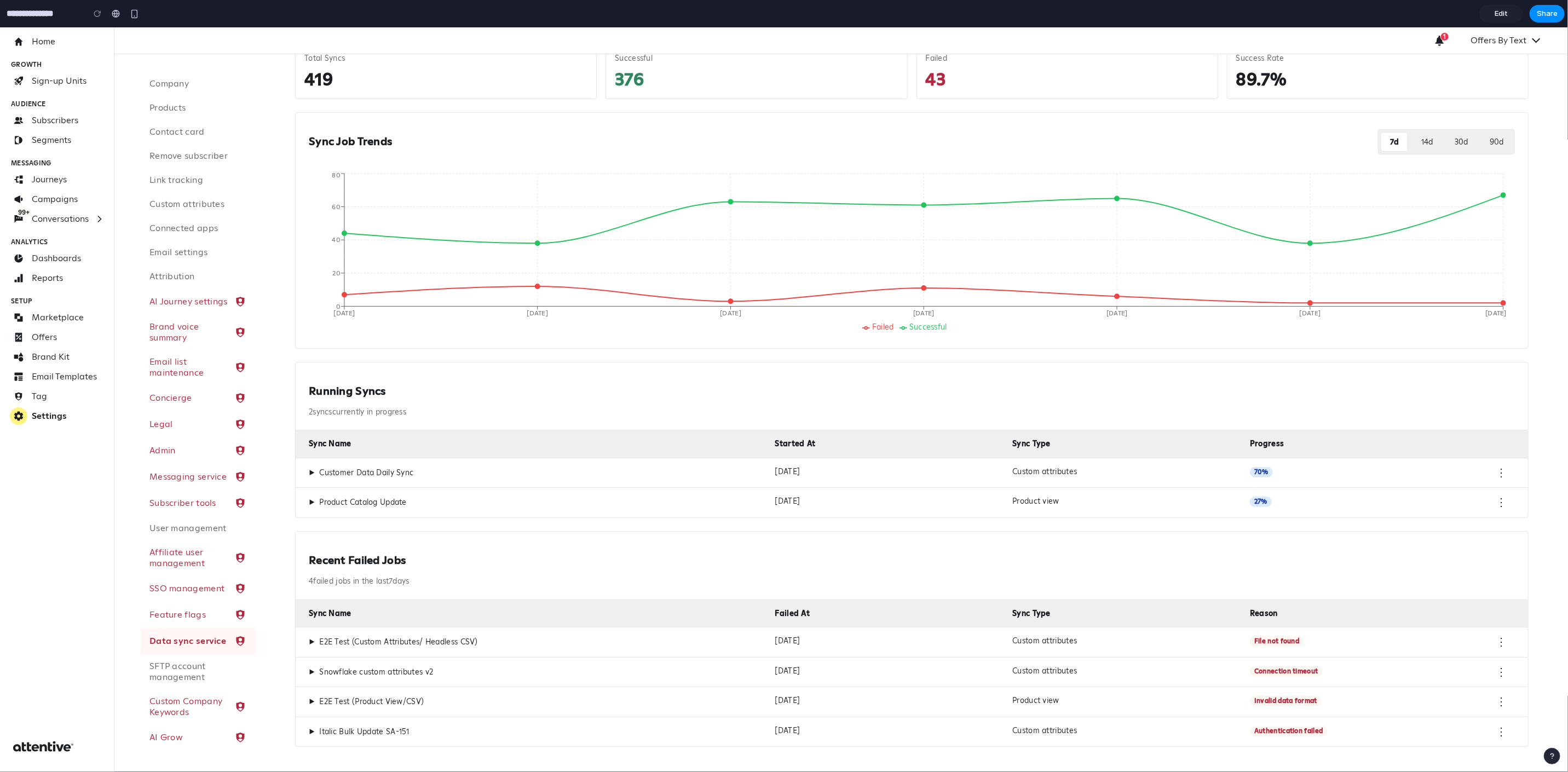
scroll to position [97, 0]
click at [313, 637] on span "▶" at bounding box center [312, 639] width 6 height 10
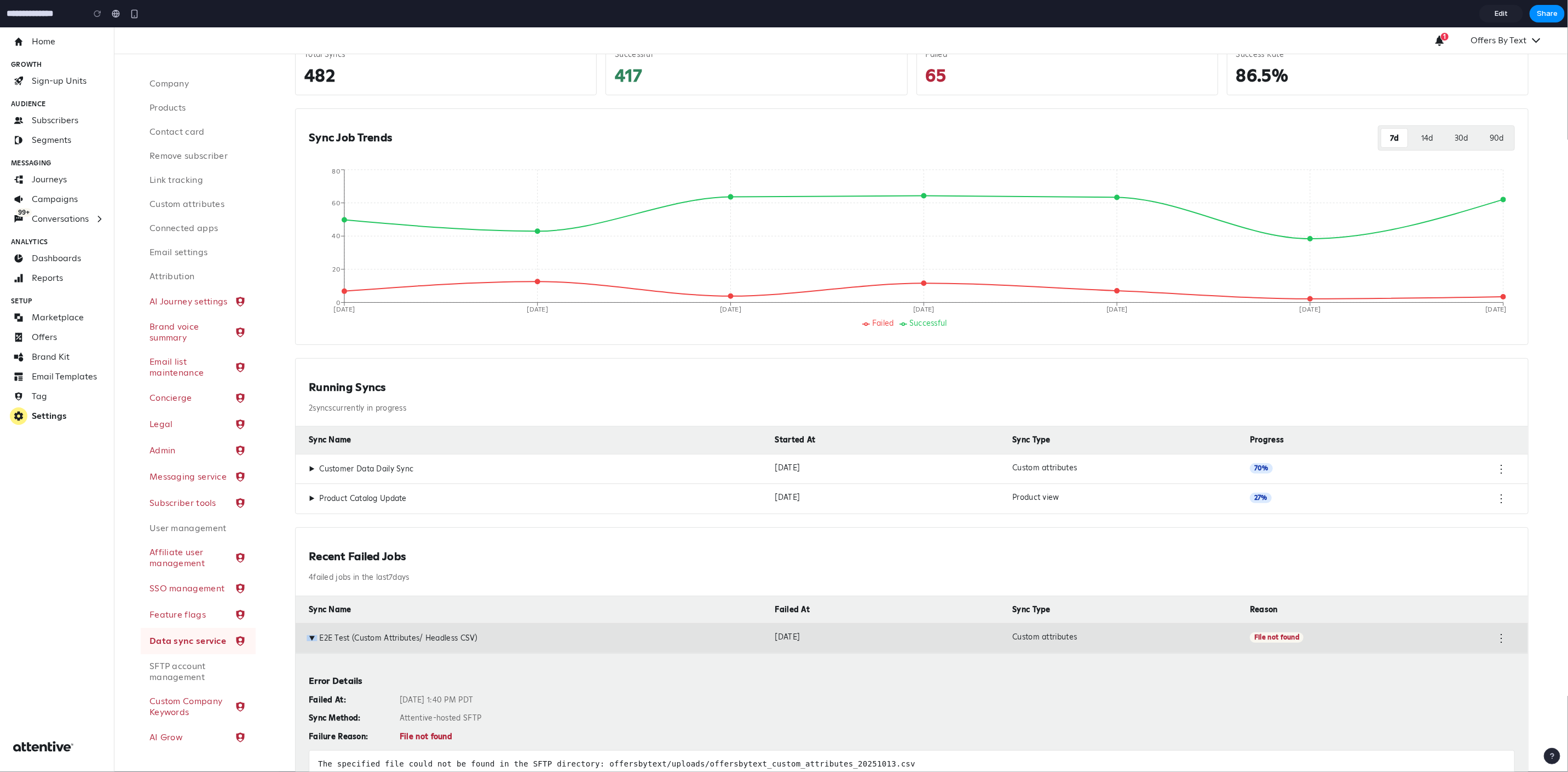
click at [313, 637] on span "▶" at bounding box center [312, 638] width 10 height 6
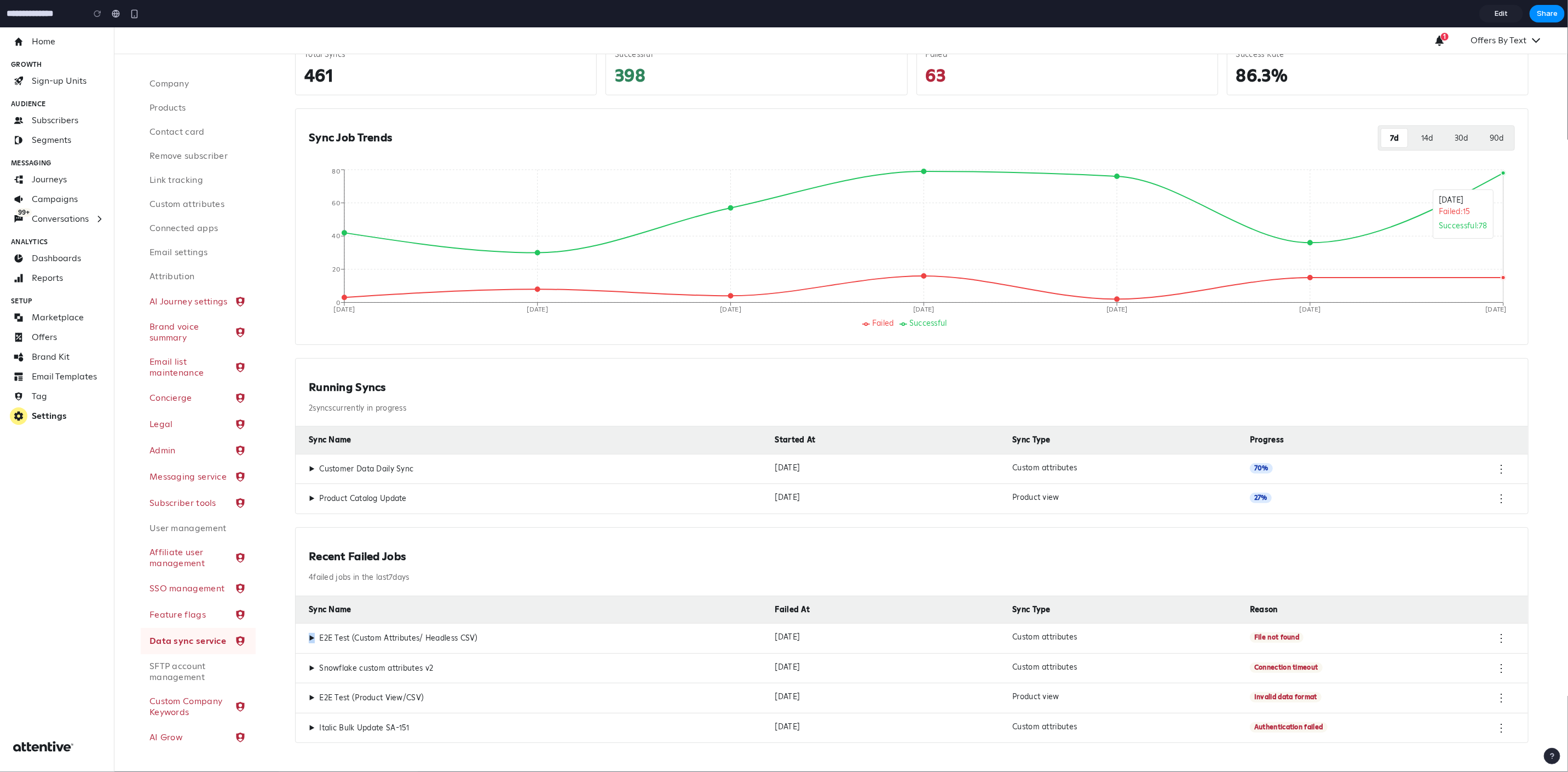
scroll to position [0, 0]
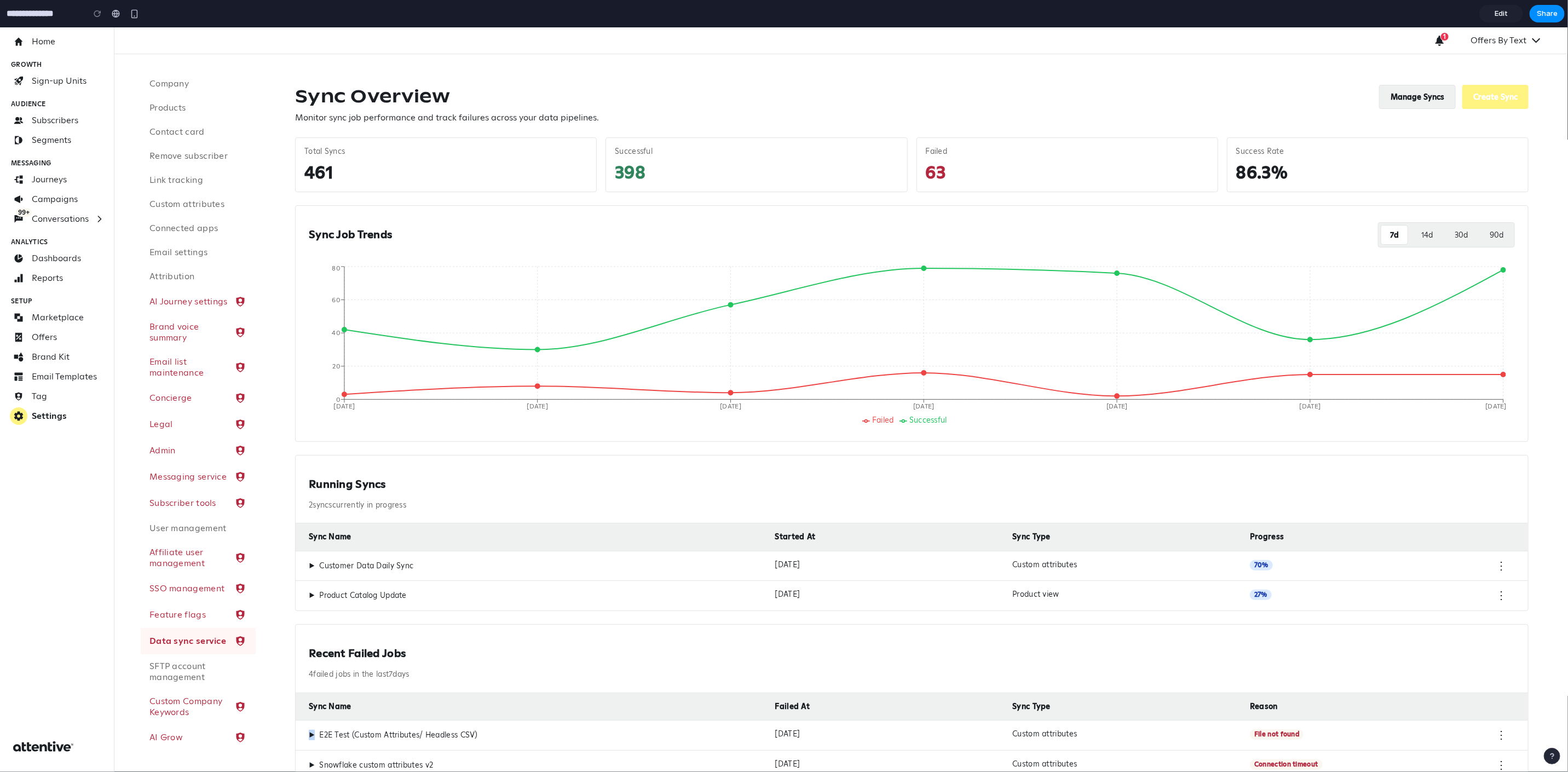
click at [1411, 96] on button "Manage Syncs" at bounding box center [1418, 97] width 77 height 24
